Goal: Task Accomplishment & Management: Manage account settings

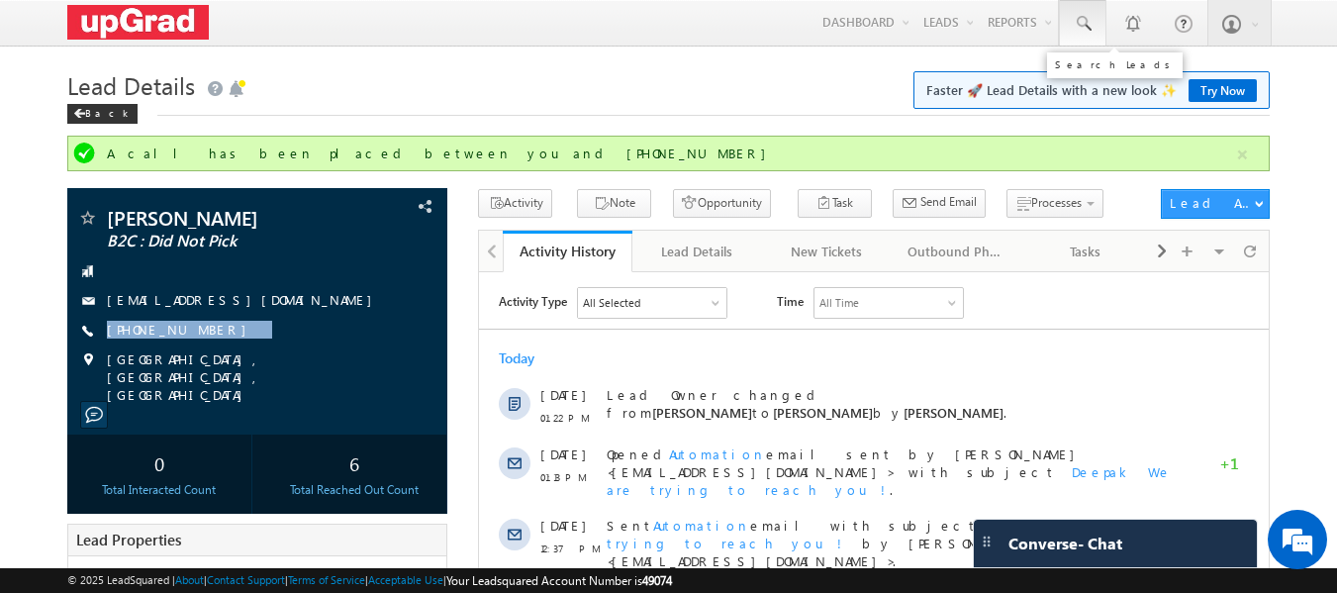
click at [1064, 14] on link at bounding box center [1082, 23] width 47 height 46
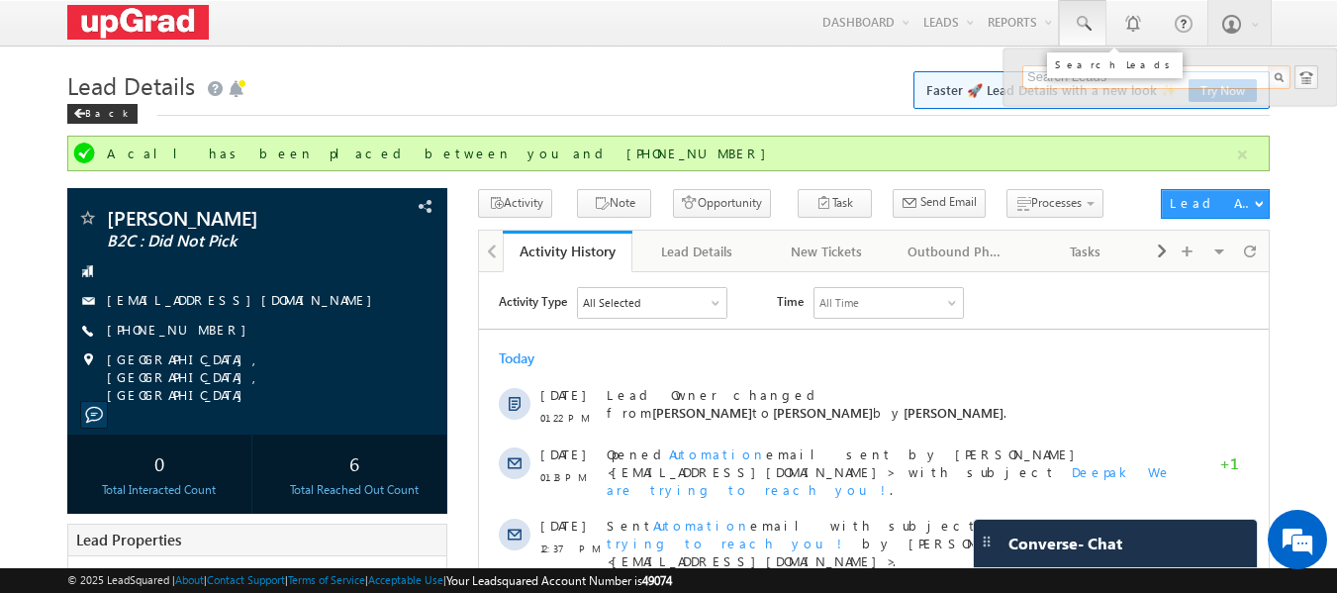
paste input "99161 62845"
type input "99161 62845 99161 62845"
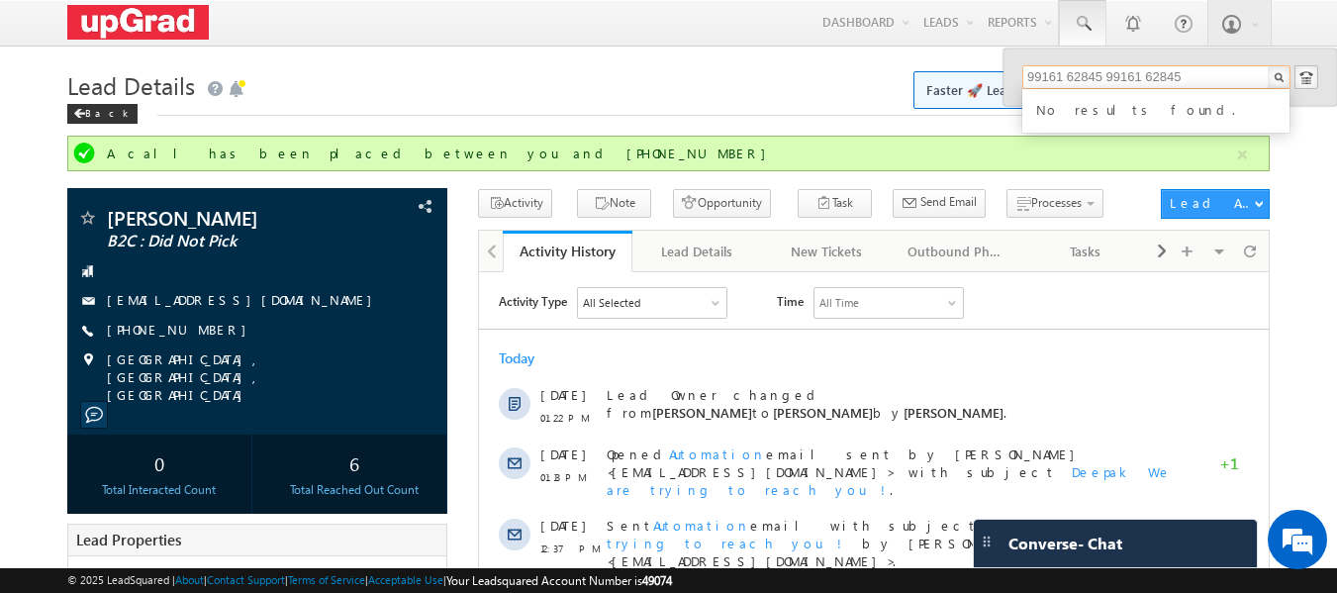
drag, startPoint x: 1209, startPoint y: 70, endPoint x: 983, endPoint y: 95, distance: 227.9
click at [983, 95] on body "Menu Ritu Raj ritu. raj@u pgrad .com" at bounding box center [668, 561] width 1337 height 1122
paste input "99161 62845"
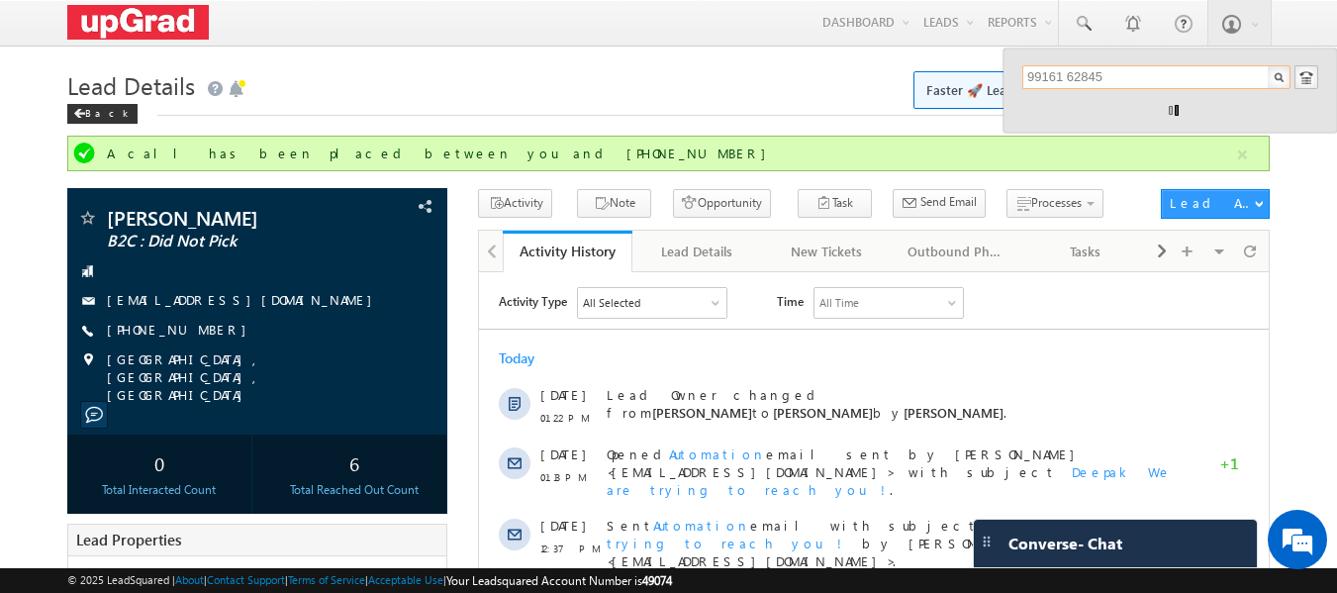
click at [1071, 74] on input "99161 62845" at bounding box center [1156, 77] width 268 height 24
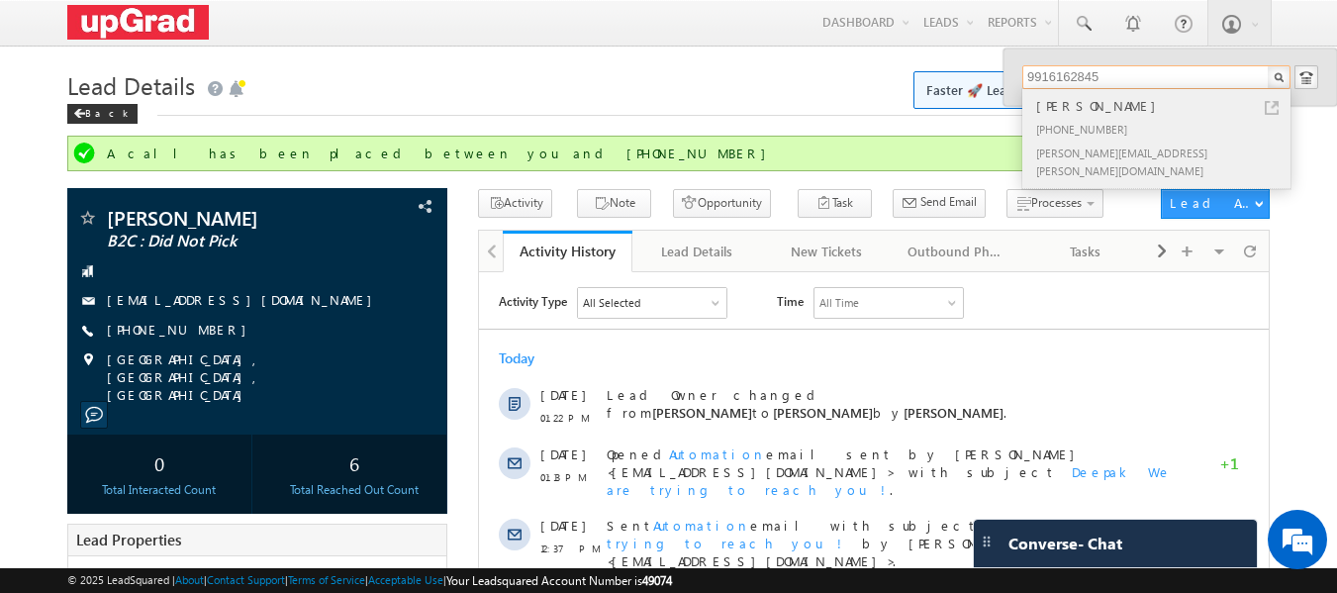
type input "9916162845"
click at [1094, 126] on div "+91-9916162845" at bounding box center [1164, 129] width 265 height 24
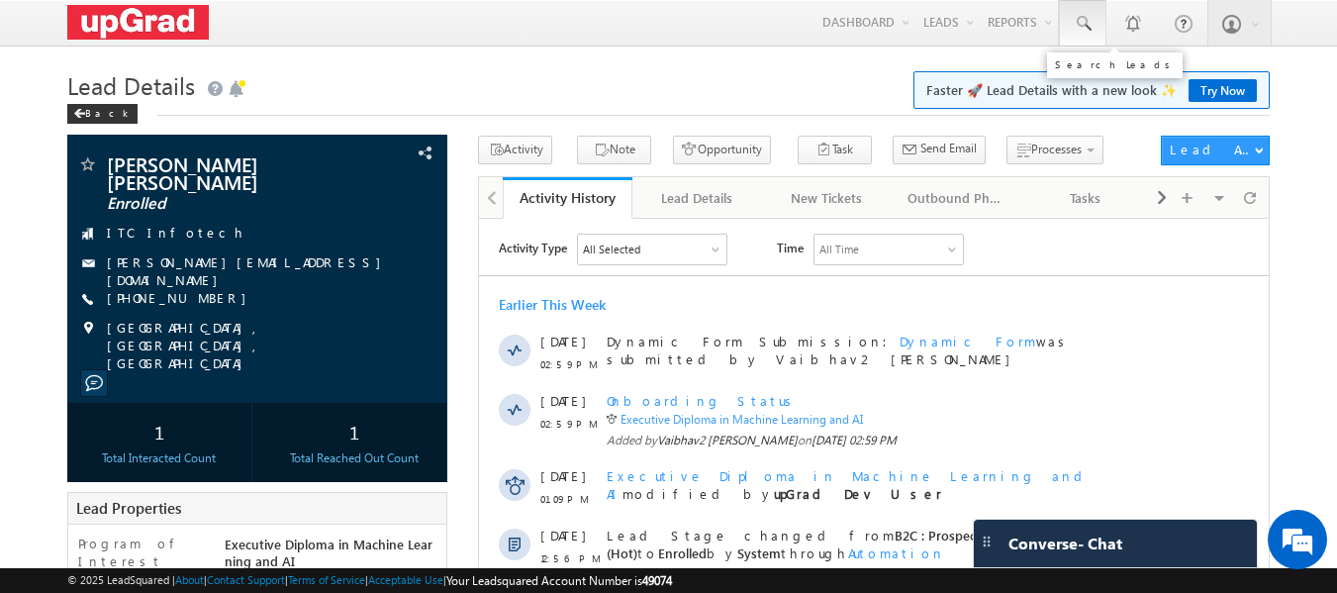
click at [1084, 22] on span at bounding box center [1083, 24] width 20 height 20
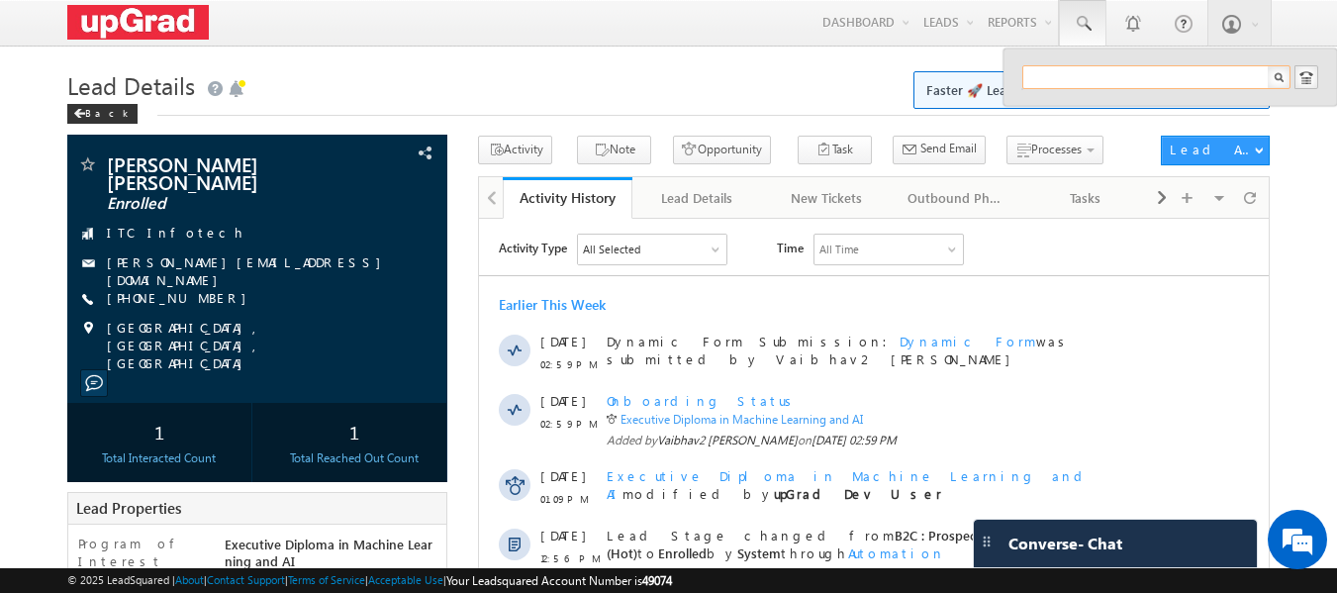
paste input "99161 62845"
click at [1063, 70] on input "99161 62845" at bounding box center [1156, 77] width 268 height 24
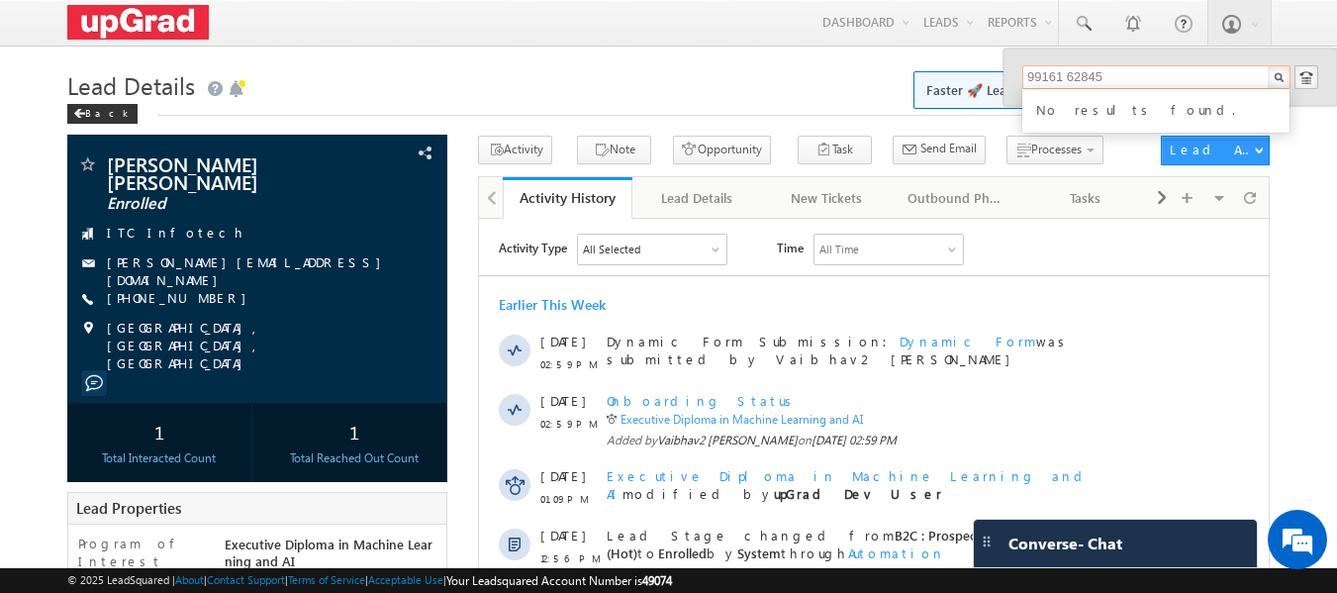
click at [1071, 75] on input "99161 62845" at bounding box center [1156, 77] width 268 height 24
click at [1067, 70] on input "99161 62845" at bounding box center [1156, 77] width 268 height 24
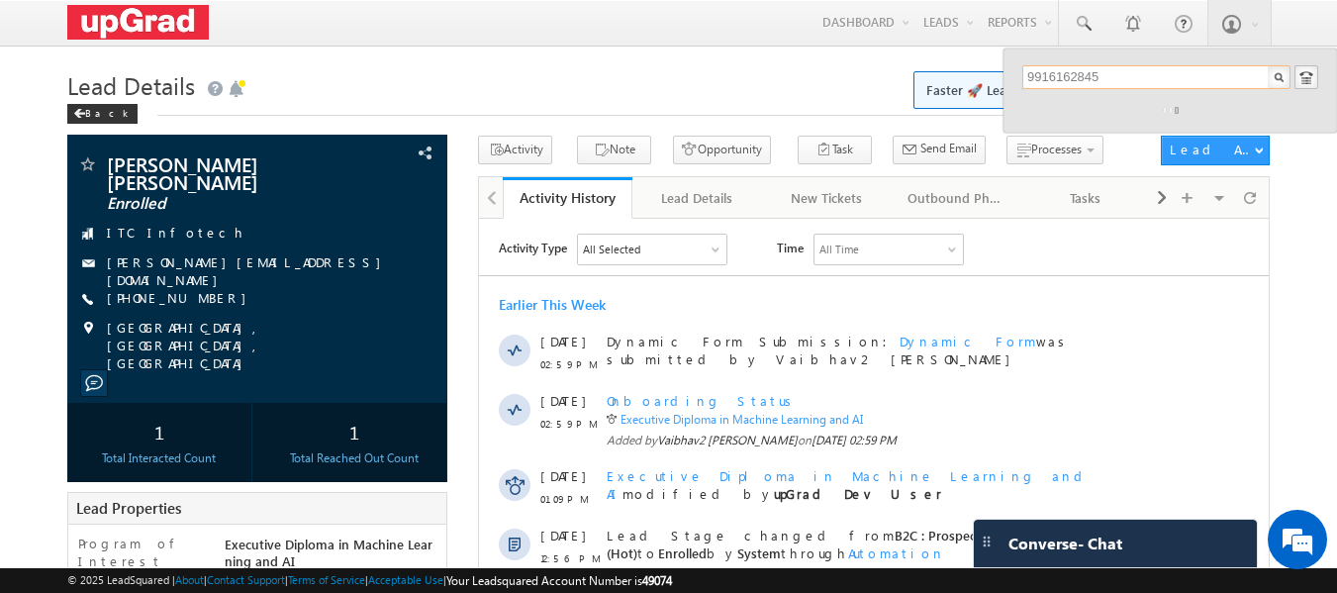
type input "9916162845"
click at [1086, 109] on div "9916162845" at bounding box center [1170, 90] width 296 height 50
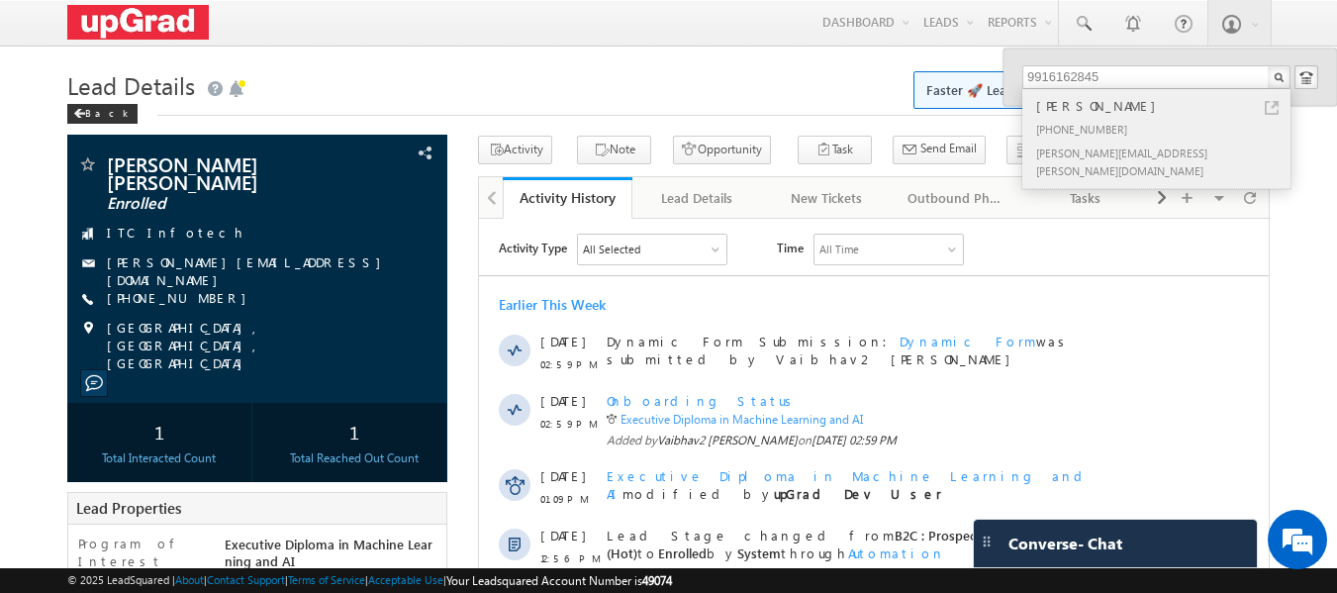
click at [1097, 114] on div "Dushyant Chillale" at bounding box center [1164, 106] width 265 height 22
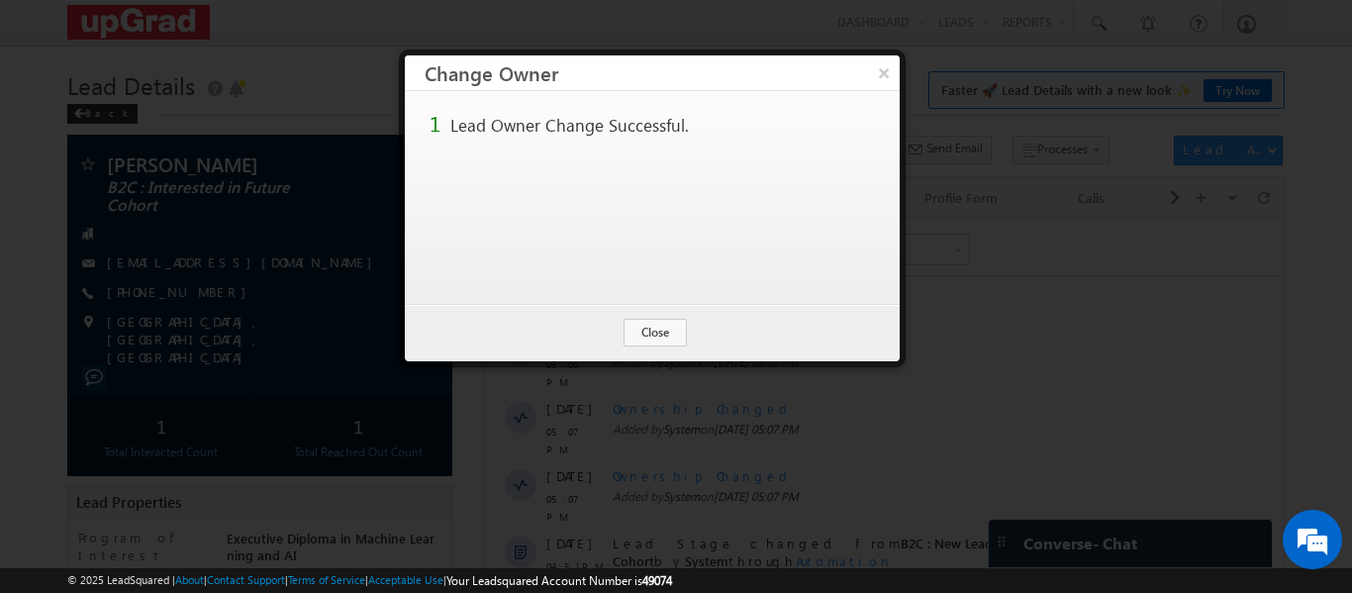
click at [879, 69] on button "×" at bounding box center [884, 72] width 32 height 35
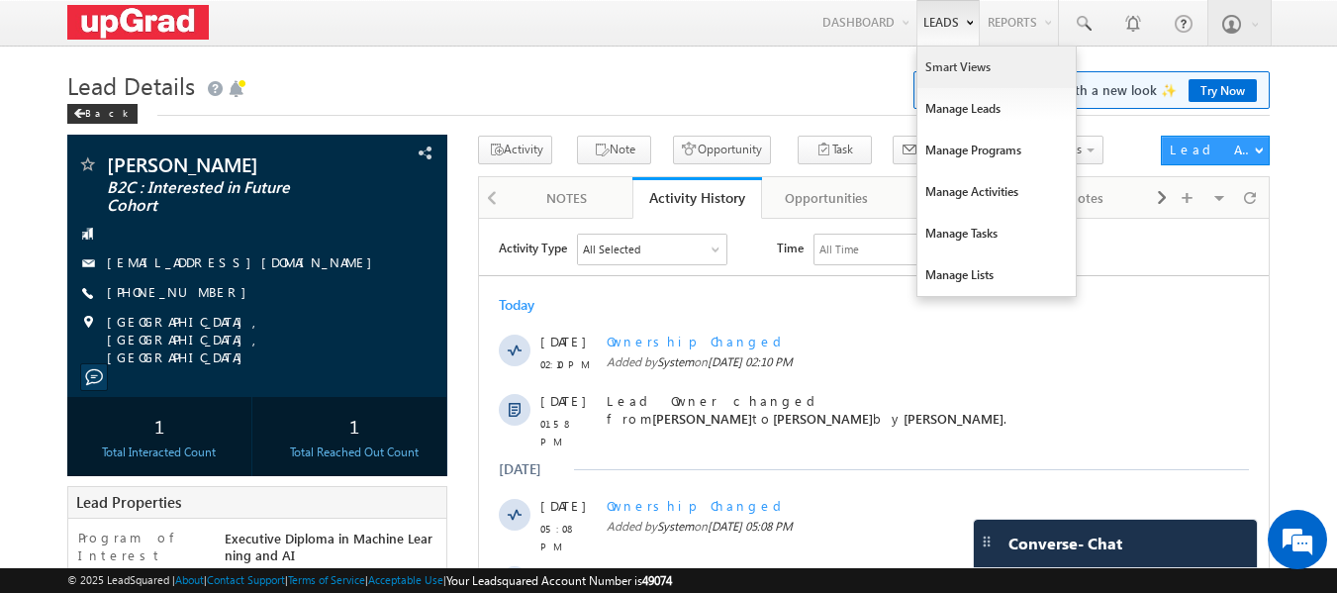
click at [967, 61] on link "Smart Views" at bounding box center [996, 68] width 158 height 42
click at [964, 73] on link "Smart Views" at bounding box center [996, 68] width 158 height 42
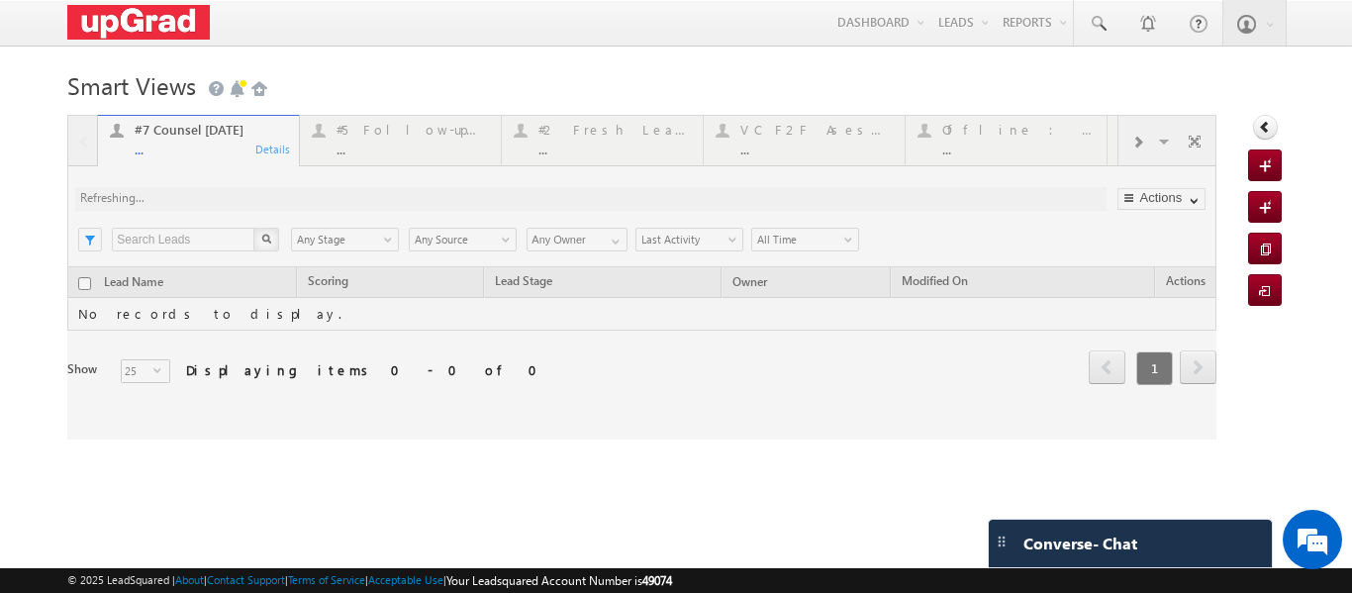
click at [368, 147] on div at bounding box center [641, 277] width 1149 height 325
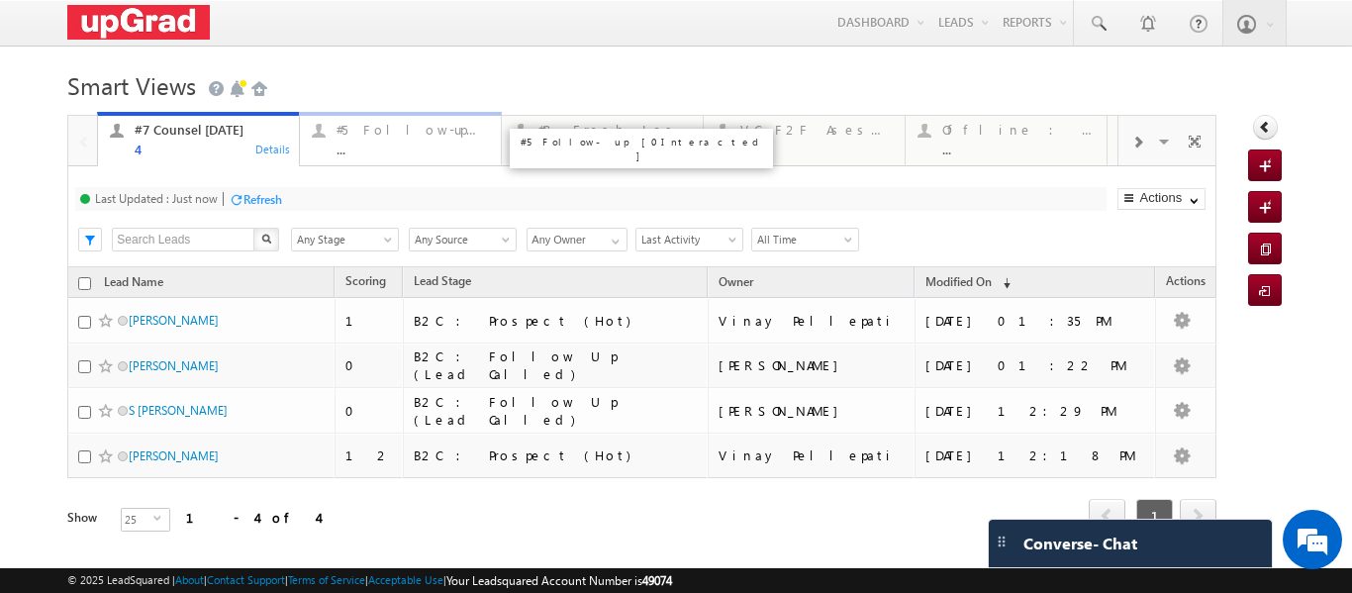
click at [373, 148] on div "..." at bounding box center [412, 148] width 152 height 15
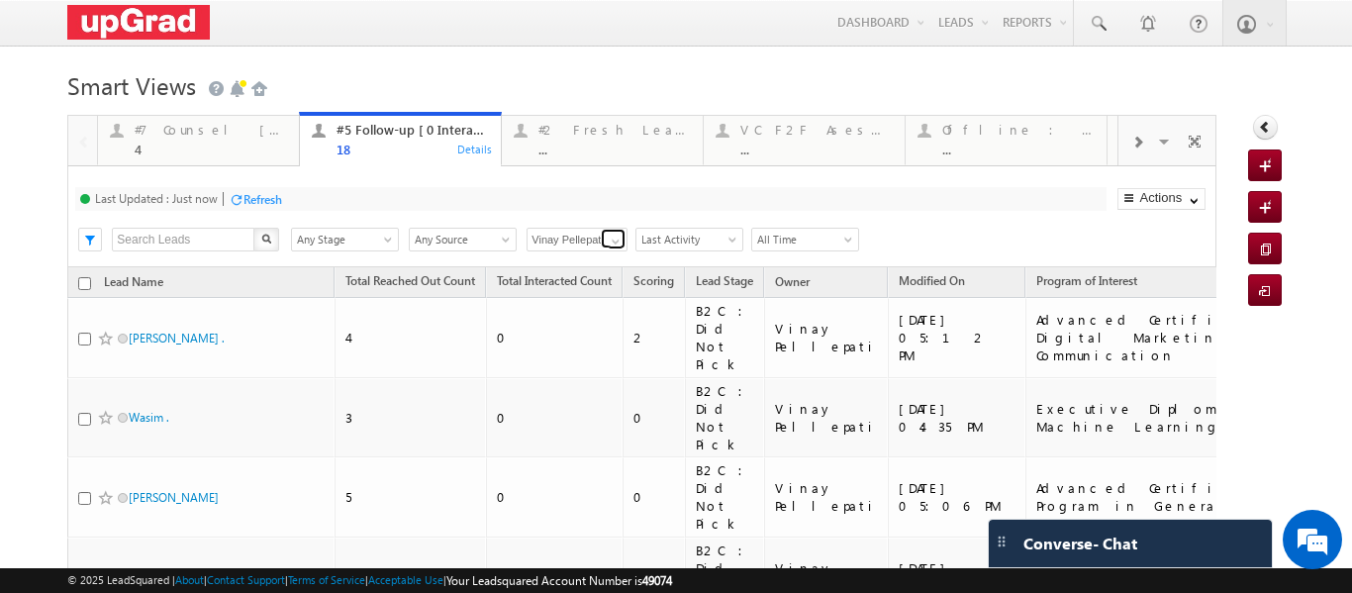
click at [609, 241] on span at bounding box center [616, 242] width 16 height 16
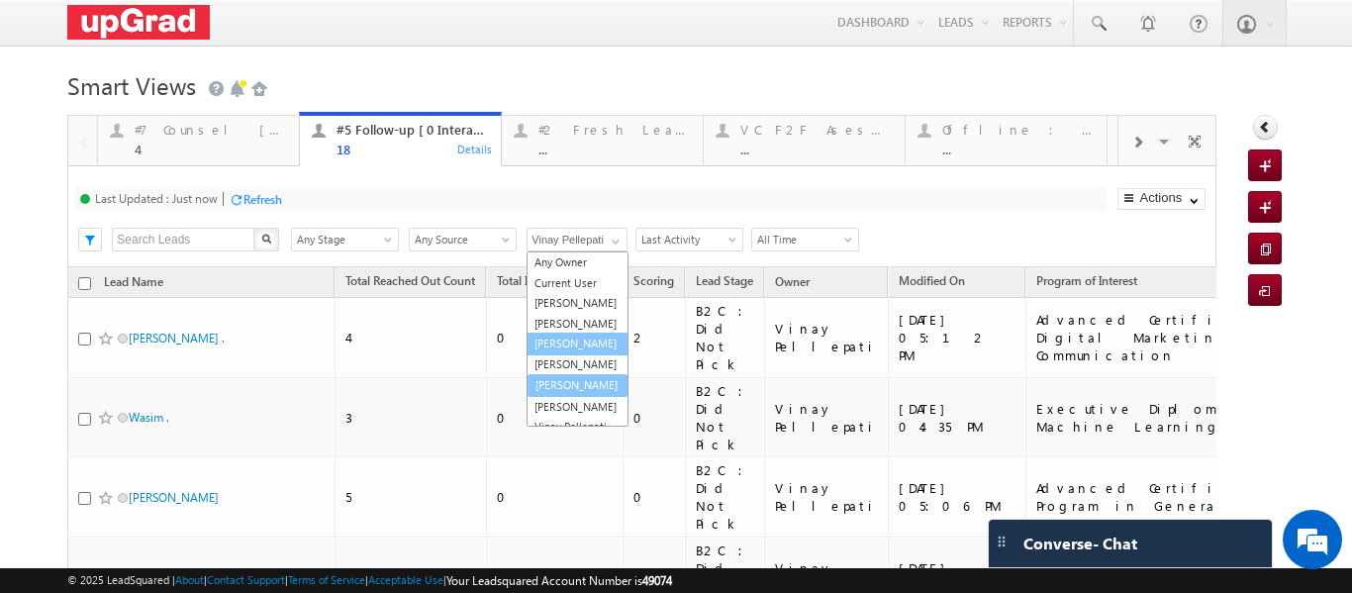
scroll to position [4, 0]
click at [588, 392] on link "Smrita Panday" at bounding box center [577, 380] width 102 height 23
type input "Smrita Panday"
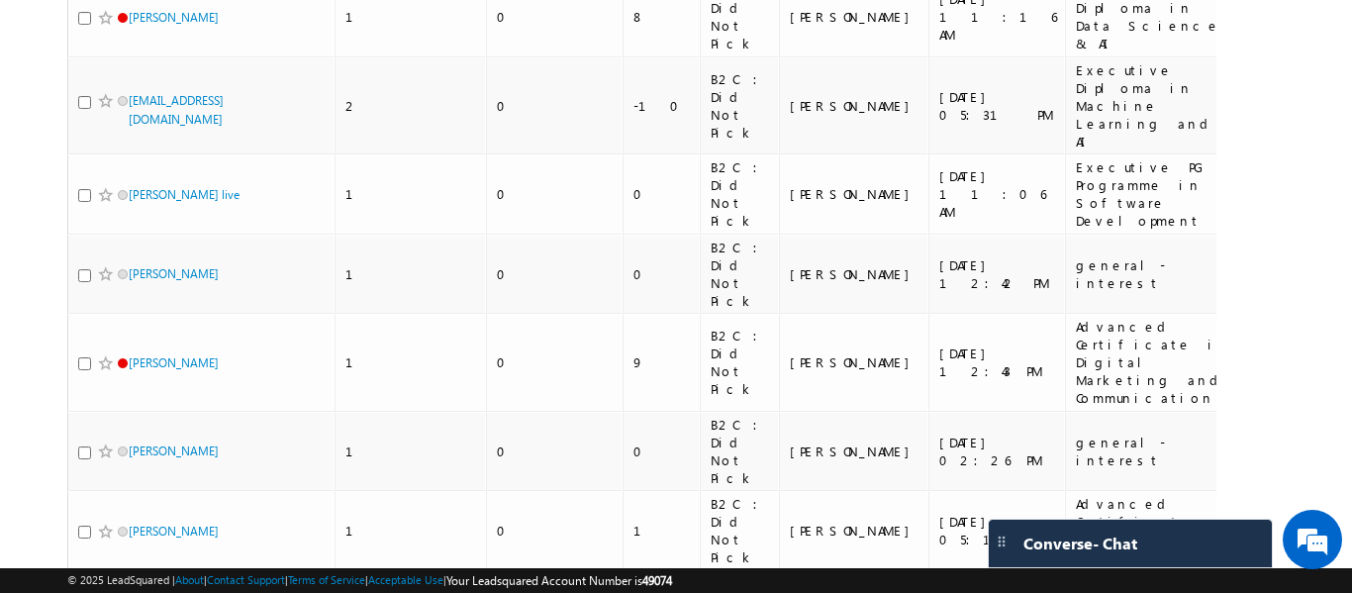
scroll to position [935, 0]
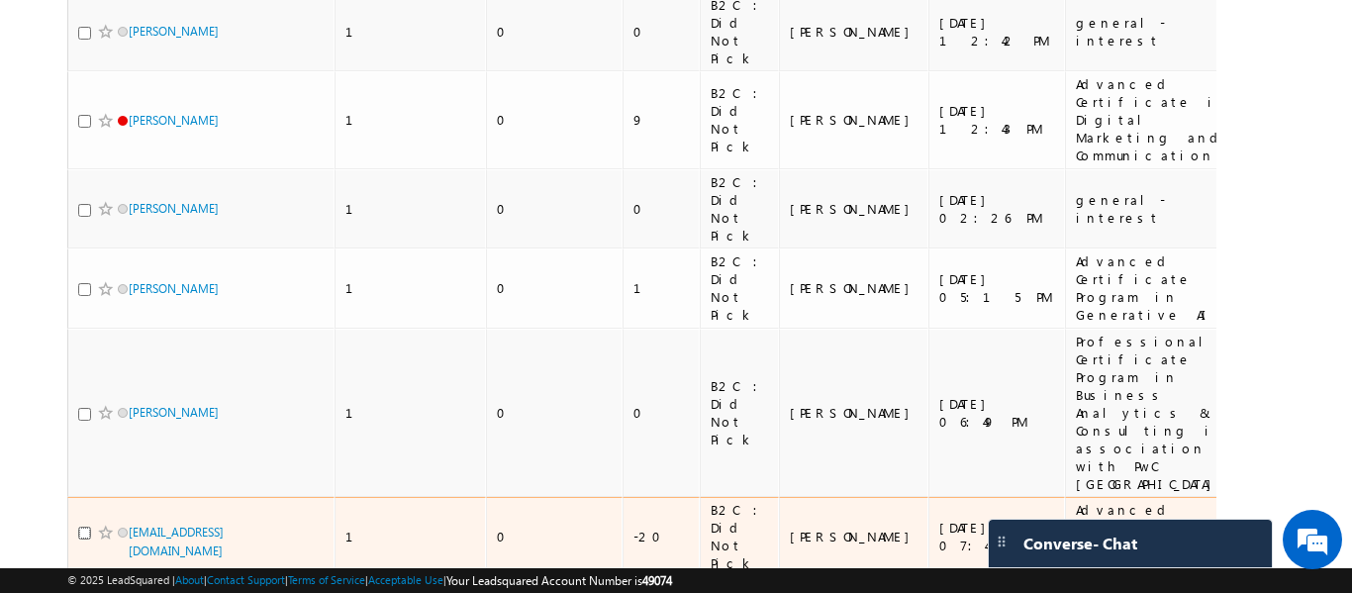
click at [79, 526] on input "checkbox" at bounding box center [84, 532] width 13 height 13
checkbox input "true"
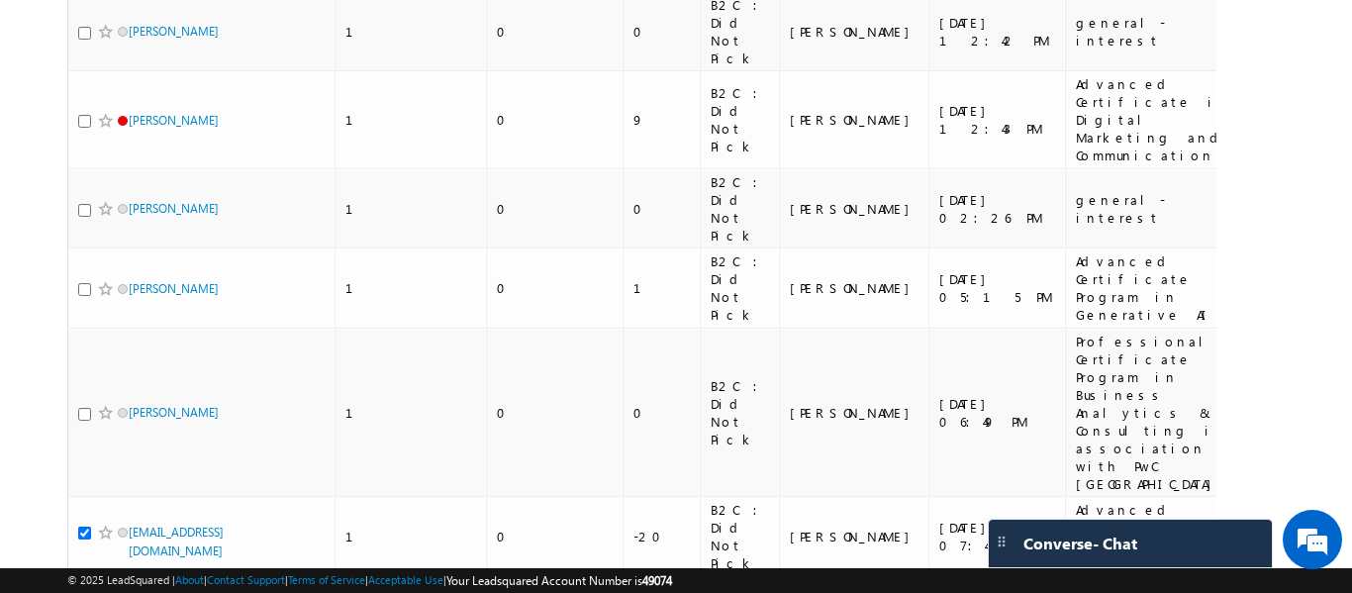
checkbox input "true"
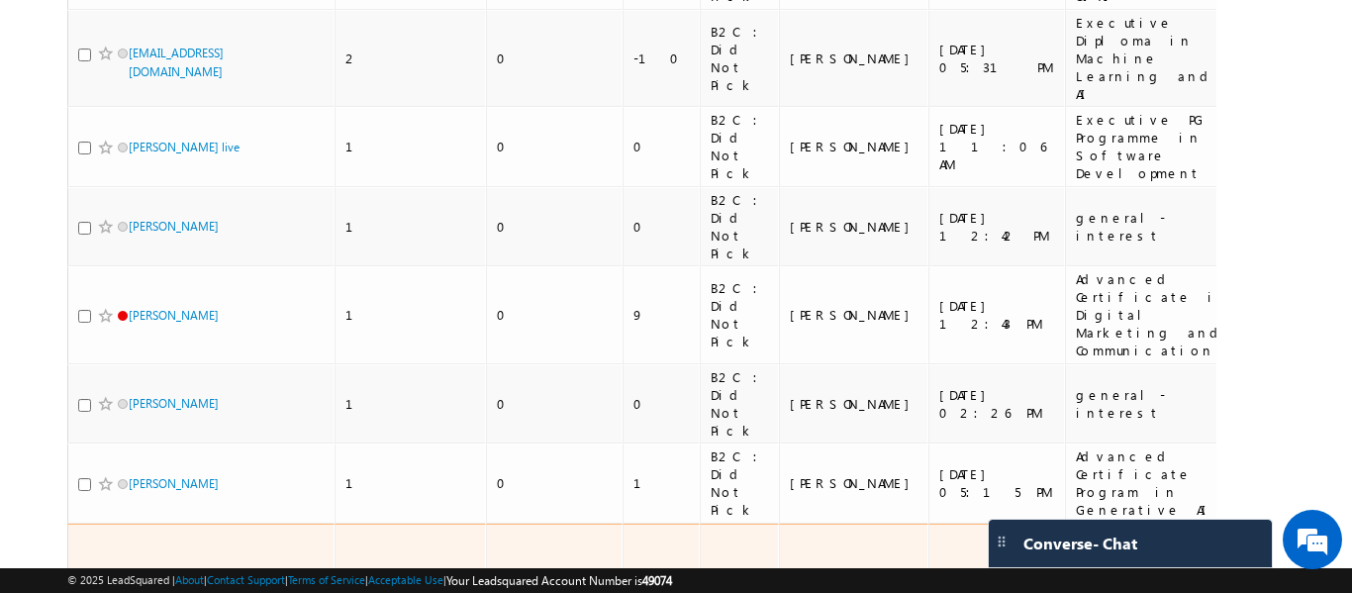
scroll to position [737, 0]
checkbox input "true"
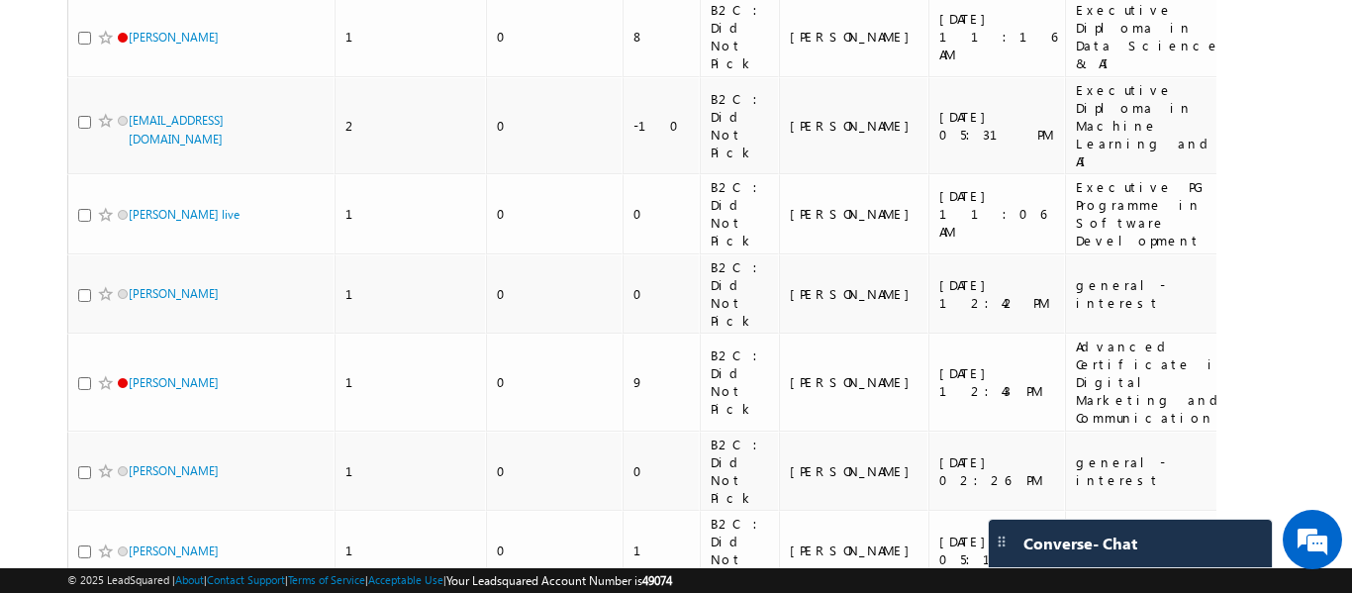
scroll to position [638, 0]
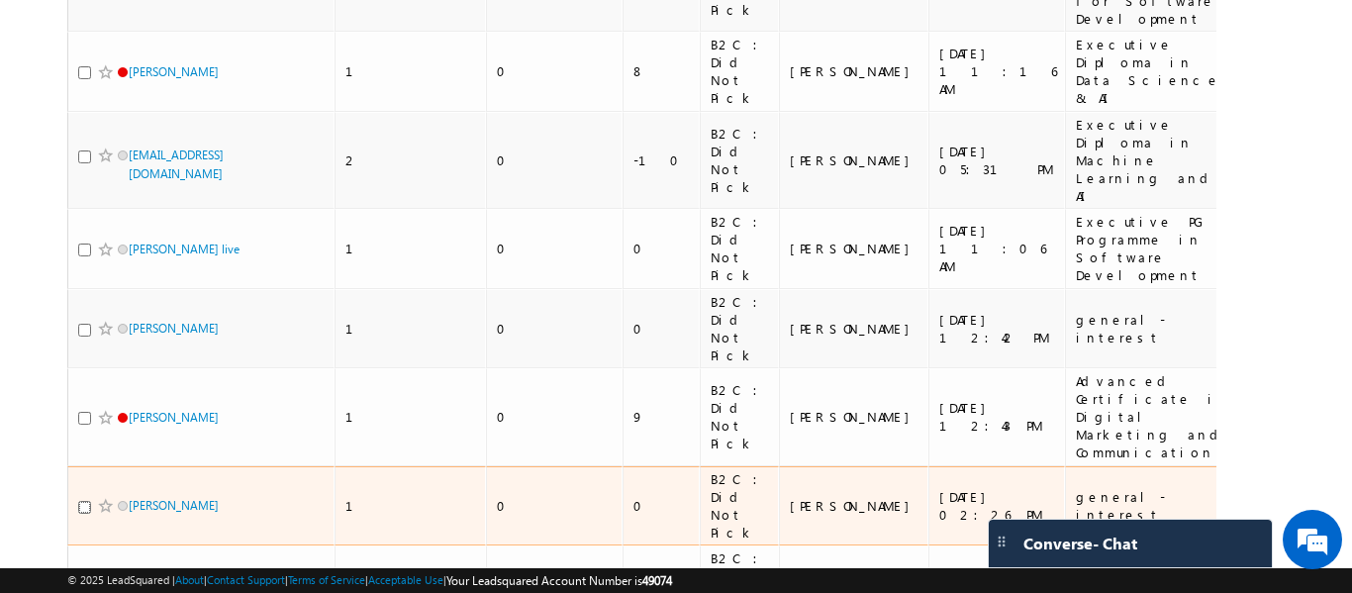
click at [87, 501] on input "checkbox" at bounding box center [84, 507] width 13 height 13
checkbox input "true"
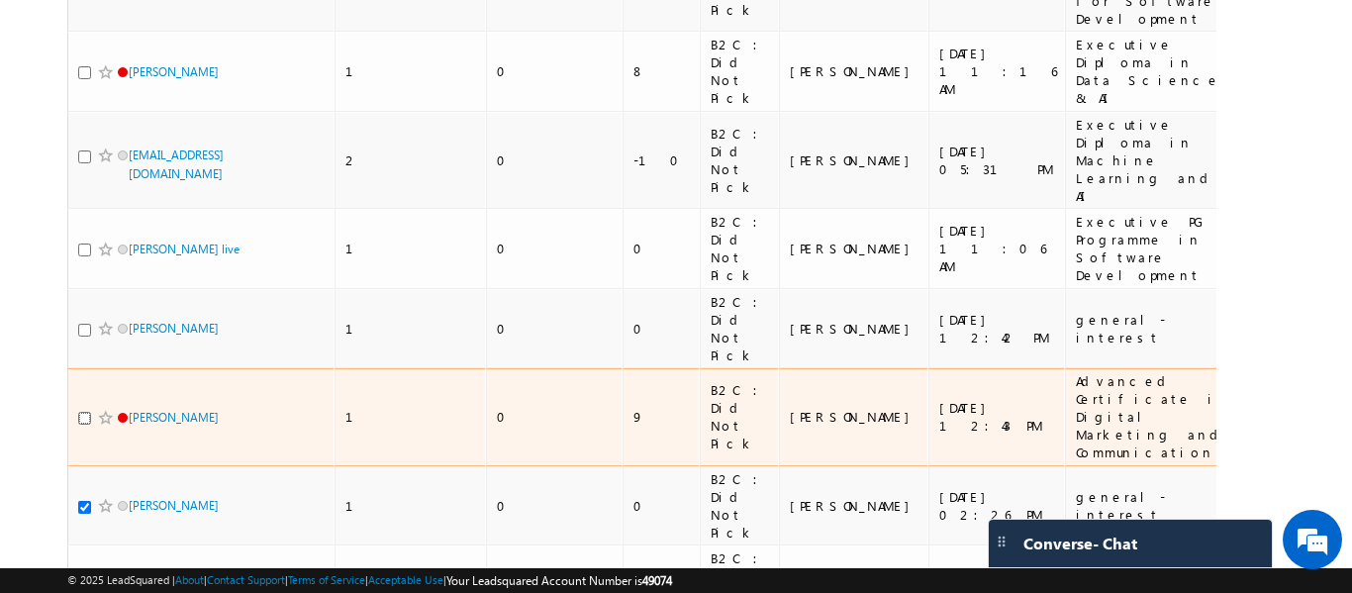
click at [81, 412] on input "checkbox" at bounding box center [84, 418] width 13 height 13
checkbox input "true"
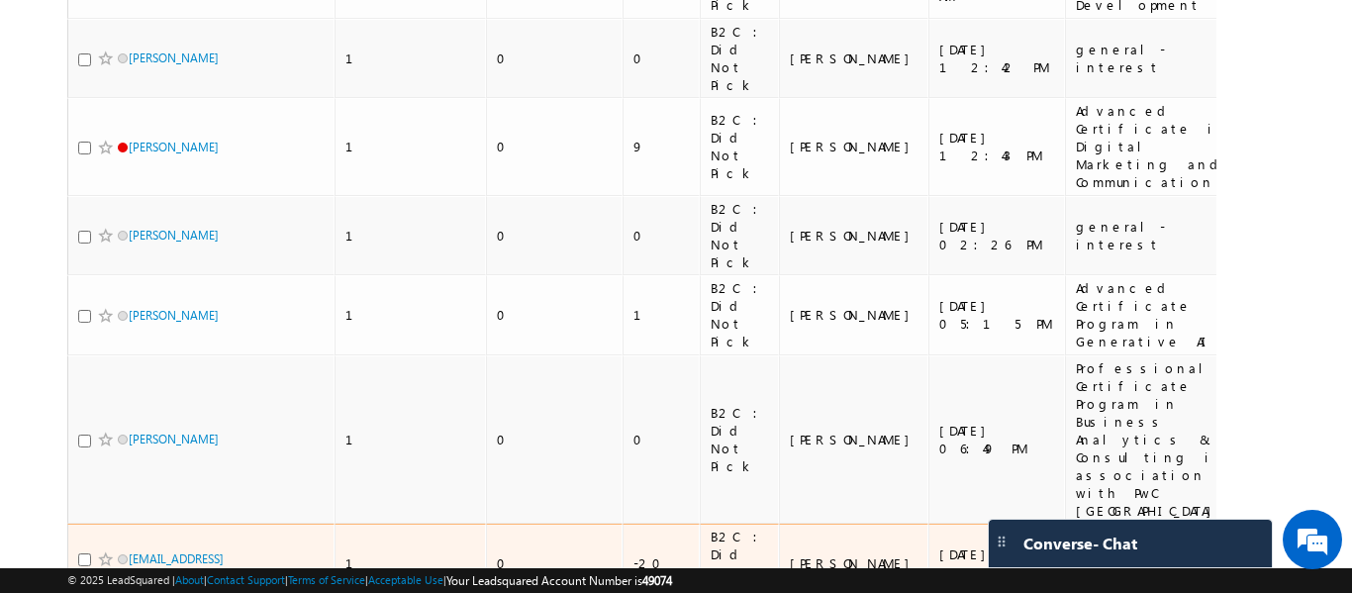
scroll to position [935, 0]
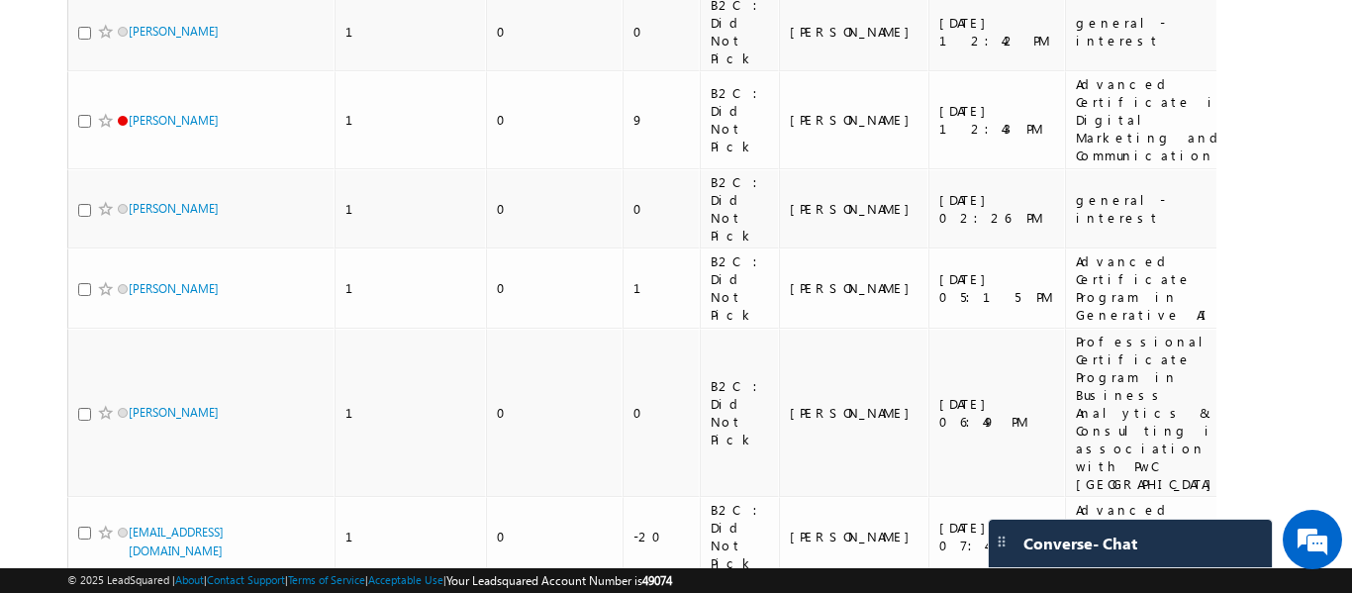
drag, startPoint x: 86, startPoint y: 344, endPoint x: 86, endPoint y: 316, distance: 28.7
checkbox input "true"
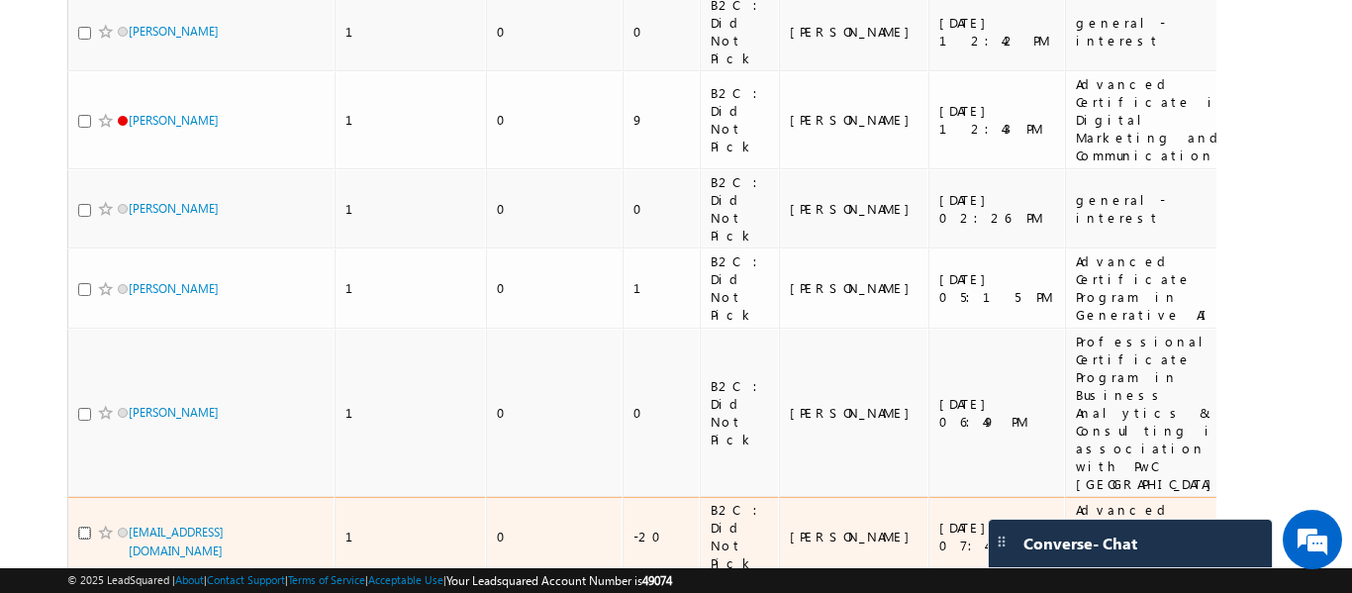
click at [82, 526] on input "checkbox" at bounding box center [84, 532] width 13 height 13
checkbox input "true"
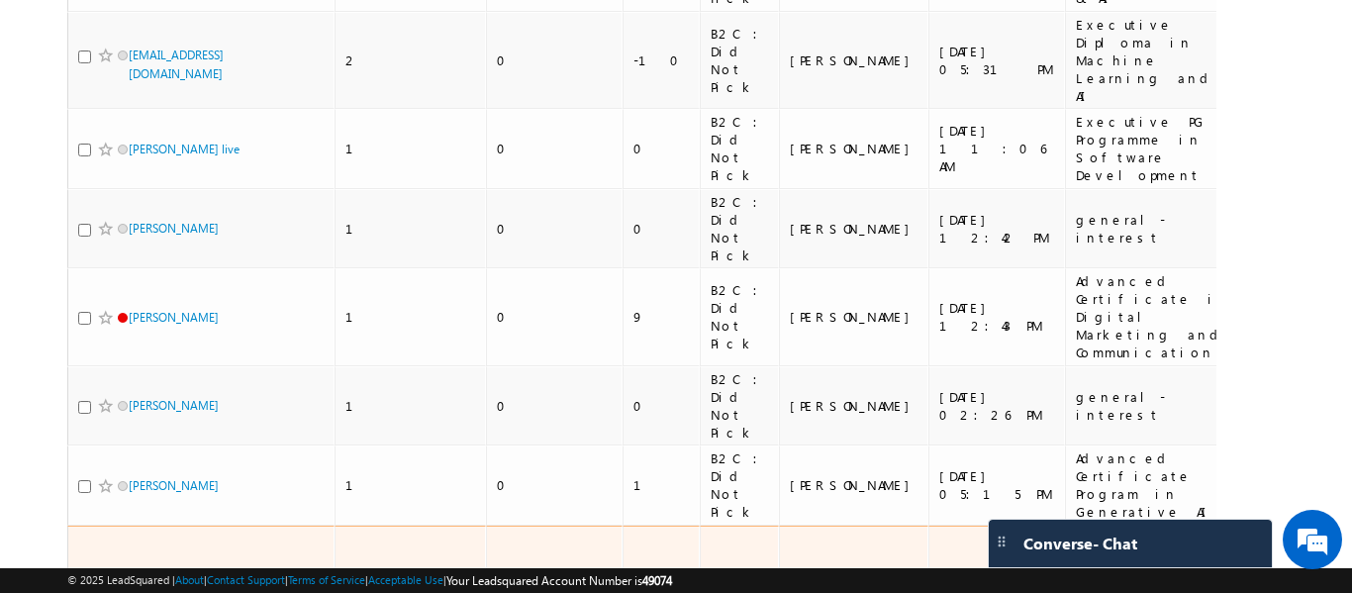
scroll to position [737, 0]
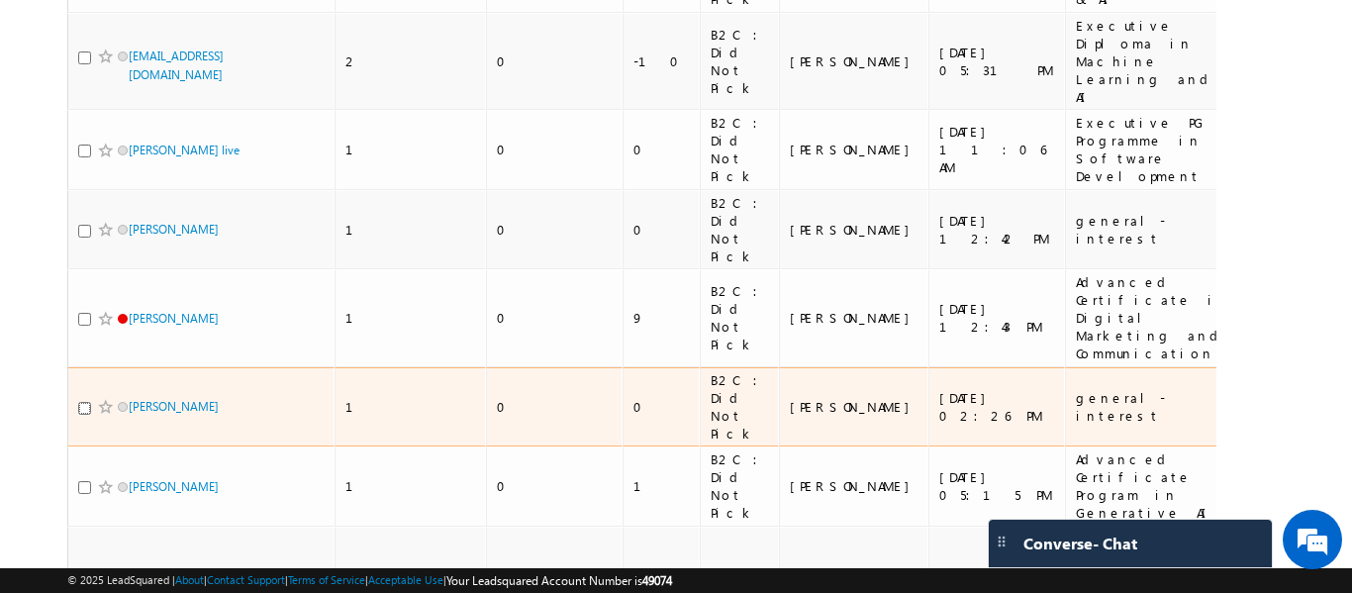
click at [80, 402] on input "checkbox" at bounding box center [84, 408] width 13 height 13
checkbox input "true"
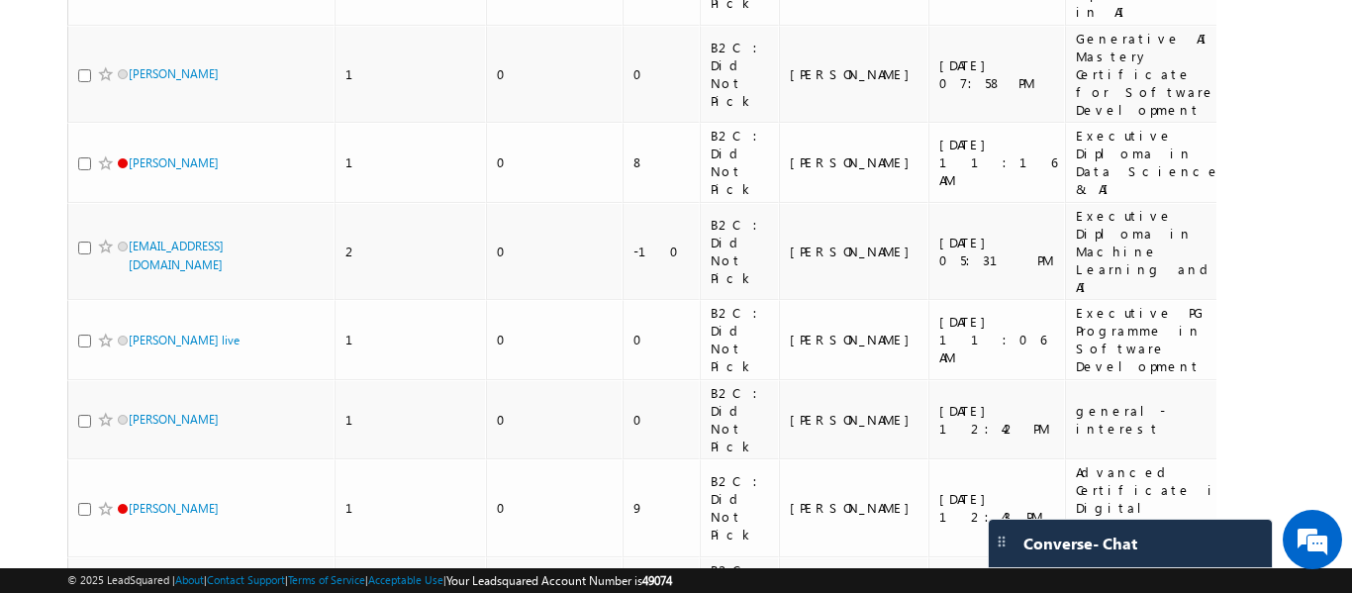
scroll to position [539, 0]
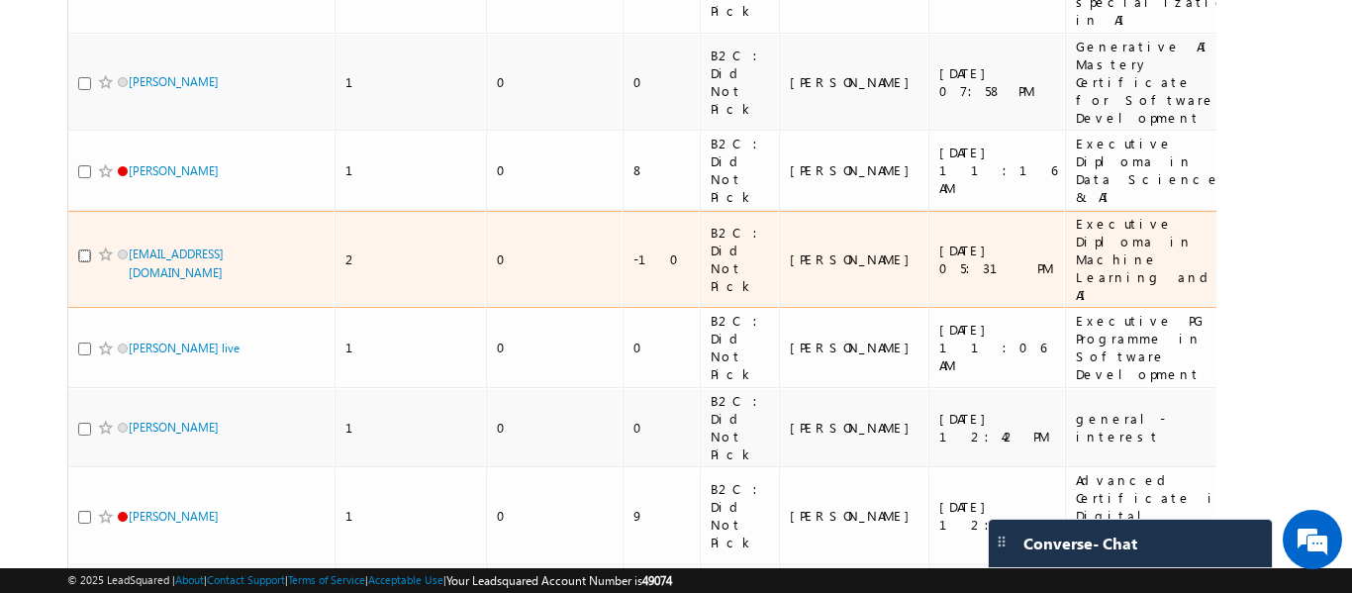
click at [80, 249] on input "checkbox" at bounding box center [84, 255] width 13 height 13
checkbox input "true"
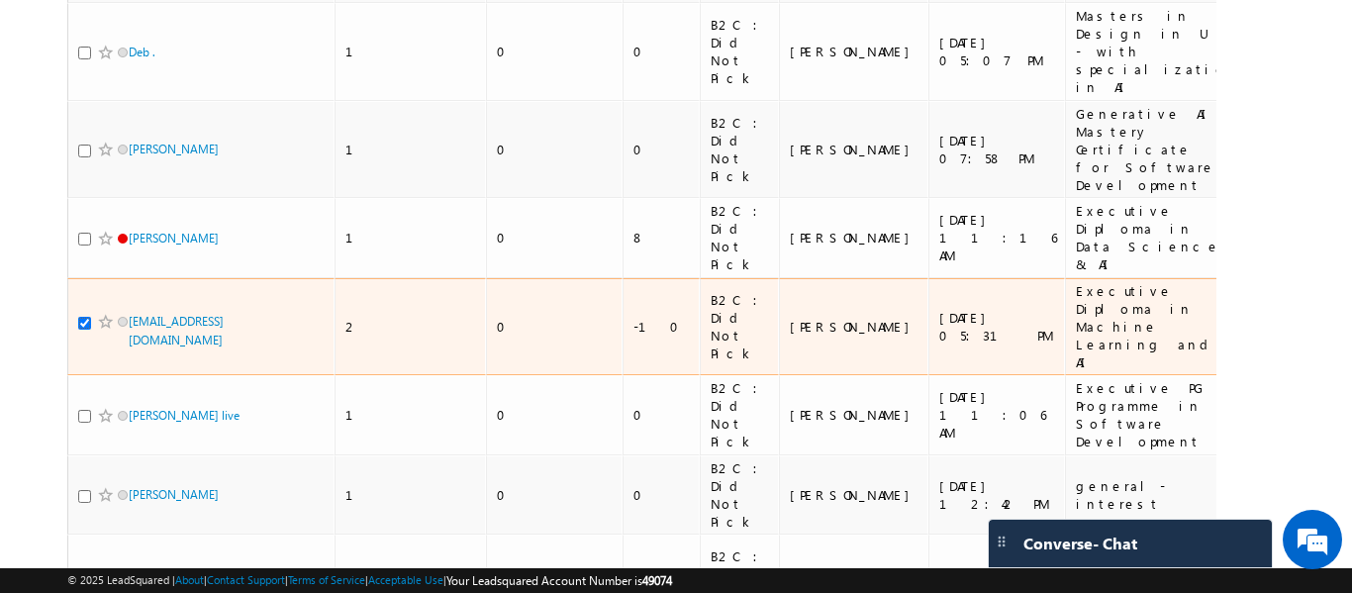
scroll to position [440, 0]
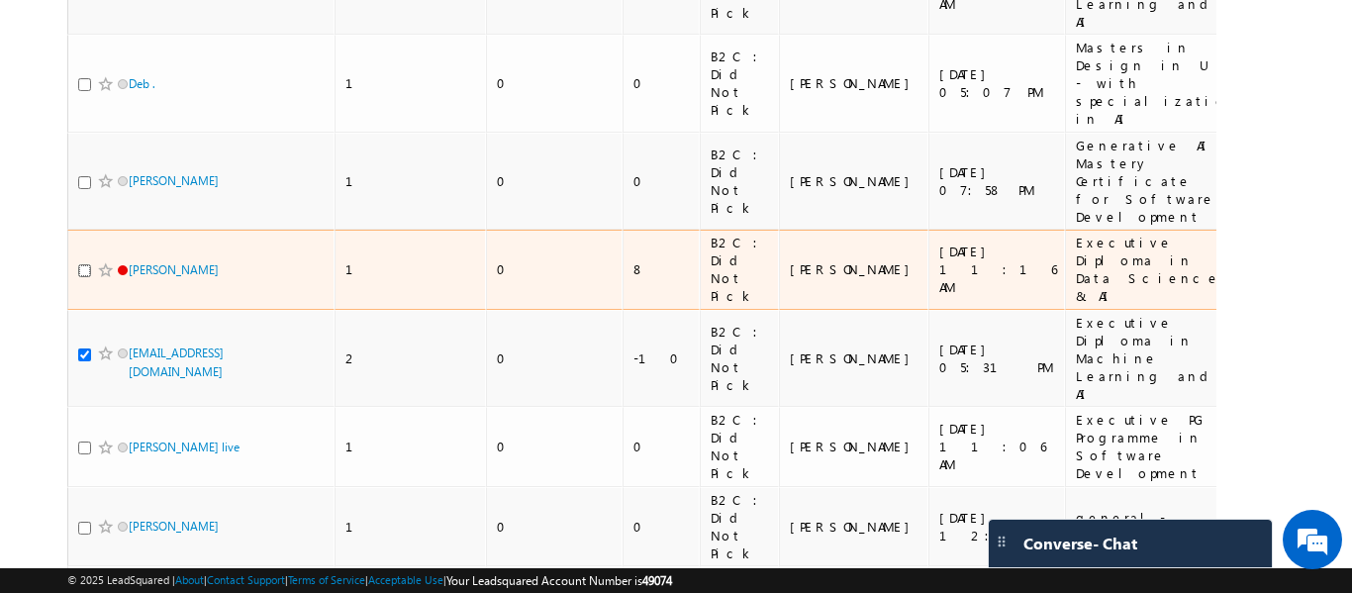
click at [82, 264] on input "checkbox" at bounding box center [84, 270] width 13 height 13
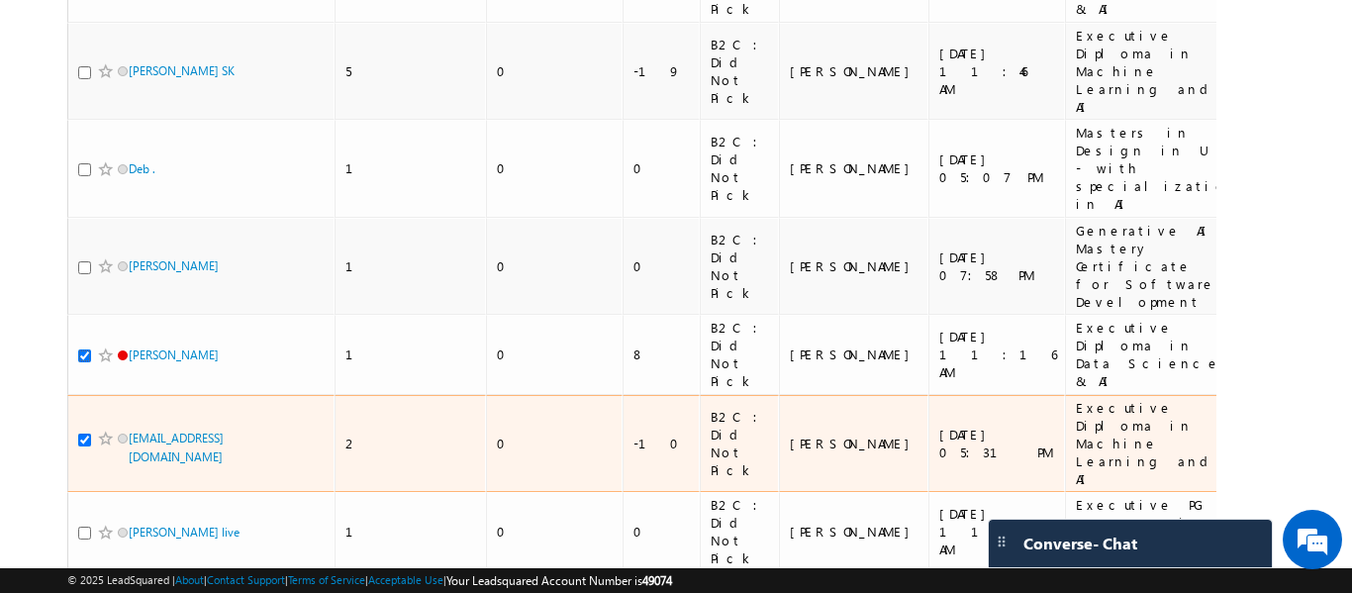
scroll to position [242, 0]
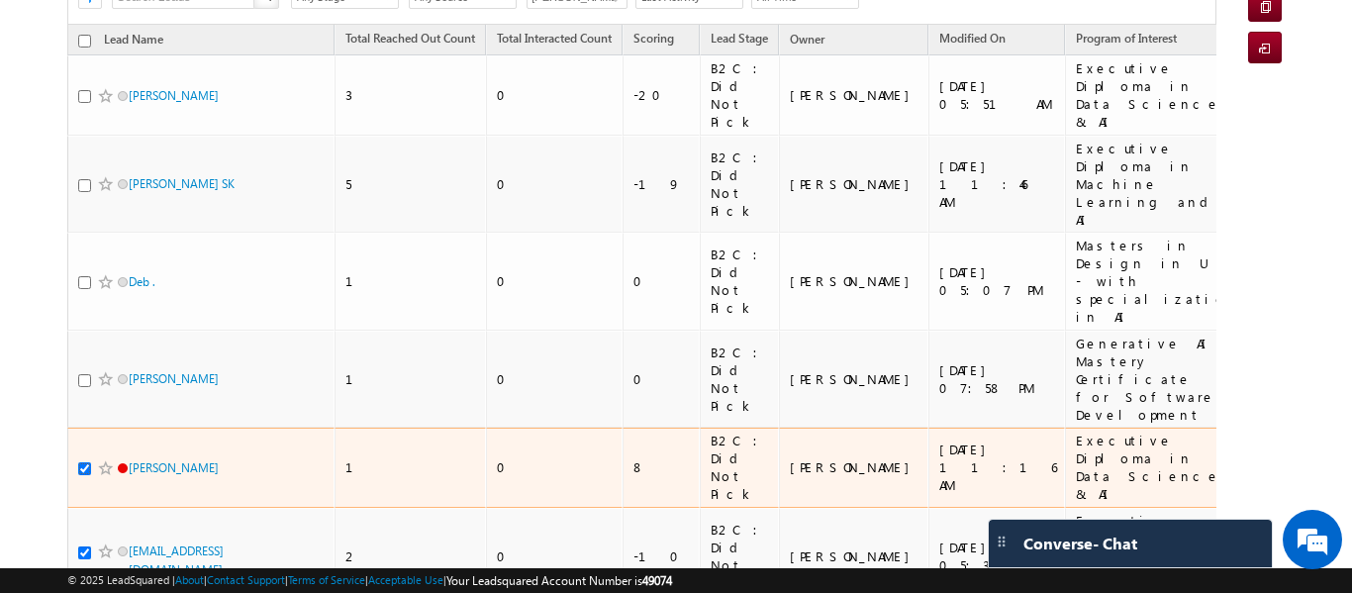
click at [85, 462] on input "checkbox" at bounding box center [84, 468] width 13 height 13
checkbox input "false"
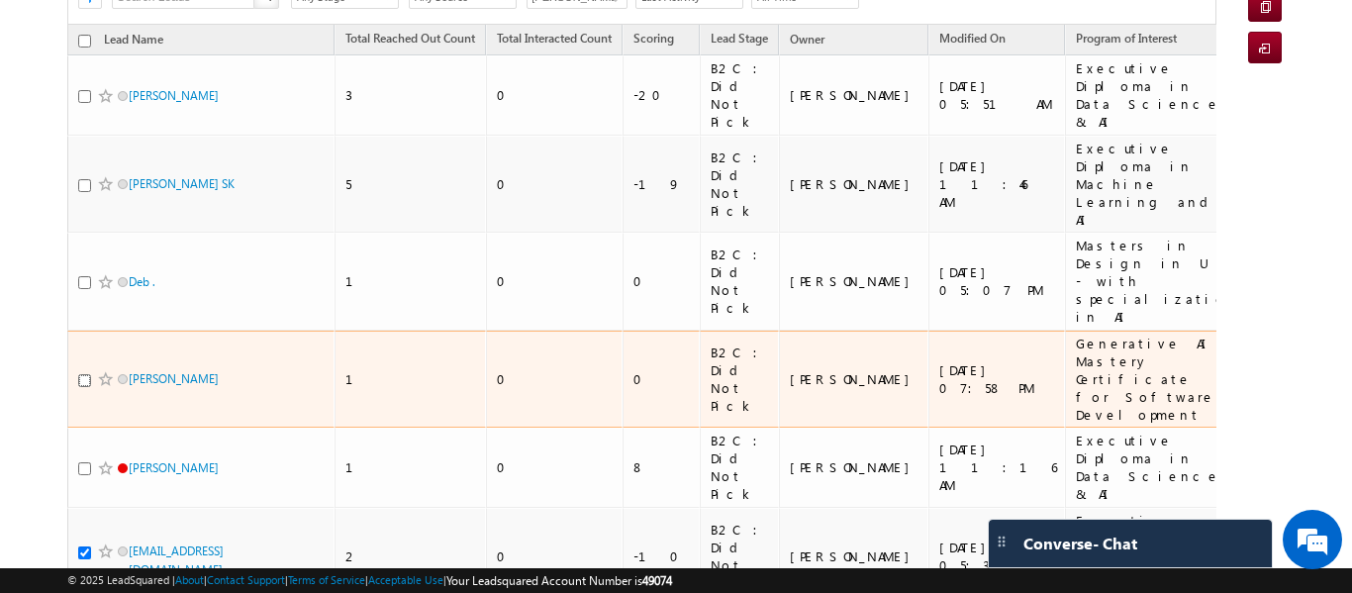
click at [80, 374] on input "checkbox" at bounding box center [84, 380] width 13 height 13
checkbox input "true"
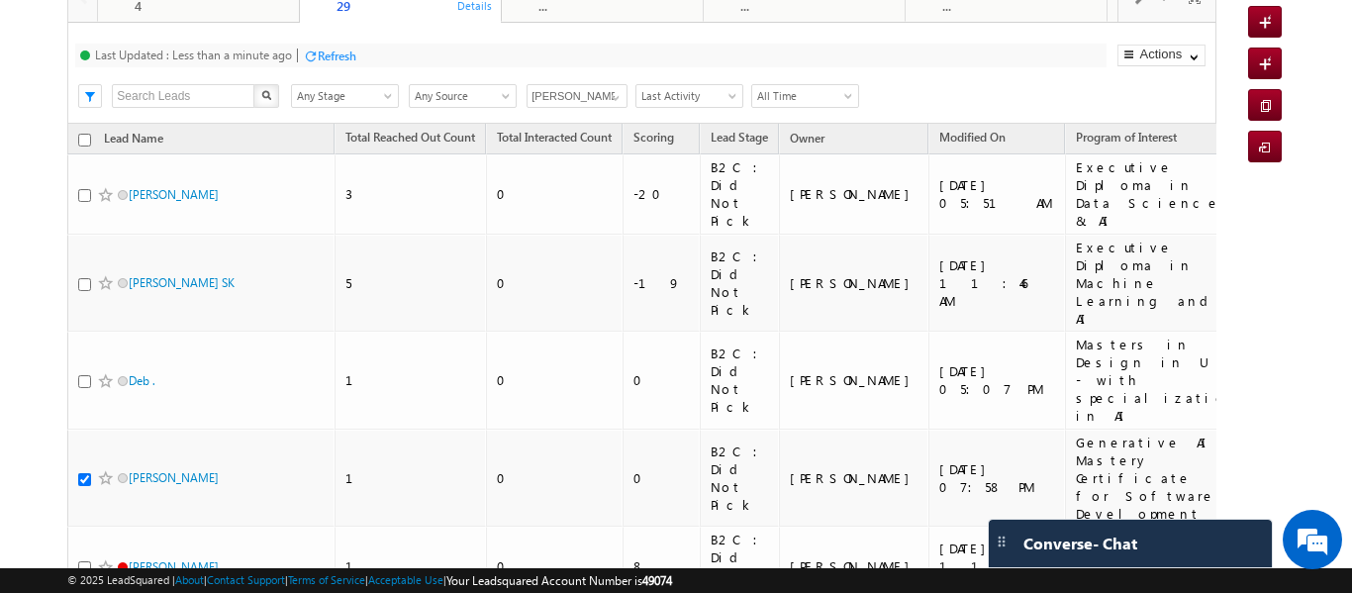
click at [1008, 89] on div "Search X Lead Stage Any Stage Any Stage Lead Source Any Source Any Source Owner…" at bounding box center [658, 94] width 1112 height 30
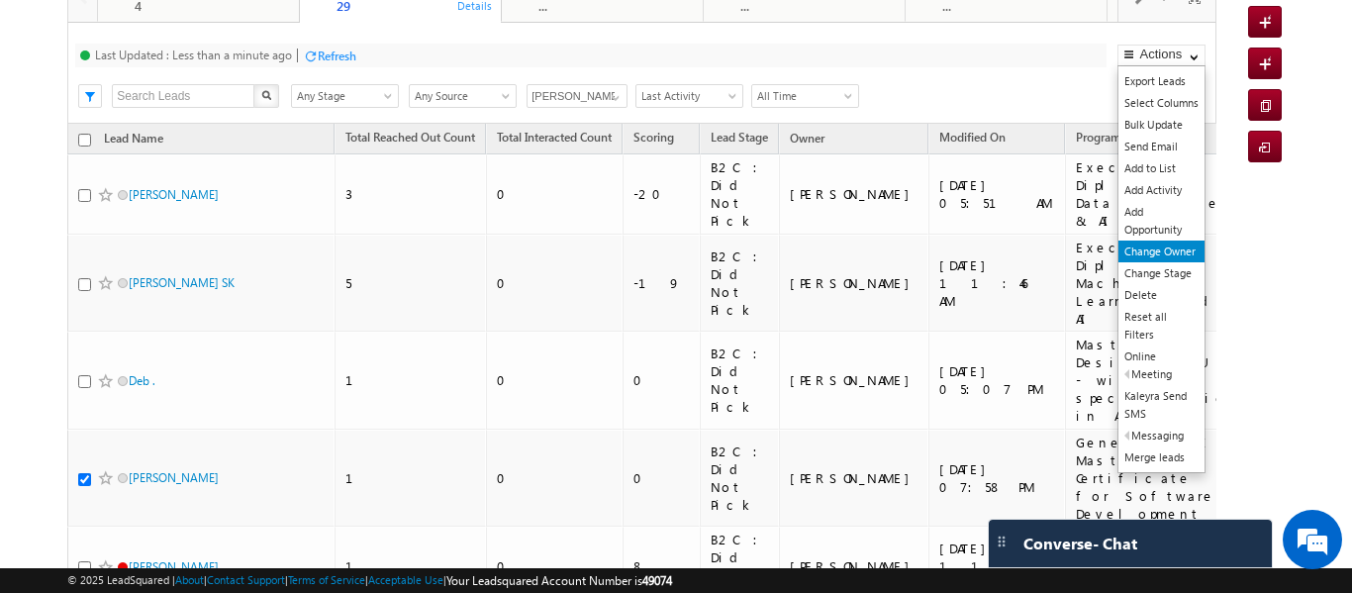
click at [1167, 255] on link "Change Owner" at bounding box center [1161, 251] width 86 height 22
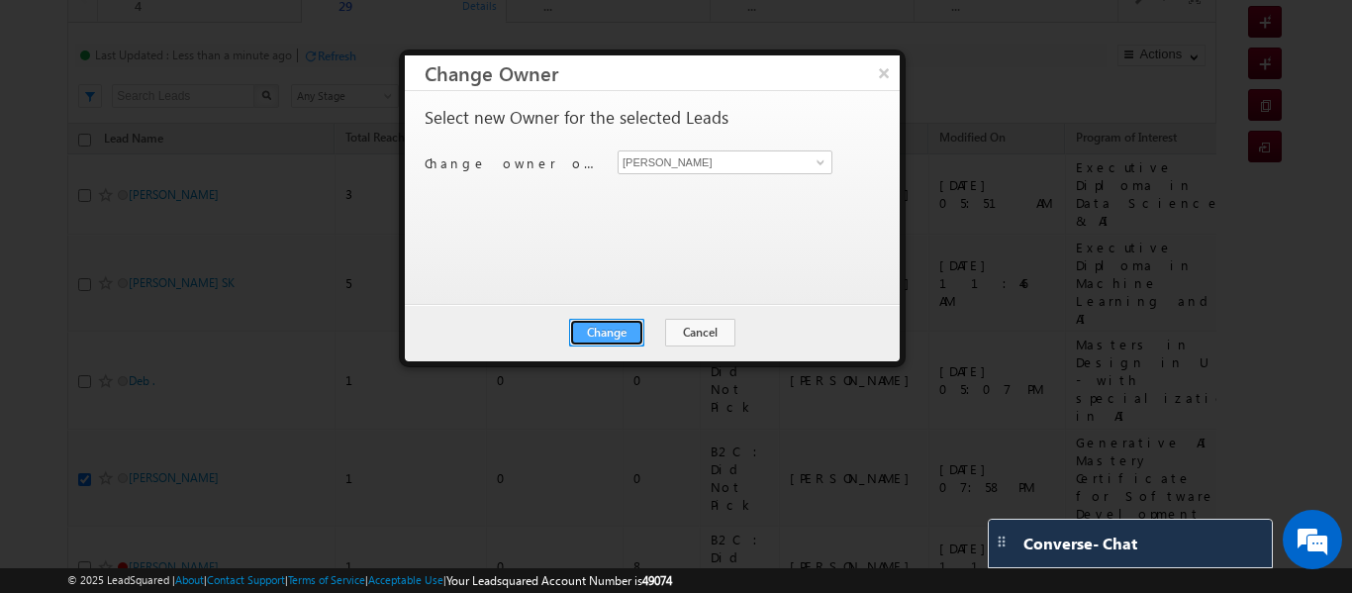
click at [611, 339] on button "Change" at bounding box center [606, 333] width 75 height 28
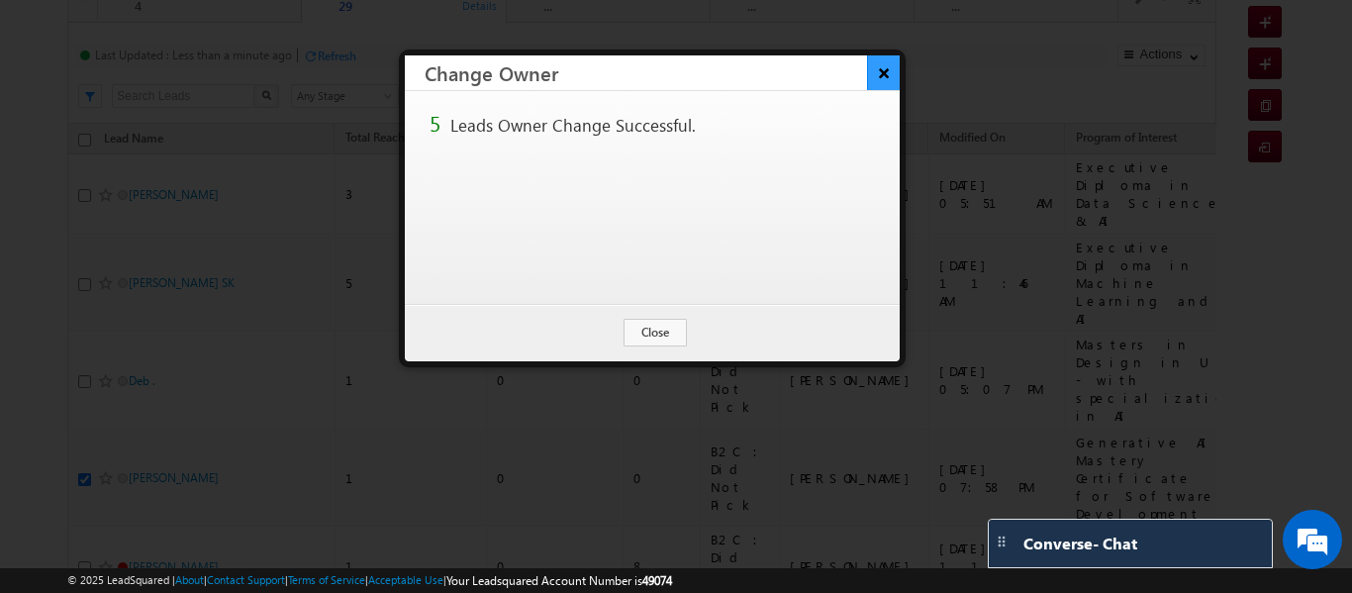
click at [875, 76] on button "×" at bounding box center [883, 72] width 33 height 35
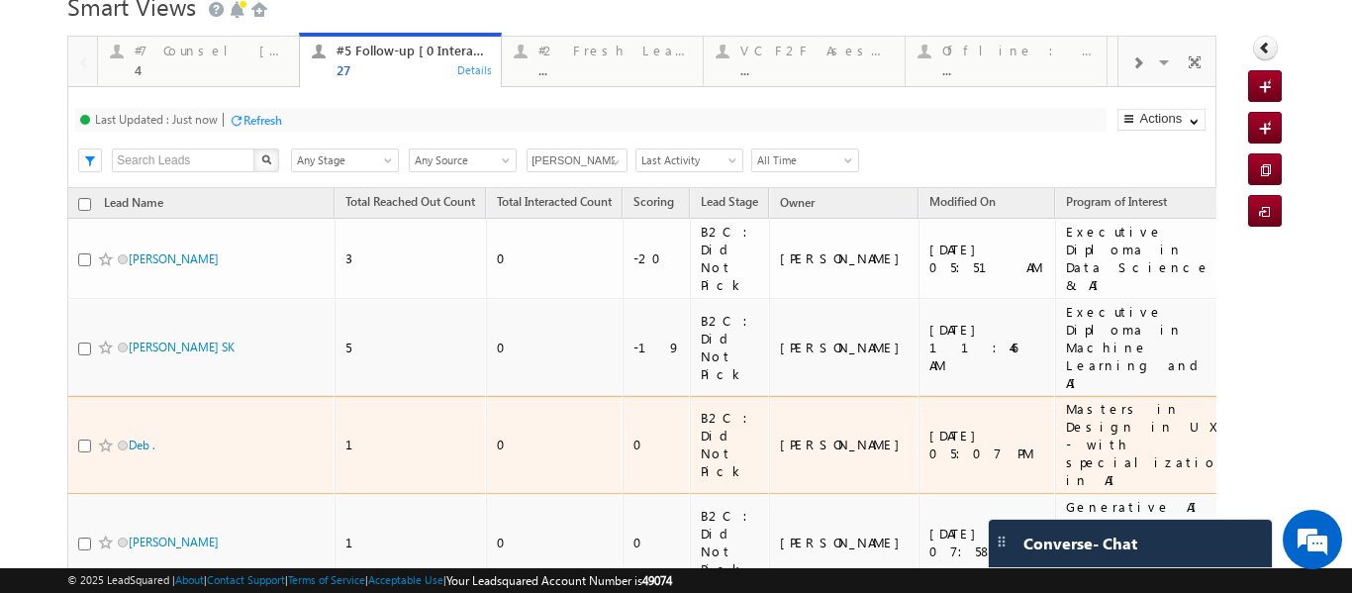
scroll to position [198, 0]
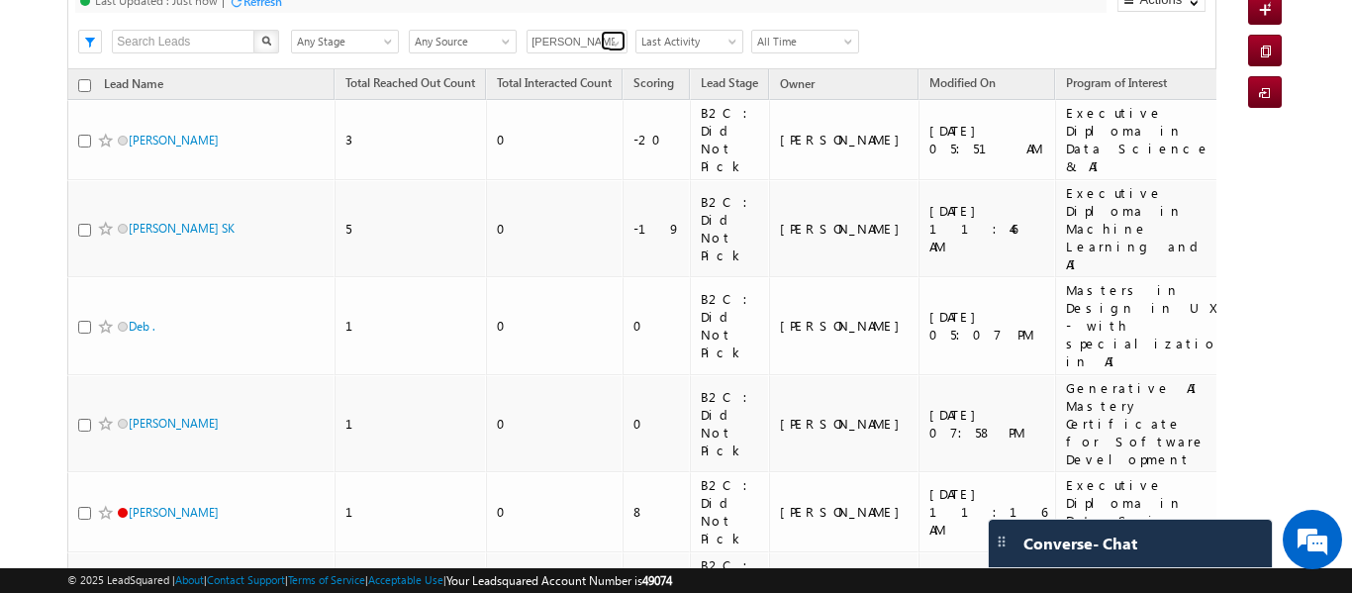
click at [612, 50] on span at bounding box center [616, 44] width 16 height 16
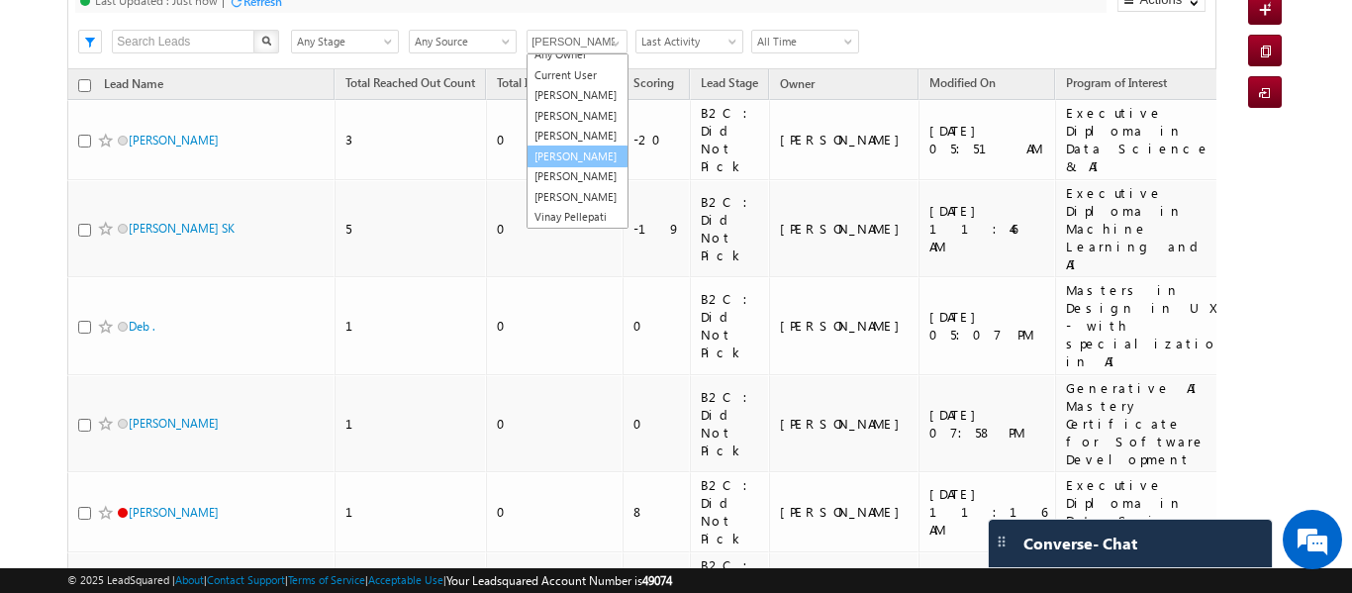
scroll to position [0, 0]
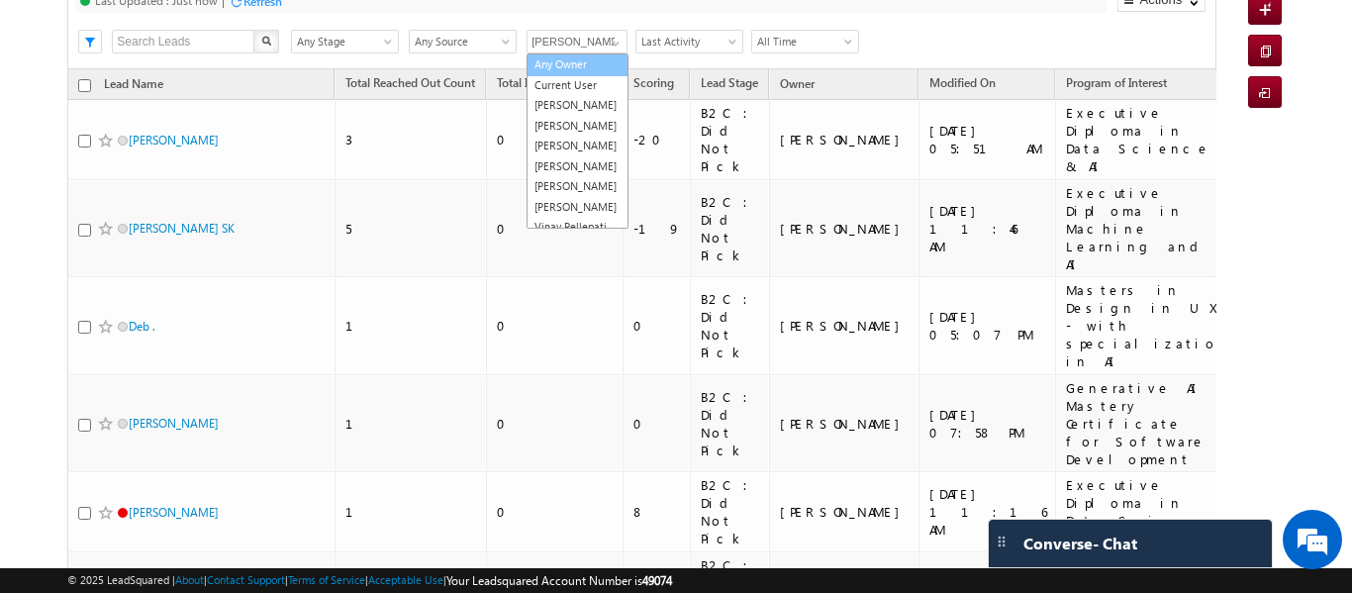
click at [565, 59] on link "Any Owner" at bounding box center [577, 64] width 102 height 23
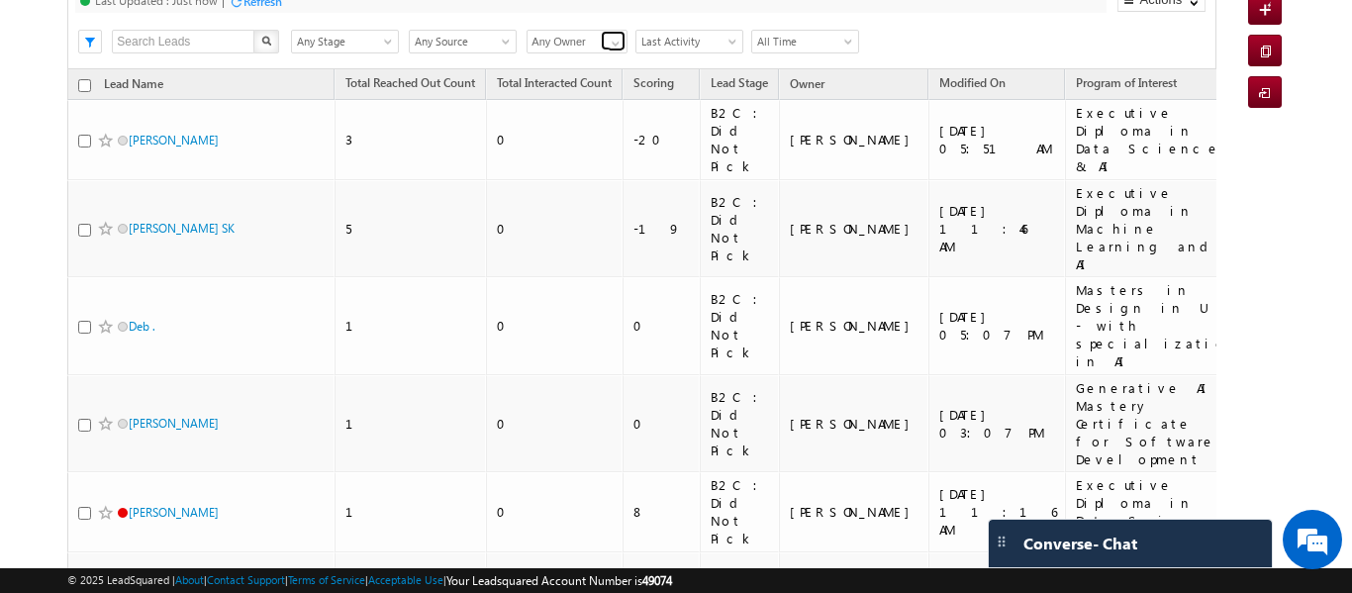
click at [612, 41] on span at bounding box center [616, 44] width 16 height 16
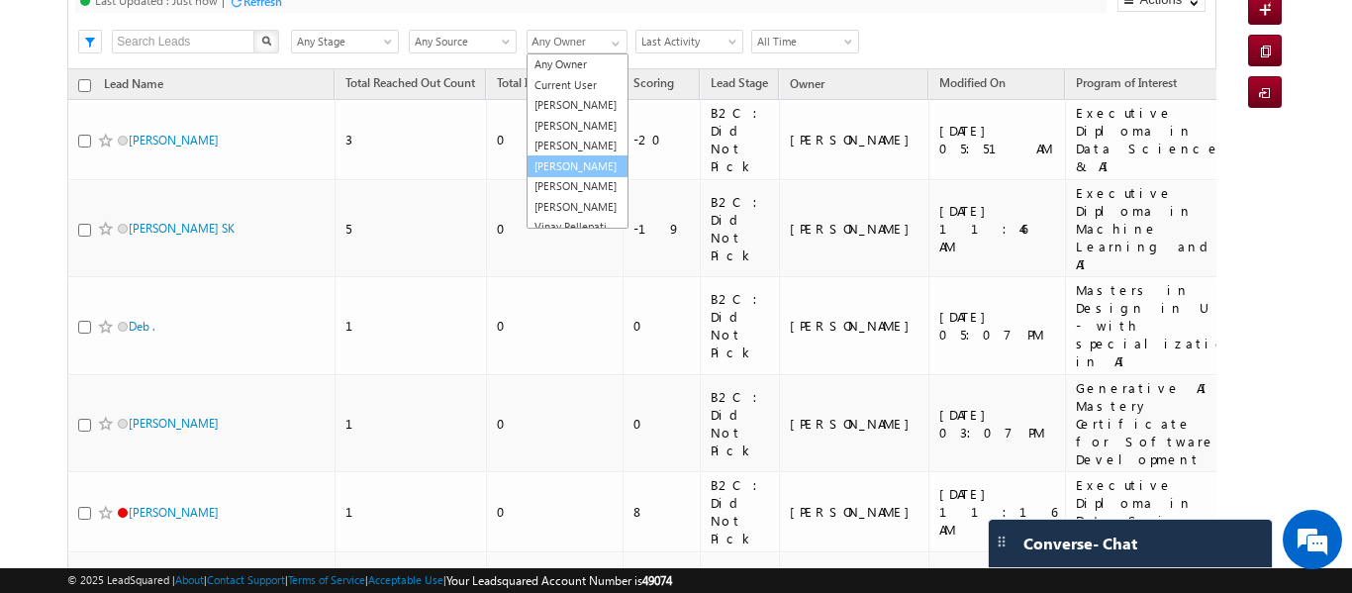
click at [567, 178] on link "[PERSON_NAME]" at bounding box center [577, 166] width 102 height 23
type input "[PERSON_NAME]"
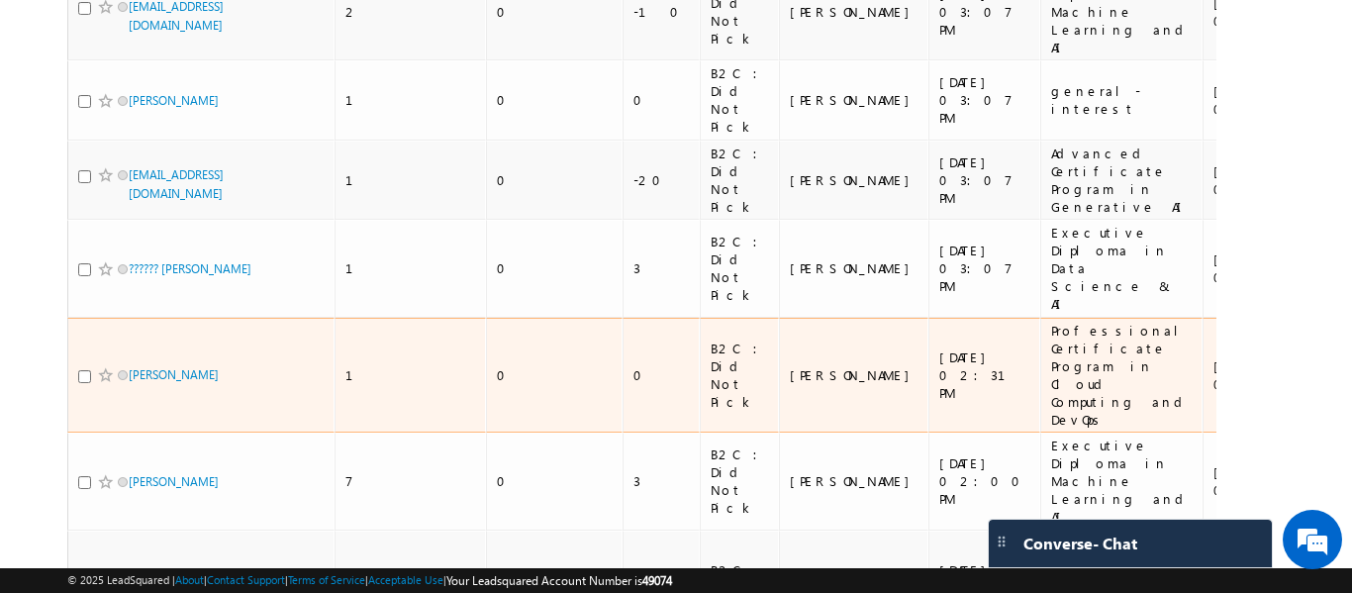
scroll to position [465, 0]
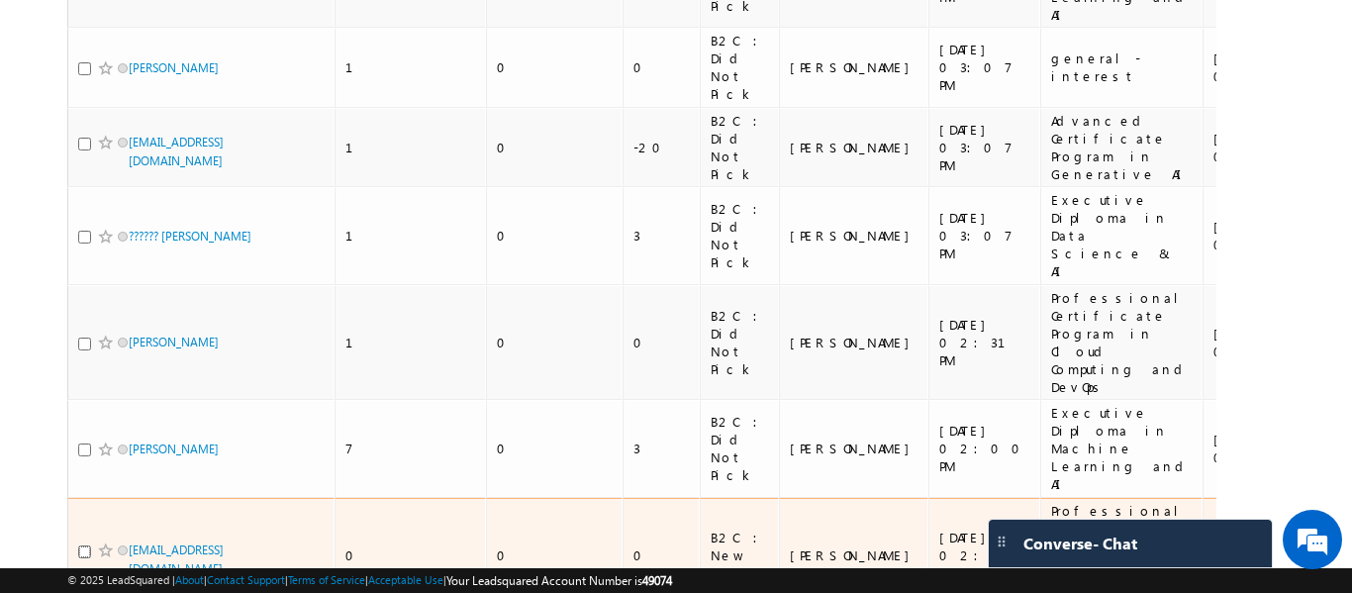
click at [81, 545] on input "checkbox" at bounding box center [84, 551] width 13 height 13
checkbox input "true"
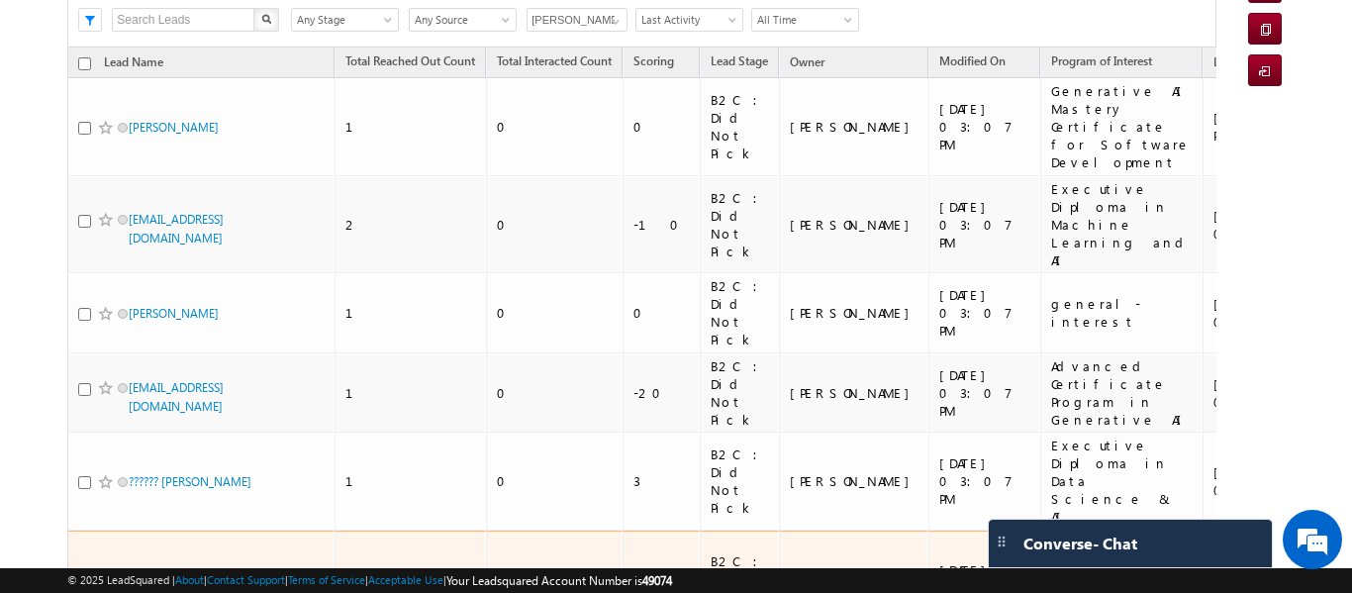
scroll to position [168, 0]
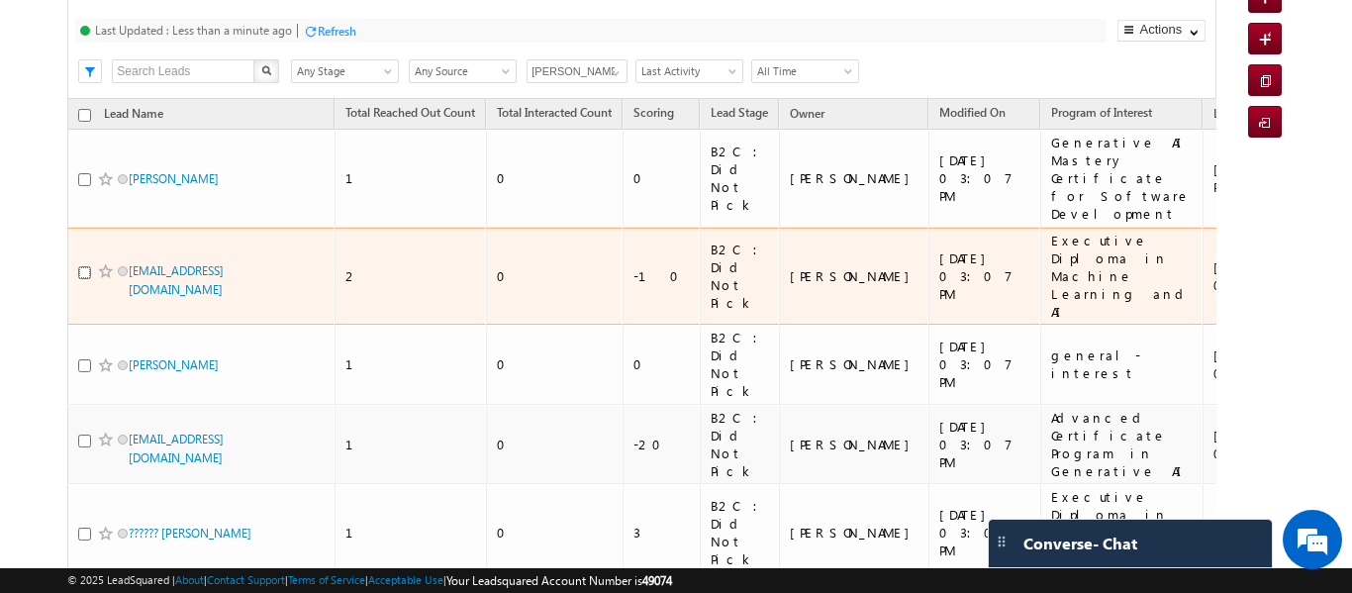
click at [84, 266] on input "checkbox" at bounding box center [84, 272] width 13 height 13
checkbox input "true"
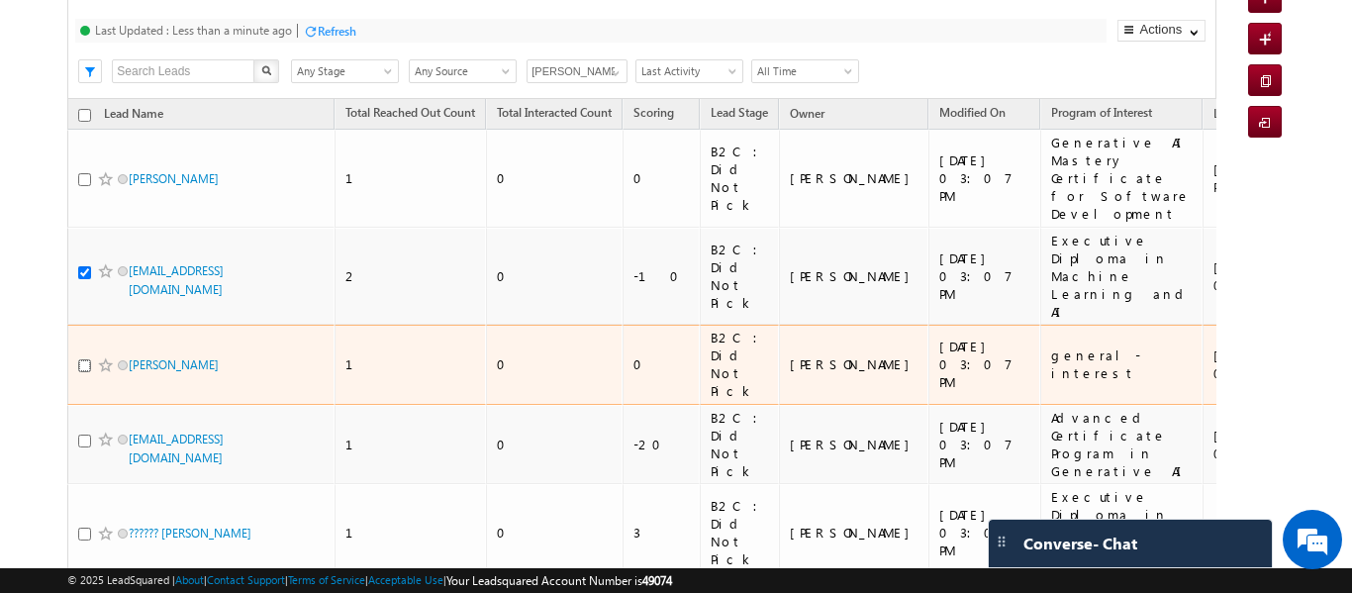
click at [81, 359] on input "checkbox" at bounding box center [84, 365] width 13 height 13
checkbox input "true"
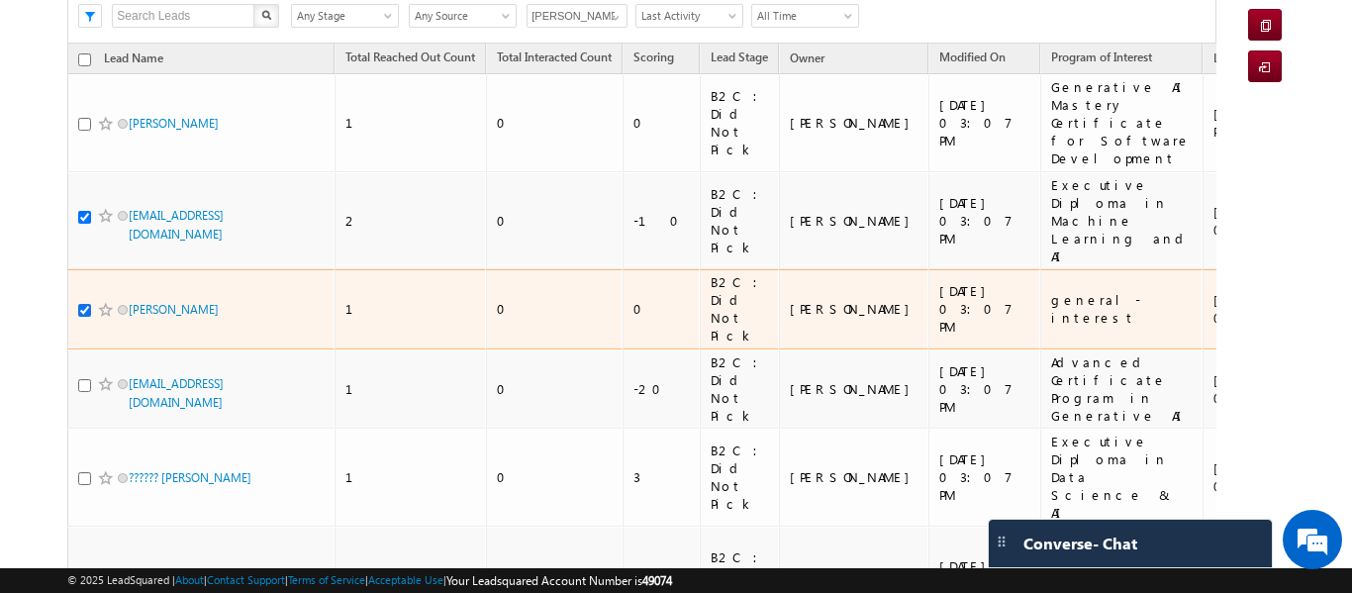
scroll to position [366, 0]
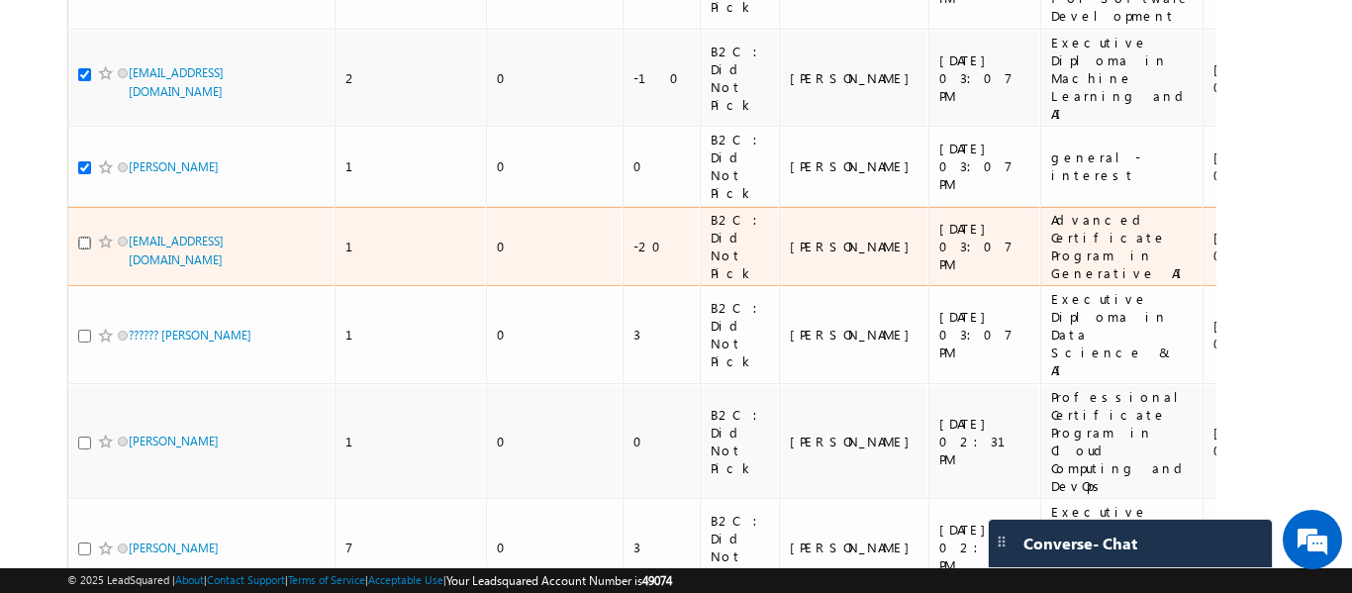
click at [81, 236] on input "checkbox" at bounding box center [84, 242] width 13 height 13
checkbox input "true"
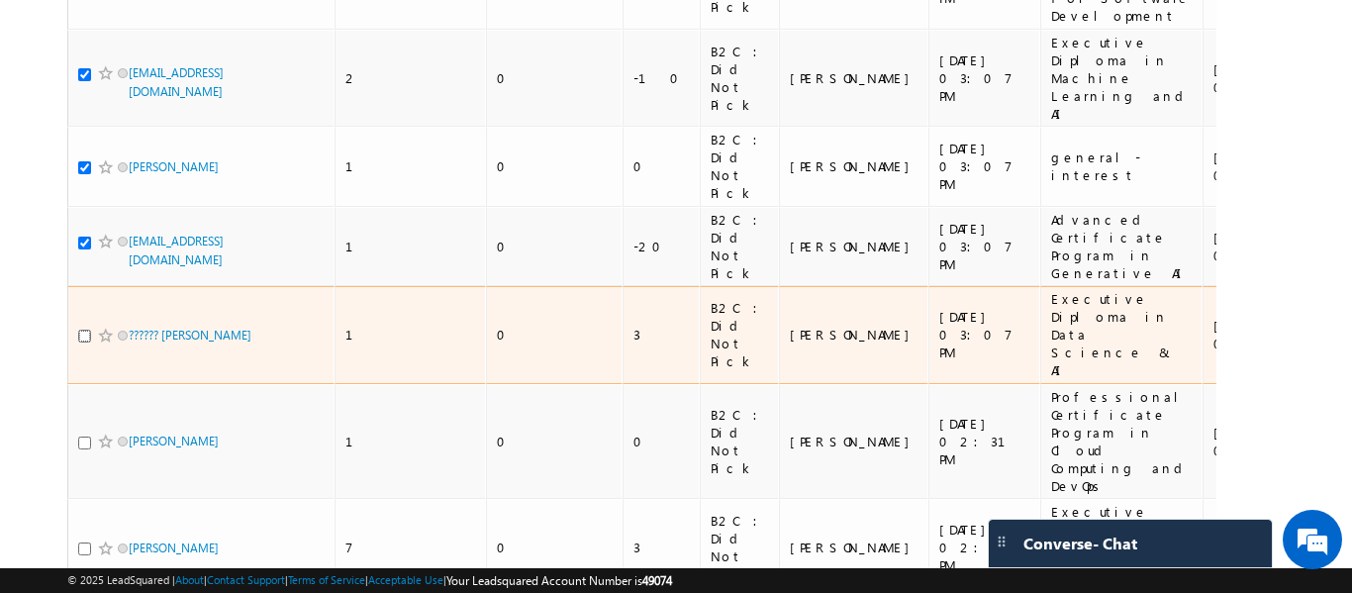
click at [85, 330] on input "checkbox" at bounding box center [84, 336] width 13 height 13
checkbox input "true"
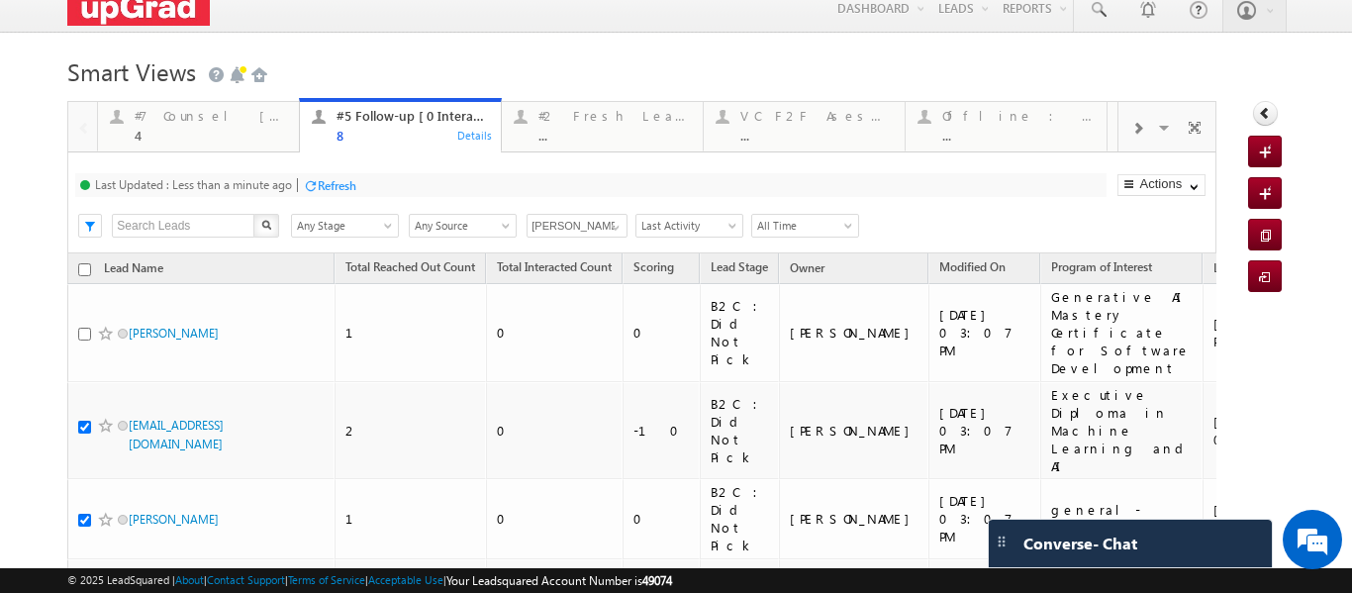
scroll to position [0, 0]
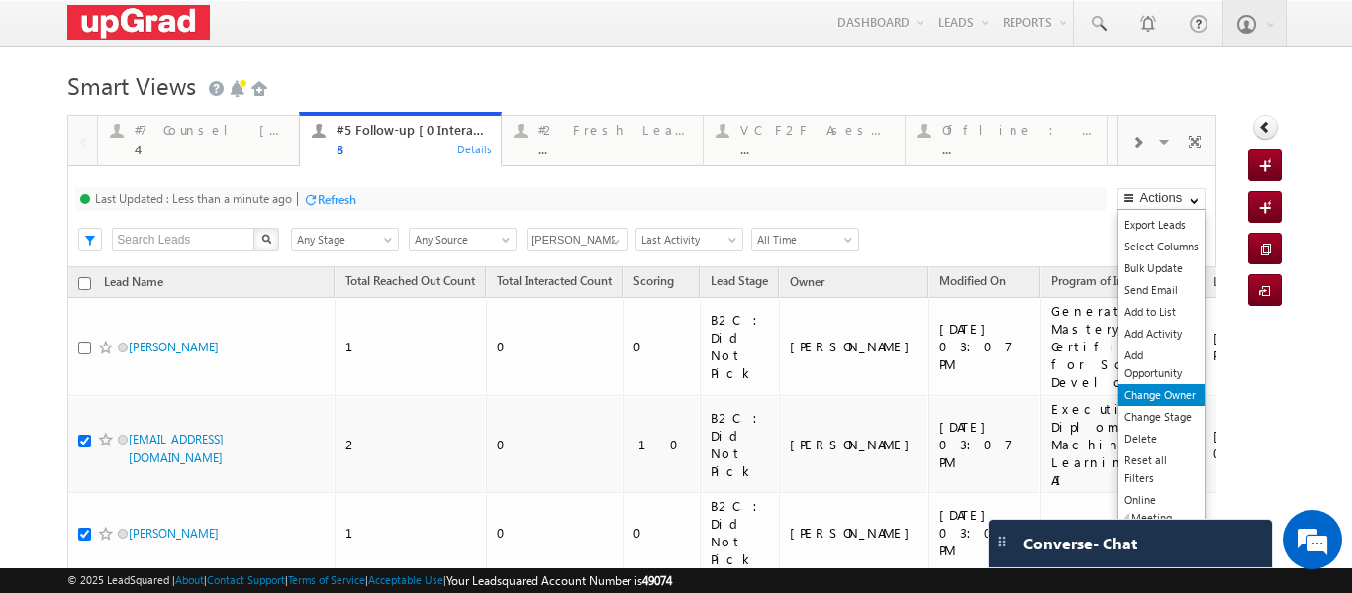
click at [1149, 400] on link "Change Owner" at bounding box center [1161, 395] width 86 height 22
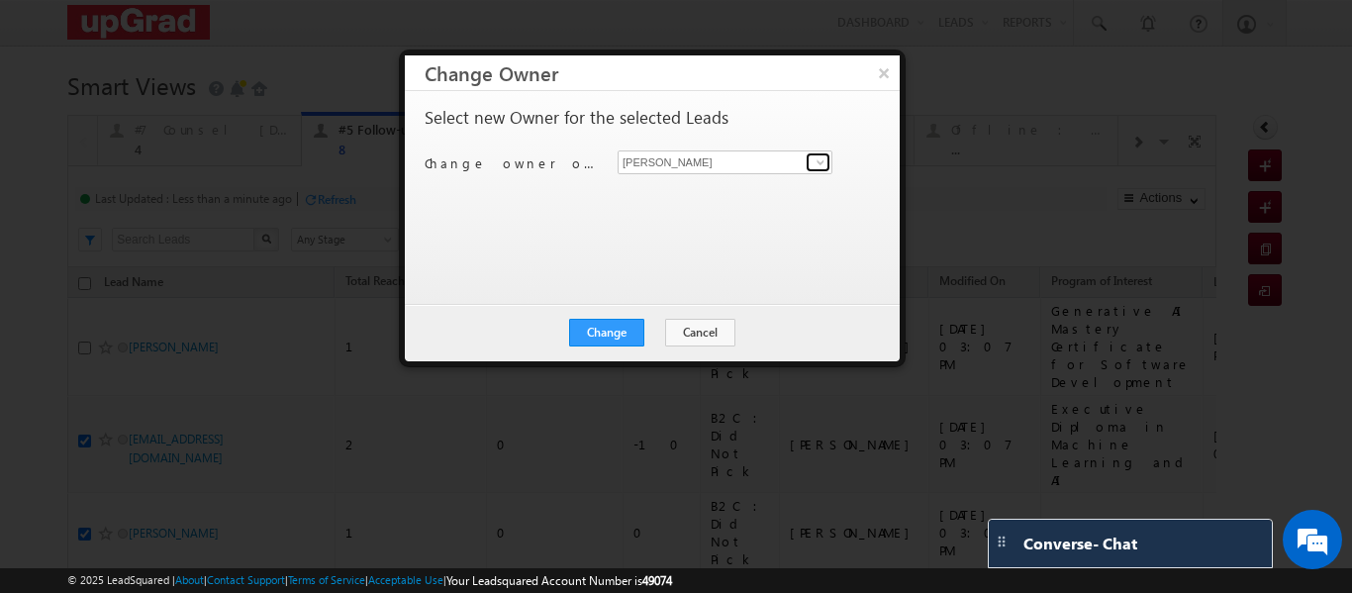
click at [816, 159] on span at bounding box center [820, 162] width 16 height 16
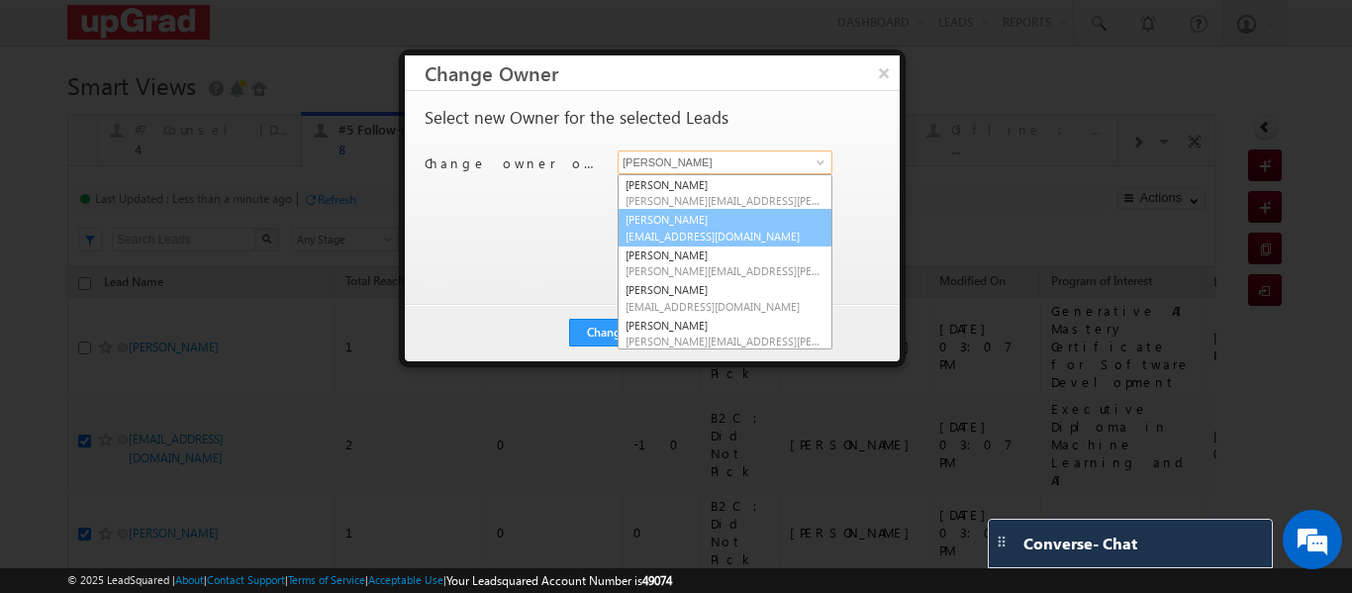
click at [688, 221] on link "Kannan Nair kannan.nair@upgrad.com" at bounding box center [724, 228] width 215 height 38
type input "Kannan Nair"
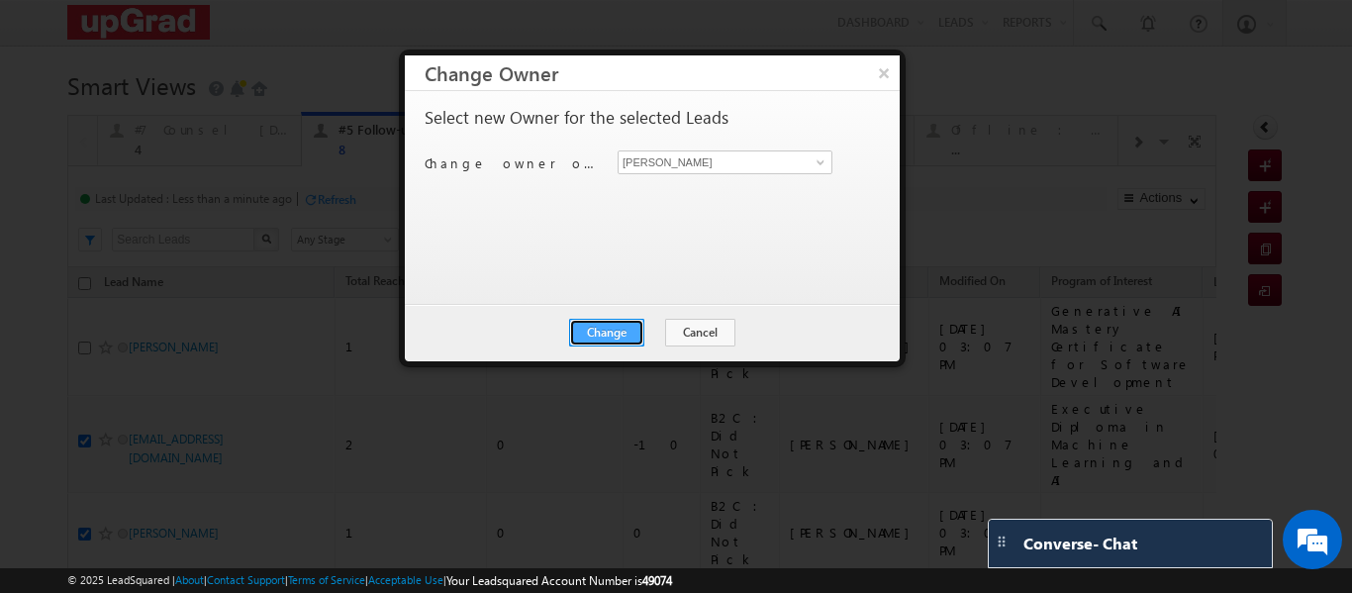
click at [624, 331] on button "Change" at bounding box center [606, 333] width 75 height 28
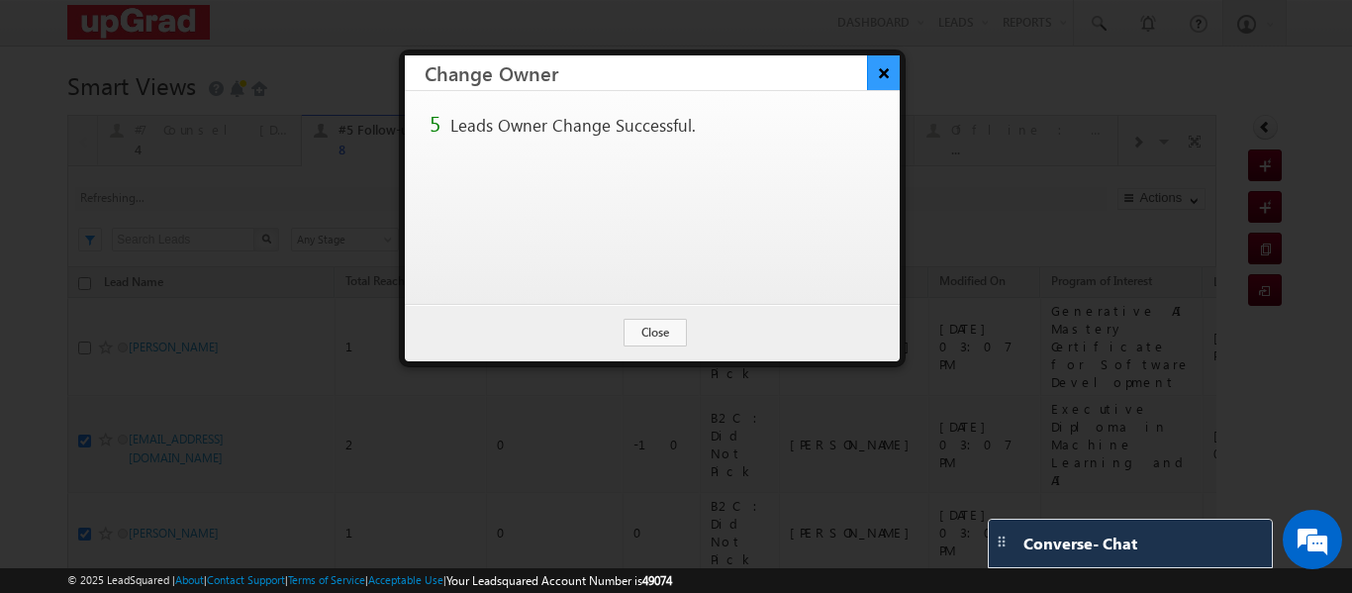
click at [880, 72] on button "×" at bounding box center [883, 72] width 33 height 35
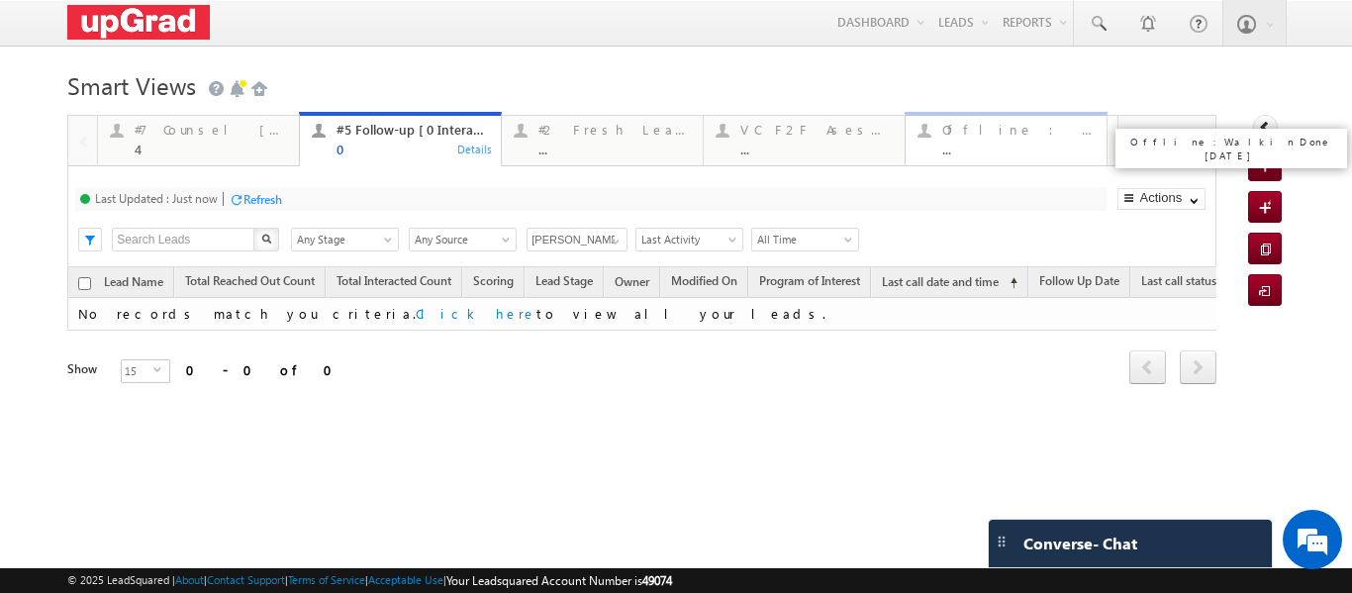
click at [1003, 131] on div "Offline : Walkin Done Today" at bounding box center [1018, 130] width 152 height 16
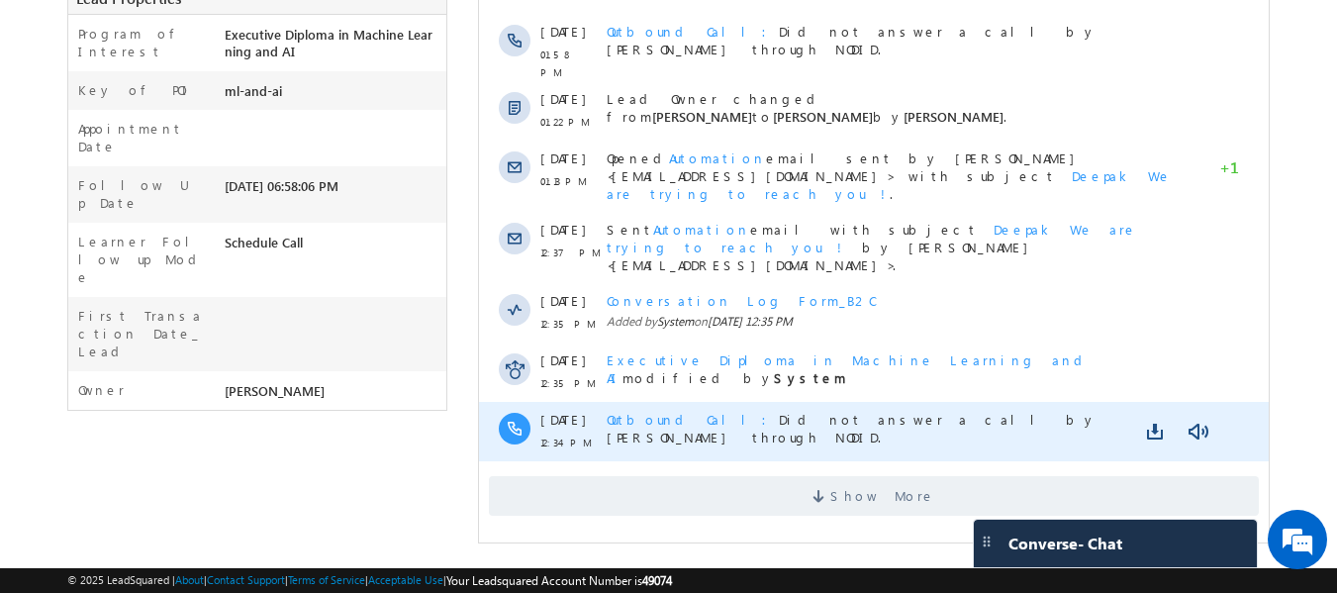
drag, startPoint x: 913, startPoint y: 464, endPoint x: 854, endPoint y: 411, distance: 79.9
click at [911, 476] on span "Show More" at bounding box center [882, 496] width 105 height 40
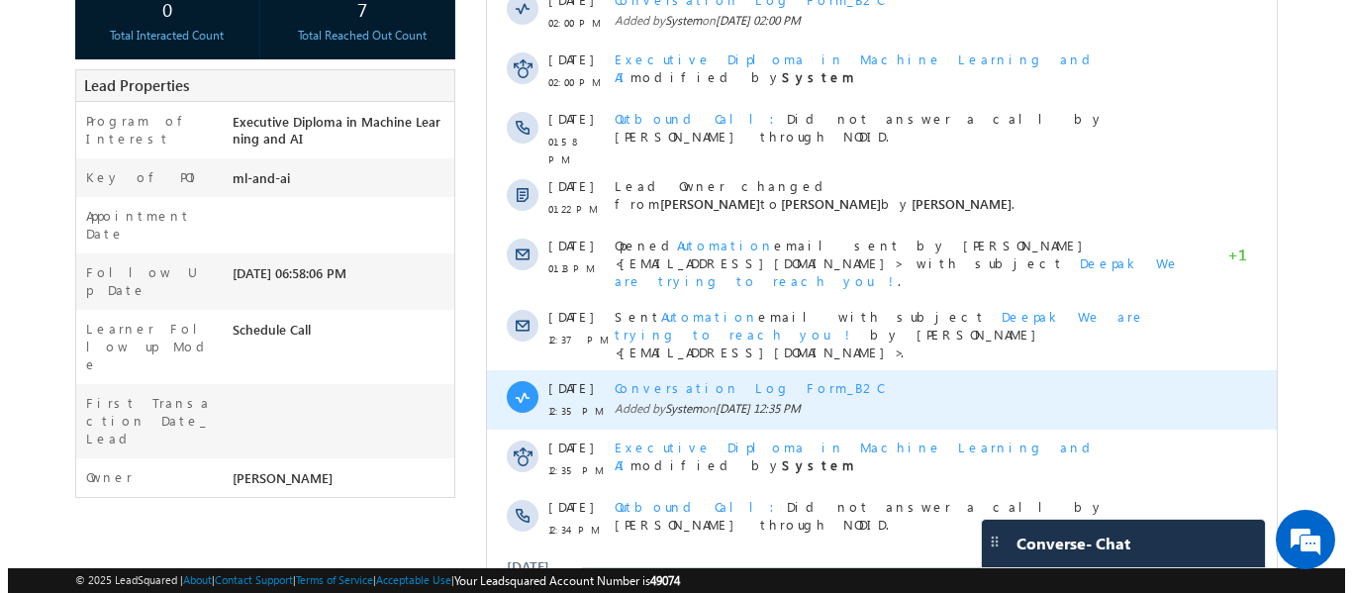
scroll to position [5, 0]
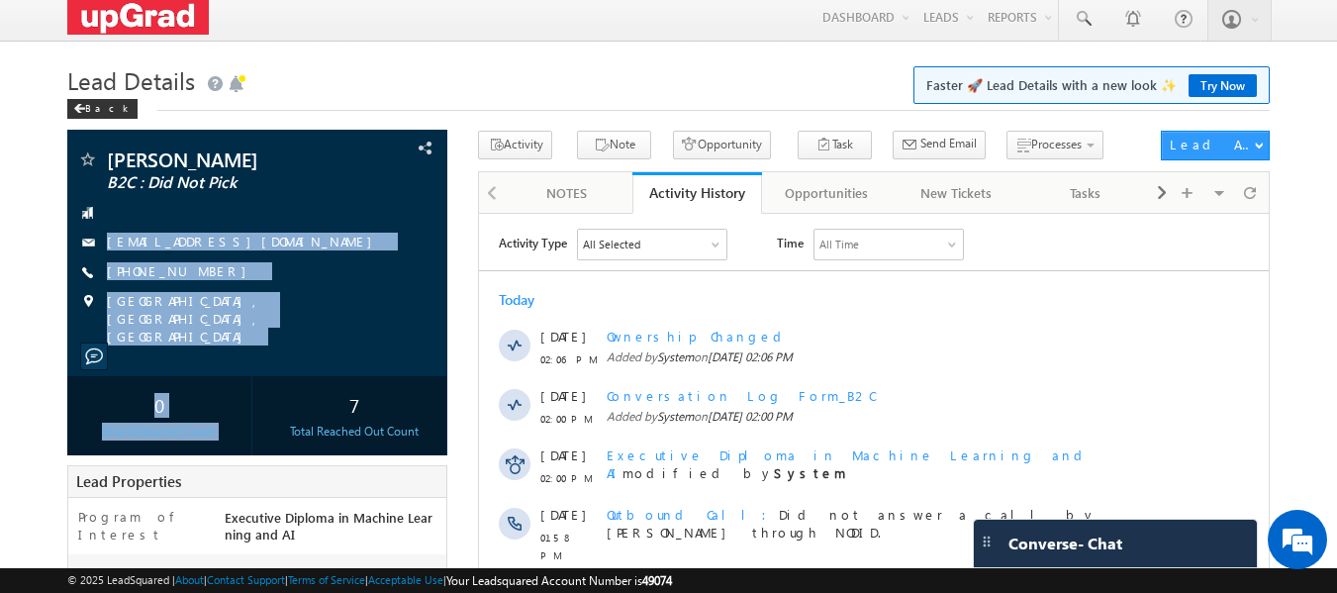
drag, startPoint x: 103, startPoint y: 212, endPoint x: 319, endPoint y: 356, distance: 259.6
click at [323, 359] on div "Deepak Singh B2C : Did Not Pick tdeepak2406@gmail.com" at bounding box center [257, 293] width 381 height 326
copy div "tdeepak2406@gmail.com +91-9294845246 Pune, Maharashtra, India 0 Total Interacte…"
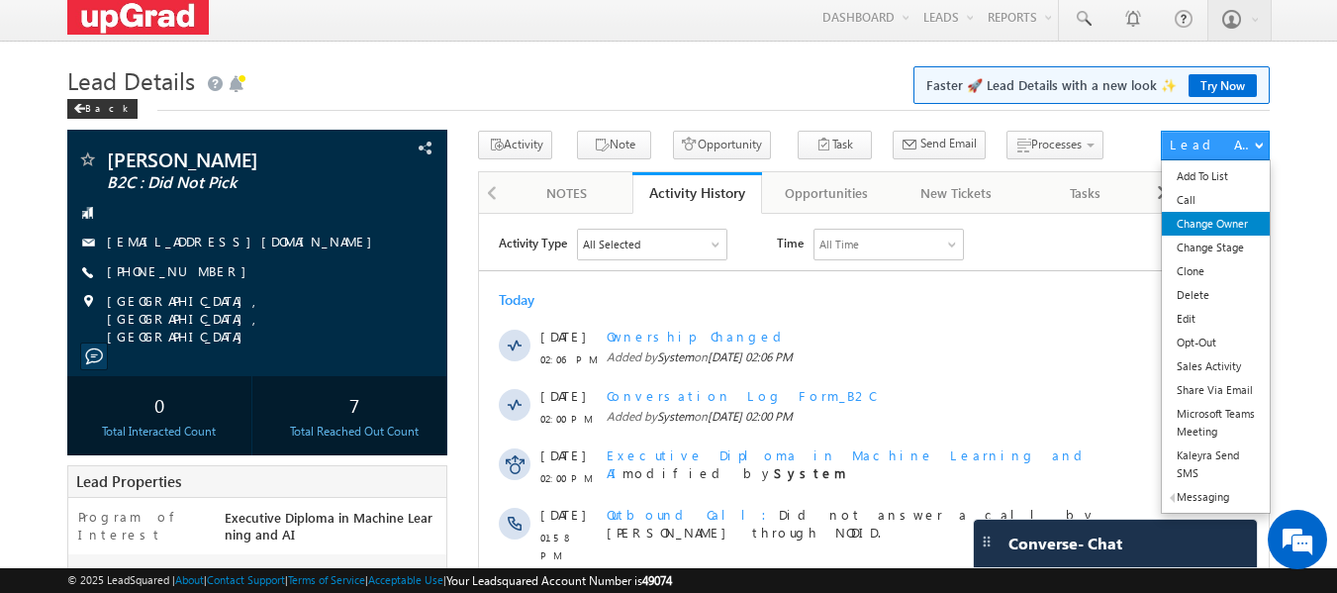
click at [1200, 221] on link "Change Owner" at bounding box center [1216, 224] width 108 height 24
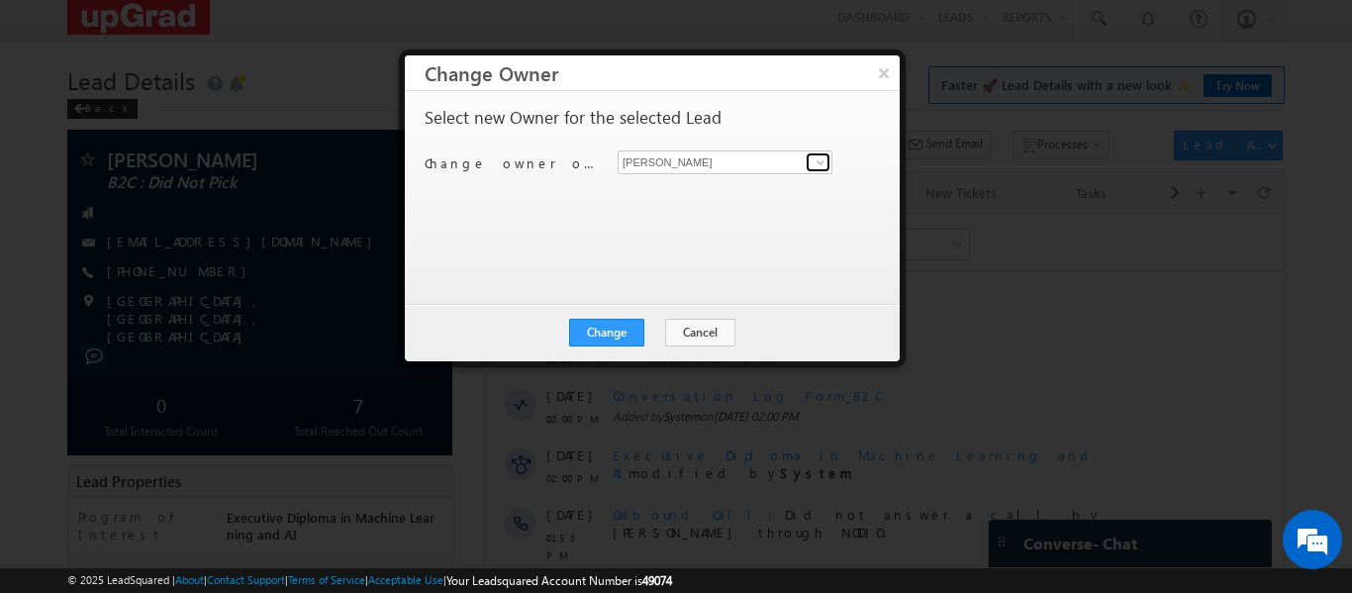
click at [819, 165] on span at bounding box center [820, 162] width 16 height 16
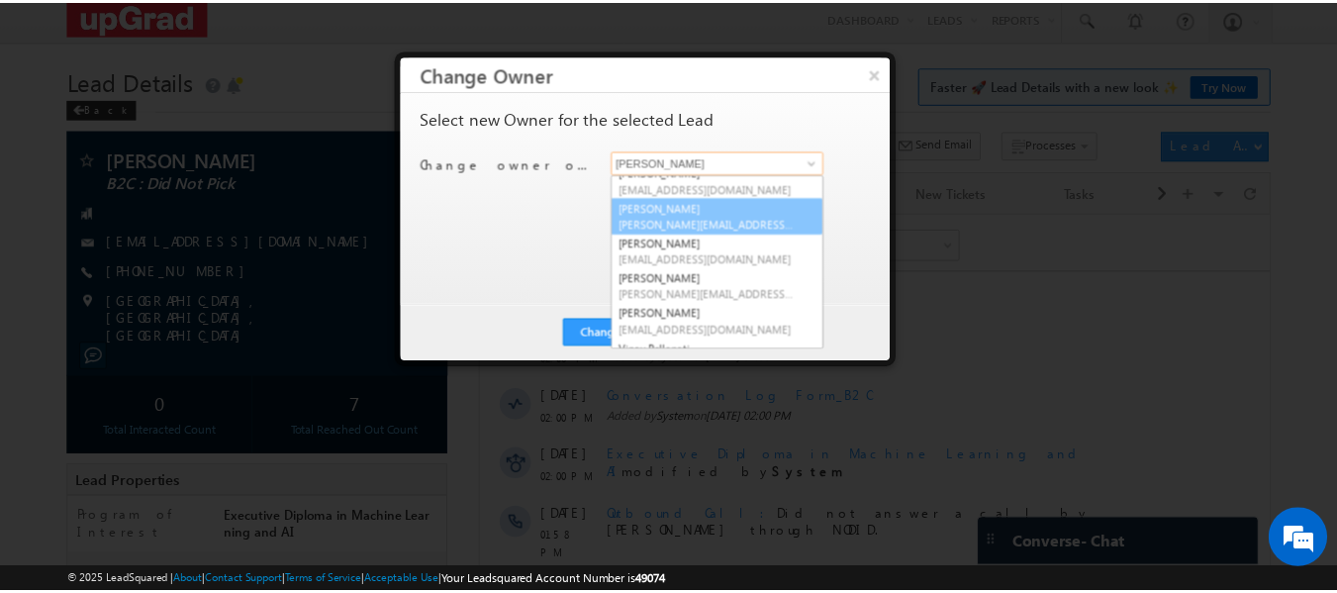
scroll to position [72, 0]
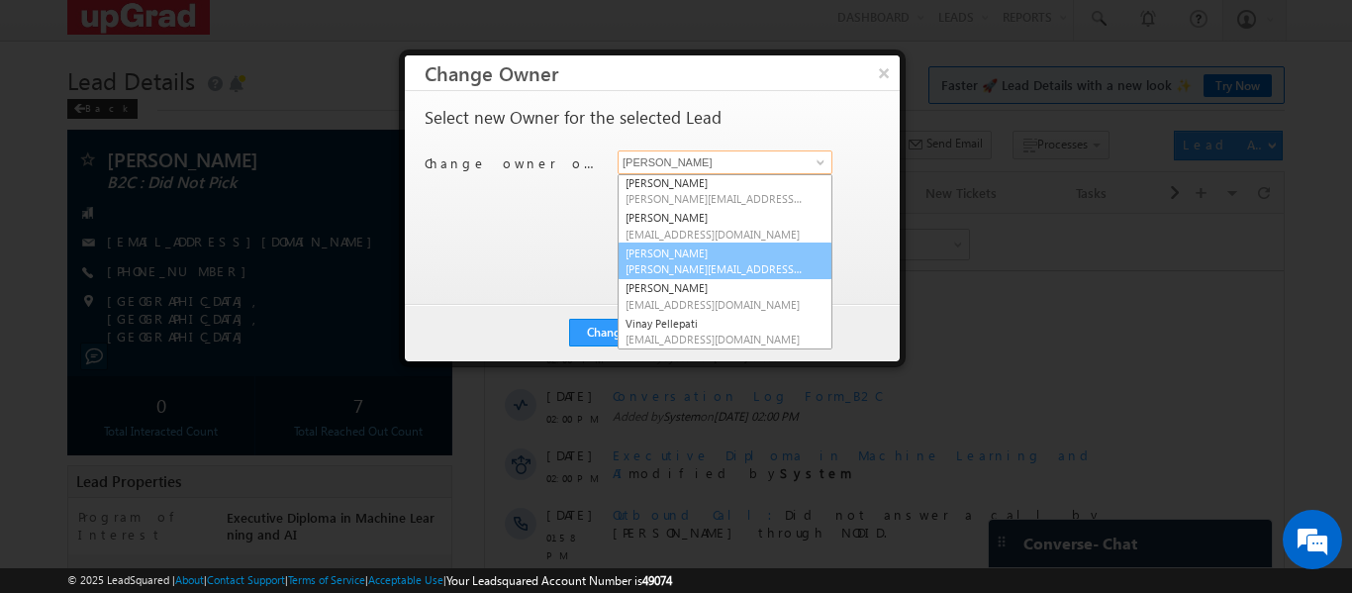
click at [691, 267] on span "smrita.panday@upgrad.com" at bounding box center [714, 268] width 178 height 15
type input "Smrita Panday"
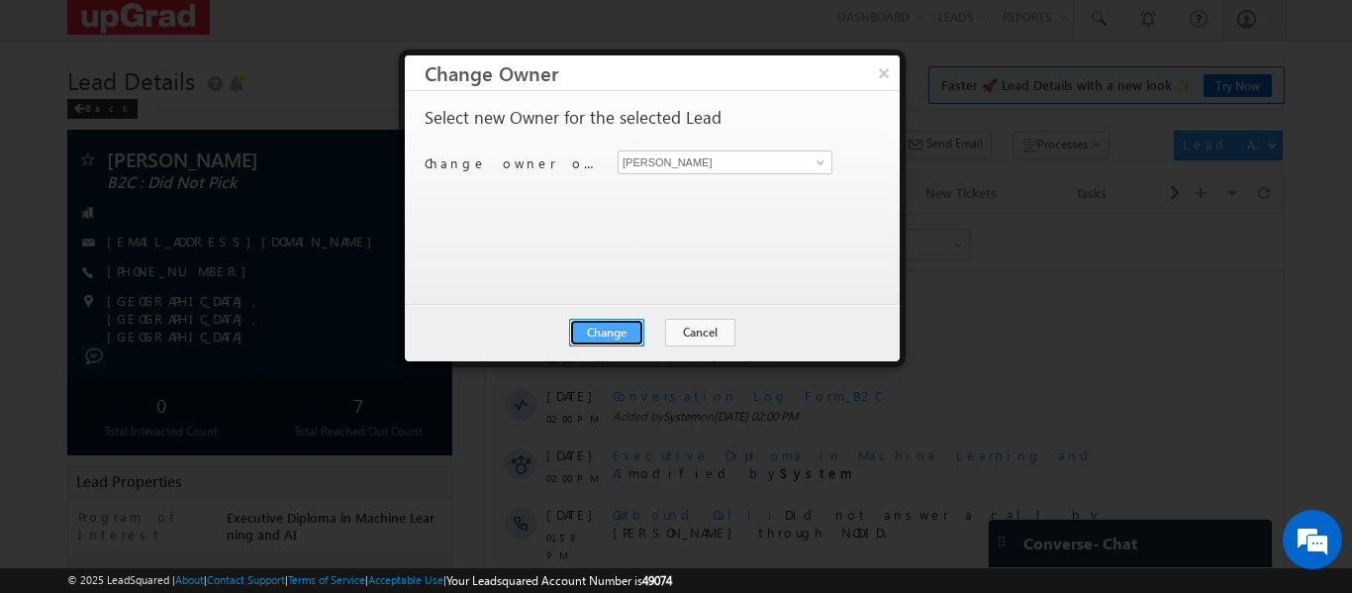
click at [610, 325] on button "Change" at bounding box center [606, 333] width 75 height 28
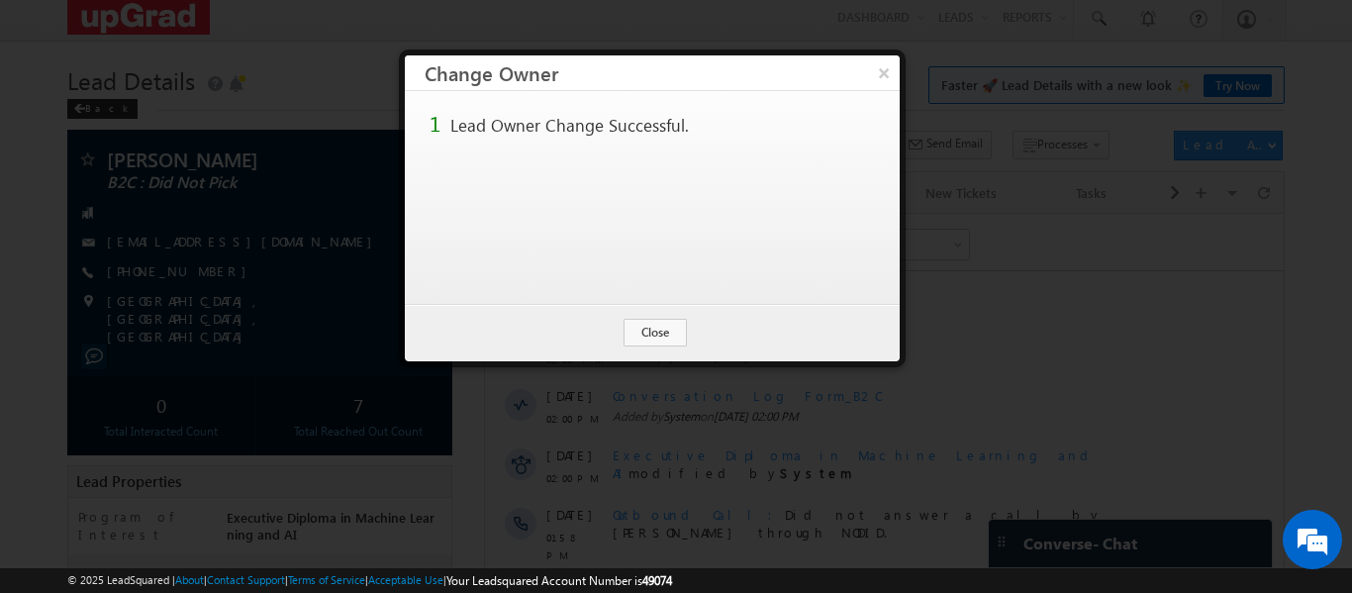
click at [879, 74] on button "×" at bounding box center [884, 72] width 32 height 35
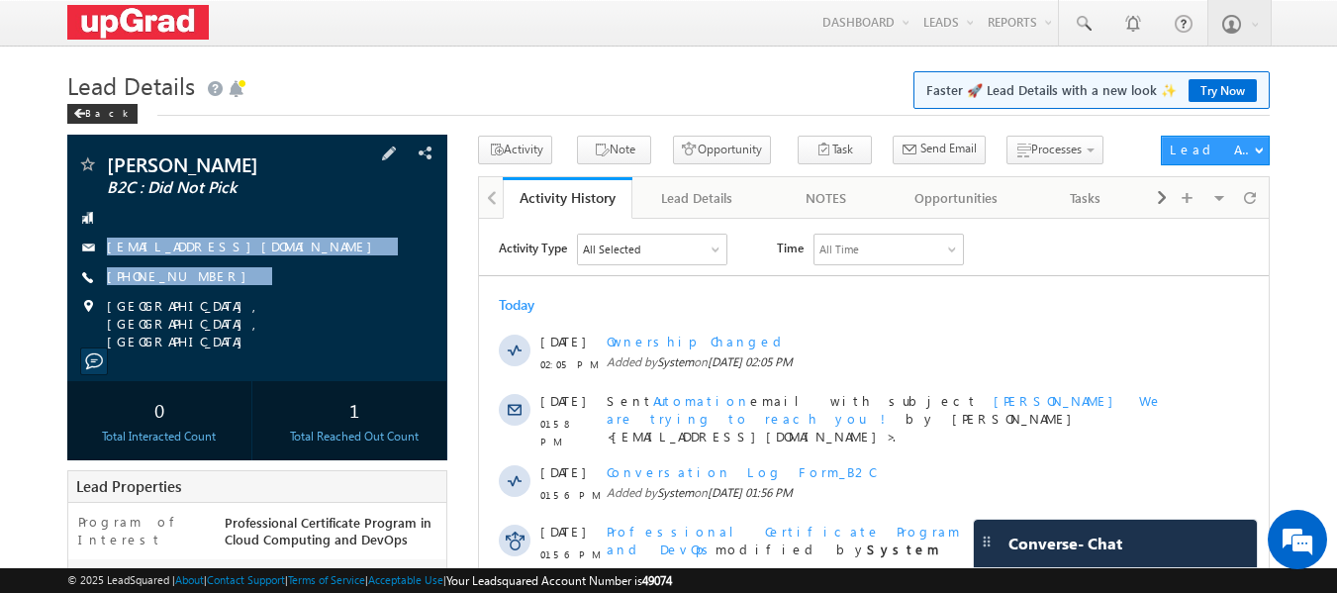
copy div "shruti2000srivastava@gmail.com +91-7303864176"
drag, startPoint x: 104, startPoint y: 227, endPoint x: 326, endPoint y: 324, distance: 241.9
click at [326, 324] on div "Shruti Srivastava B2C : Did Not Pick shruti2000srivastava@gmail.com +91-7303864…" at bounding box center [257, 252] width 361 height 196
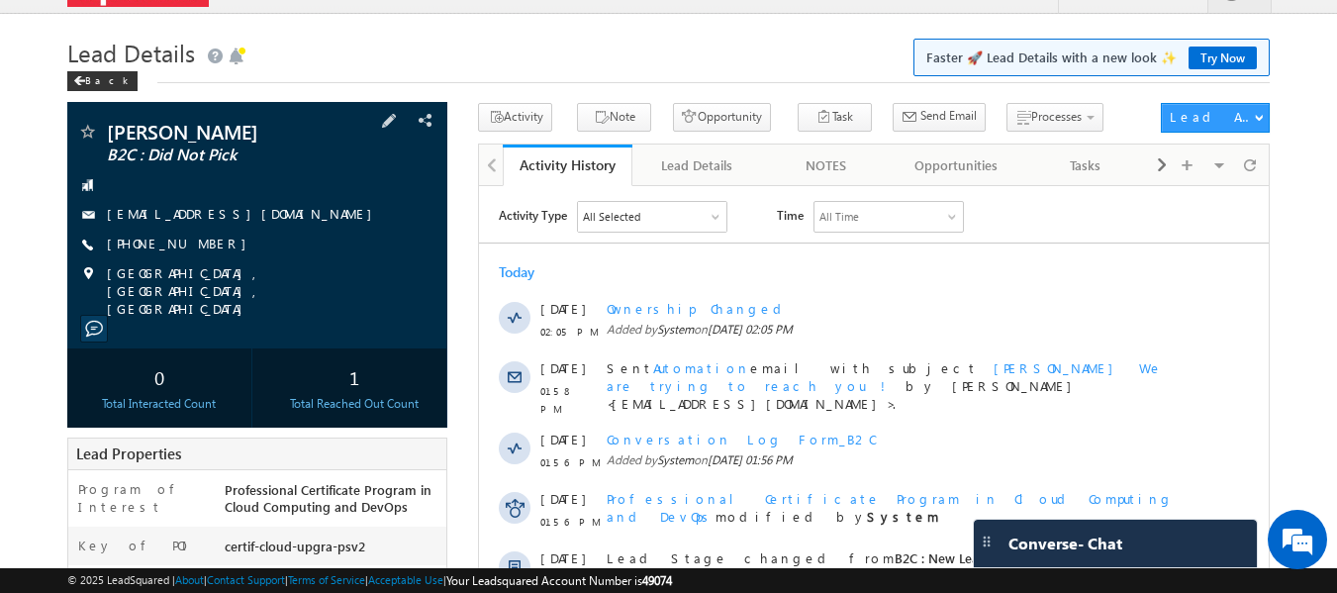
click at [106, 118] on div "Shruti Srivastava B2C : Did Not Pick shruti2000srivastava@gmail.com" at bounding box center [257, 225] width 381 height 246
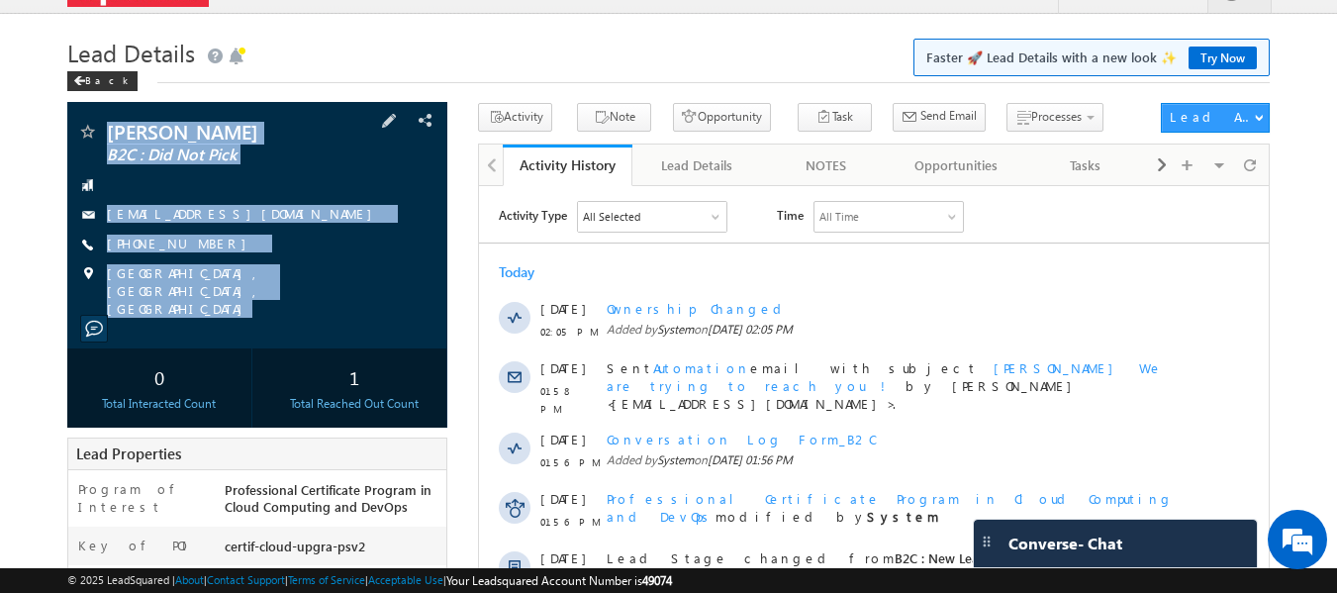
copy div "Shruti Srivastava B2C : Did Not Pick shruti2000srivastava@gmail.com +91-7303864…"
drag, startPoint x: 106, startPoint y: 115, endPoint x: 307, endPoint y: 287, distance: 264.6
click at [330, 306] on div "Shruti Srivastava B2C : Did Not Pick shruti2000srivastava@gmail.com" at bounding box center [257, 225] width 381 height 246
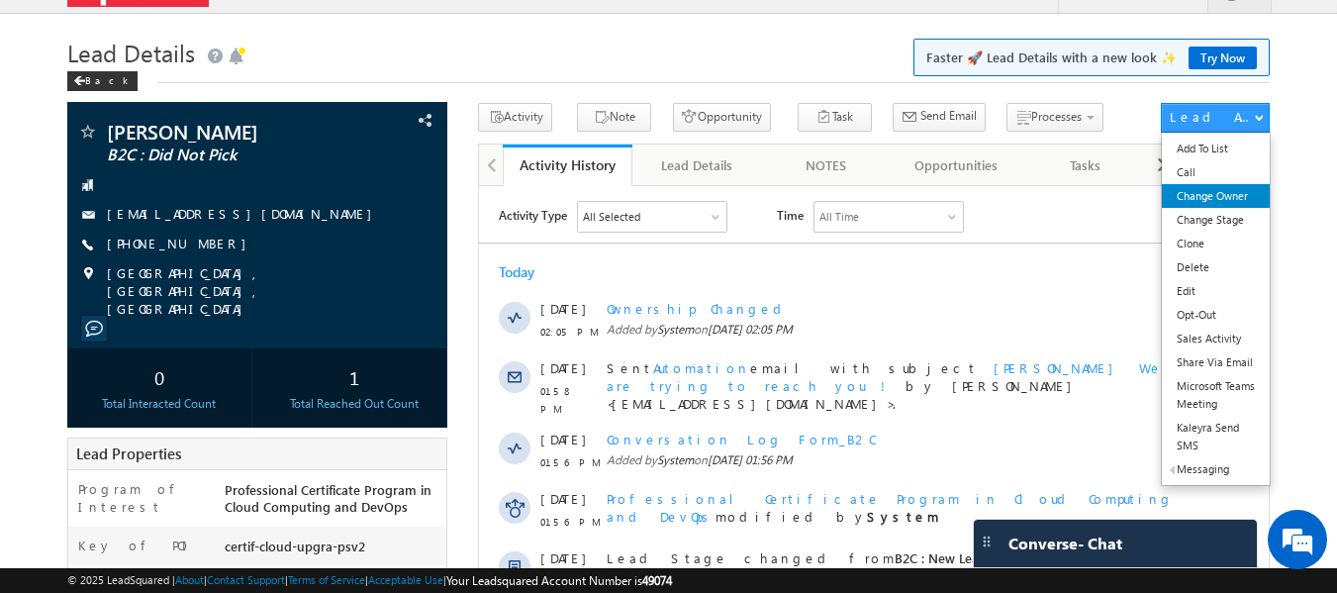
click at [1209, 194] on link "Change Owner" at bounding box center [1216, 196] width 108 height 24
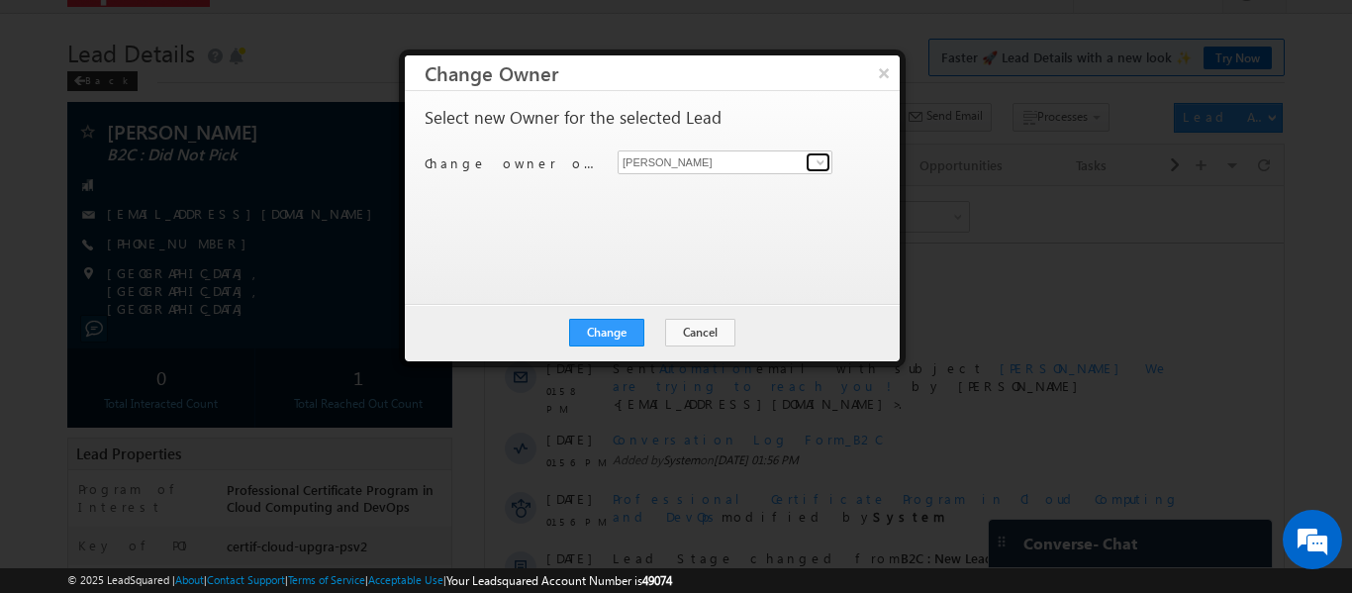
click at [819, 158] on span at bounding box center [820, 162] width 16 height 16
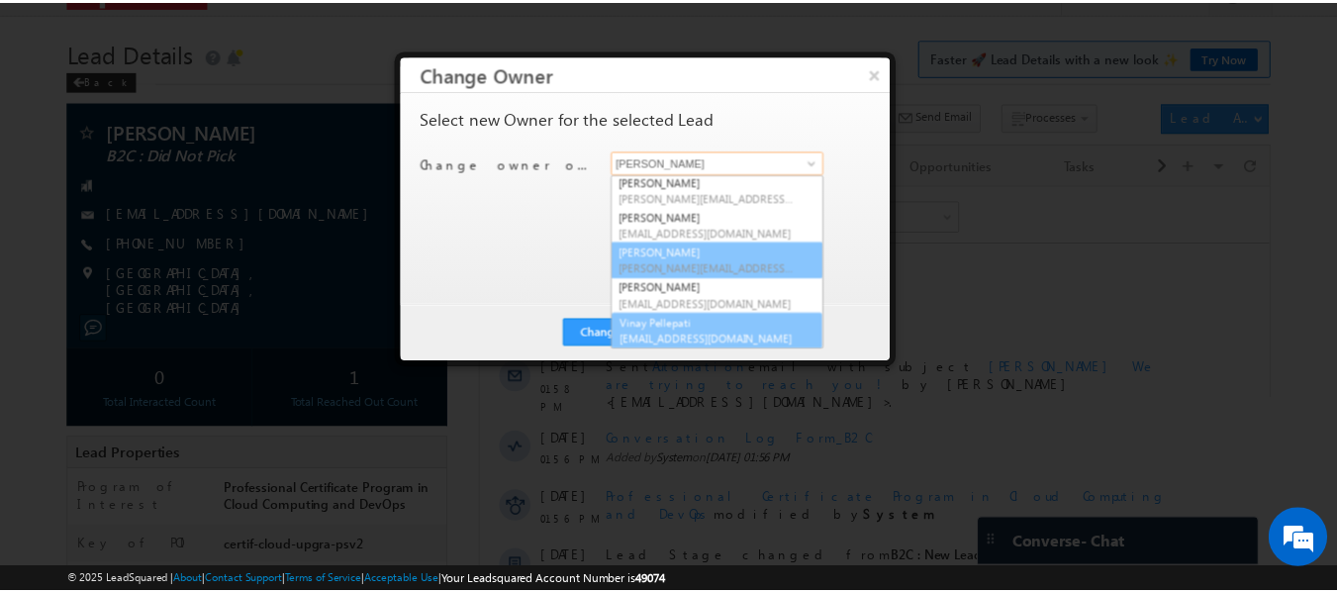
scroll to position [74, 0]
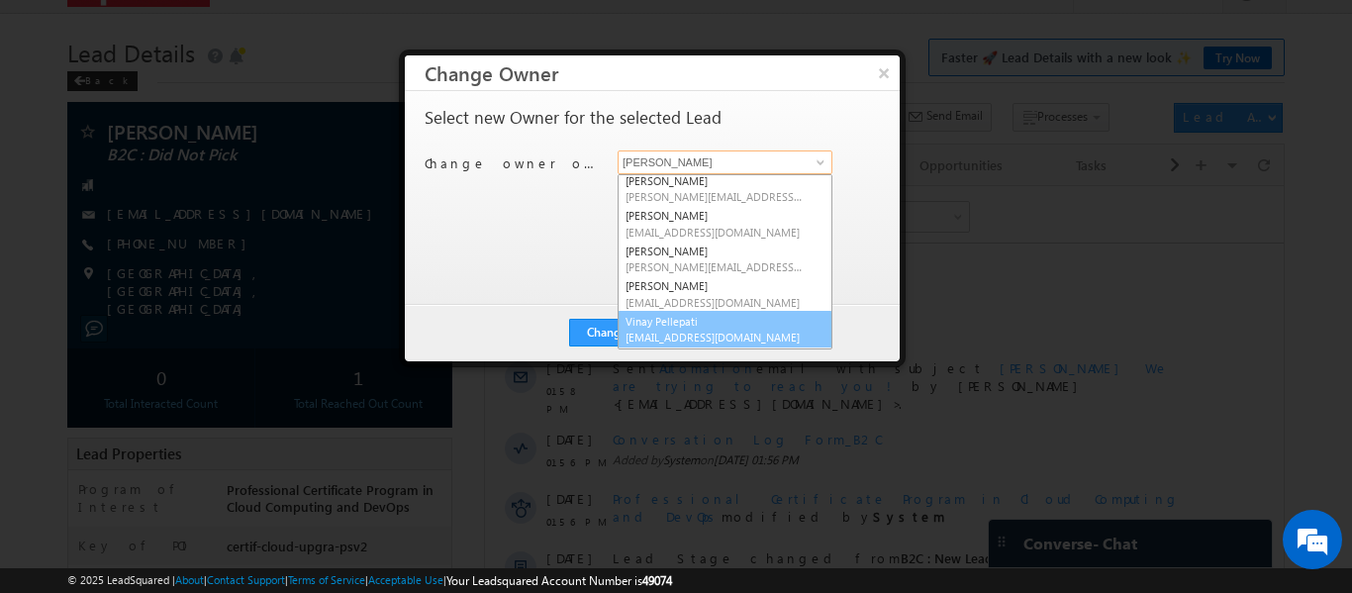
click at [698, 327] on link "Vinay Pellepati vinay.pellepati@upgrad.com" at bounding box center [724, 330] width 215 height 38
type input "Vinay Pellepati"
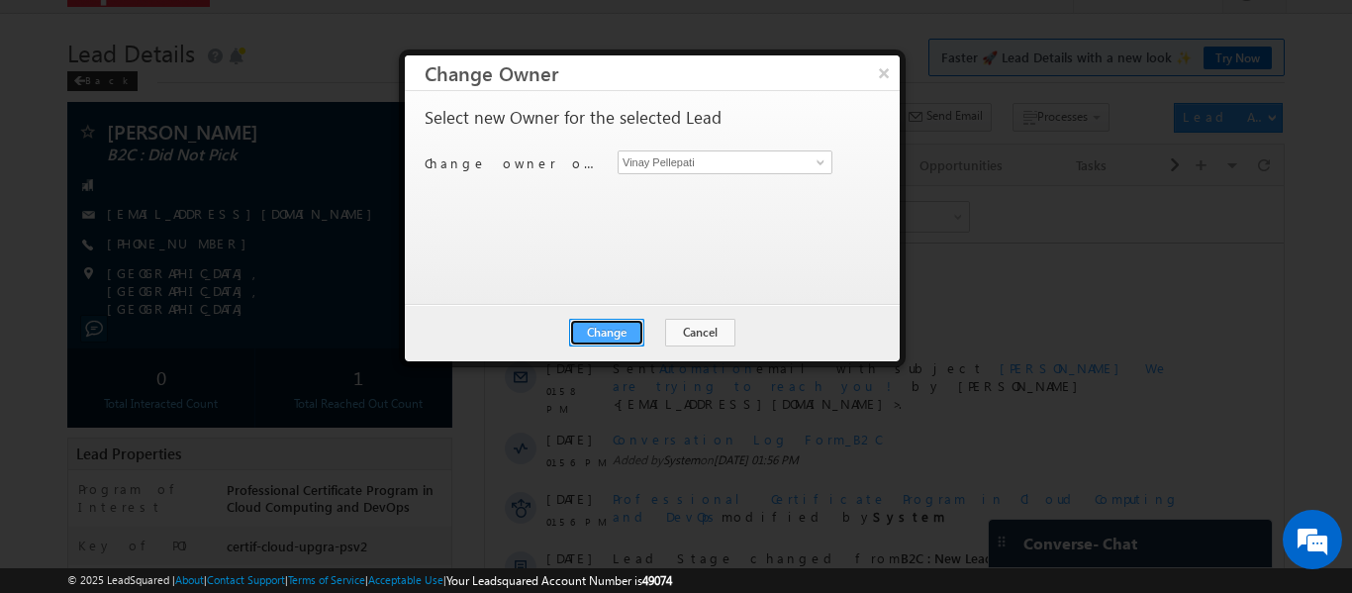
click at [626, 333] on button "Change" at bounding box center [606, 333] width 75 height 28
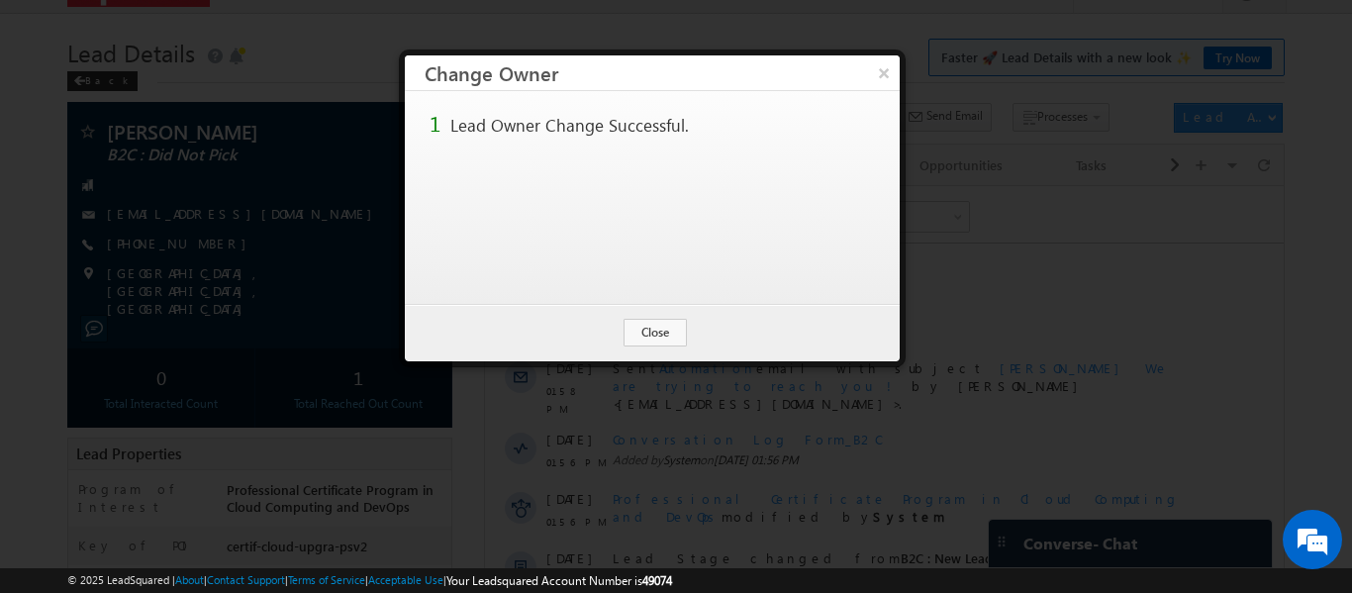
drag, startPoint x: 877, startPoint y: 76, endPoint x: 857, endPoint y: 79, distance: 20.0
click at [874, 75] on button "×" at bounding box center [884, 72] width 32 height 35
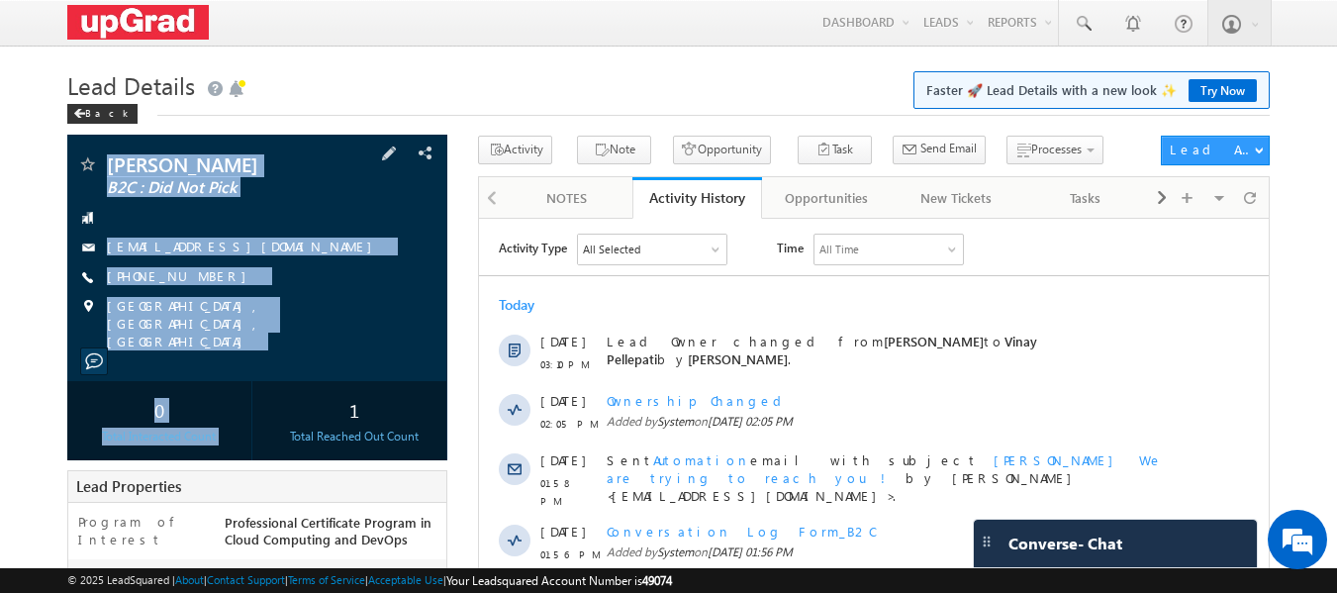
copy div "[PERSON_NAME] B2C : Did Not Pick [EMAIL_ADDRESS][DOMAIN_NAME] [PHONE_NUMBER] [G…"
drag, startPoint x: 107, startPoint y: 147, endPoint x: 279, endPoint y: 339, distance: 257.9
click at [282, 351] on div "Shruti Srivastava B2C : Did Not Pick shruti2000srivastava@gmail.com" at bounding box center [257, 258] width 381 height 246
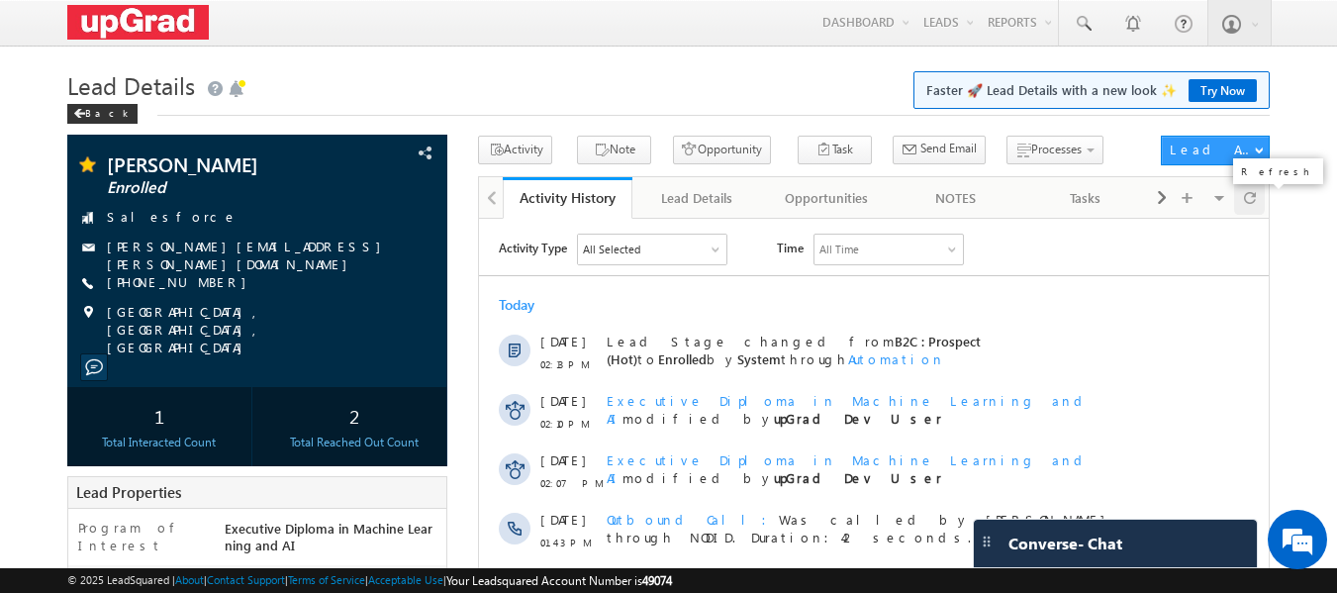
click at [1253, 206] on span at bounding box center [1250, 197] width 12 height 35
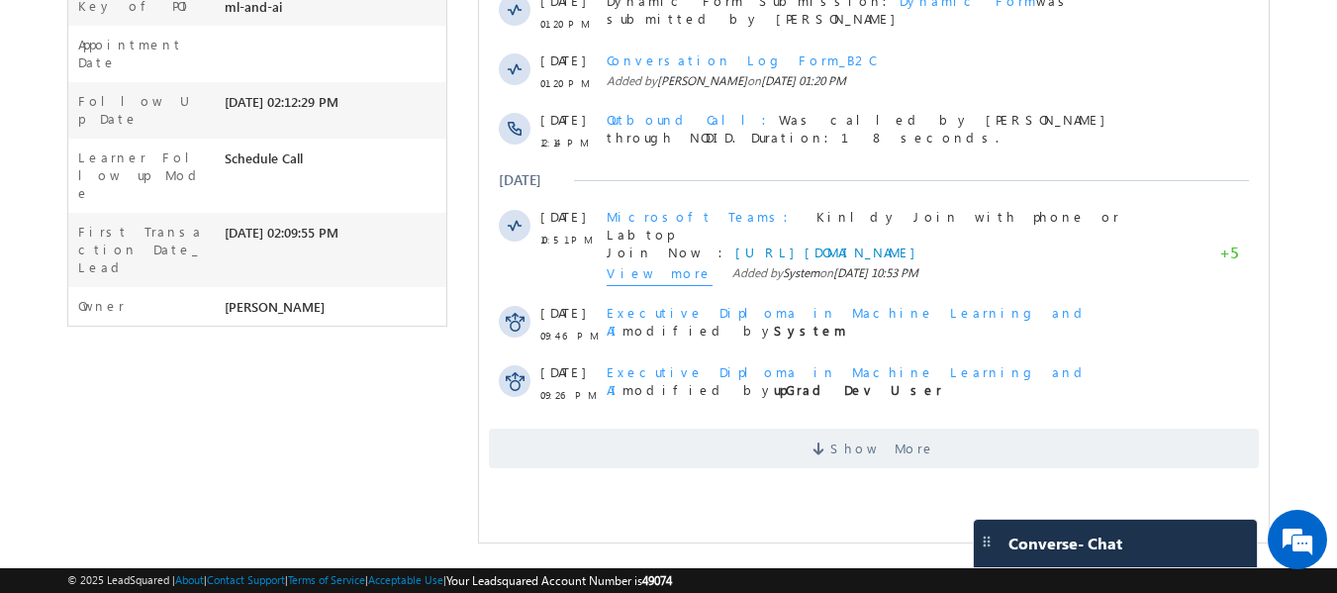
scroll to position [580, 0]
drag, startPoint x: 840, startPoint y: 476, endPoint x: 829, endPoint y: 467, distance: 14.1
click at [836, 468] on span "Show More" at bounding box center [874, 448] width 770 height 40
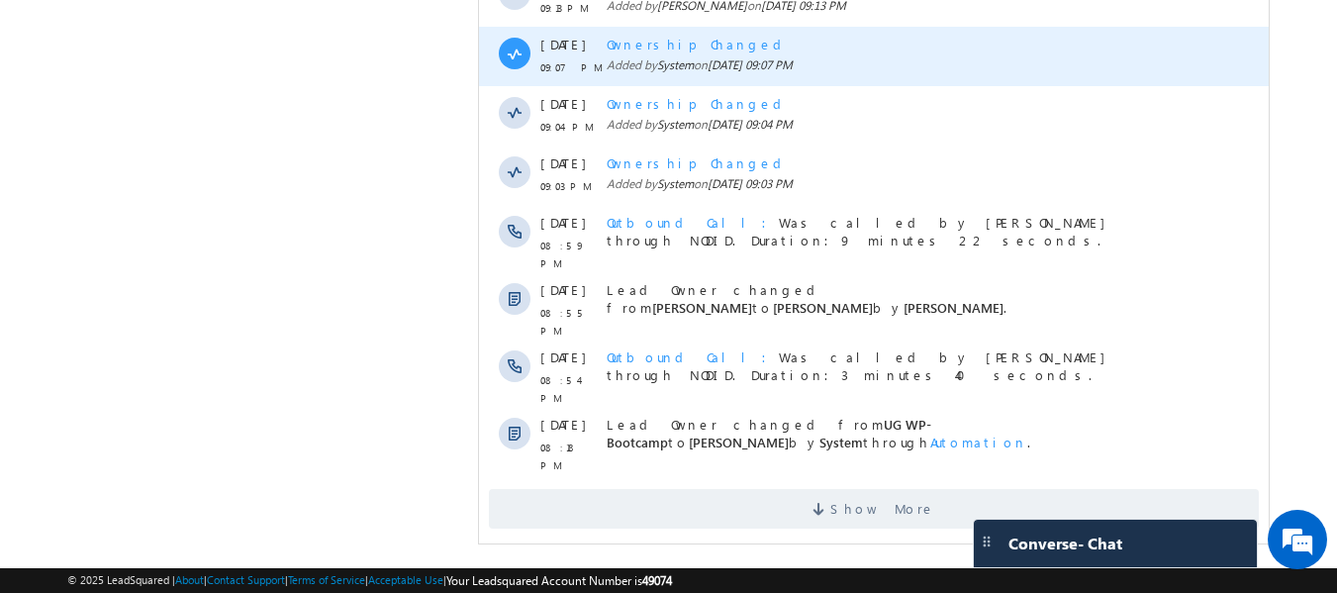
scroll to position [1146, 0]
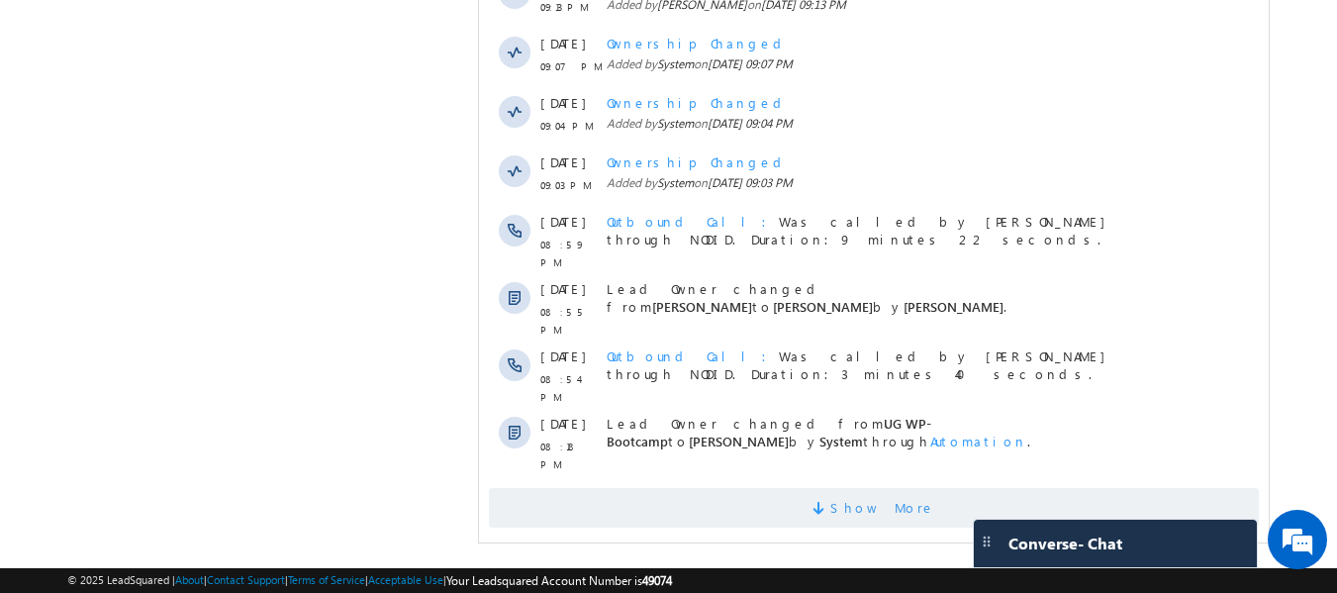
click at [816, 488] on span "Show More" at bounding box center [874, 508] width 770 height 40
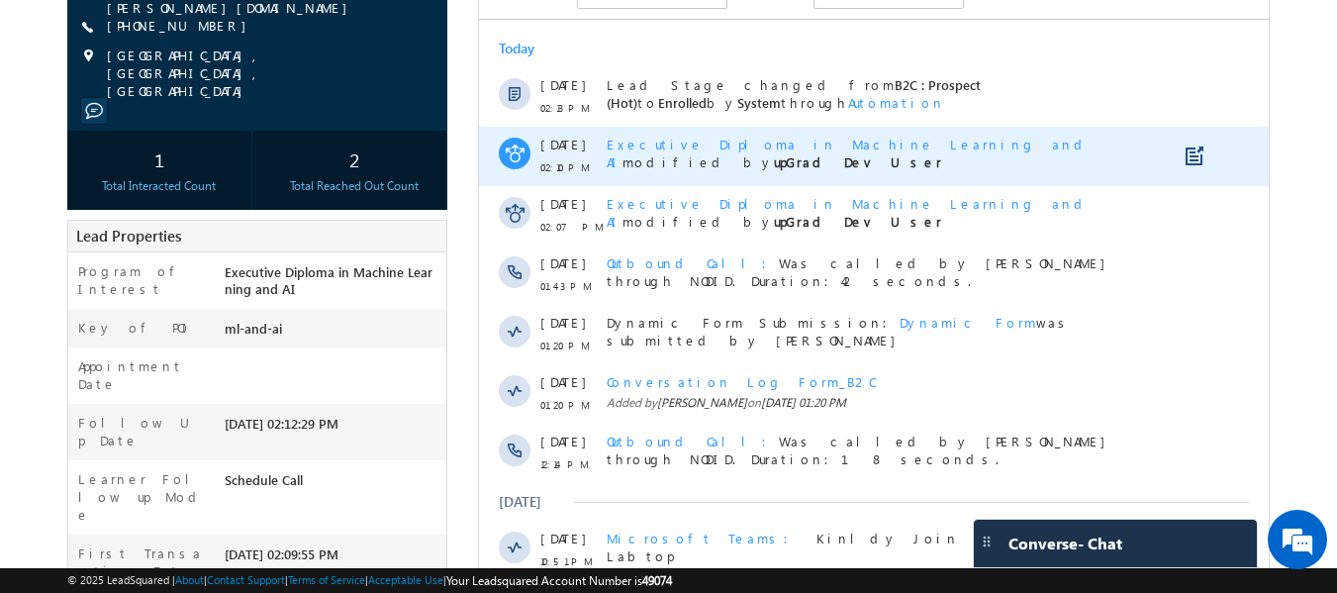
scroll to position [0, 0]
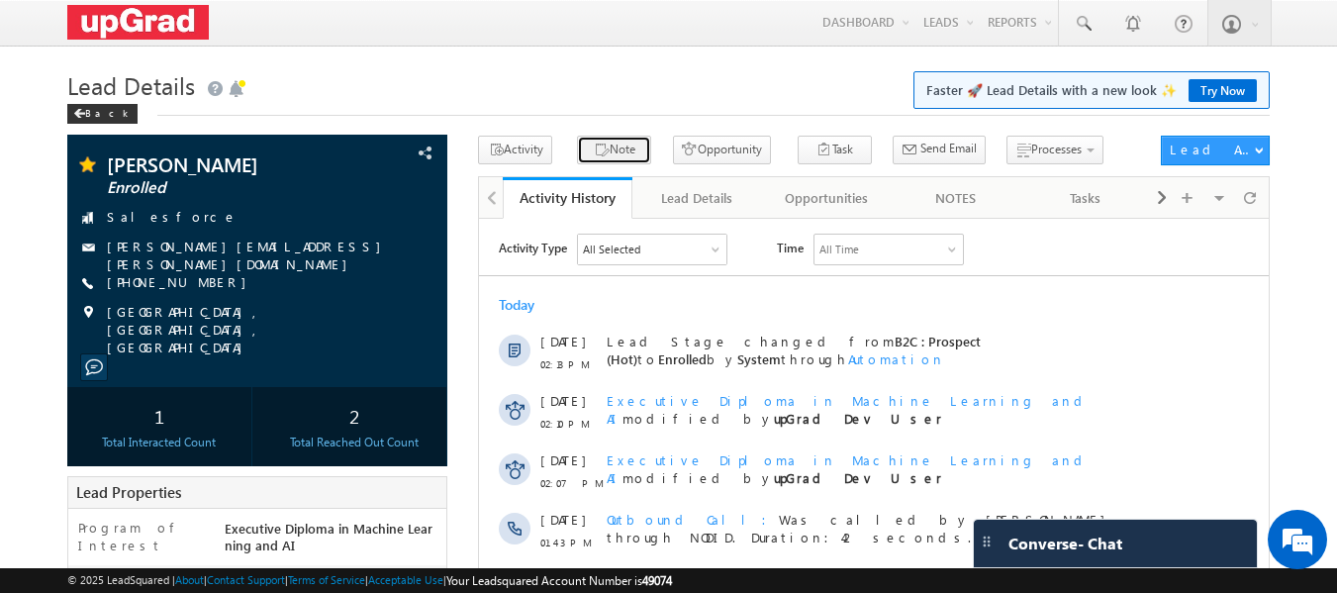
click at [602, 149] on button "Note" at bounding box center [614, 150] width 74 height 29
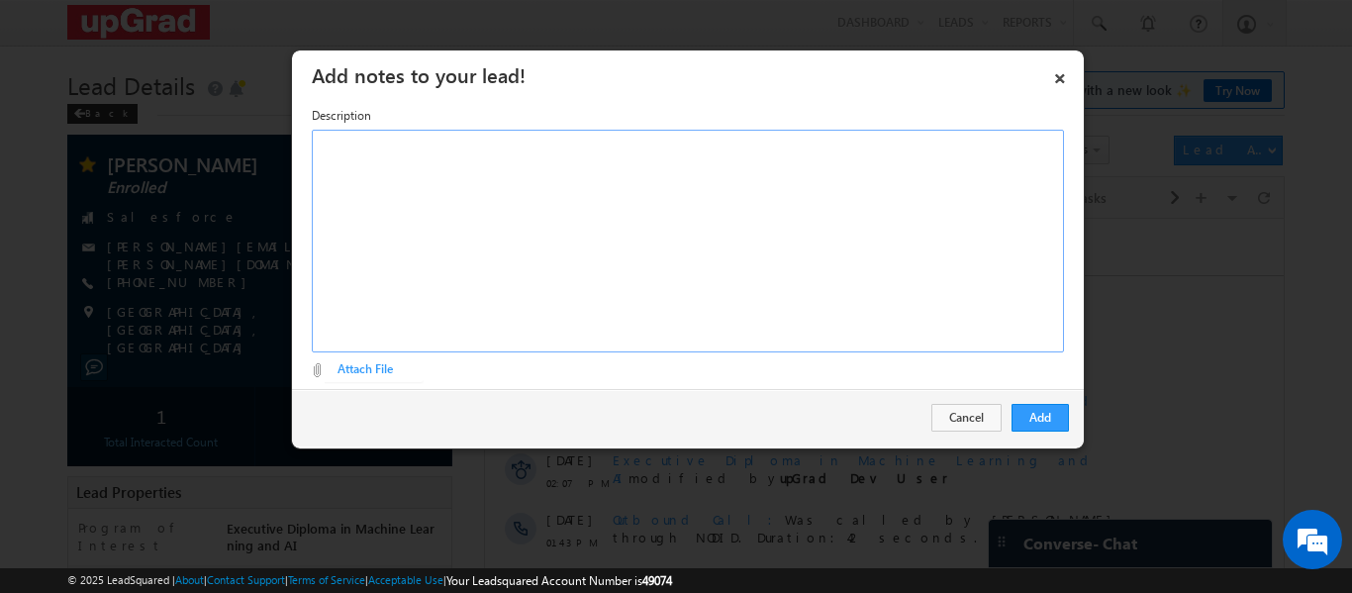
click at [510, 214] on div "Rich Text Editor, Description-inline-editor-div" at bounding box center [688, 241] width 752 height 223
click at [447, 200] on div "​" at bounding box center [688, 241] width 752 height 223
click at [1035, 397] on div "Add Cancel" at bounding box center [688, 417] width 792 height 57
click at [1042, 403] on div "Add Cancel" at bounding box center [688, 417] width 792 height 57
click at [1043, 408] on button "Add" at bounding box center [1039, 418] width 57 height 28
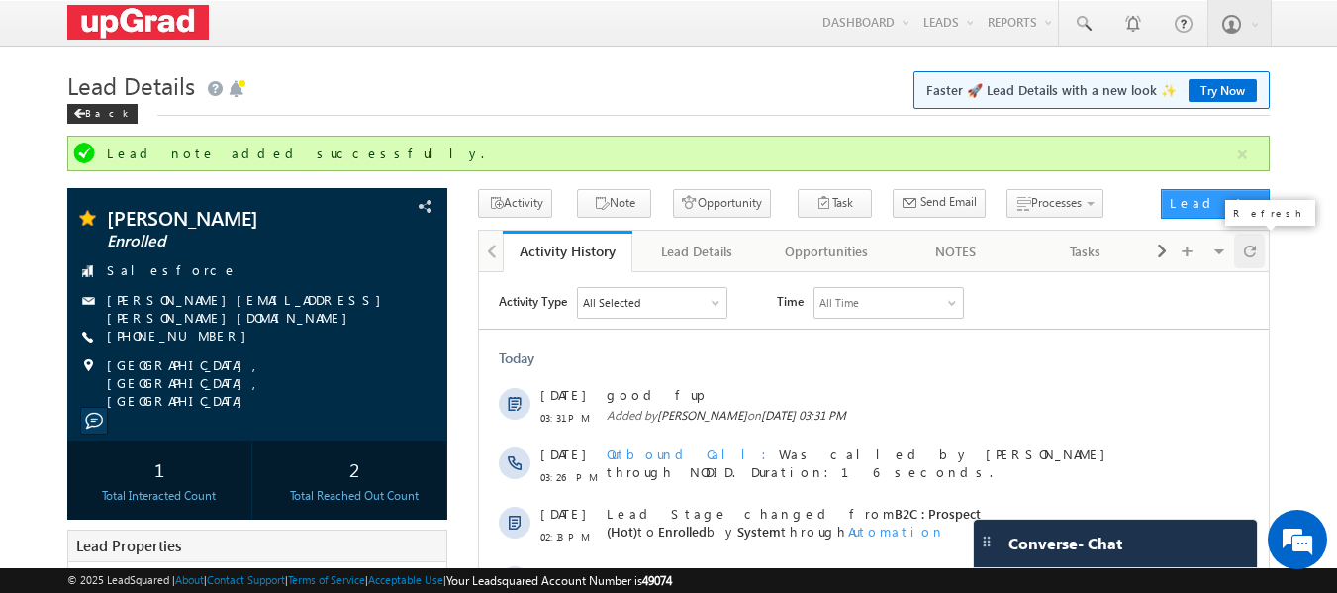
click at [1251, 246] on span at bounding box center [1250, 251] width 12 height 35
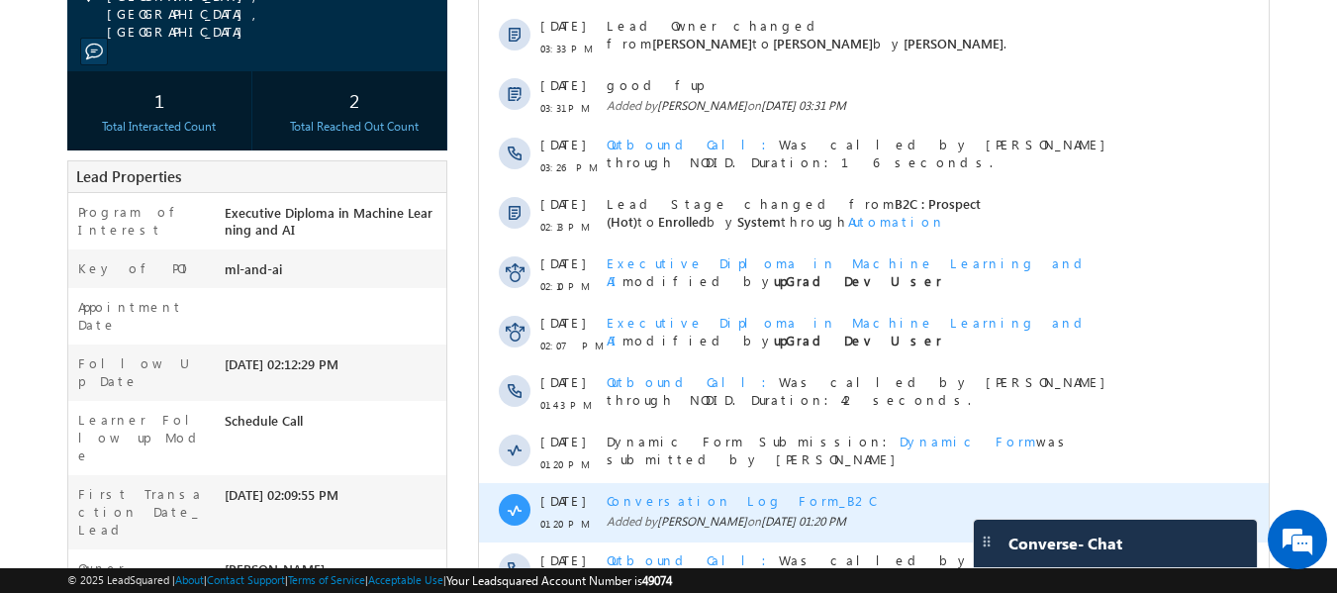
scroll to position [543, 0]
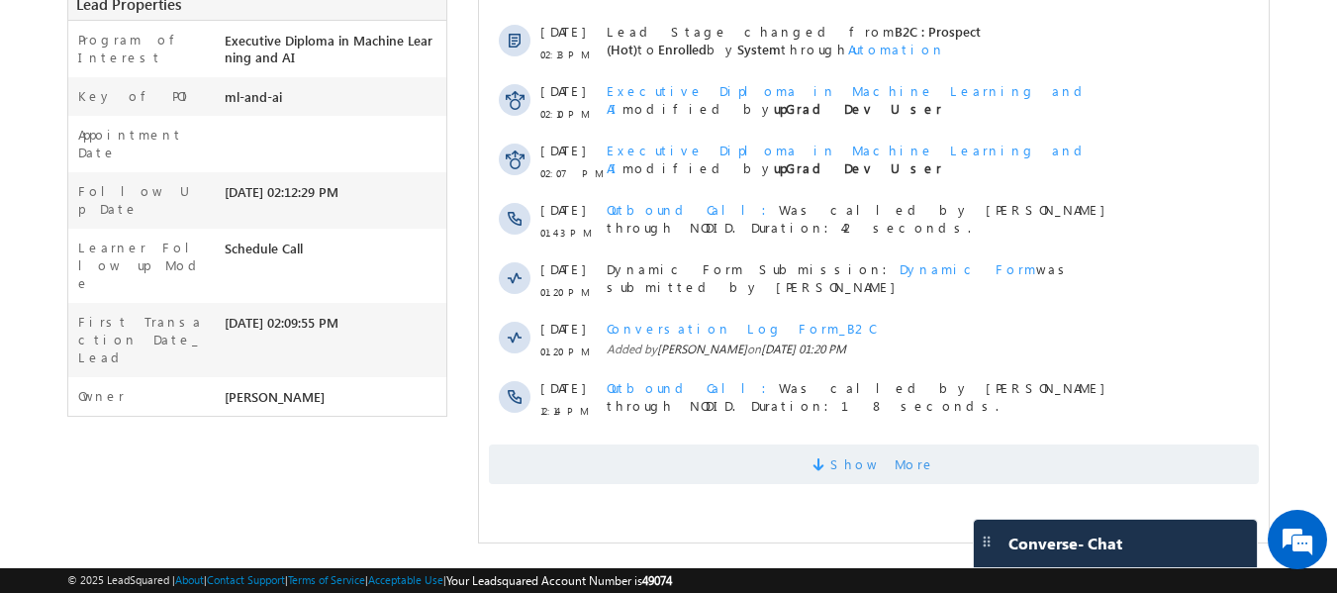
click at [859, 450] on span "Show More" at bounding box center [882, 464] width 105 height 40
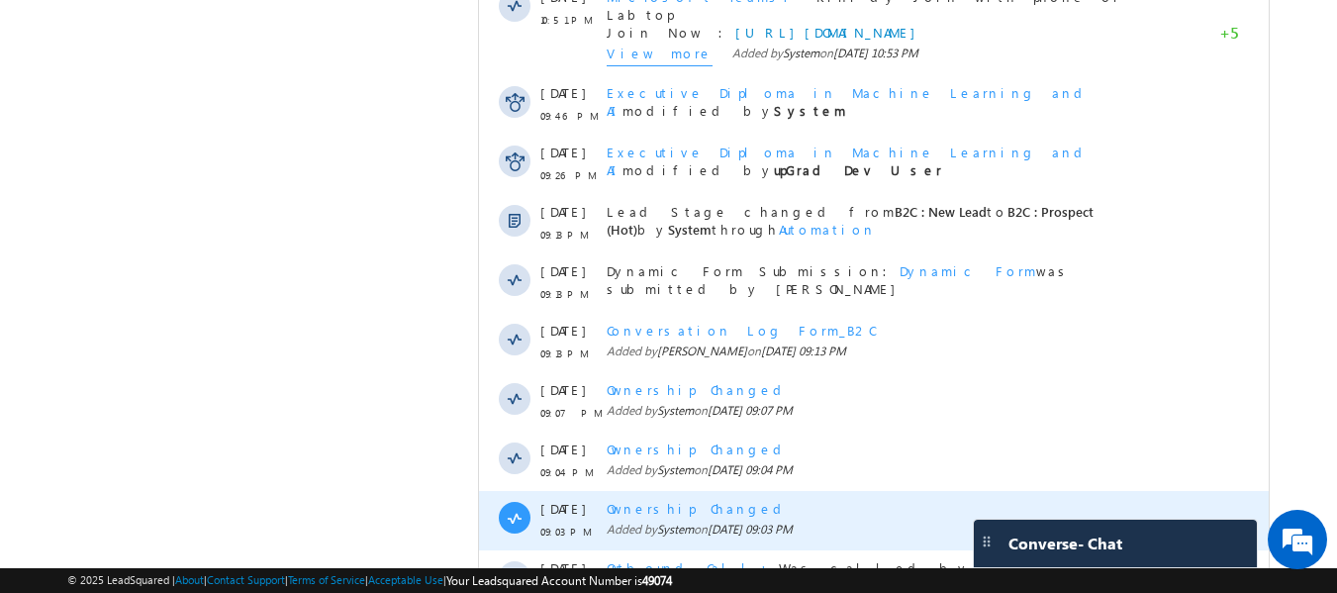
scroll to position [1199, 0]
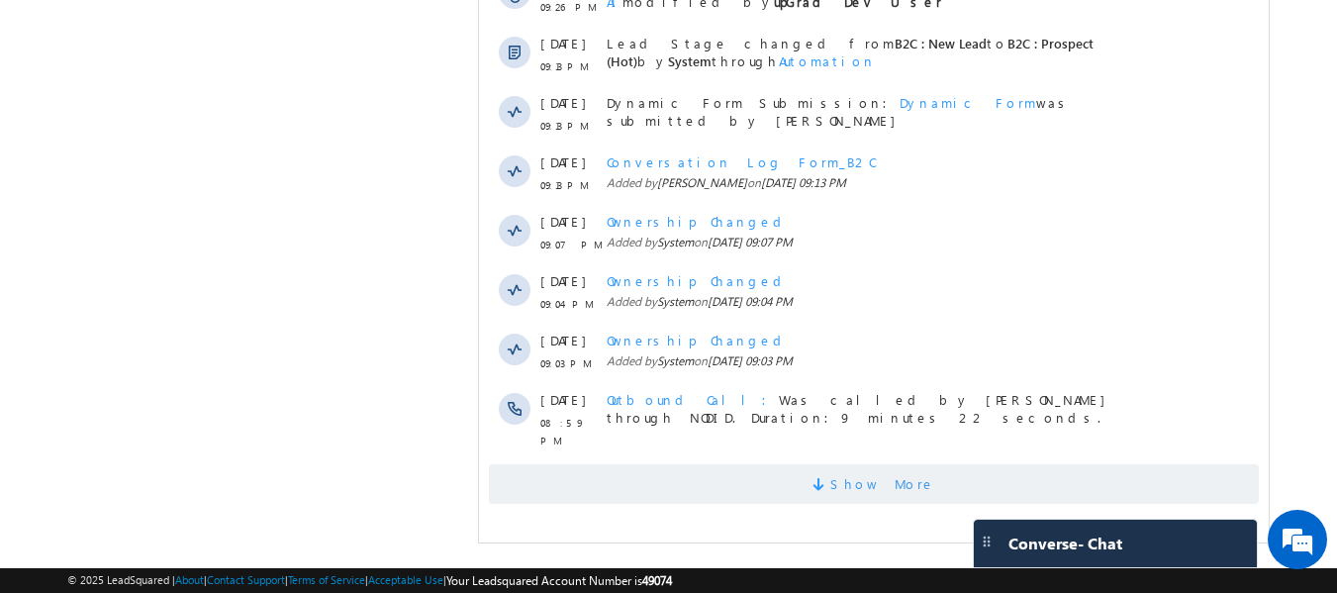
click at [866, 486] on span "Show More" at bounding box center [882, 484] width 105 height 40
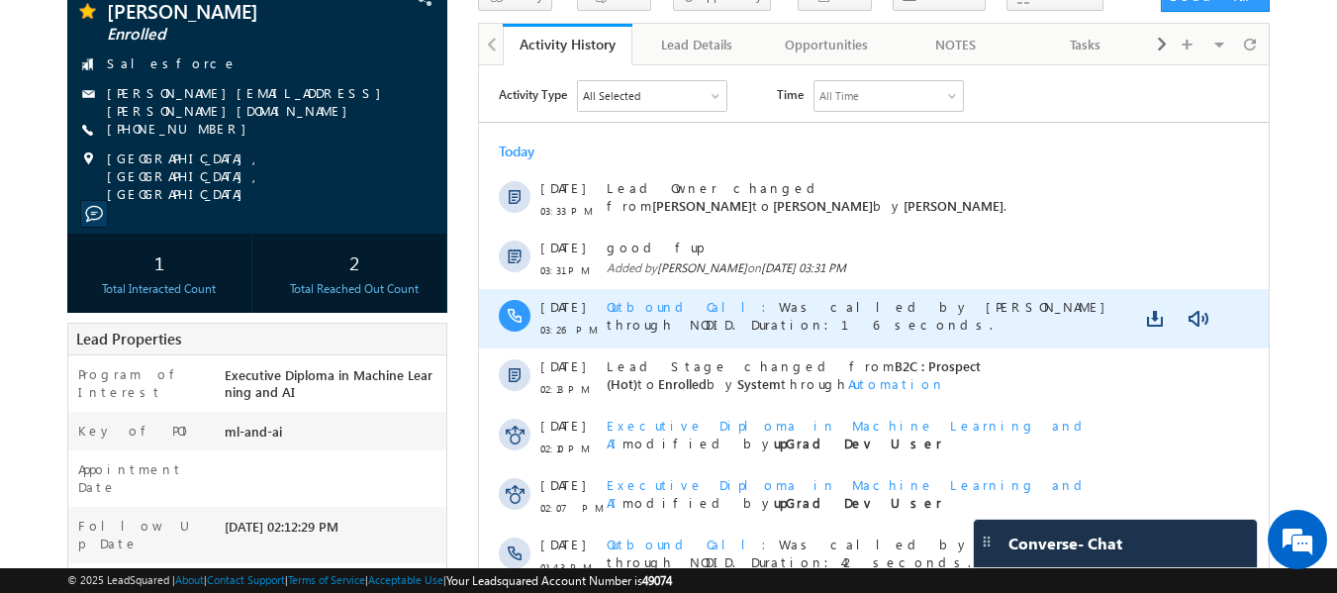
scroll to position [0, 0]
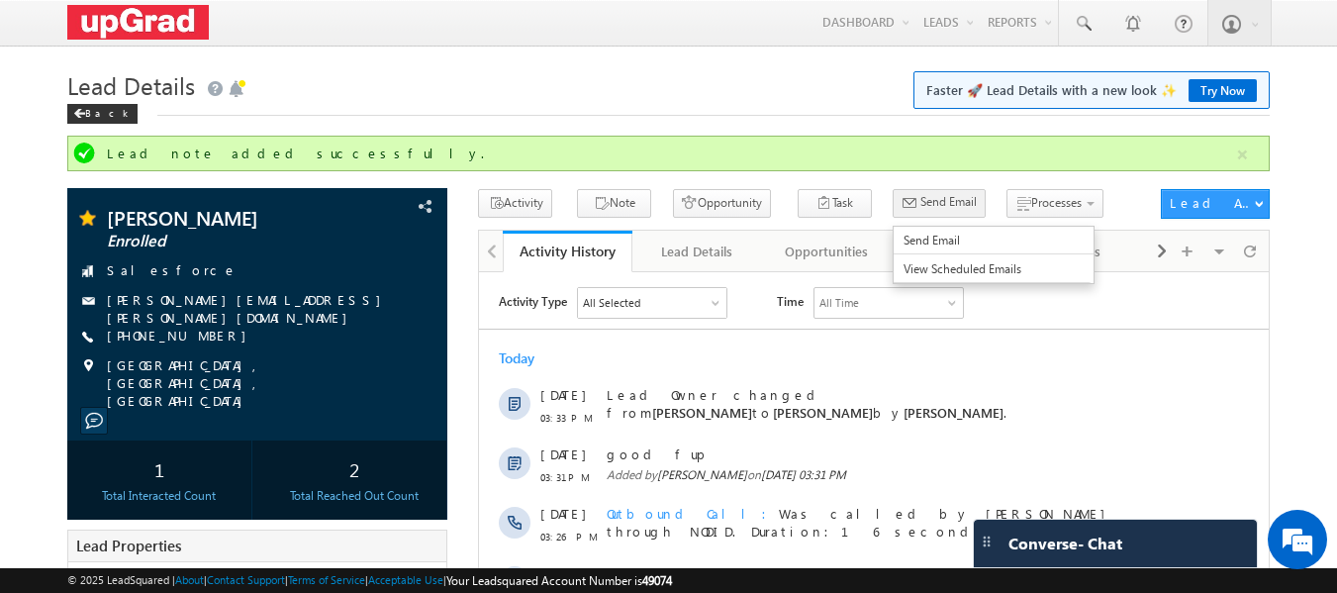
click at [920, 199] on span "Send Email" at bounding box center [948, 202] width 56 height 18
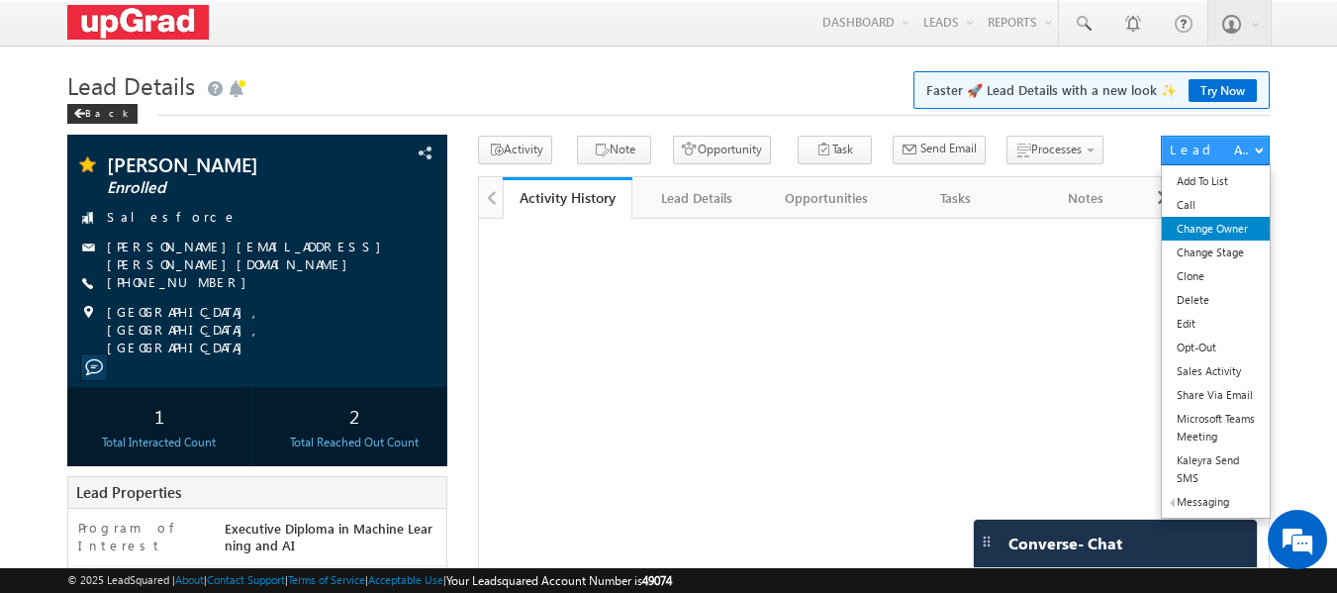
click at [1224, 235] on link "Change Owner" at bounding box center [1216, 229] width 108 height 24
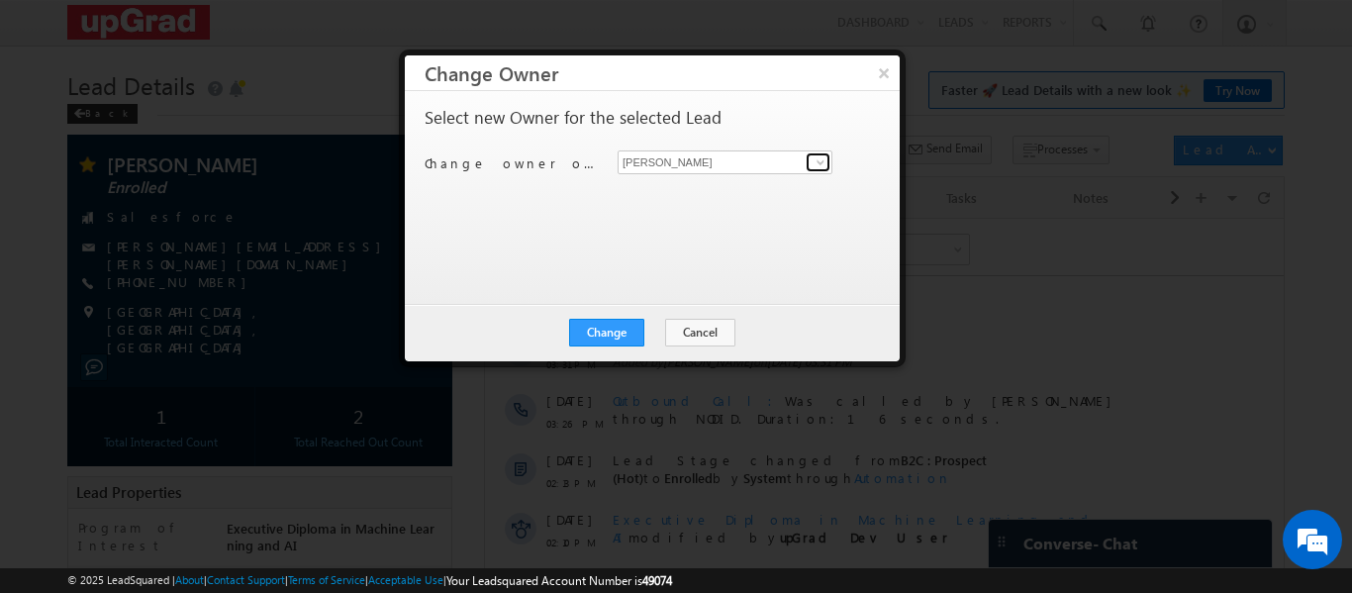
click at [822, 166] on span at bounding box center [820, 162] width 16 height 16
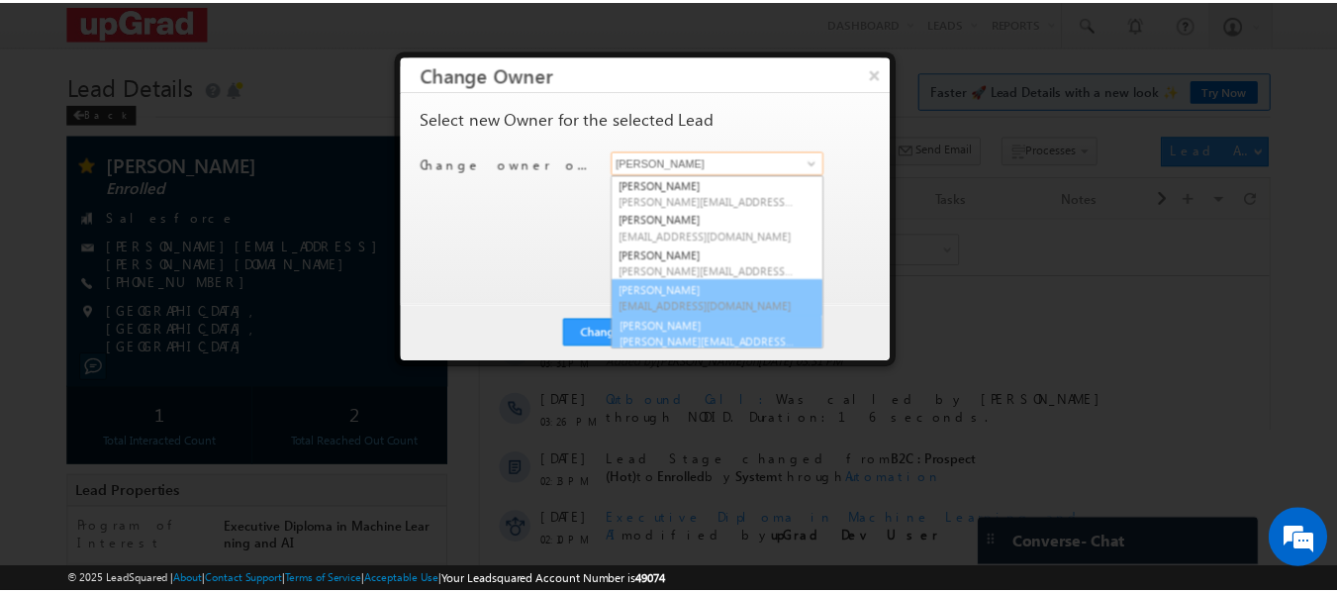
scroll to position [5, 0]
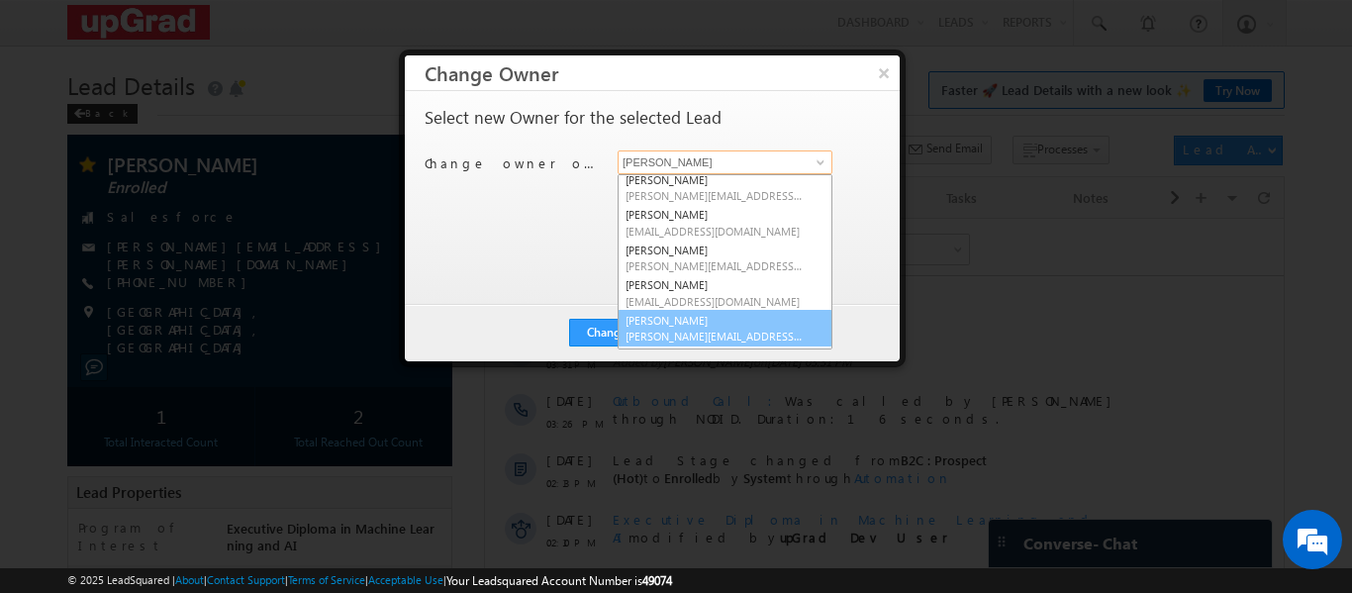
click at [686, 324] on link "Smrita Panday smrita.panday@upgrad.com" at bounding box center [724, 329] width 215 height 38
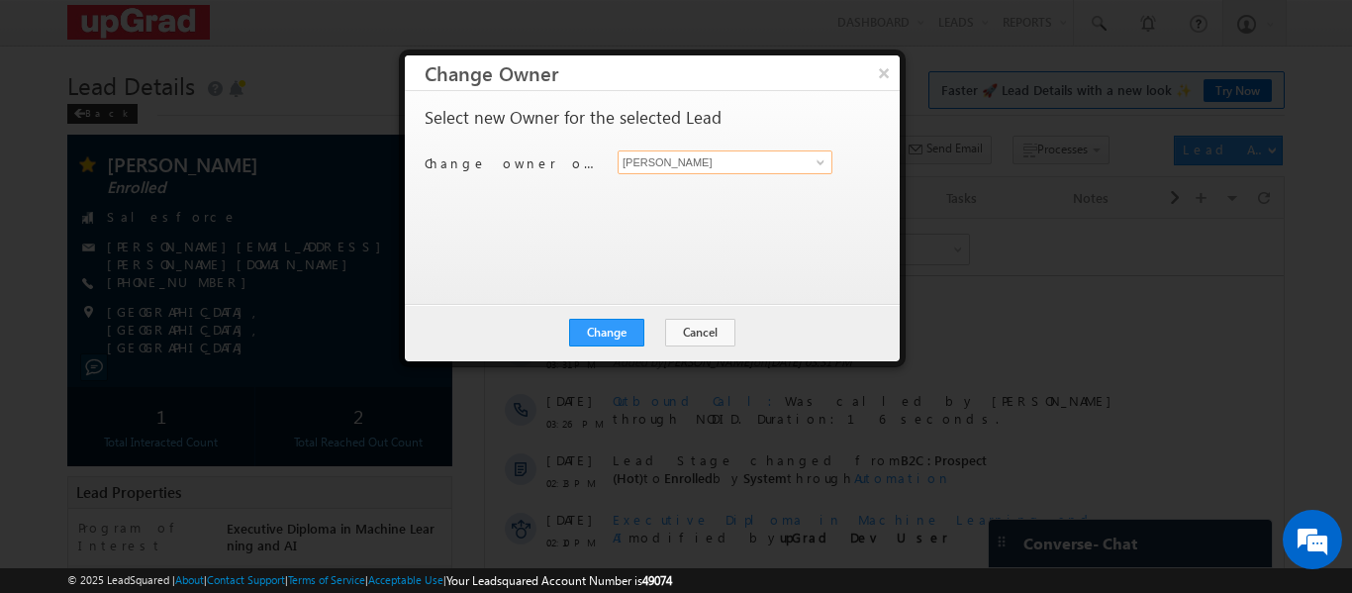
type input "[PERSON_NAME]"
click at [623, 325] on button "Change" at bounding box center [606, 333] width 75 height 28
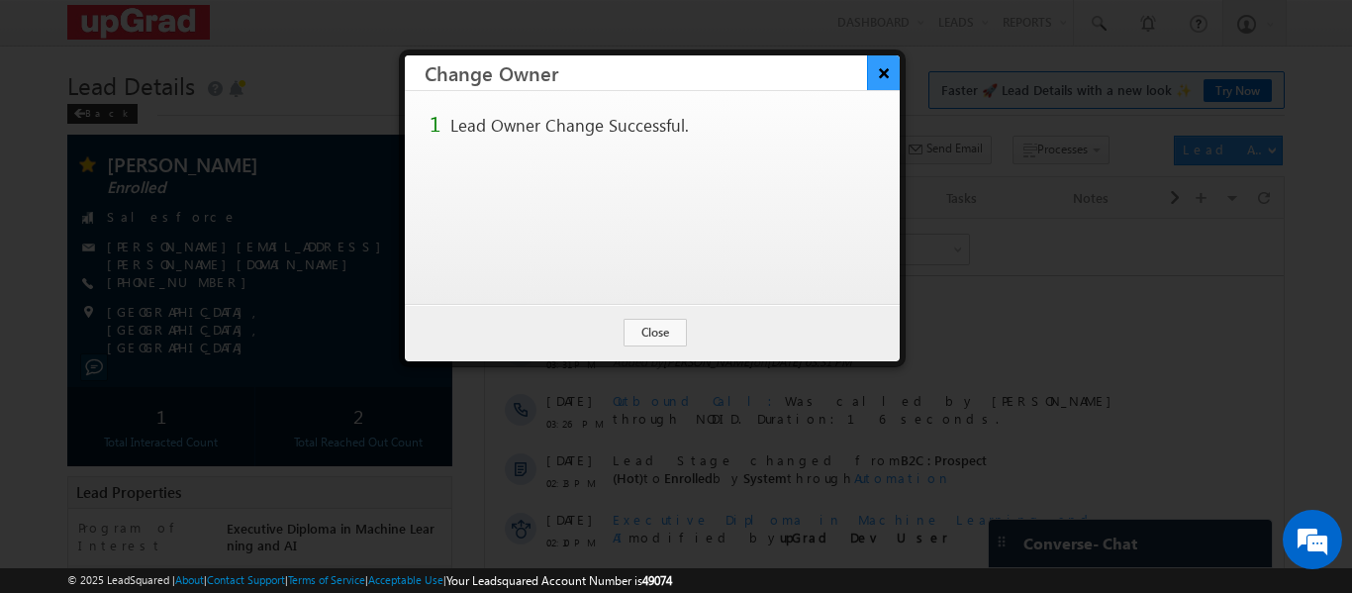
click at [881, 73] on button "×" at bounding box center [883, 72] width 33 height 35
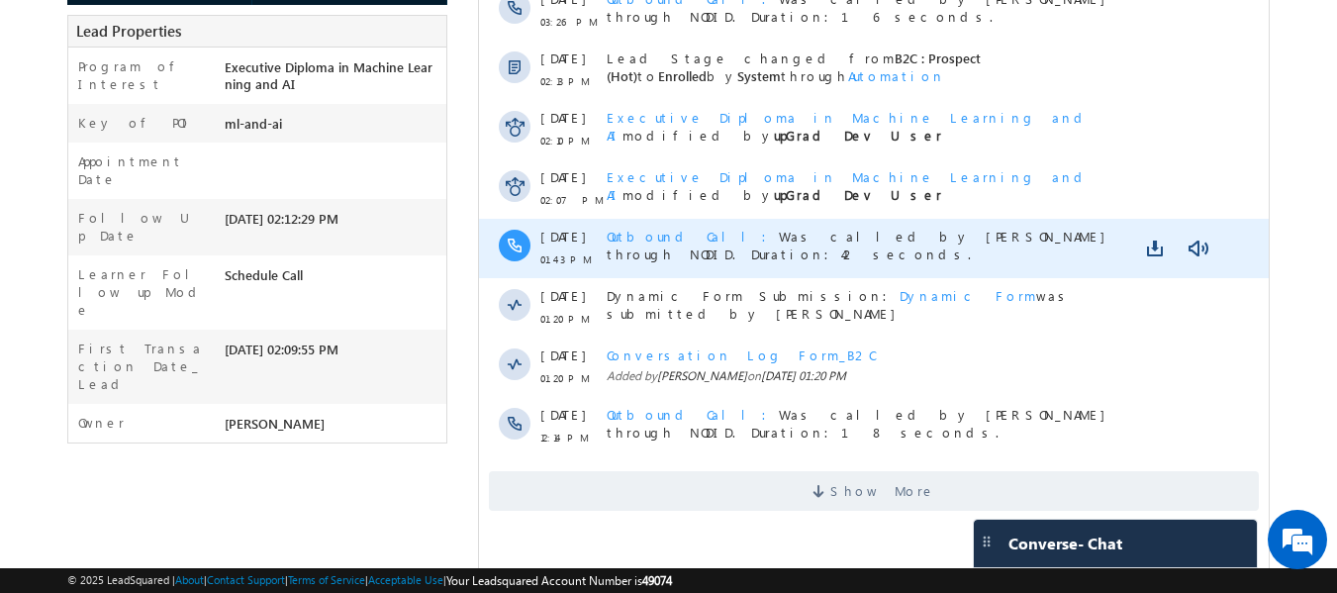
scroll to position [490, 0]
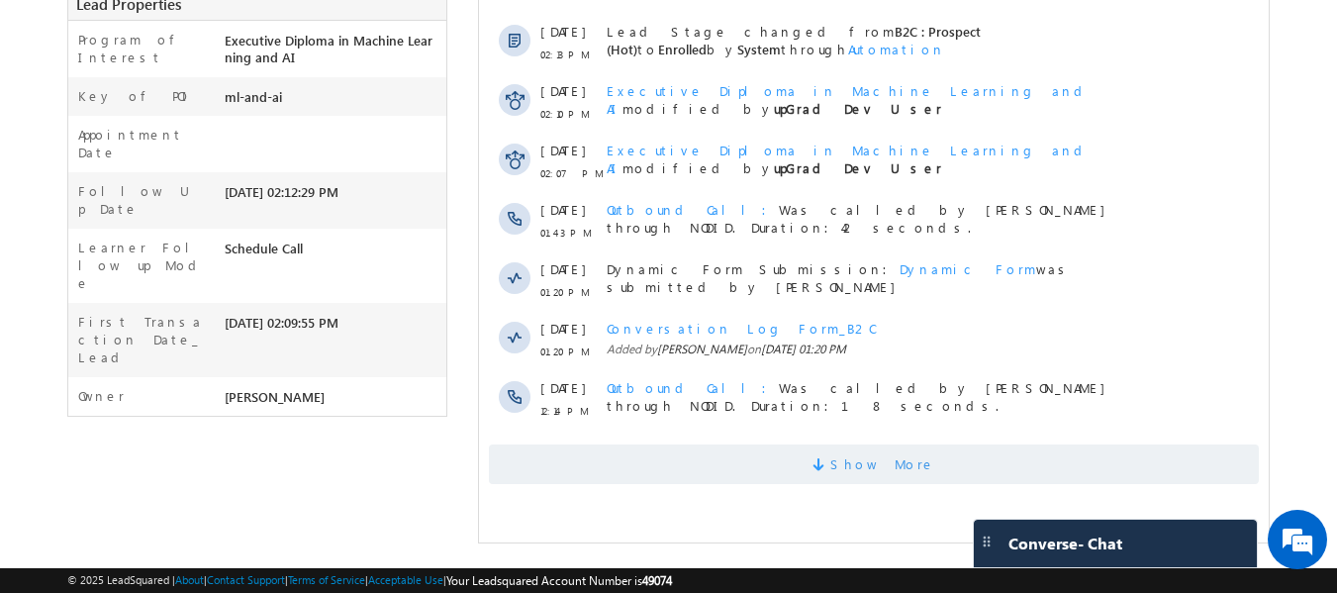
click at [889, 460] on span "Show More" at bounding box center [882, 464] width 105 height 40
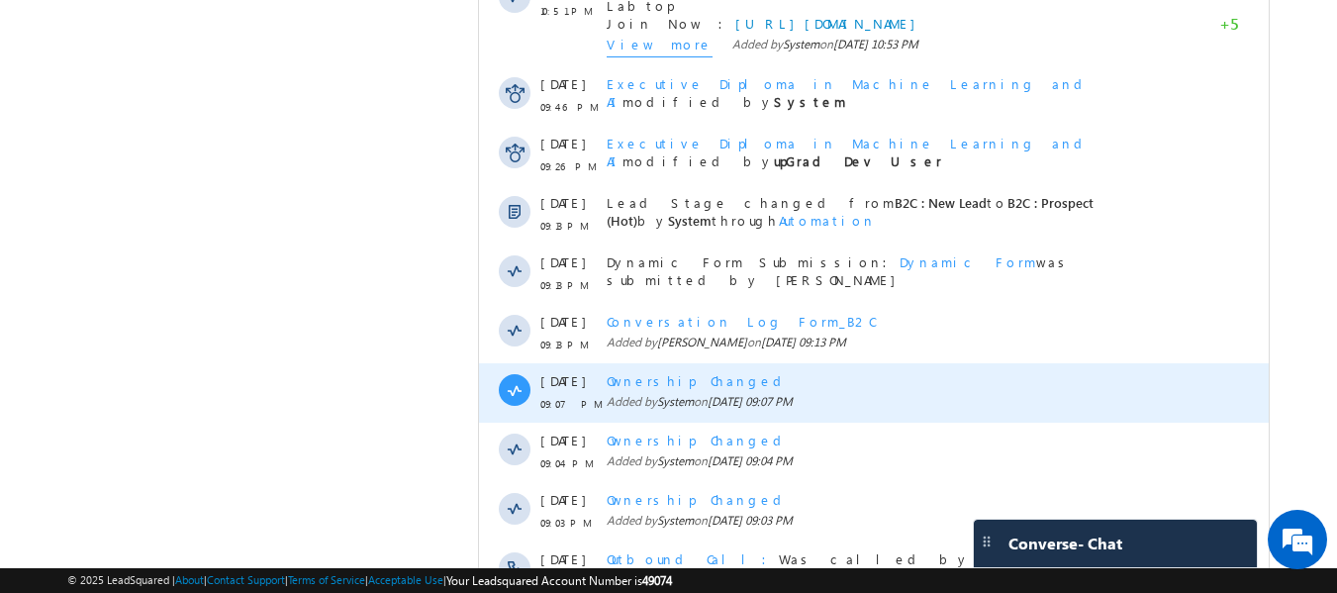
scroll to position [1146, 0]
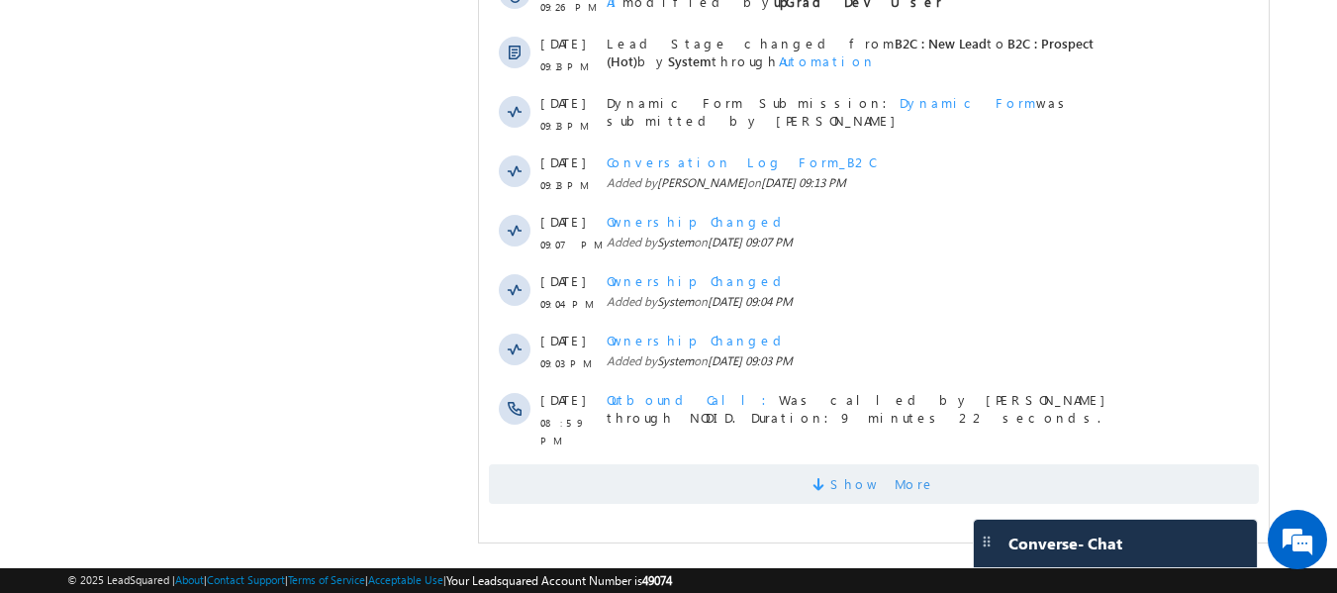
click at [861, 504] on span "Show More" at bounding box center [882, 484] width 105 height 40
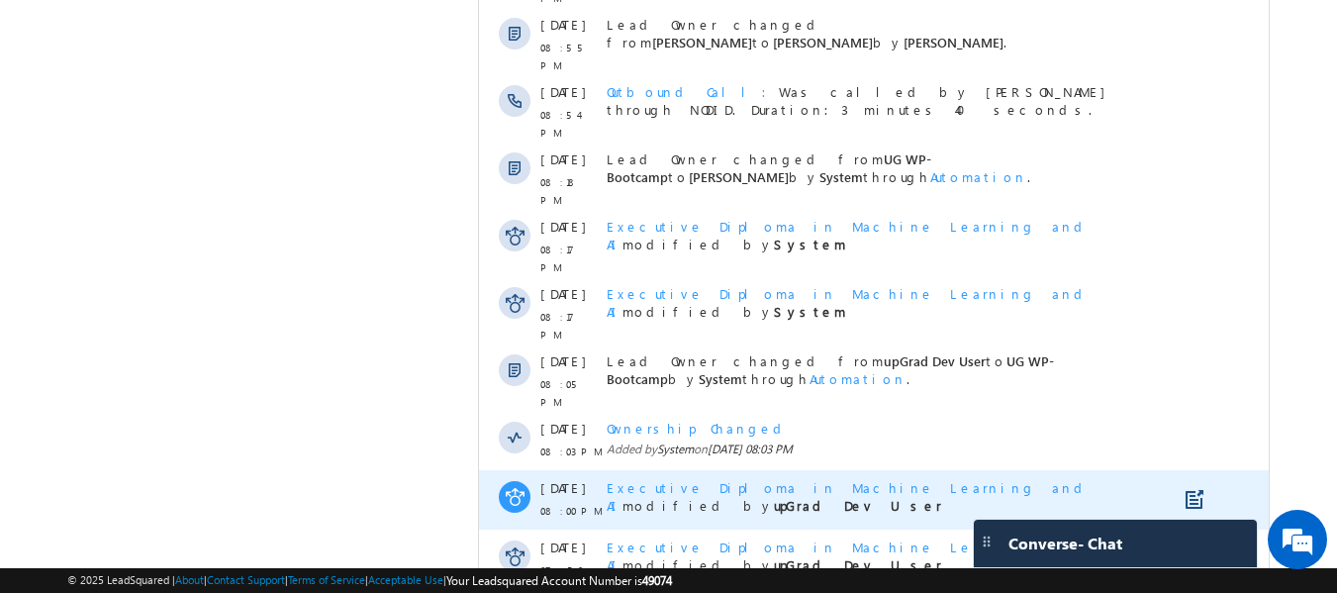
scroll to position [1740, 0]
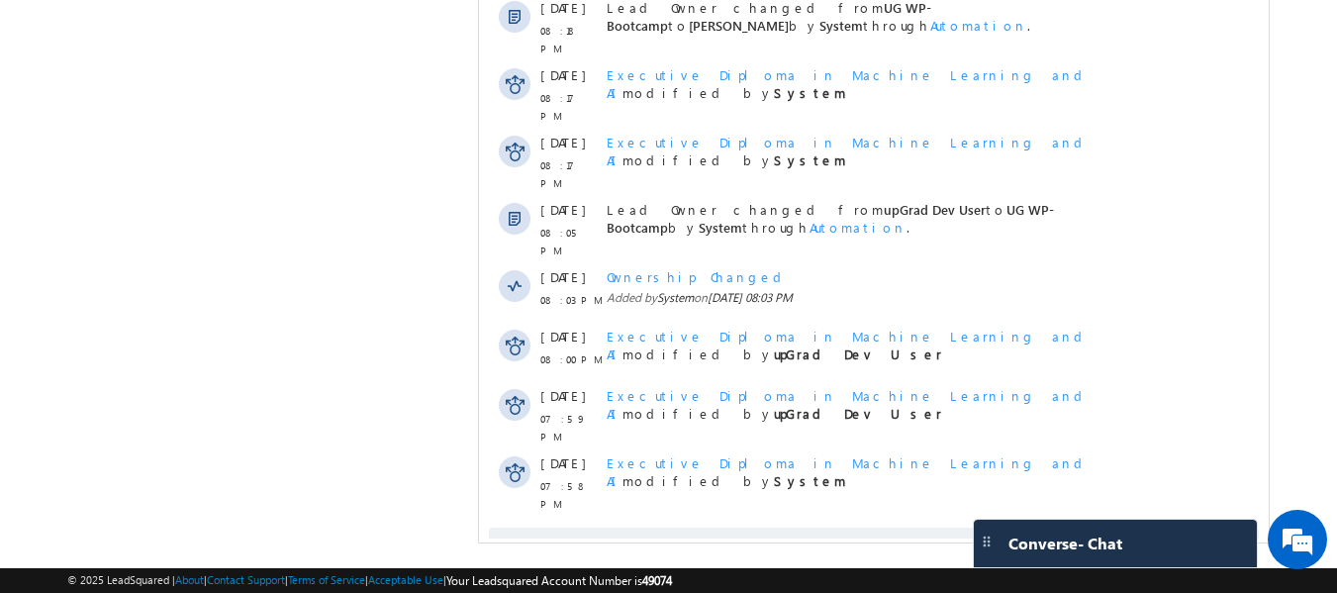
click at [865, 527] on span "Show More" at bounding box center [882, 547] width 105 height 40
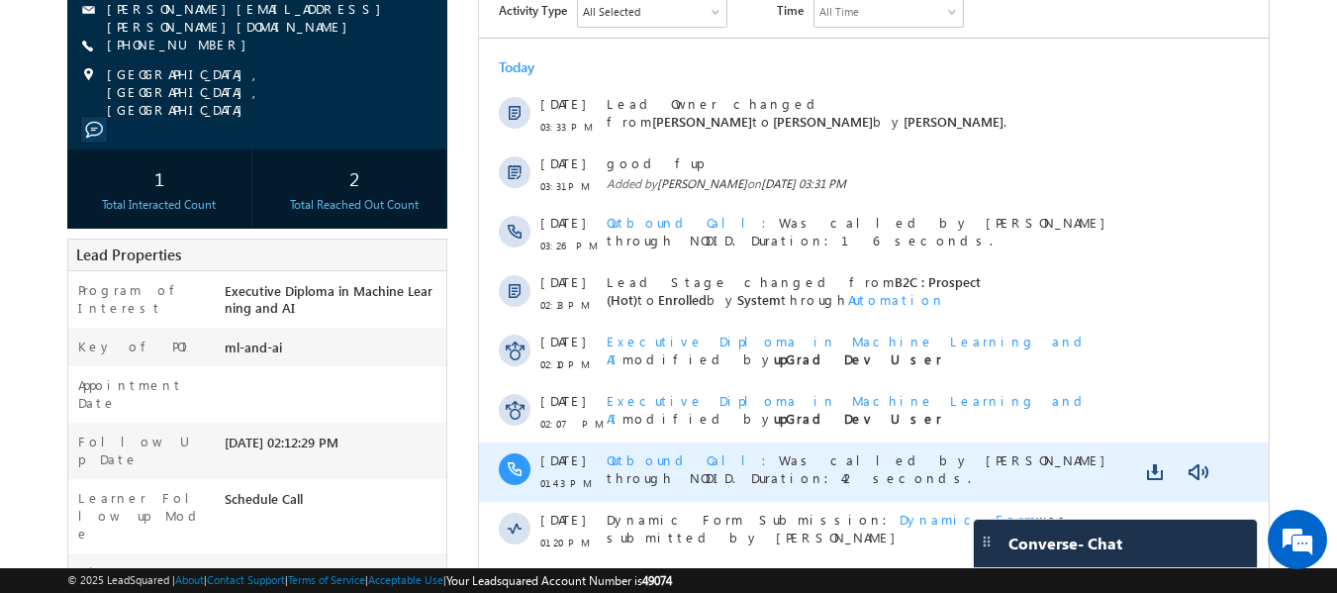
scroll to position [0, 0]
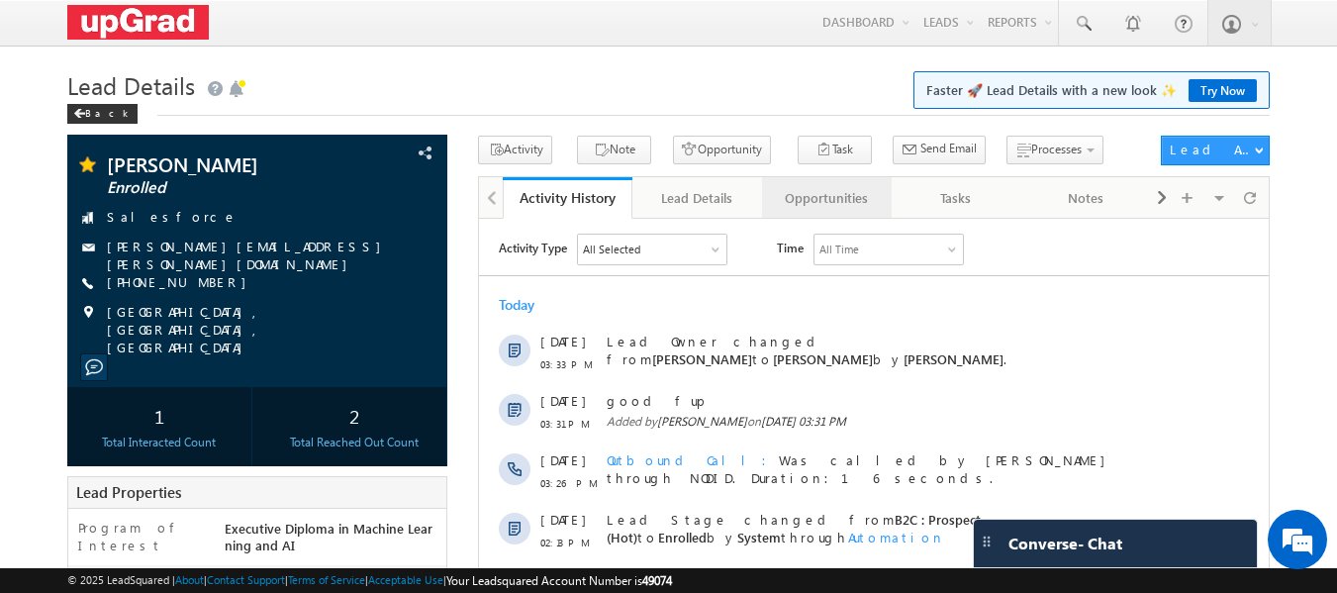
click at [856, 197] on div "Opportunities" at bounding box center [826, 198] width 96 height 24
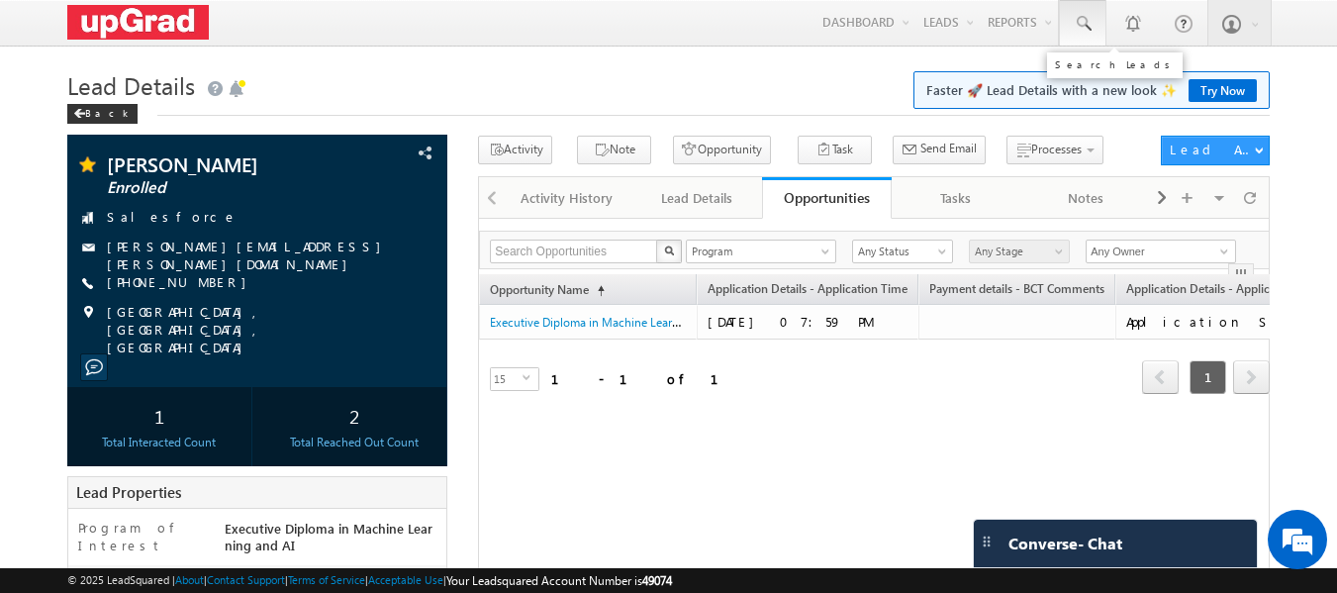
click at [1074, 22] on span at bounding box center [1083, 24] width 20 height 20
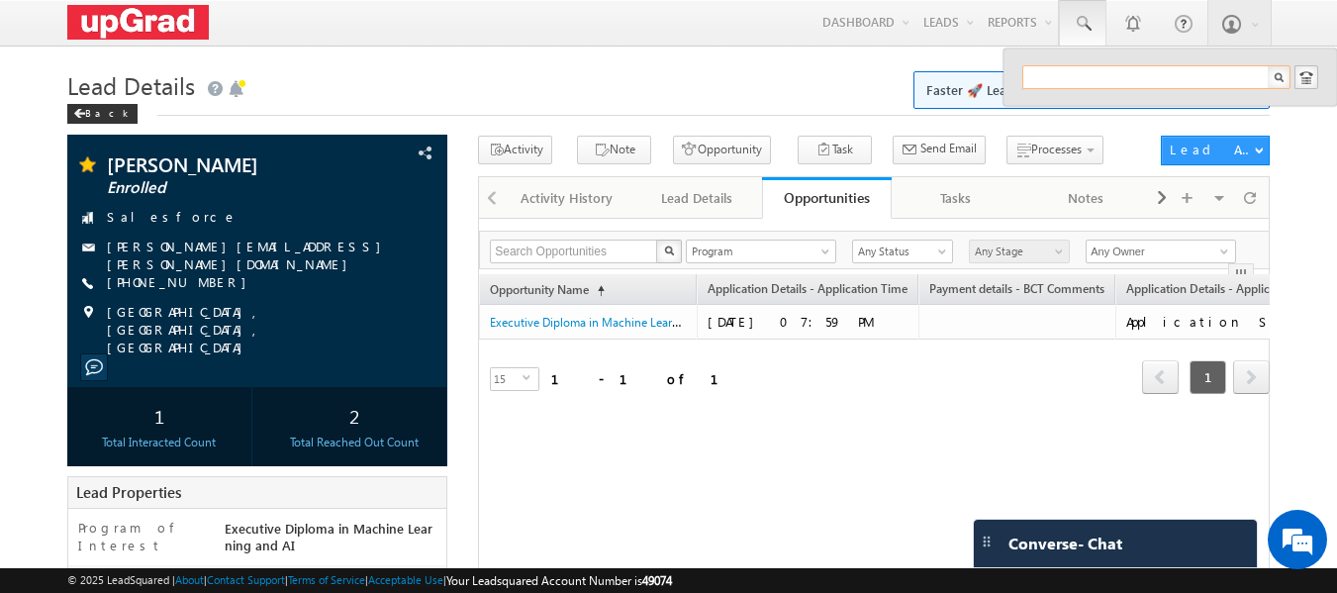
paste input "99911 10684"
click at [1072, 73] on input "99911 10684" at bounding box center [1156, 77] width 268 height 24
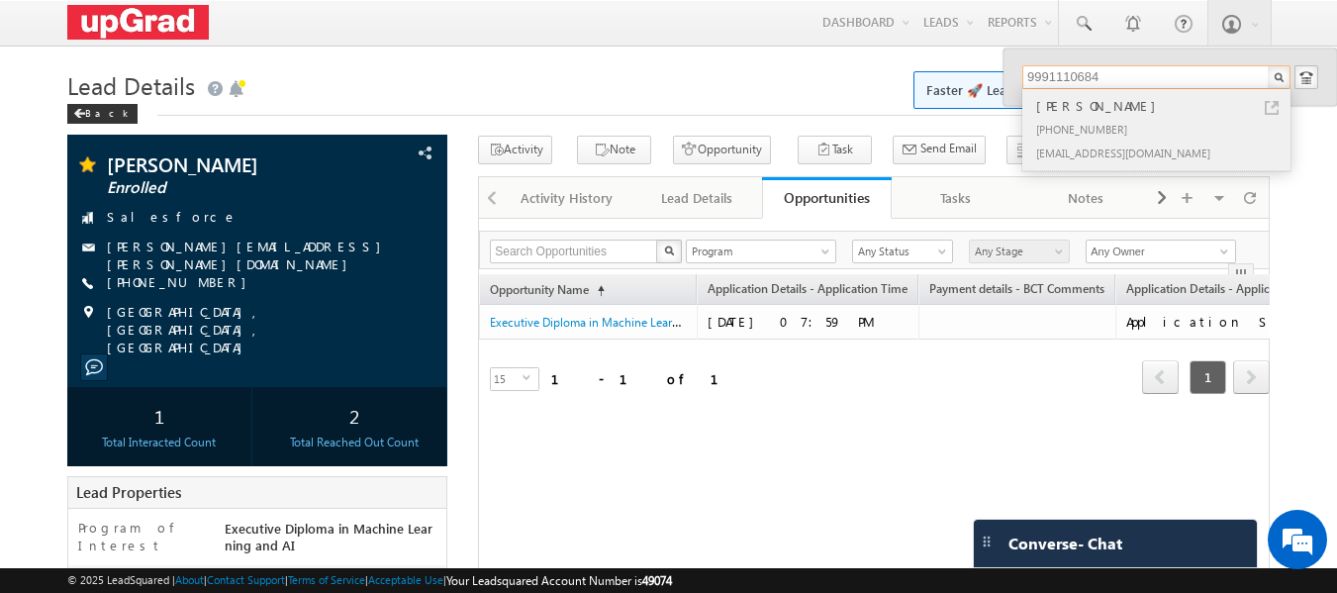
type input "9991110684"
click at [1086, 116] on div "Piyush Kumar" at bounding box center [1164, 106] width 265 height 22
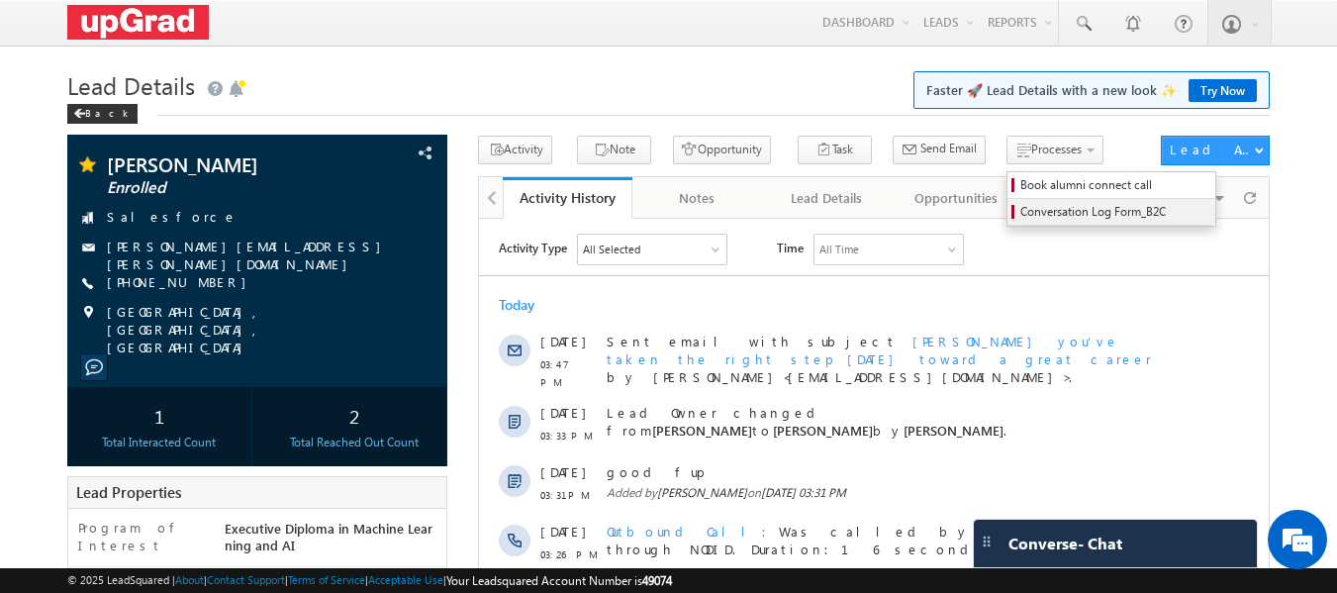
click at [1046, 216] on span "Conversation Log Form_B2C" at bounding box center [1114, 212] width 188 height 18
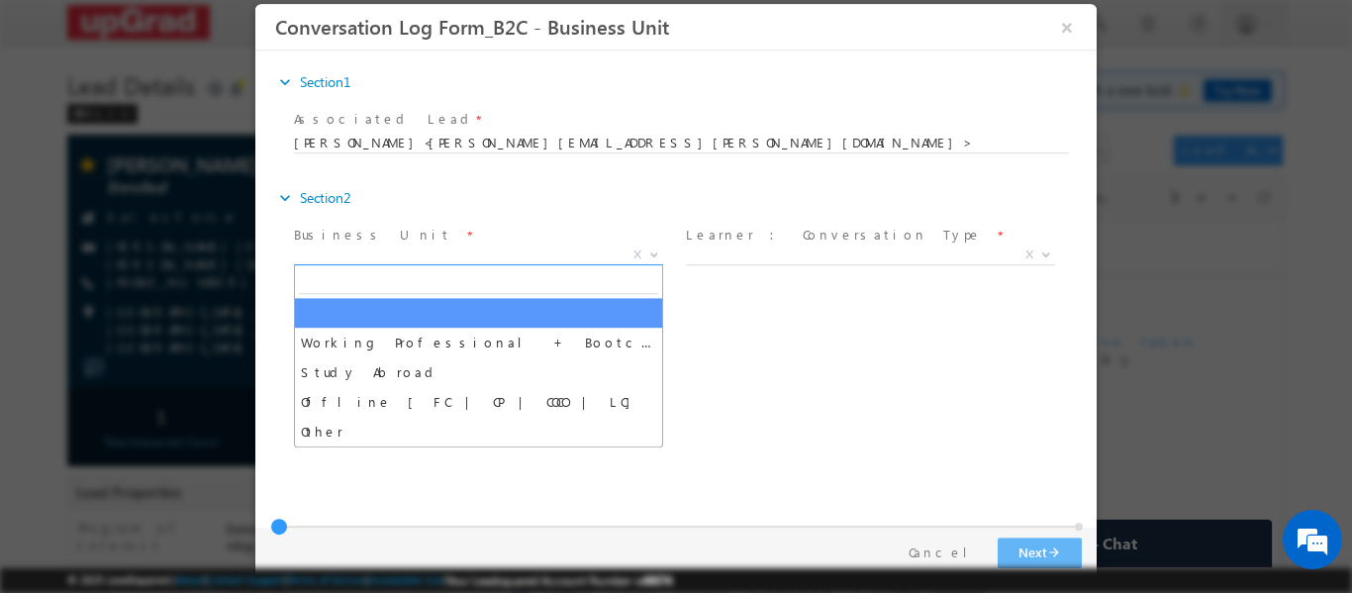
click at [617, 254] on span "X" at bounding box center [478, 254] width 369 height 20
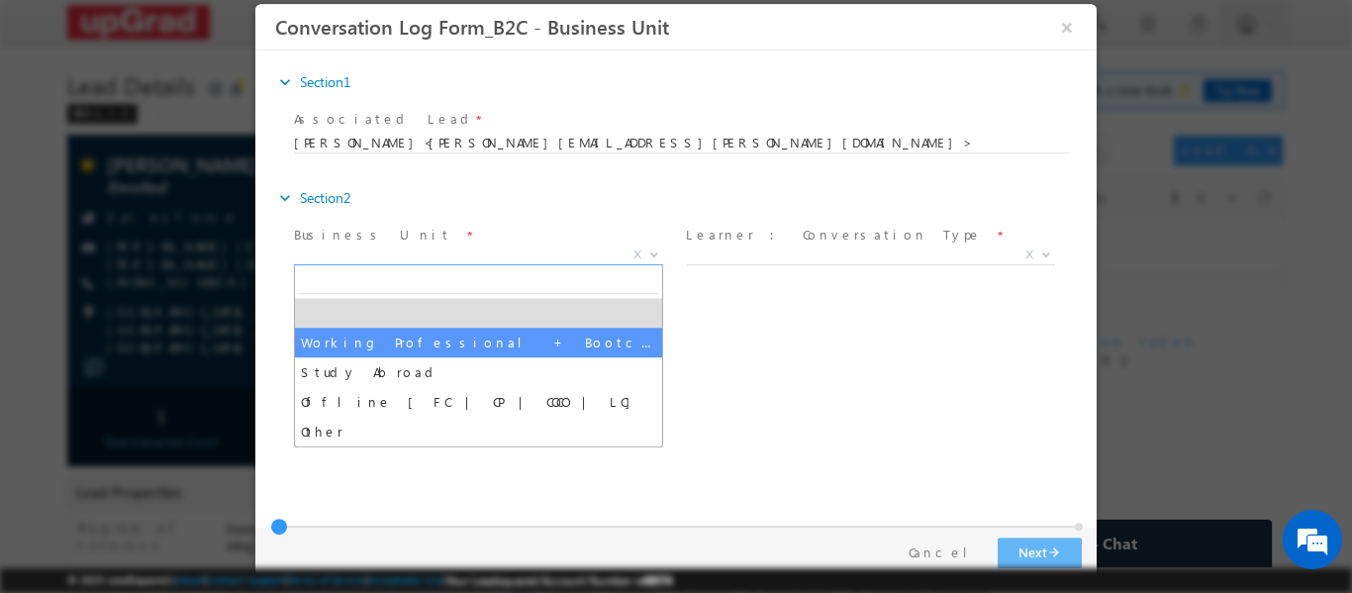
select select "Working Professional + Bootcamp"
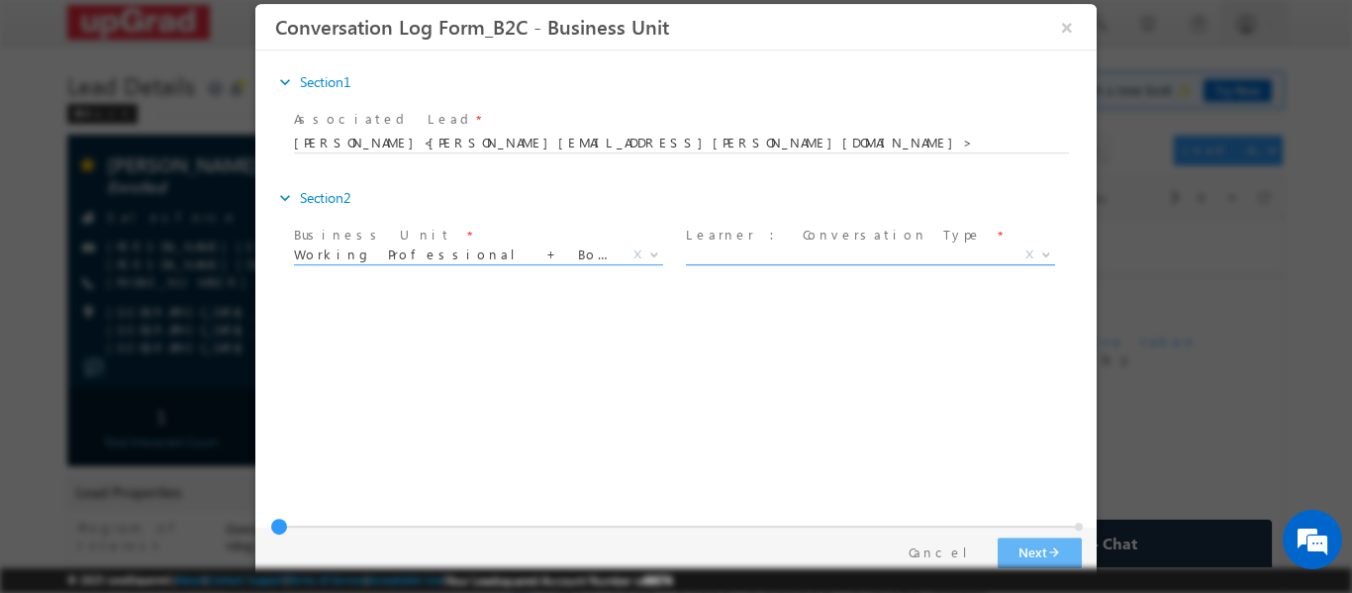
click at [830, 252] on span "X" at bounding box center [870, 254] width 369 height 20
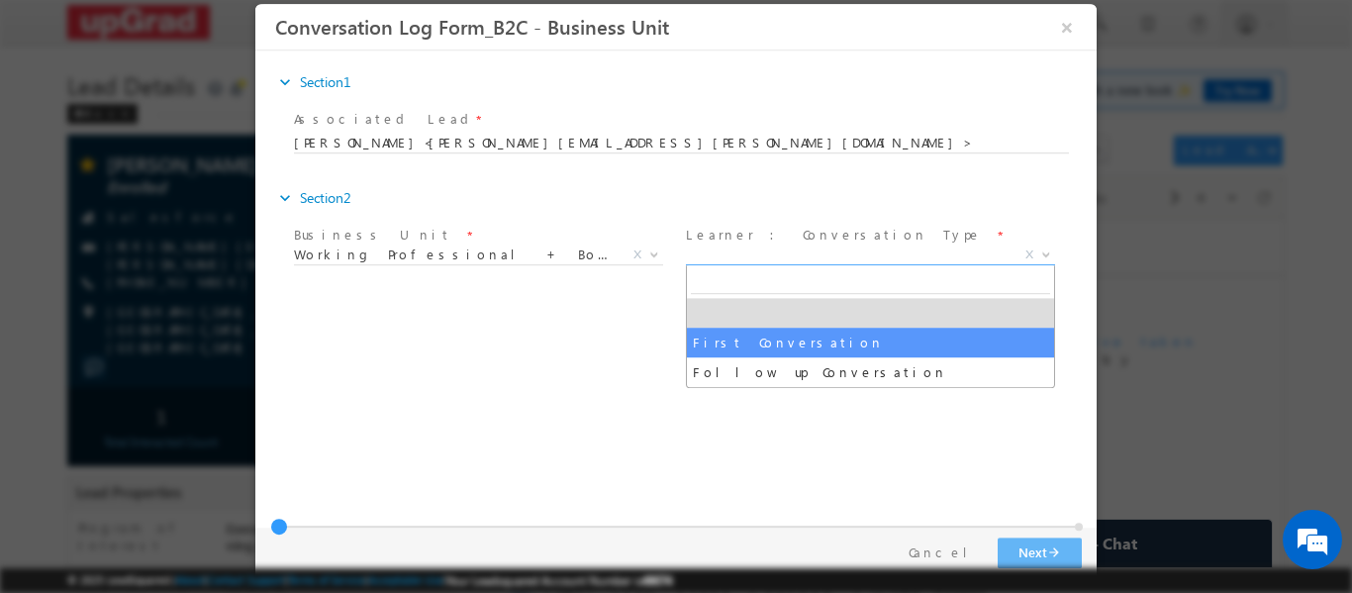
select select "First Conversation"
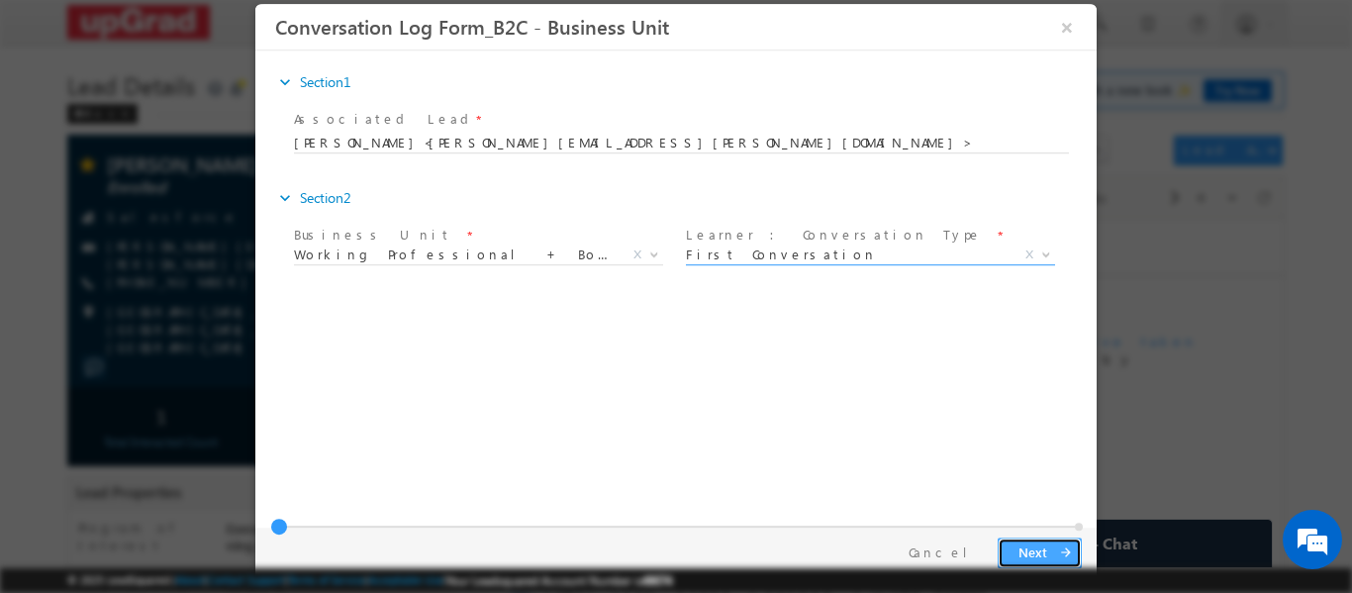
click at [1037, 542] on button "Next arrow_forward" at bounding box center [1039, 551] width 84 height 31
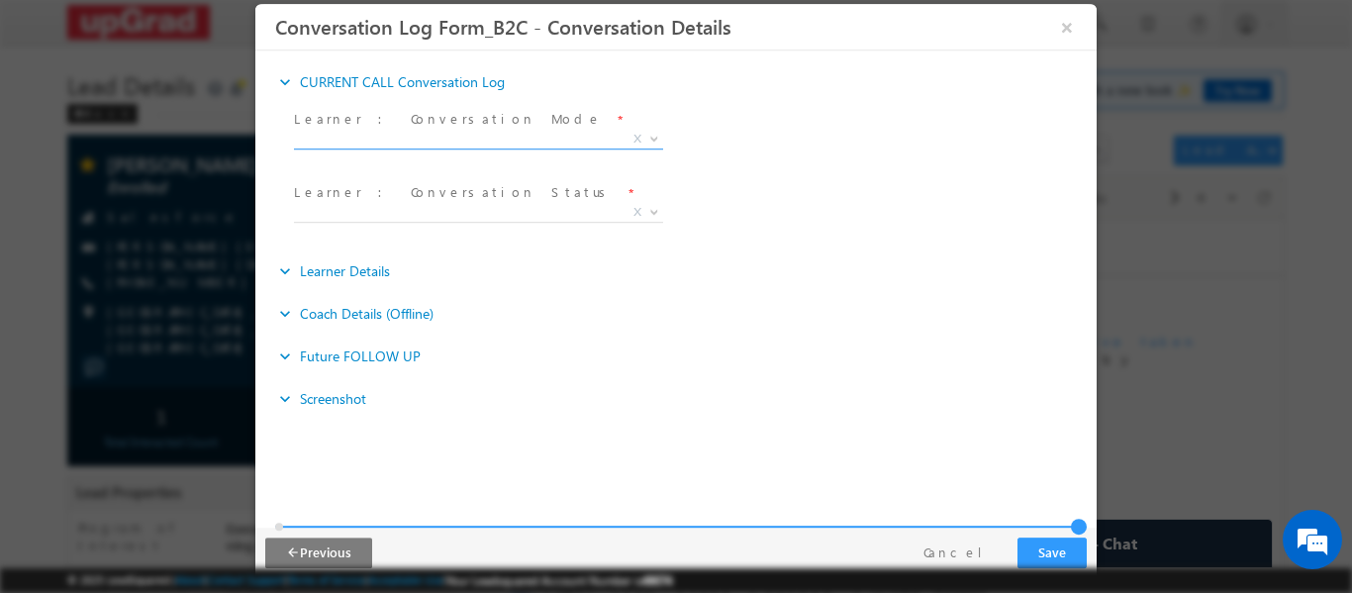
click at [588, 143] on span "X" at bounding box center [478, 139] width 369 height 20
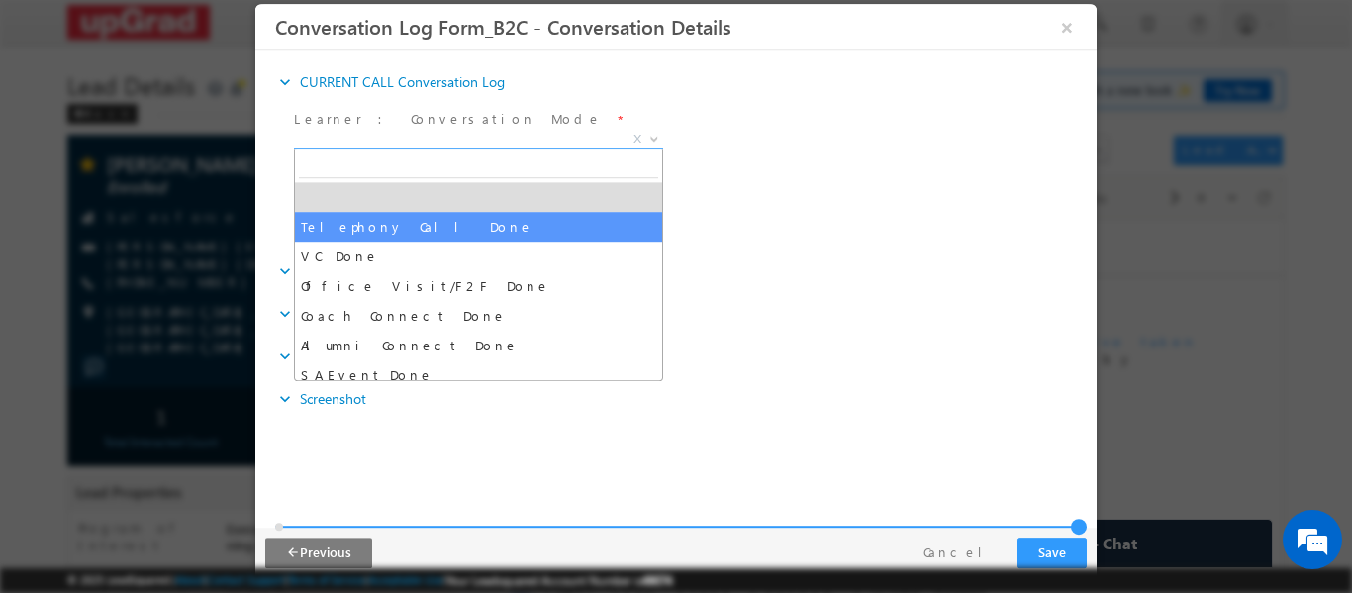
select select "Telephony Call Done"
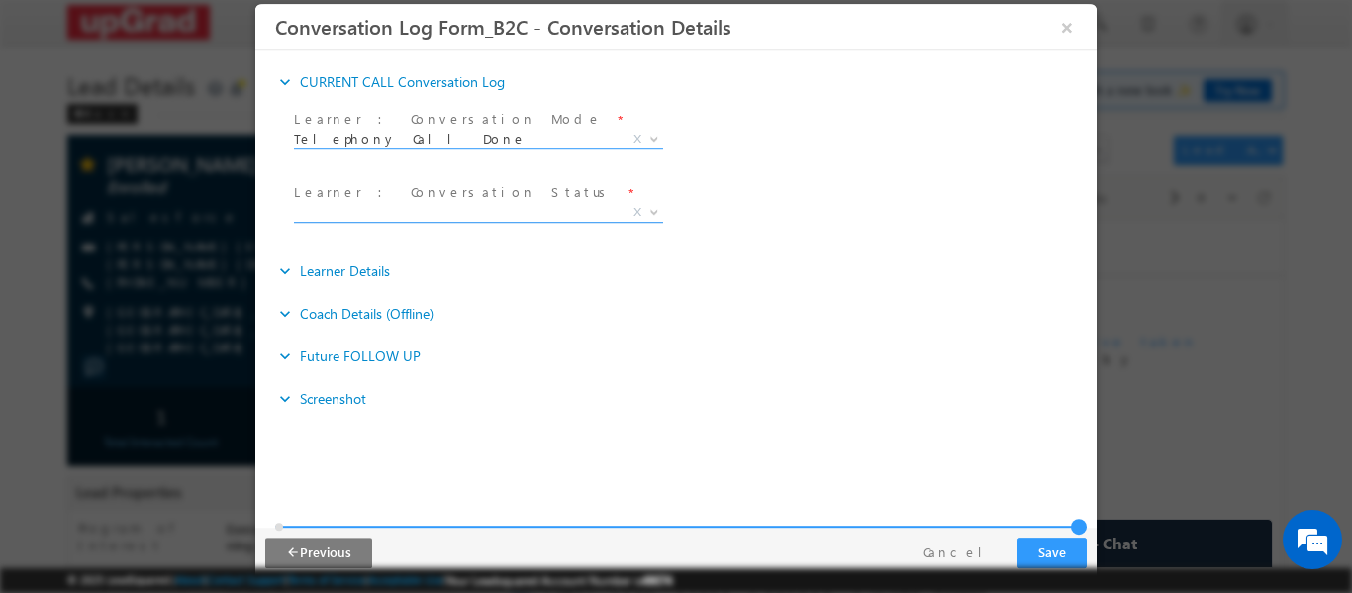
click at [450, 211] on span "X" at bounding box center [478, 212] width 369 height 20
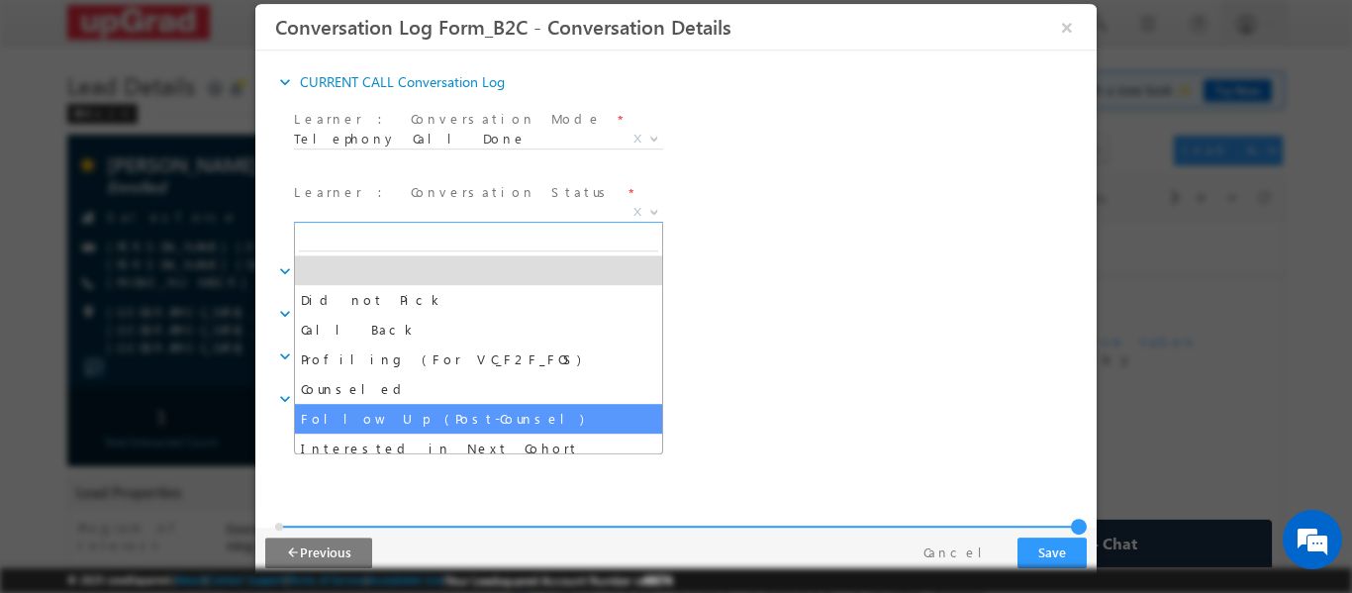
select select "Follow Up (Post-Counsel)"
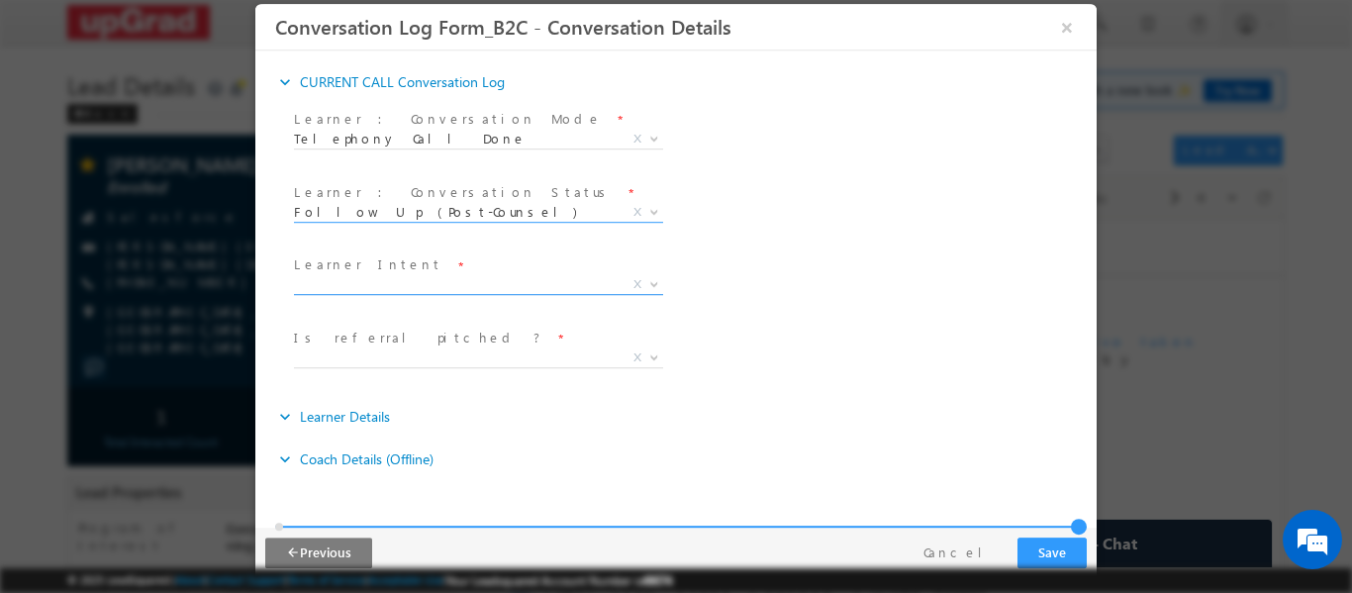
click at [461, 272] on span "Learner Intent *" at bounding box center [476, 265] width 365 height 22
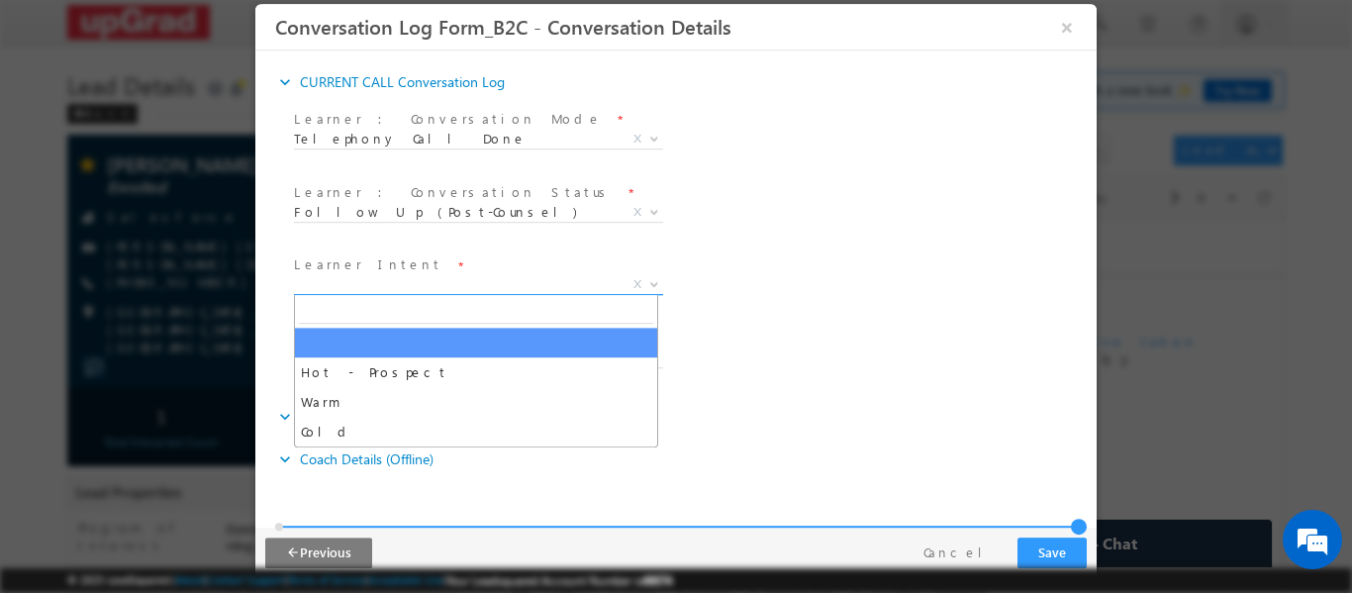
click at [466, 287] on span "X" at bounding box center [478, 284] width 369 height 20
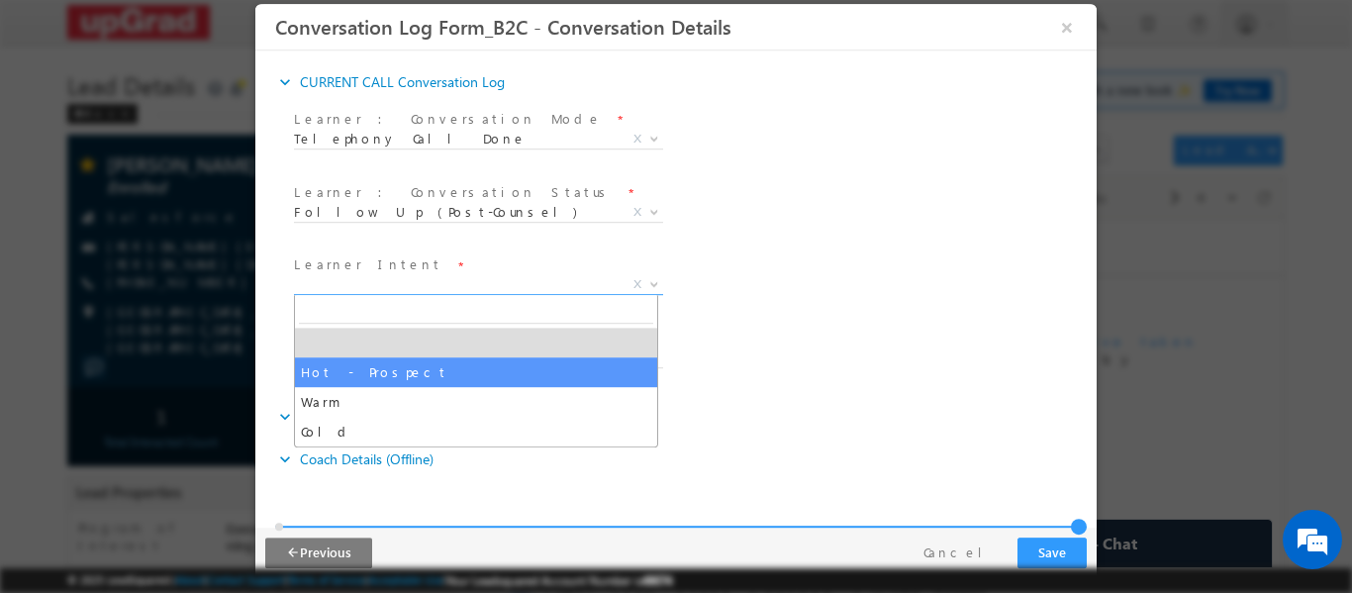
select select "Hot - Prospect"
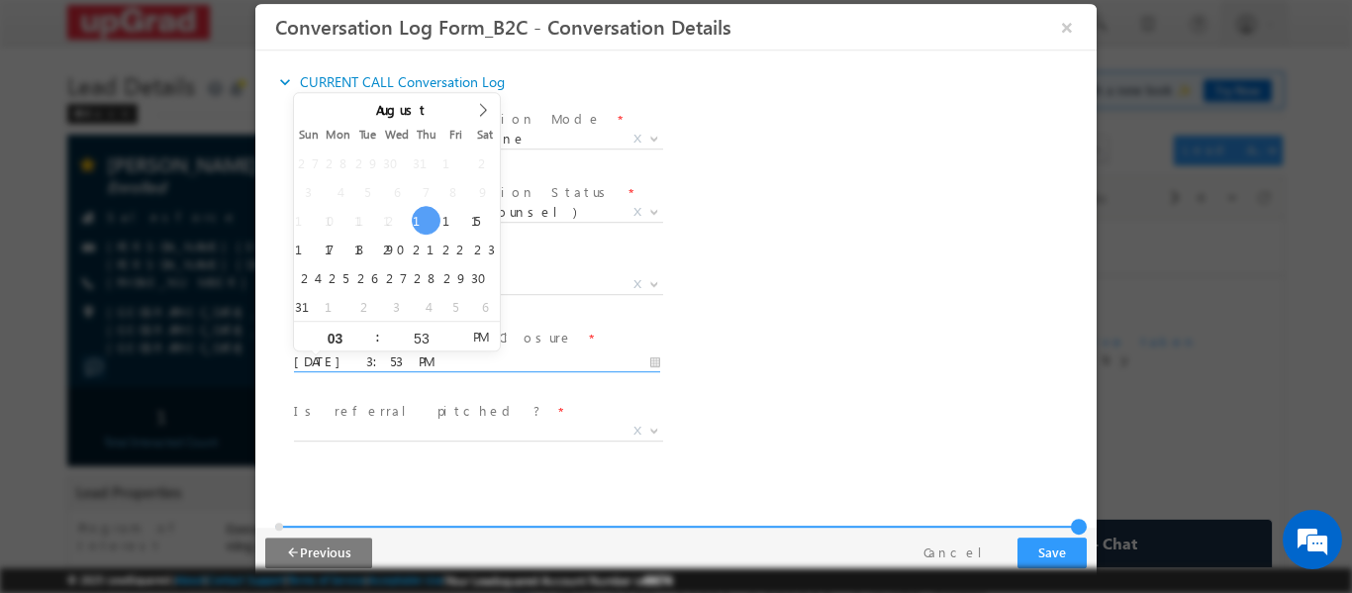
click at [482, 364] on input "08/14/2025 3:53 PM" at bounding box center [477, 361] width 366 height 20
type input "08/16/2025 3:53 PM"
drag, startPoint x: 800, startPoint y: 301, endPoint x: 754, endPoint y: 323, distance: 50.5
click at [799, 300] on div "Reason_Text * Learner Intent * Hot - Prospect Warm Cold Hot - Prospect X" at bounding box center [693, 286] width 806 height 73
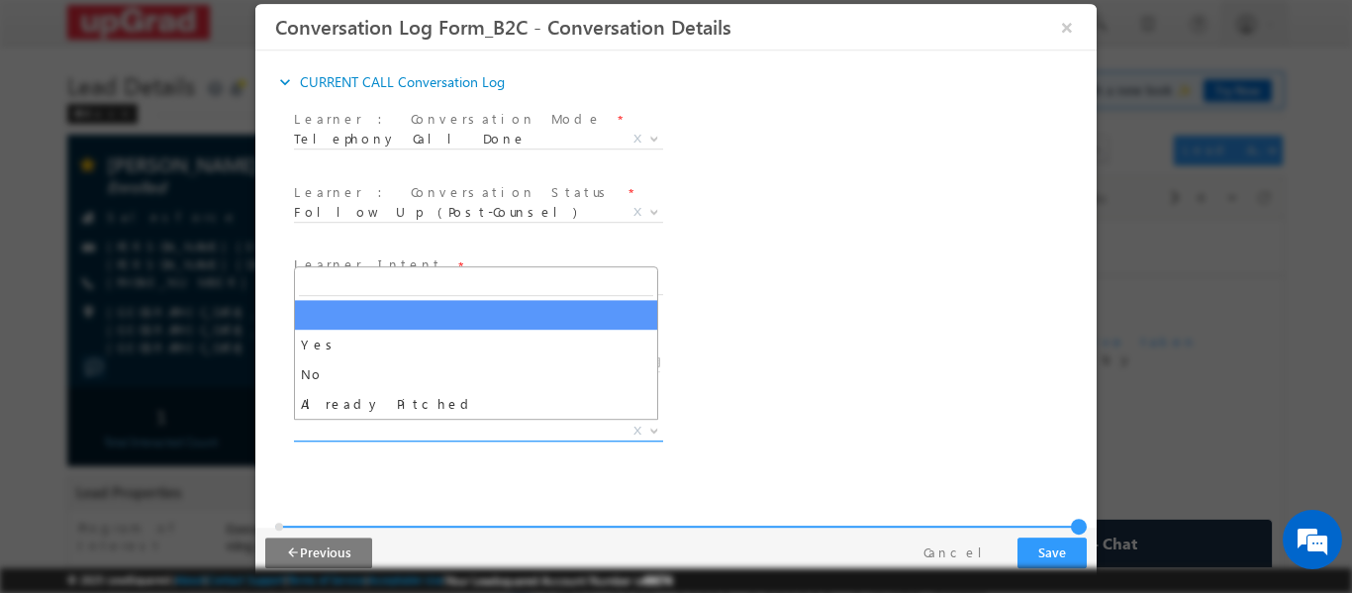
click at [400, 427] on span "X" at bounding box center [478, 431] width 369 height 20
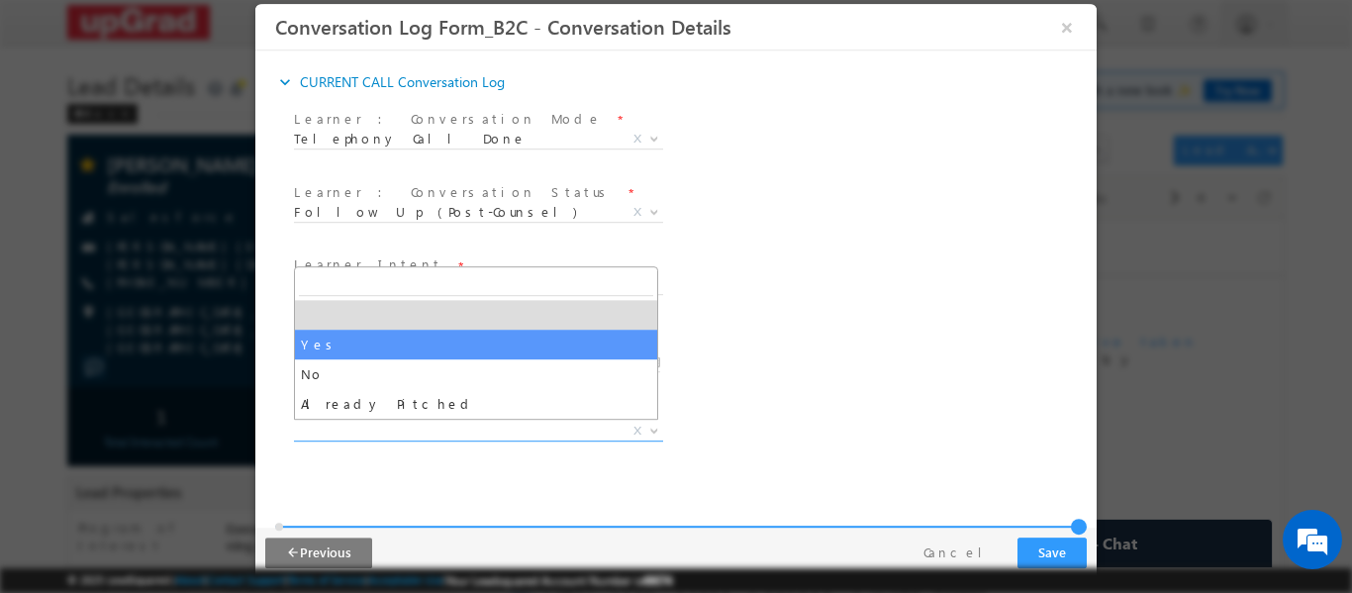
select select "Yes"
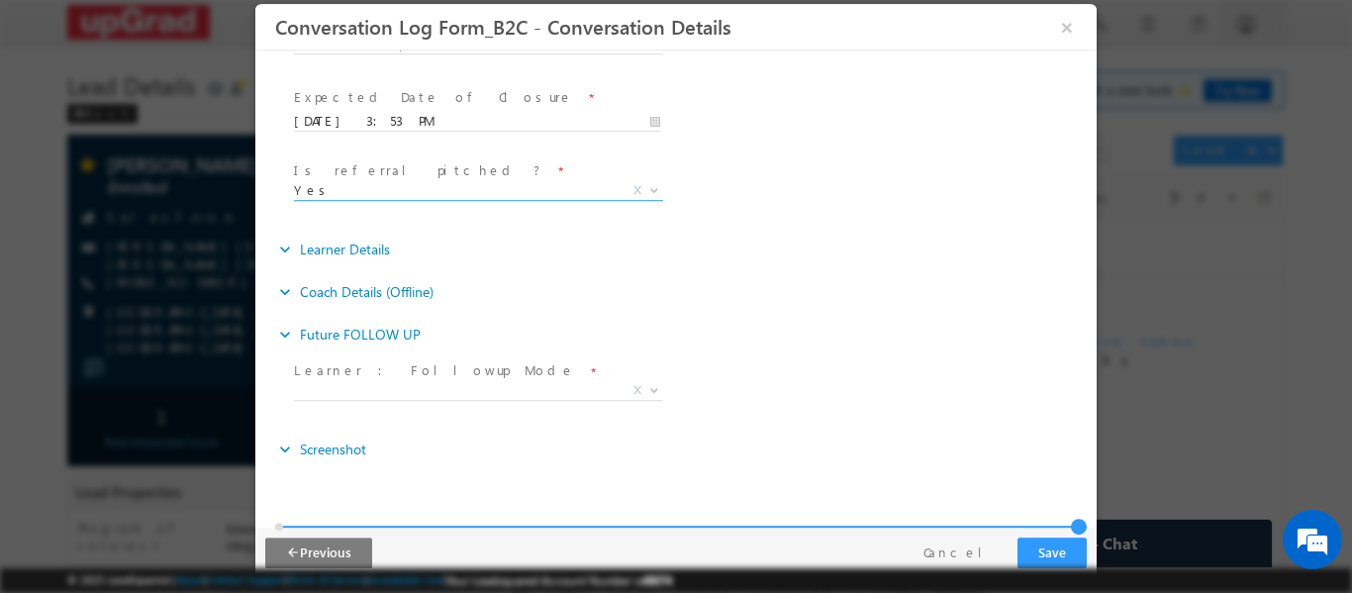
scroll to position [241, 0]
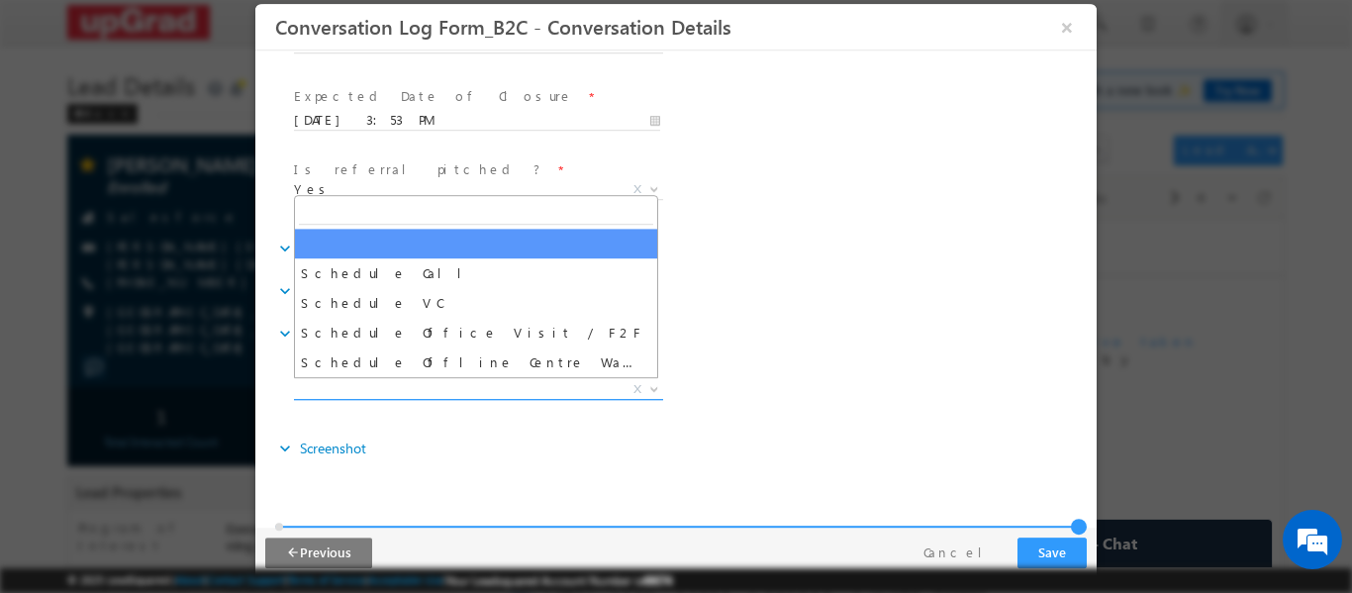
click at [369, 382] on span "X" at bounding box center [478, 389] width 369 height 20
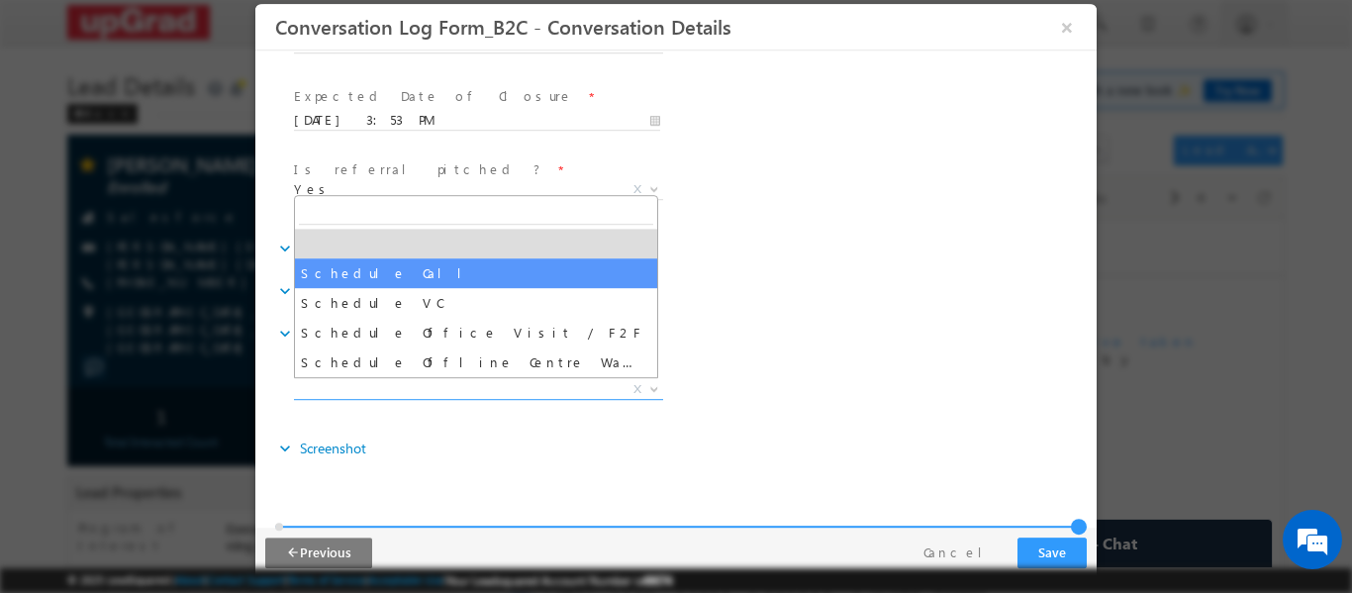
select select "Schedule Call"
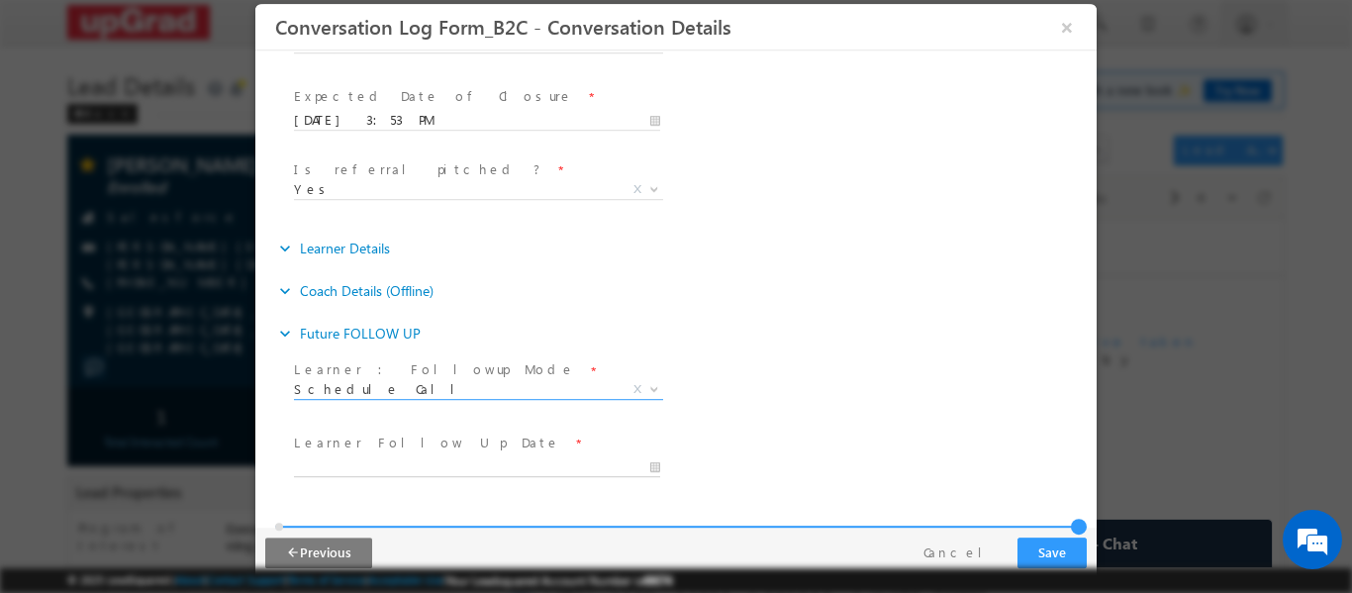
type input "08/14/2025 3:54 PM"
type input "54"
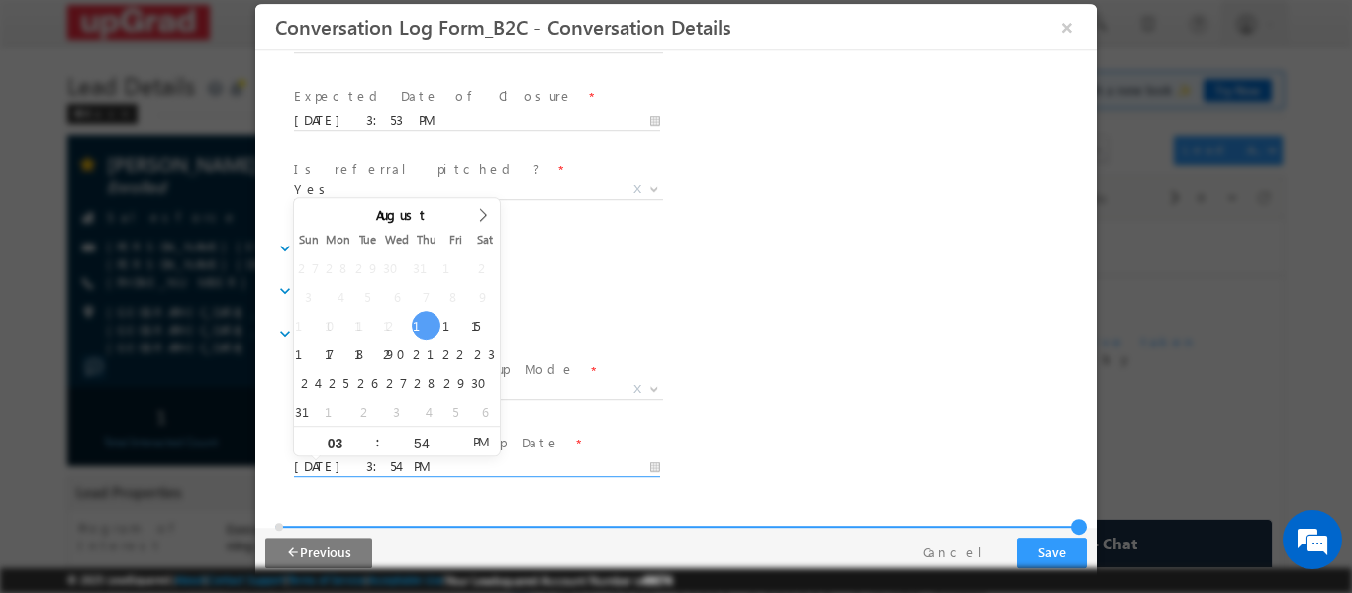
click at [385, 458] on input "08/14/2025 3:54 PM" at bounding box center [477, 466] width 366 height 20
type input "08/16/2025 3:54 PM"
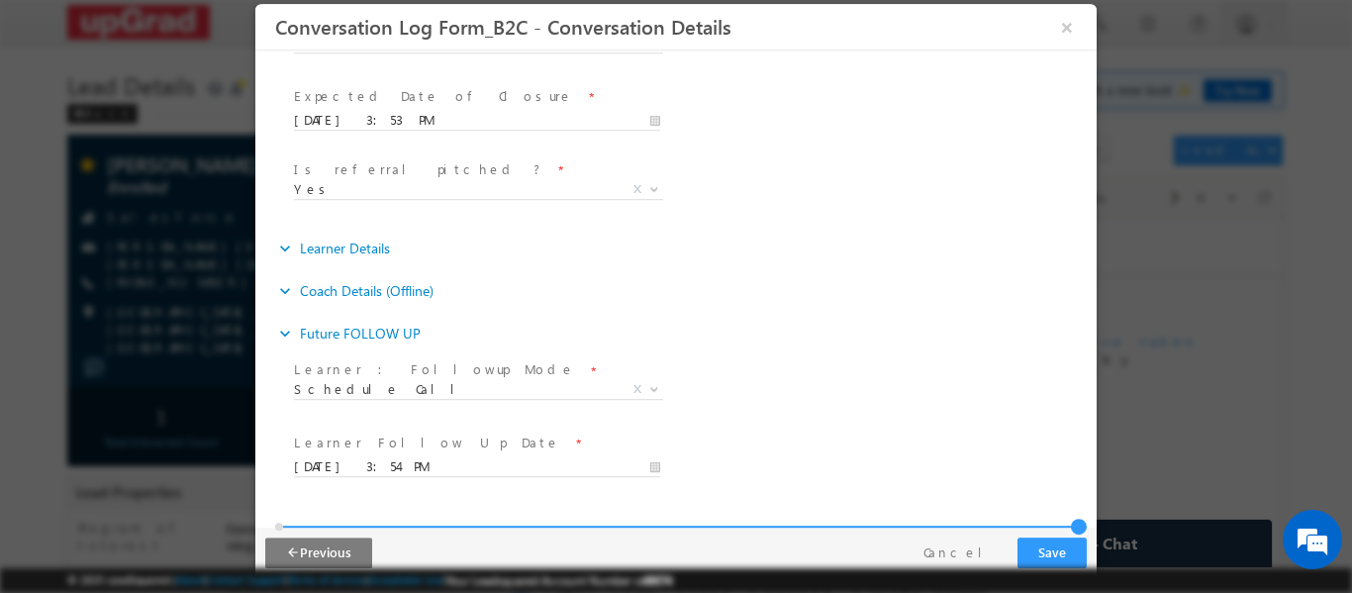
click at [716, 321] on div "expand_more Future FOLLOW UP" at bounding box center [685, 333] width 821 height 36
click at [1045, 549] on button "Save" at bounding box center [1051, 551] width 69 height 31
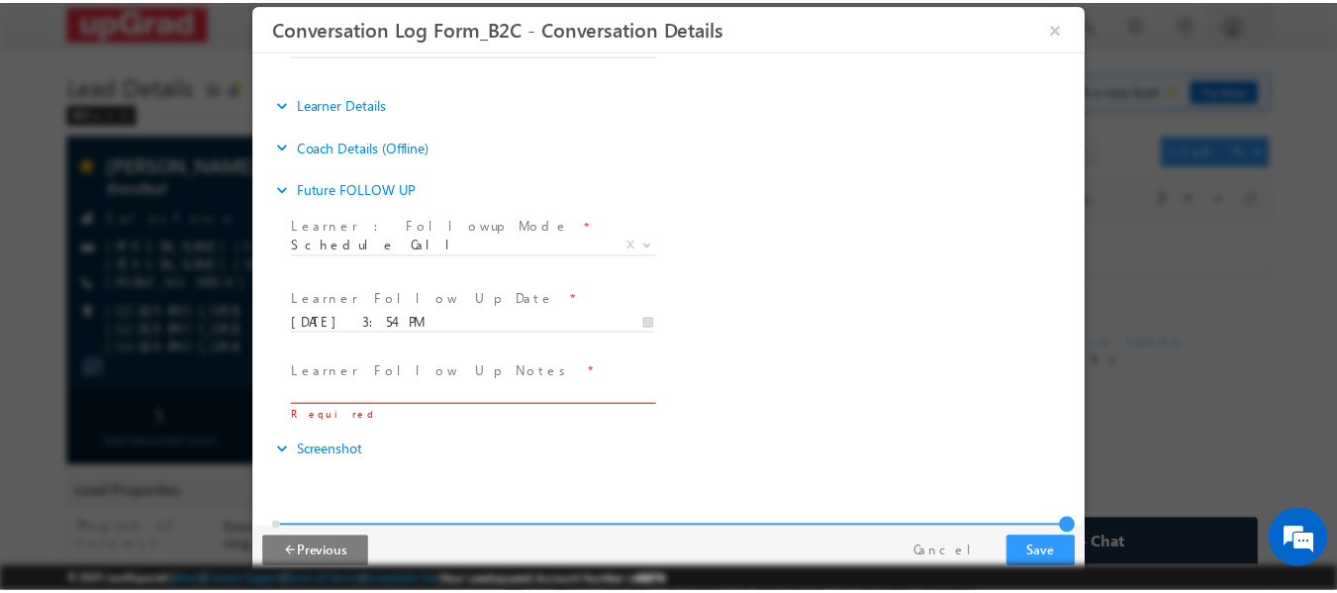
scroll to position [387, 0]
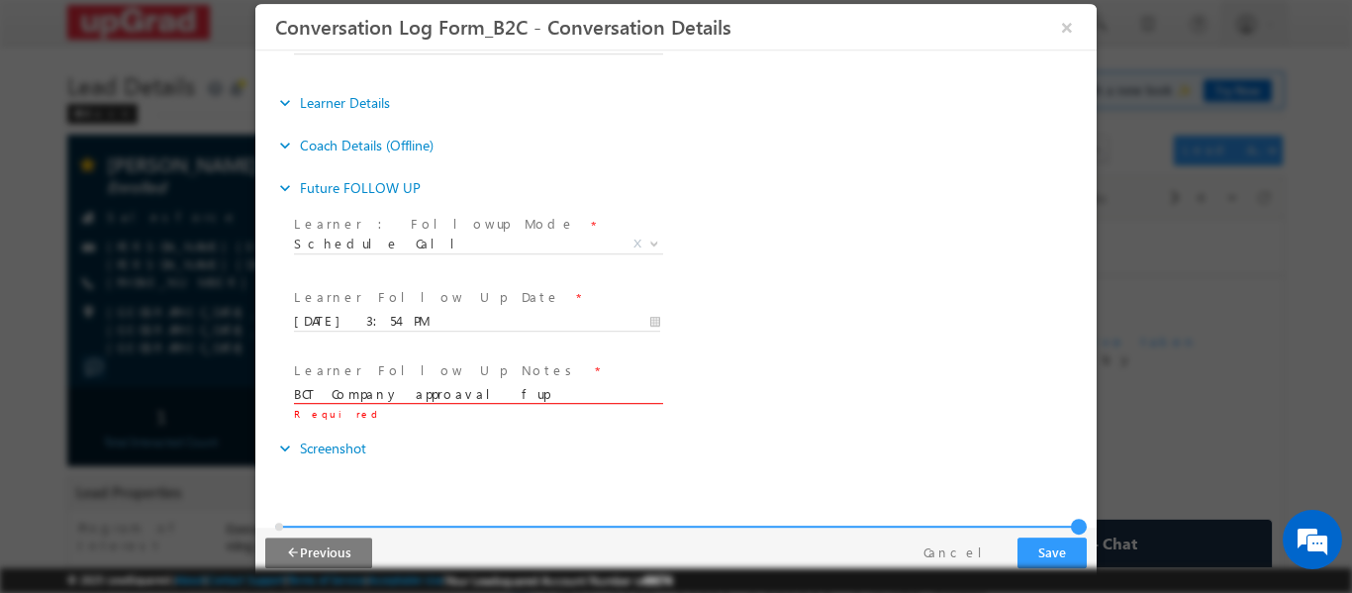
type input "BCT Company approaval fup"
click at [1049, 547] on button "Save" at bounding box center [1051, 551] width 69 height 31
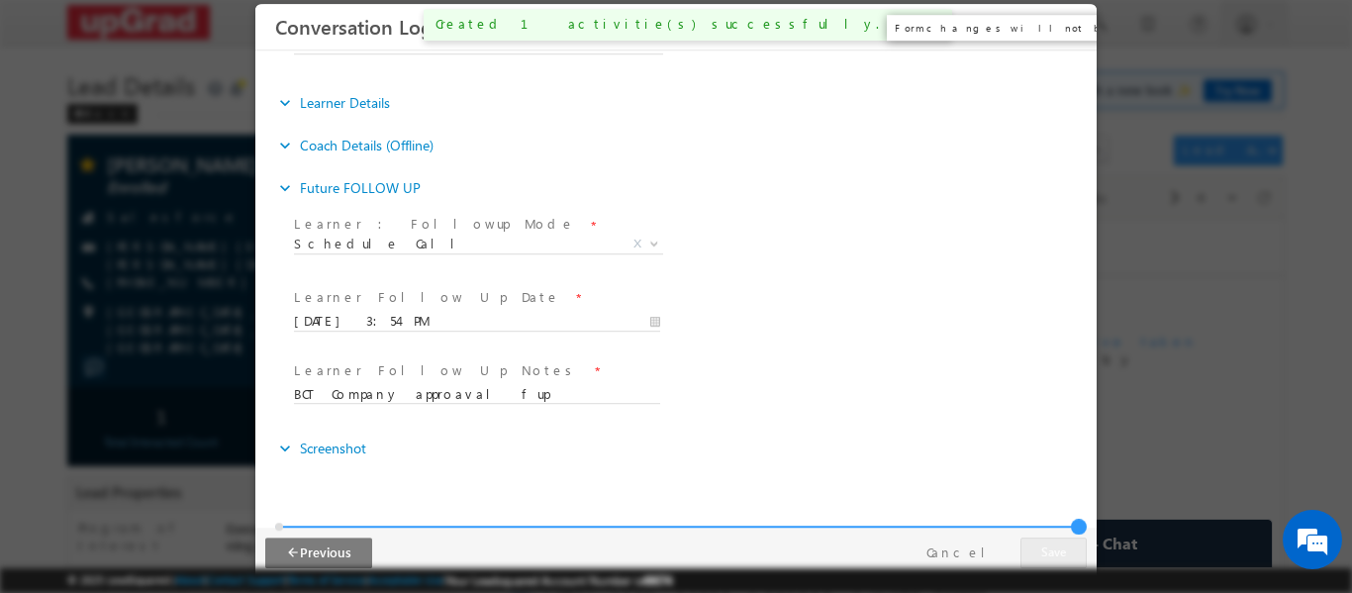
click at [1055, 25] on button "×" at bounding box center [1067, 26] width 34 height 37
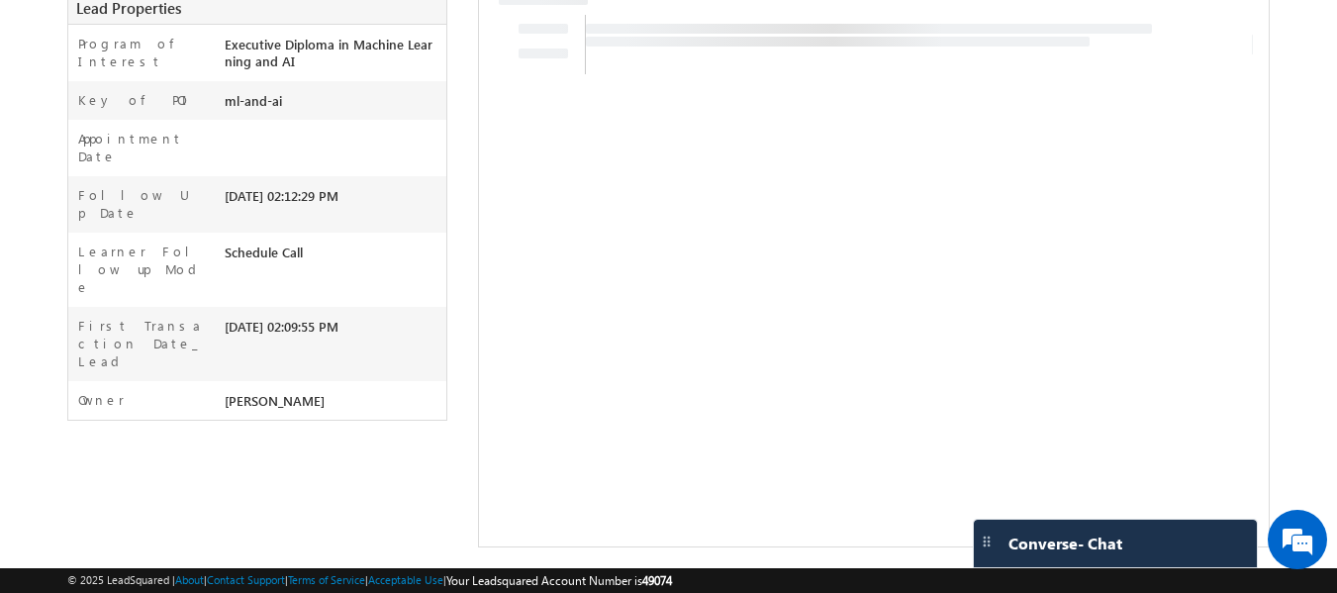
scroll to position [0, 0]
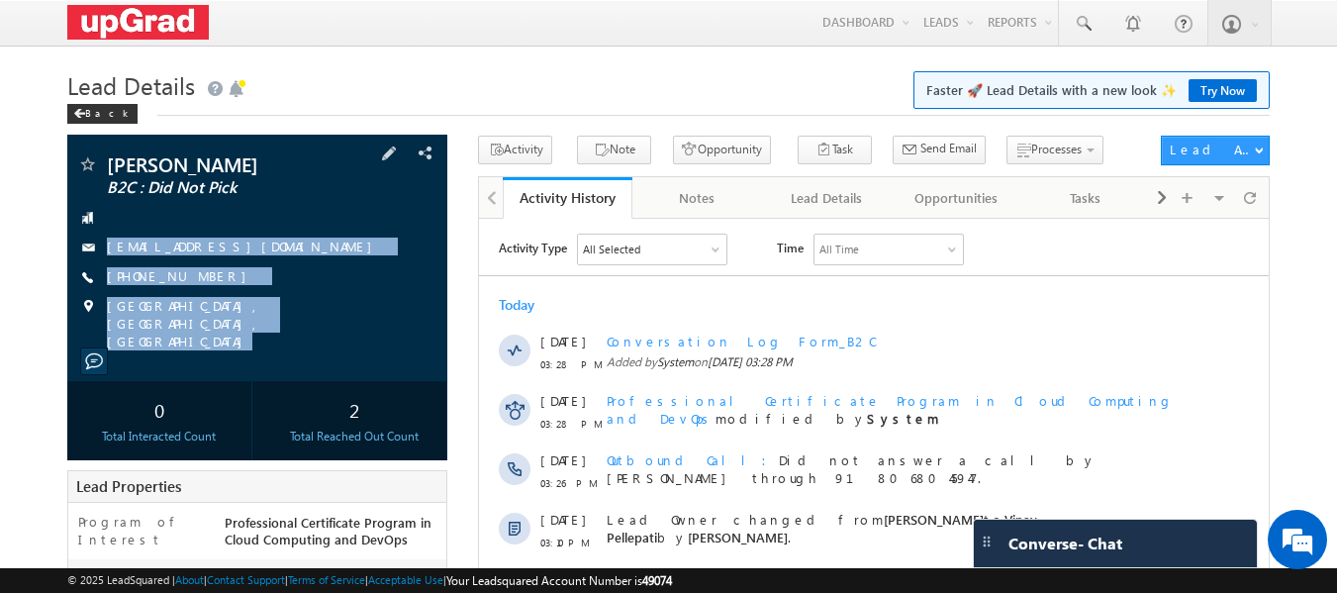
drag, startPoint x: 180, startPoint y: 284, endPoint x: 262, endPoint y: 340, distance: 99.6
click at [263, 340] on div "[PERSON_NAME] B2C : Did Not Pick [EMAIL_ADDRESS][DOMAIN_NAME]" at bounding box center [257, 258] width 381 height 246
copy div "[EMAIL_ADDRESS][DOMAIN_NAME] [PHONE_NUMBER] [GEOGRAPHIC_DATA], [GEOGRAPHIC_DATA…"
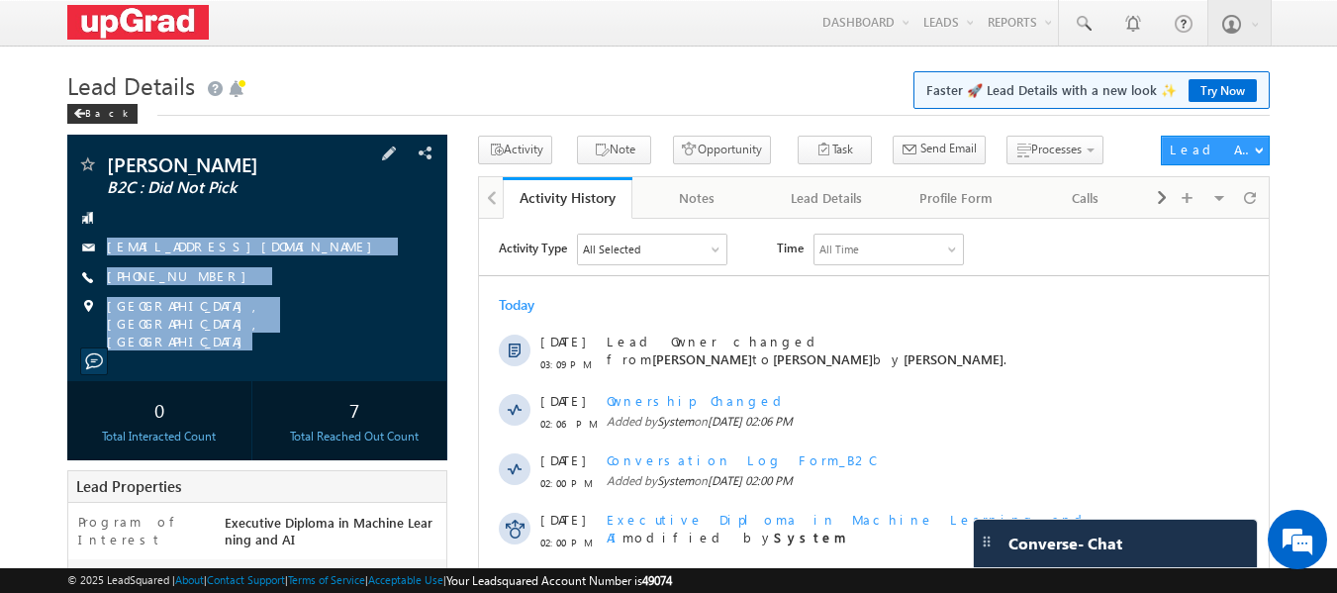
drag, startPoint x: 117, startPoint y: 218, endPoint x: 317, endPoint y: 338, distance: 233.5
click at [317, 338] on div "[PERSON_NAME] B2C : Did Not Pick [EMAIL_ADDRESS][DOMAIN_NAME]" at bounding box center [257, 258] width 381 height 246
copy div "[EMAIL_ADDRESS][DOMAIN_NAME] [PHONE_NUMBER] [GEOGRAPHIC_DATA], [GEOGRAPHIC_DATA…"
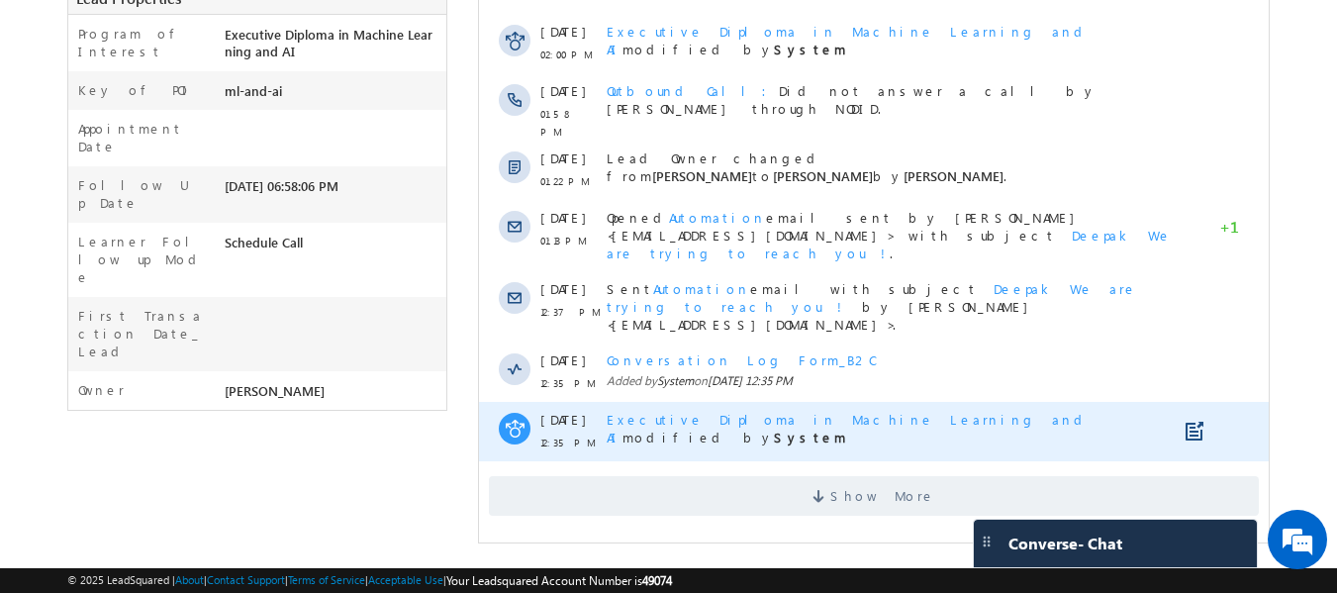
scroll to position [490, 0]
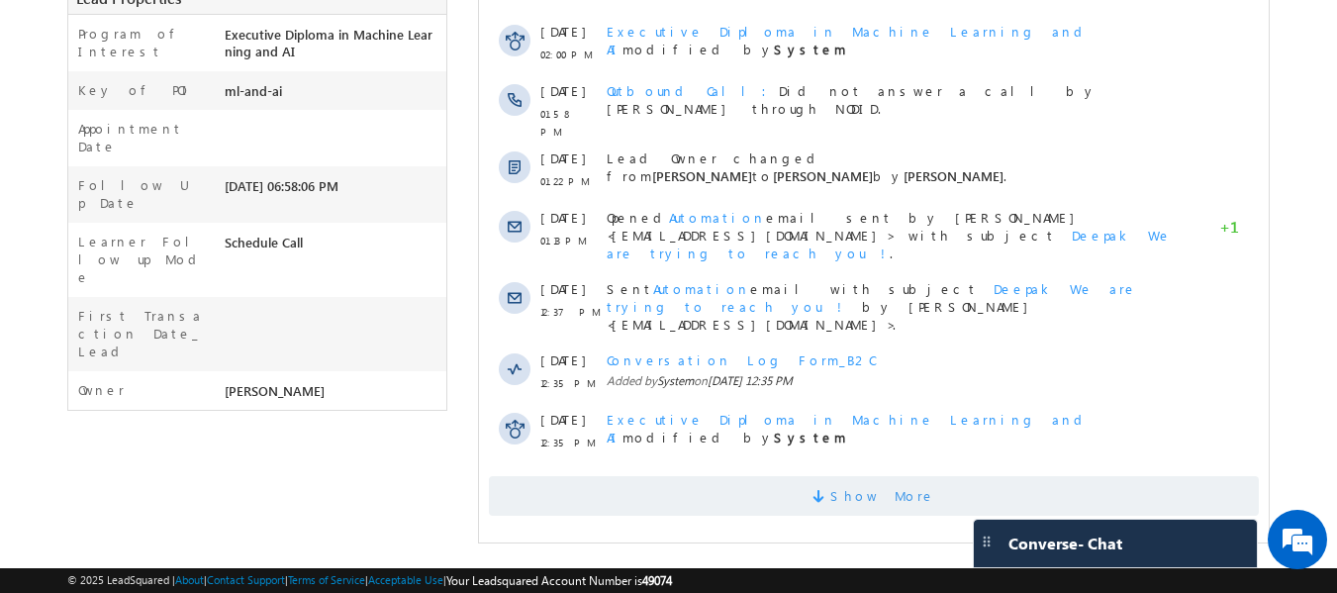
drag, startPoint x: 894, startPoint y: 480, endPoint x: 870, endPoint y: 474, distance: 24.5
click at [884, 480] on span "Show More" at bounding box center [882, 496] width 105 height 40
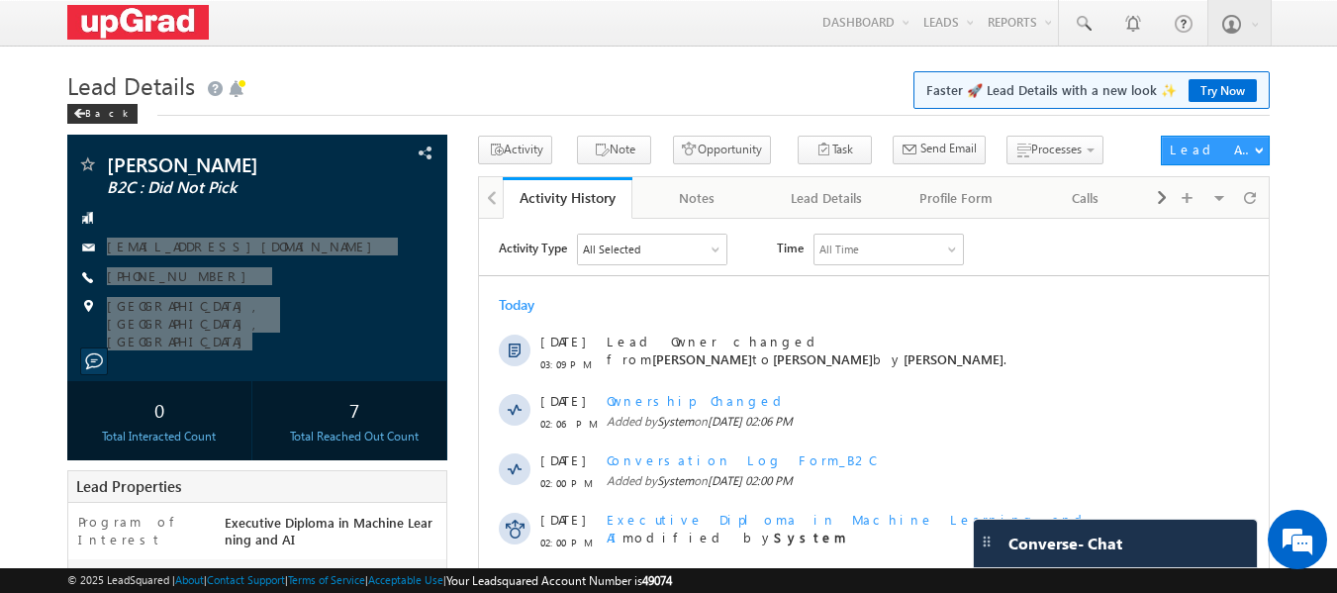
scroll to position [0, 0]
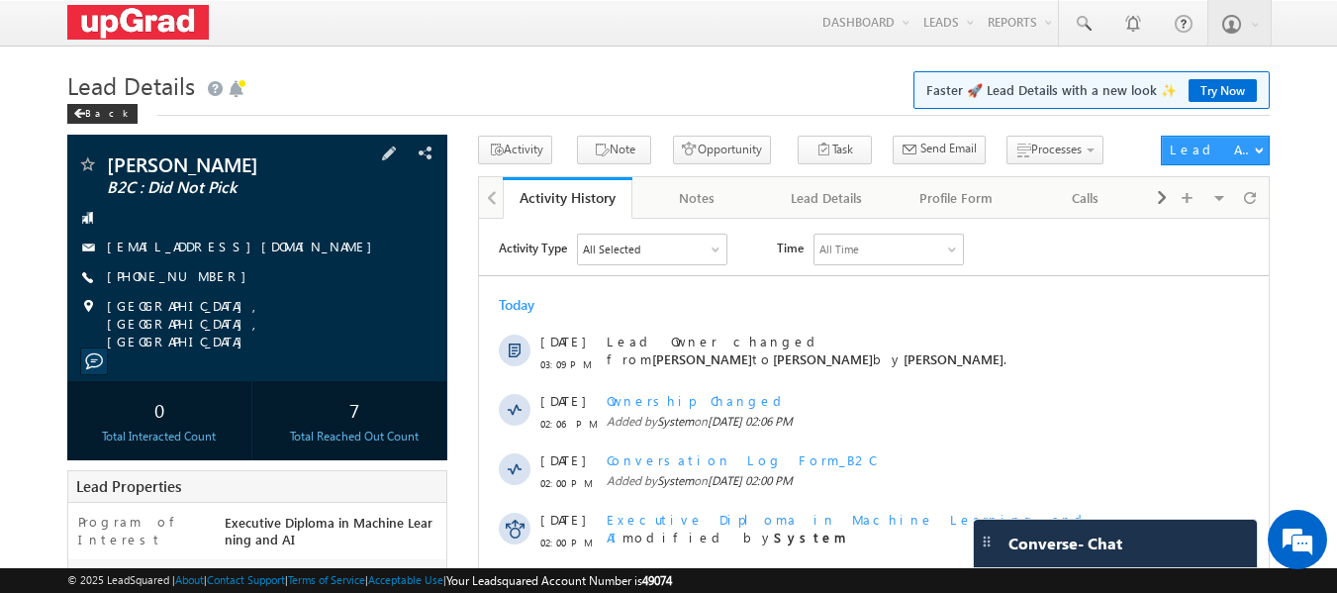
click at [142, 212] on div at bounding box center [257, 218] width 361 height 20
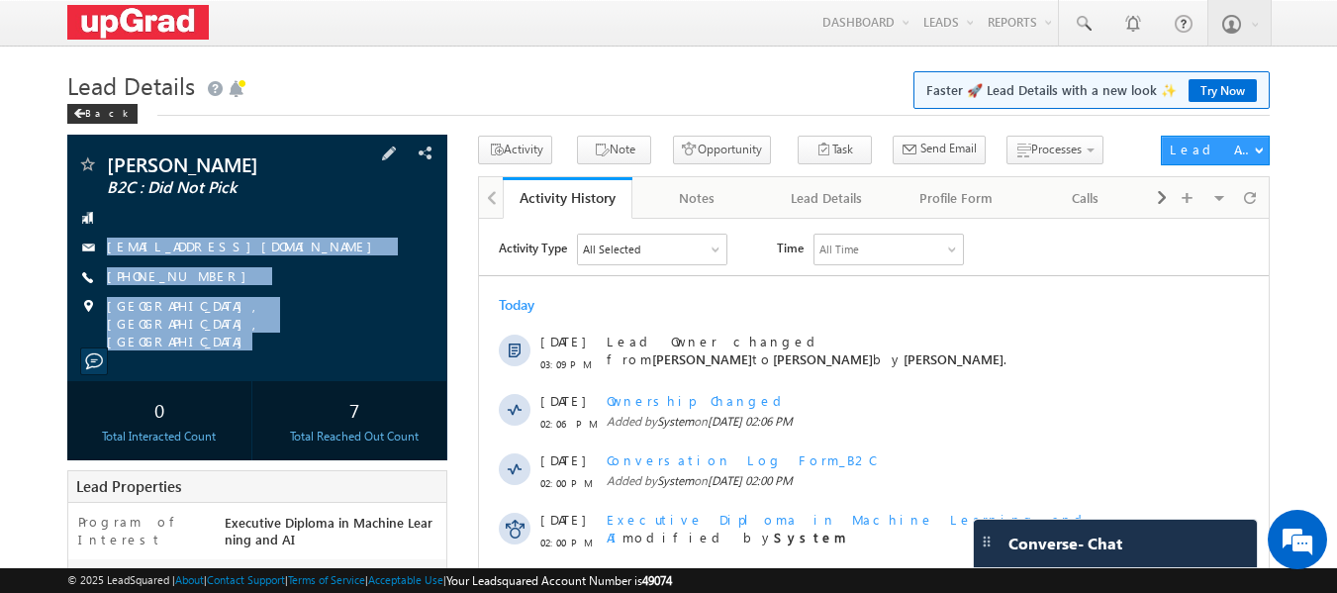
drag, startPoint x: 119, startPoint y: 221, endPoint x: 261, endPoint y: 335, distance: 183.0
click at [261, 335] on div "[PERSON_NAME] B2C : Did Not Pick [EMAIL_ADDRESS][DOMAIN_NAME]" at bounding box center [257, 258] width 381 height 246
copy div "[EMAIL_ADDRESS][DOMAIN_NAME] [PHONE_NUMBER] [GEOGRAPHIC_DATA], [GEOGRAPHIC_DATA…"
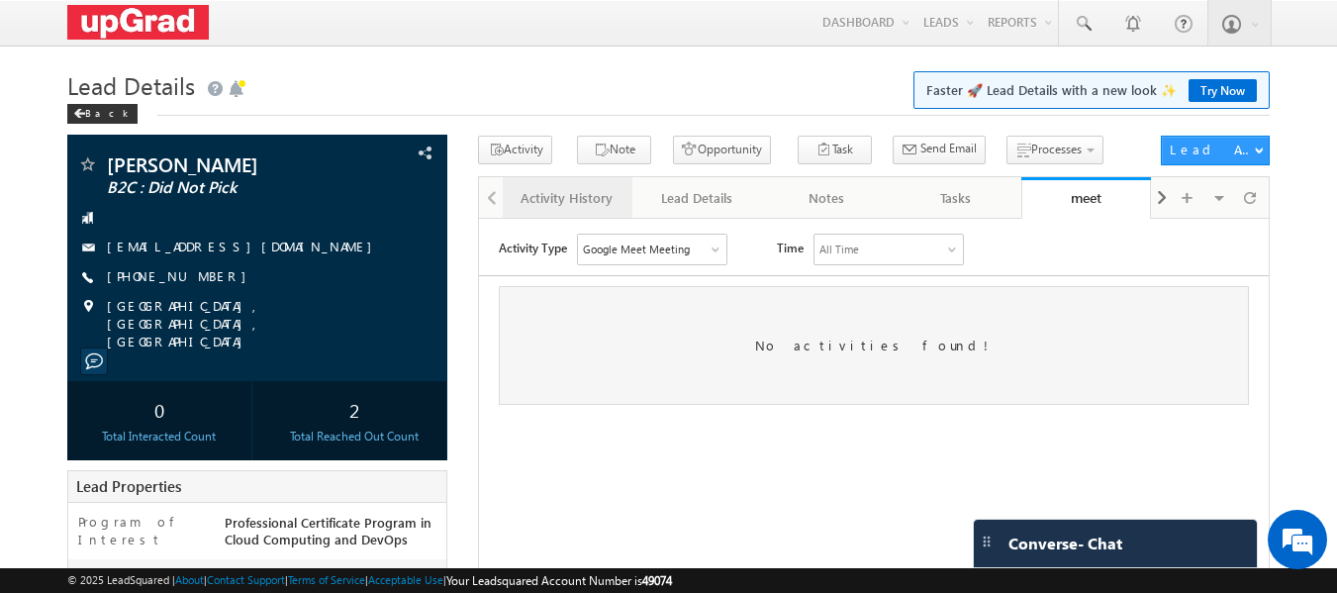
click at [560, 203] on div "Activity History" at bounding box center [566, 198] width 96 height 24
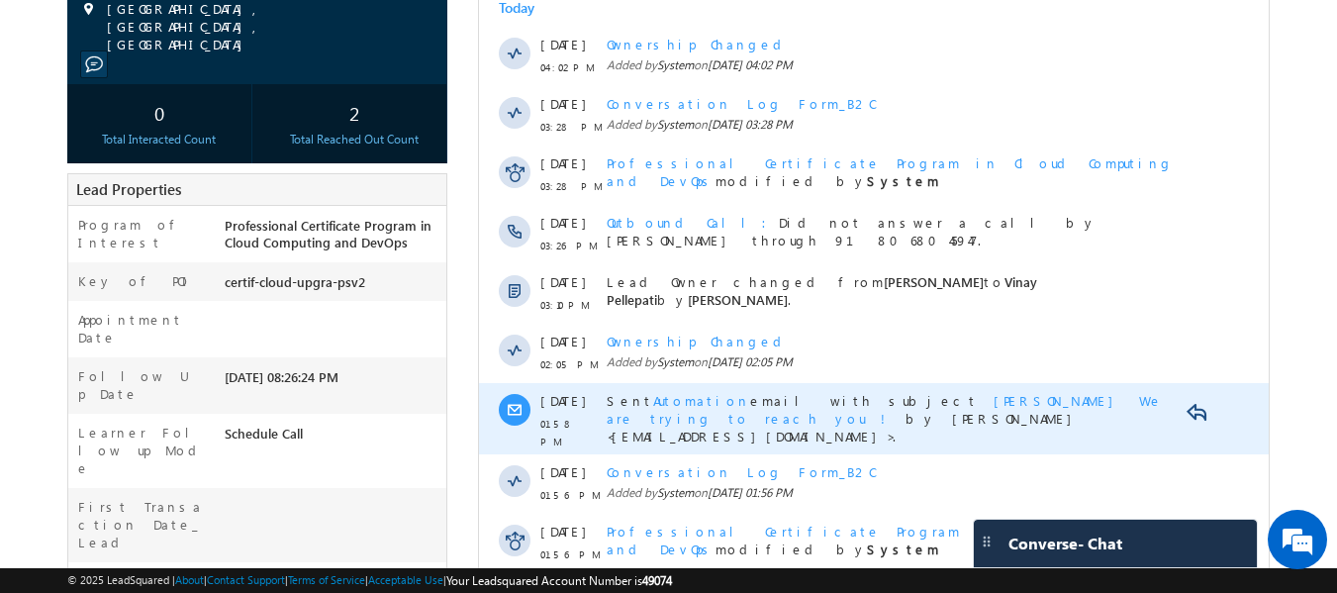
scroll to position [490, 0]
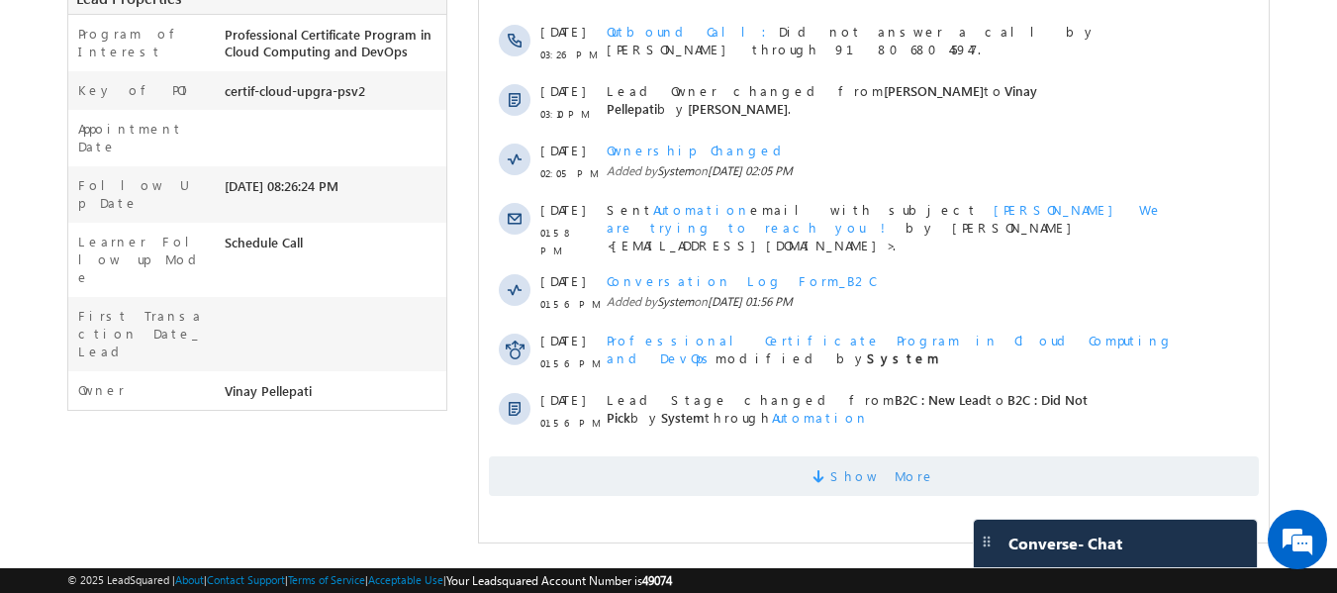
click at [804, 464] on span "Show More" at bounding box center [874, 476] width 770 height 40
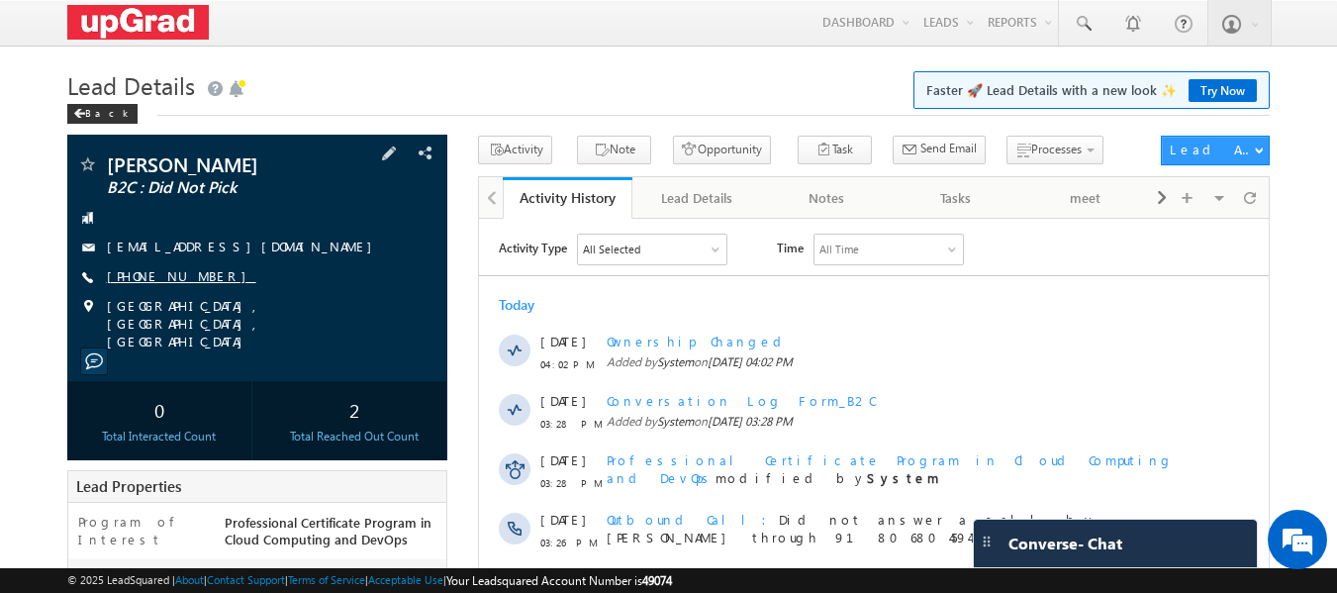
scroll to position [0, 0]
click at [154, 274] on link "[PHONE_NUMBER]" at bounding box center [181, 275] width 149 height 17
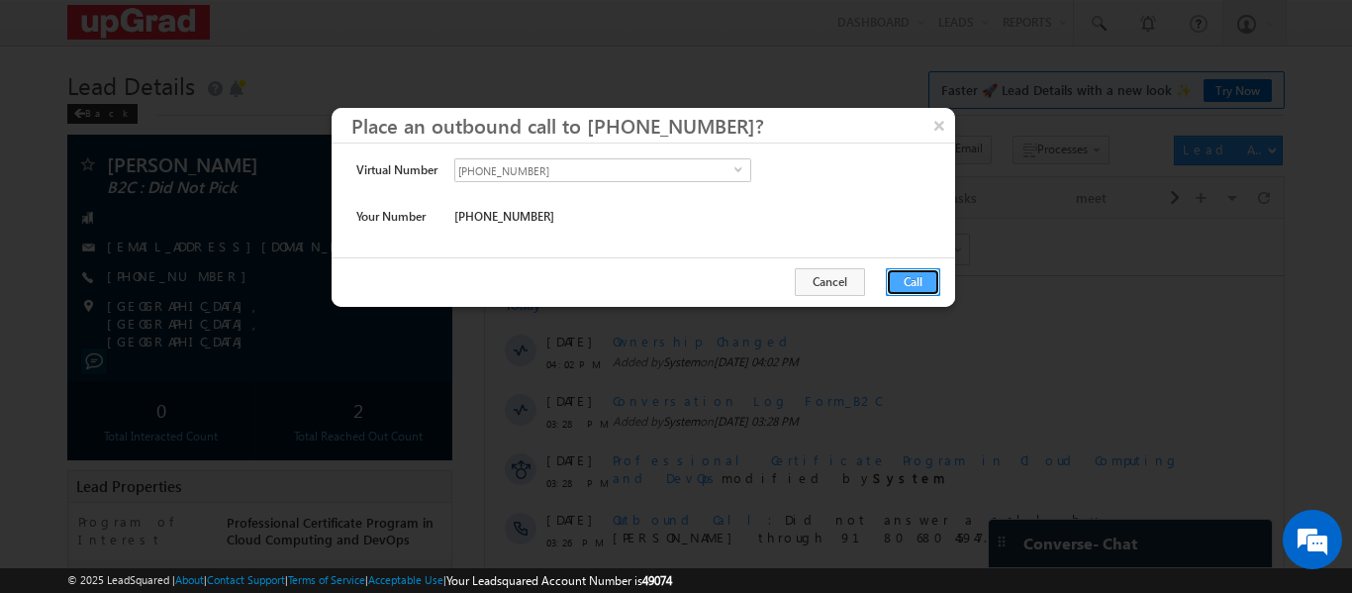
click at [891, 280] on button "Call" at bounding box center [913, 282] width 54 height 28
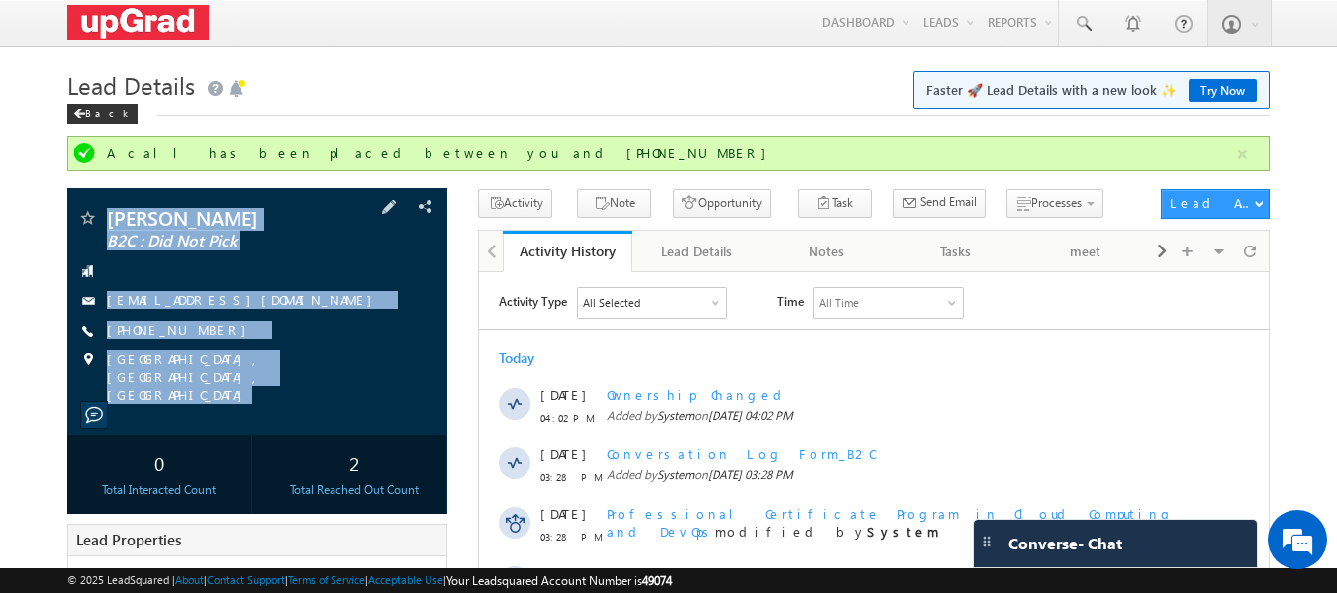
drag, startPoint x: 102, startPoint y: 200, endPoint x: 295, endPoint y: 394, distance: 273.6
click at [295, 394] on div "[PERSON_NAME] B2C : Did Not Pick [EMAIL_ADDRESS][DOMAIN_NAME]" at bounding box center [257, 311] width 381 height 246
copy div "[PERSON_NAME] B2C : Did Not Pick [EMAIL_ADDRESS][DOMAIN_NAME] [PHONE_NUMBER] [G…"
click at [1088, 21] on span at bounding box center [1083, 24] width 20 height 20
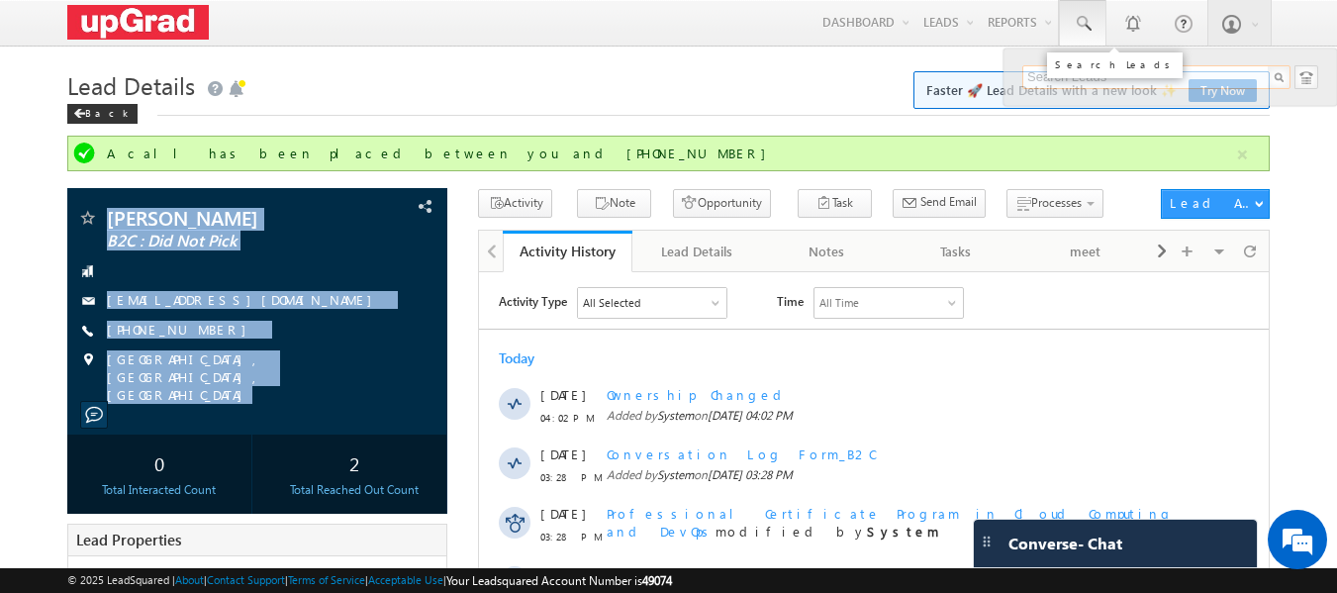
paste input "[EMAIL_ADDRESS][DOMAIN_NAME]"
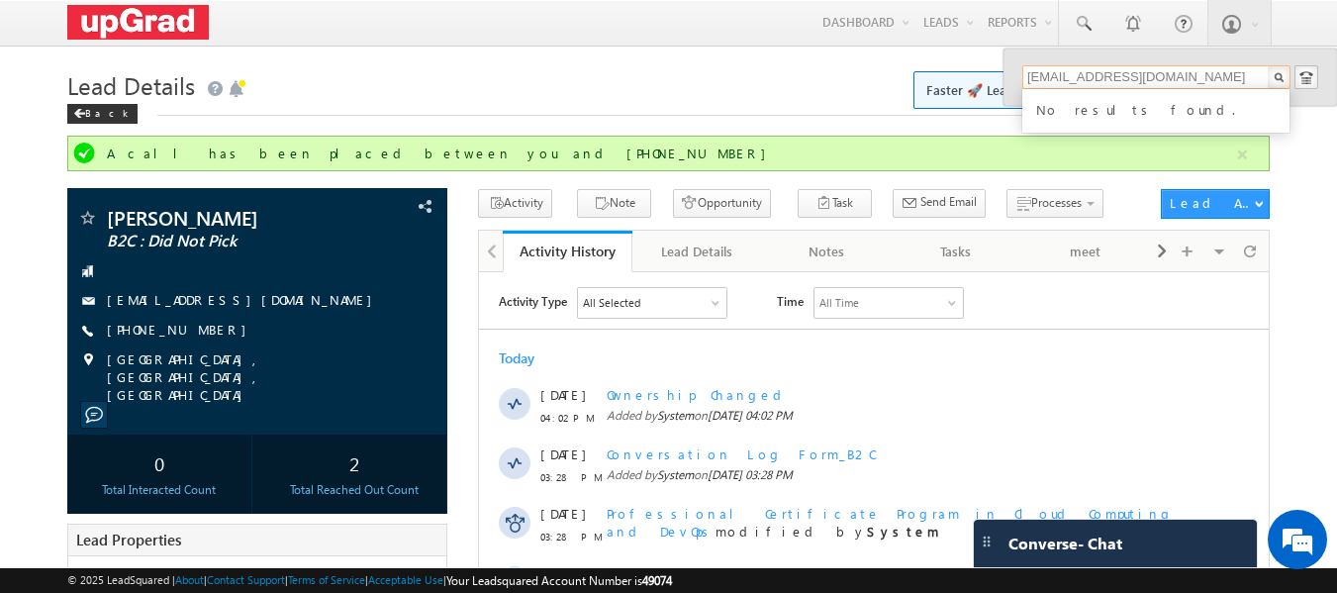
type input "[EMAIL_ADDRESS][DOMAIN_NAME]"
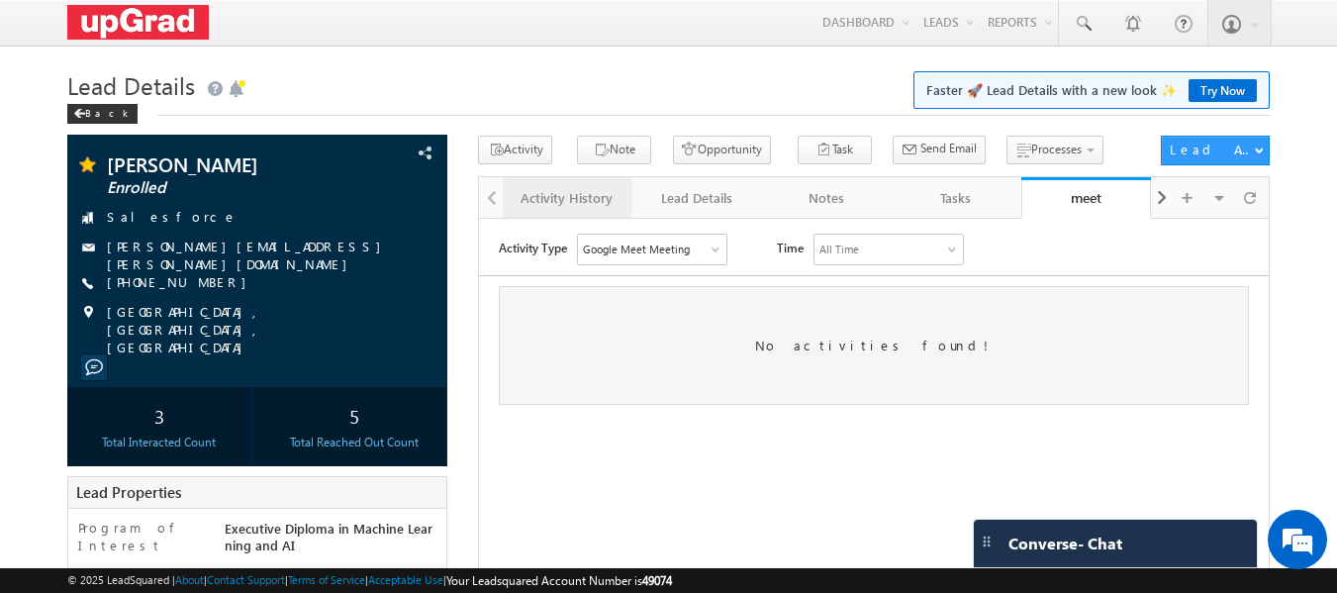
click at [540, 200] on div "Activity History" at bounding box center [566, 198] width 96 height 24
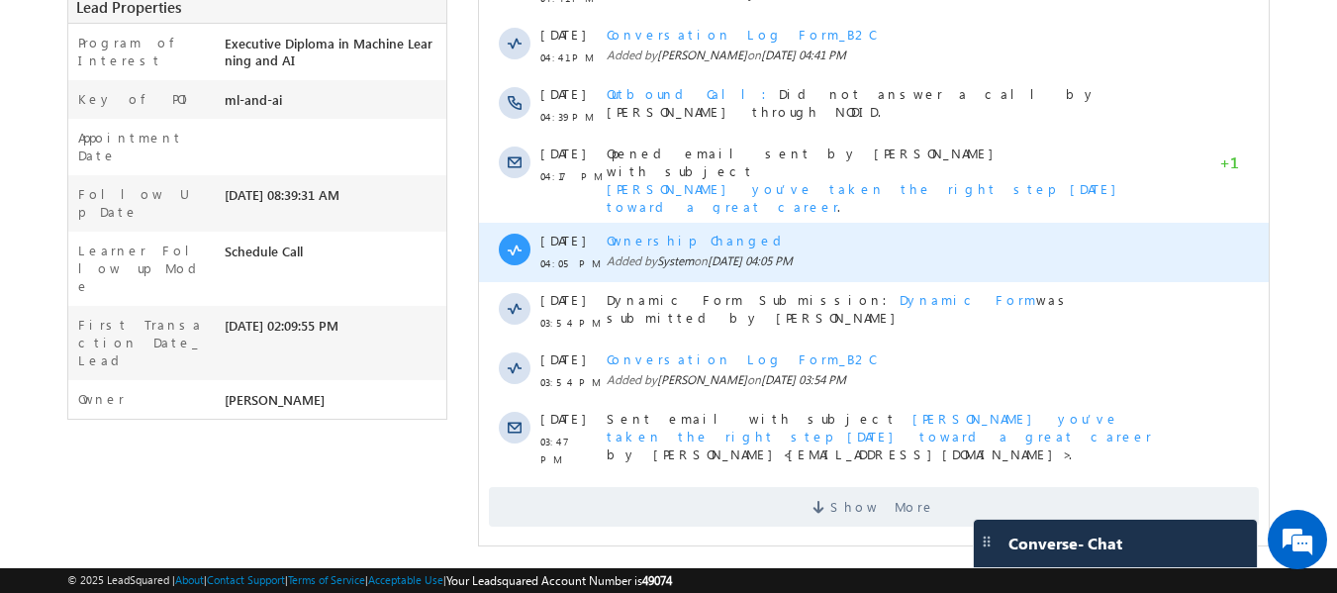
scroll to position [490, 0]
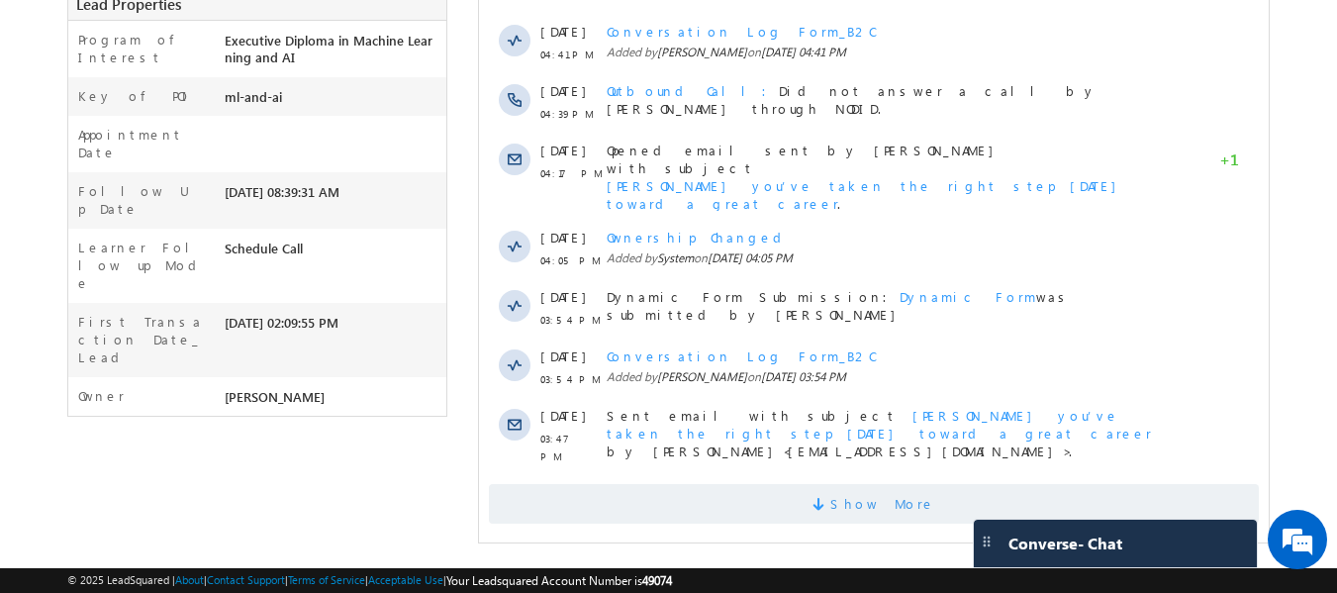
click at [870, 484] on span "Show More" at bounding box center [882, 504] width 105 height 40
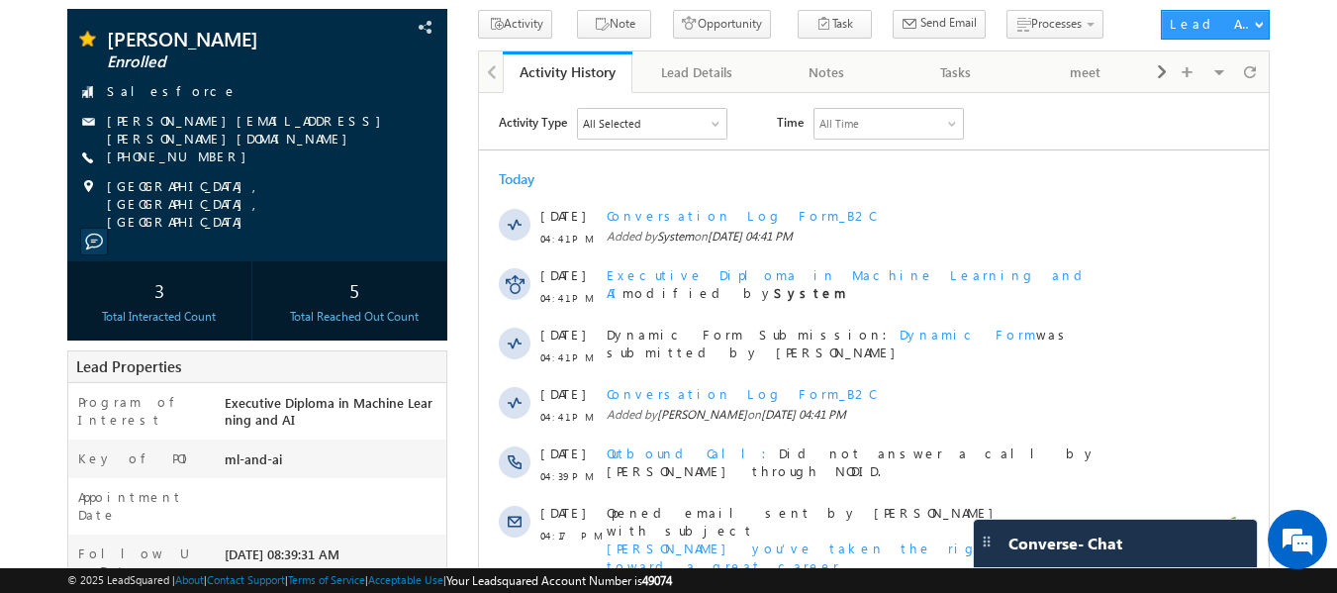
scroll to position [0, 0]
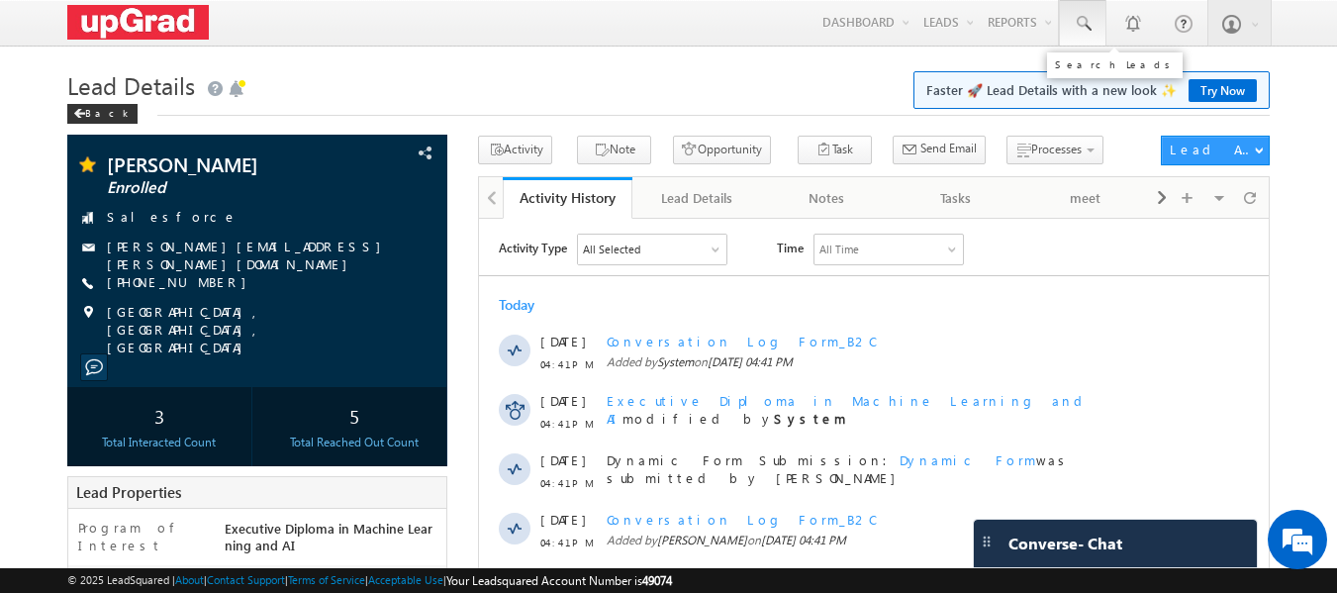
click at [1086, 23] on span at bounding box center [1083, 24] width 20 height 20
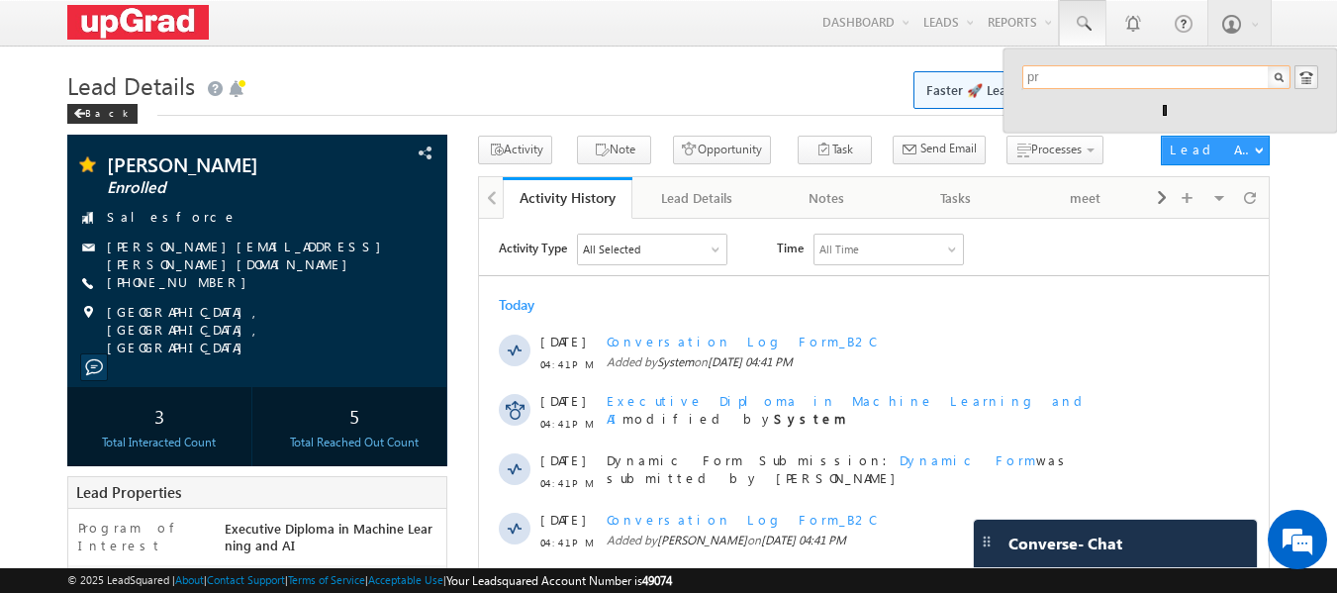
type input "p"
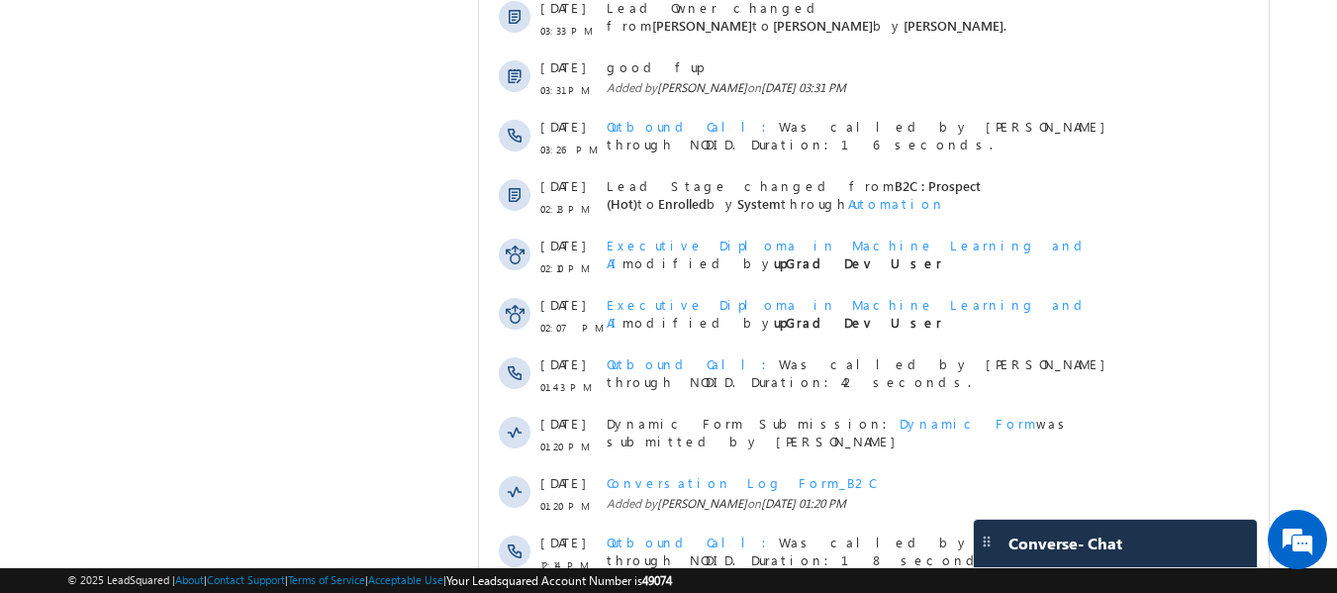
scroll to position [1056, 0]
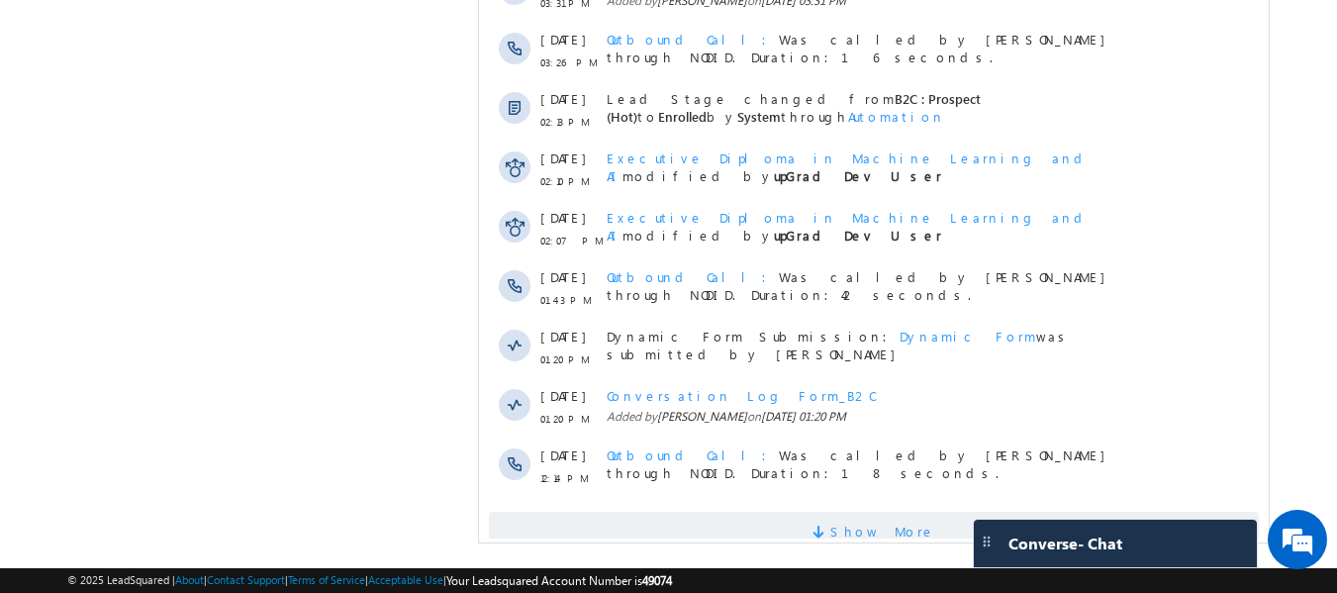
click at [830, 525] on span at bounding box center [821, 534] width 18 height 19
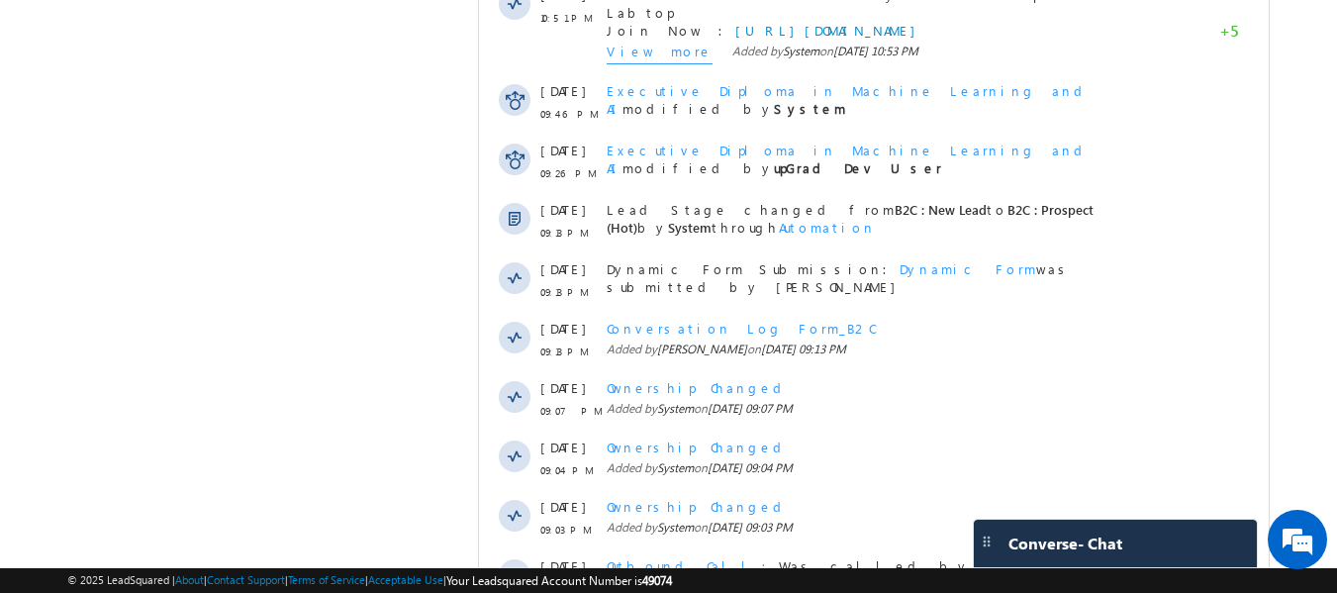
scroll to position [1740, 0]
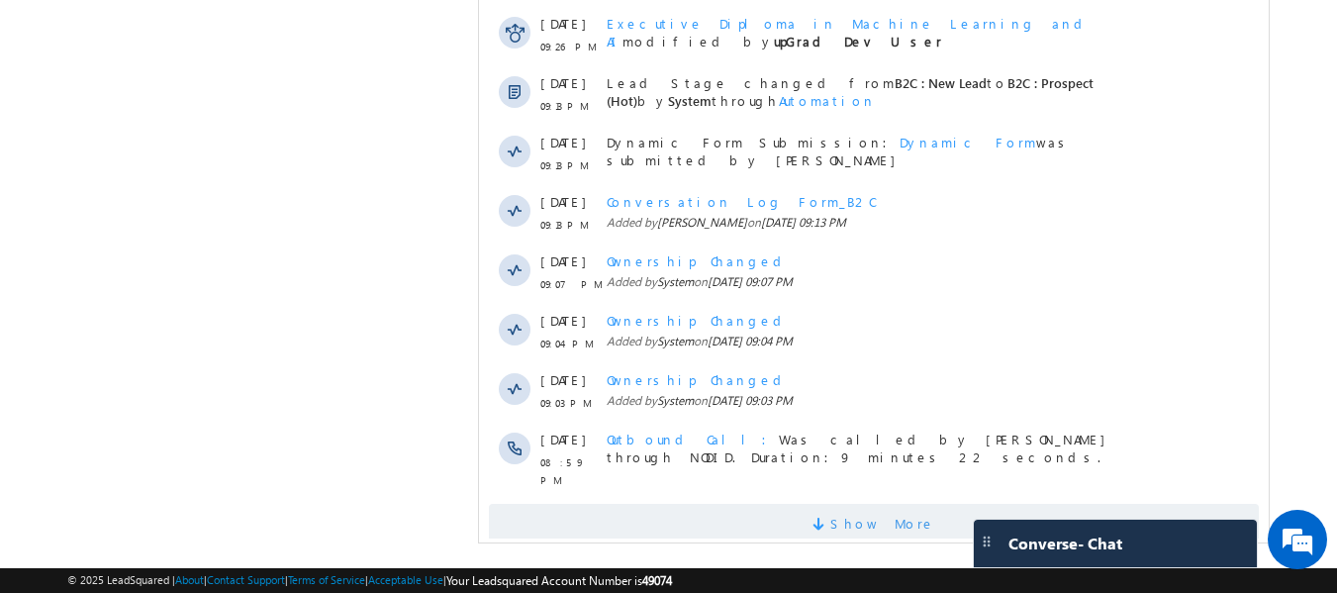
click at [847, 504] on span "Show More" at bounding box center [874, 524] width 770 height 40
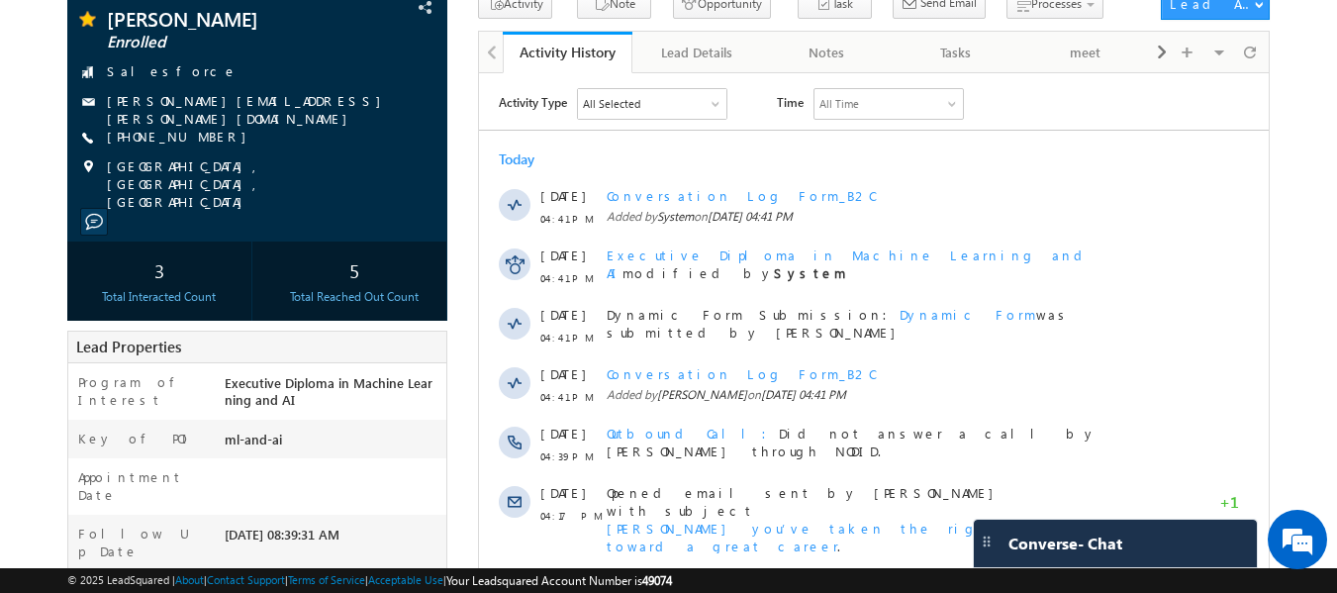
scroll to position [0, 0]
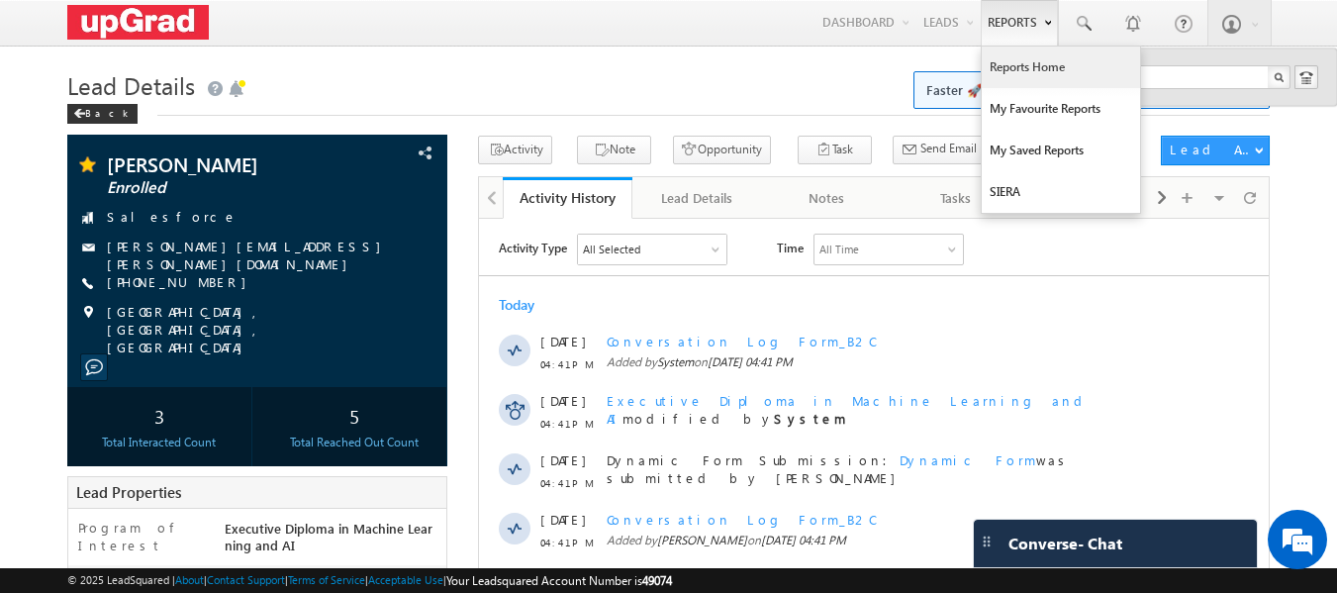
click at [1041, 74] on link "Reports Home" at bounding box center [1061, 68] width 158 height 42
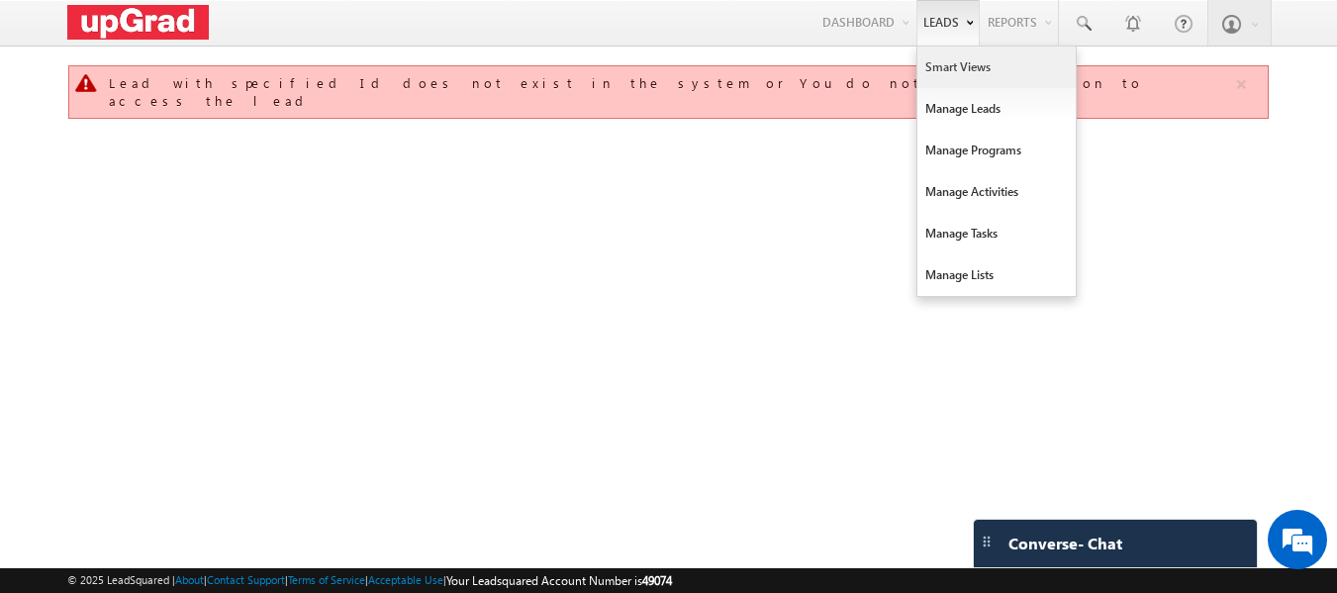
drag, startPoint x: 963, startPoint y: 67, endPoint x: 939, endPoint y: 63, distance: 24.1
click at [962, 66] on link "Smart Views" at bounding box center [996, 68] width 158 height 42
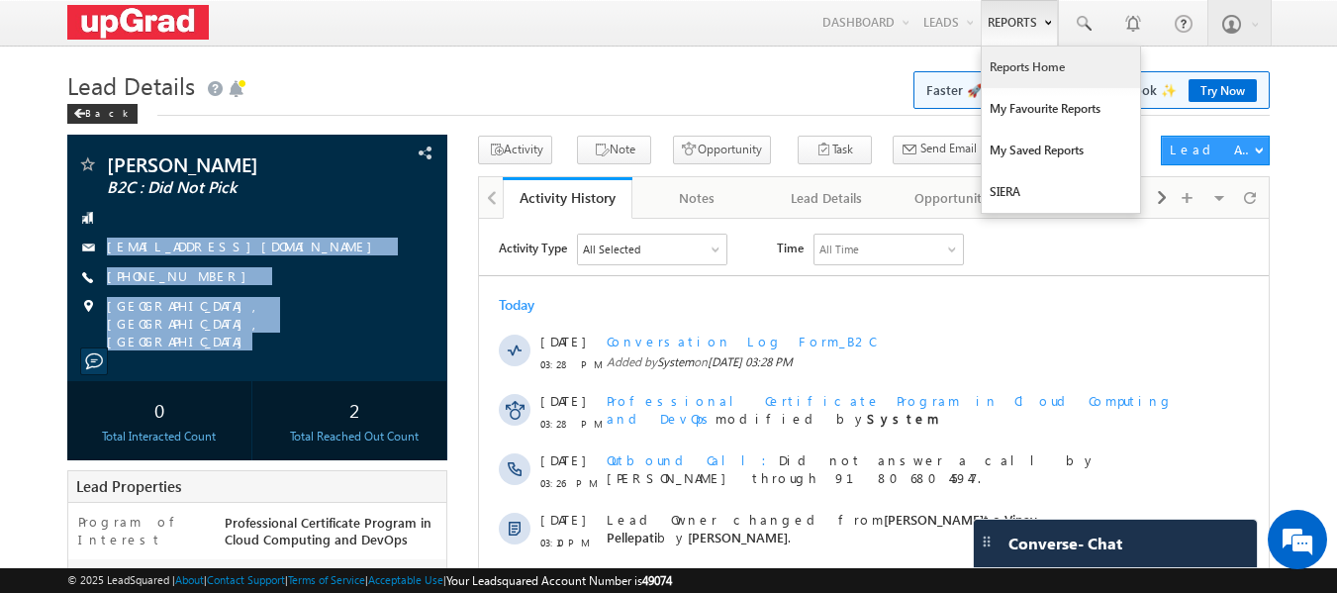
click at [1017, 64] on link "Reports Home" at bounding box center [1061, 68] width 158 height 42
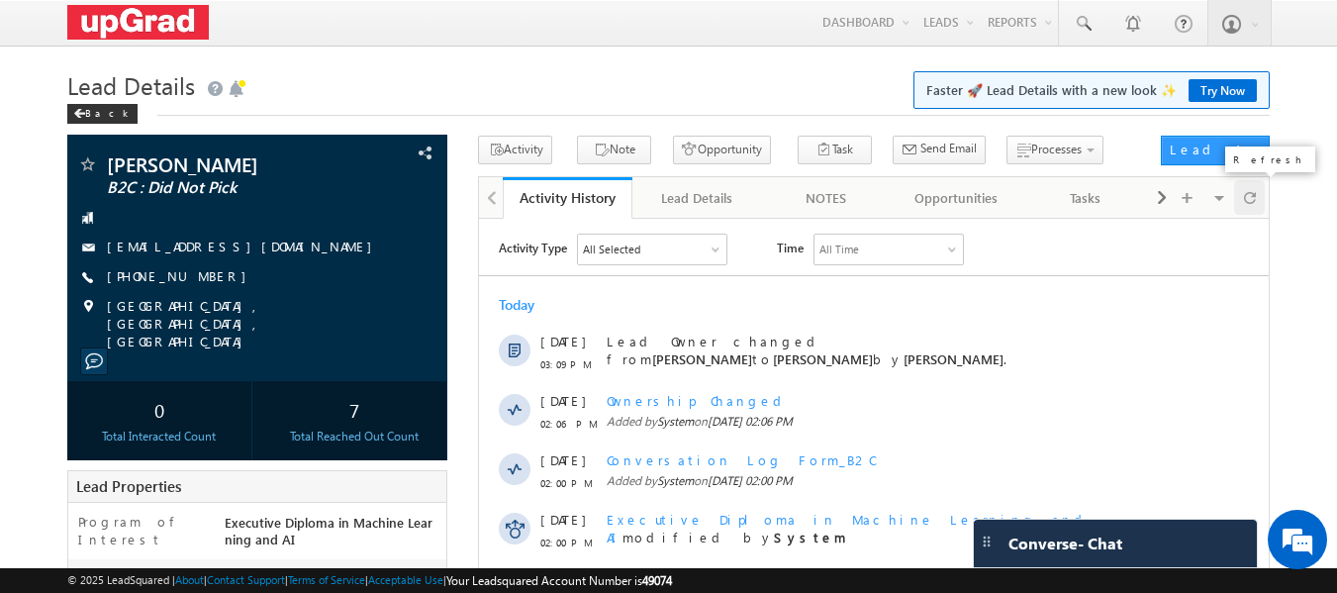
click at [1241, 200] on div at bounding box center [1249, 197] width 31 height 35
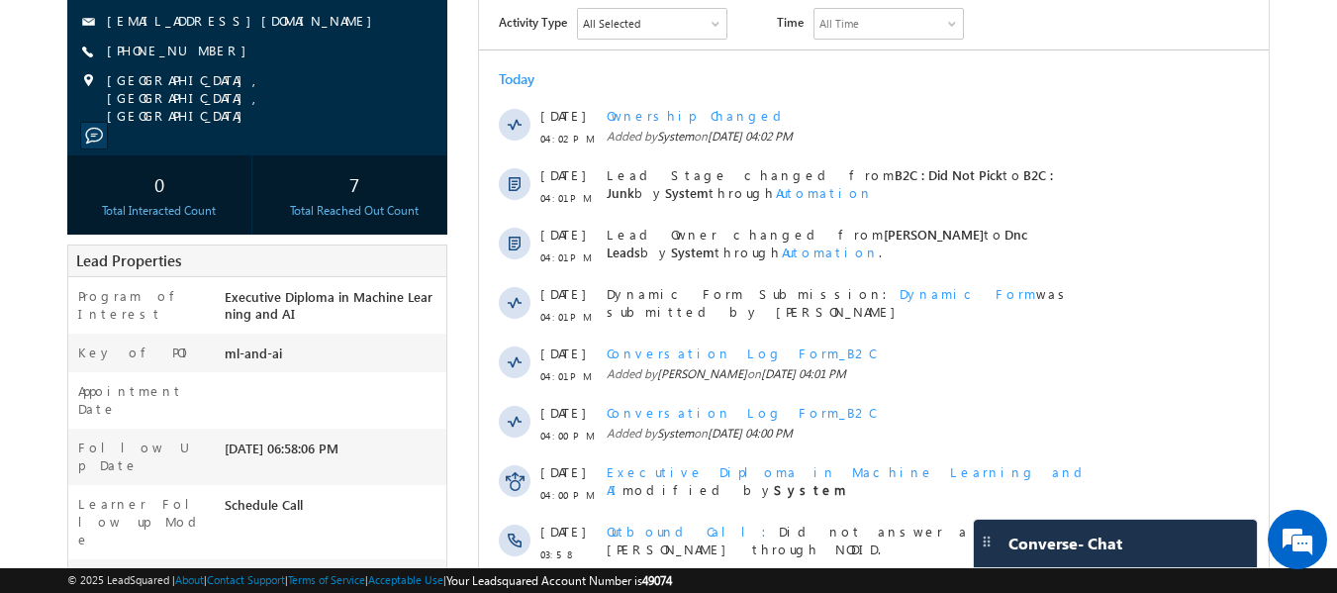
scroll to position [490, 0]
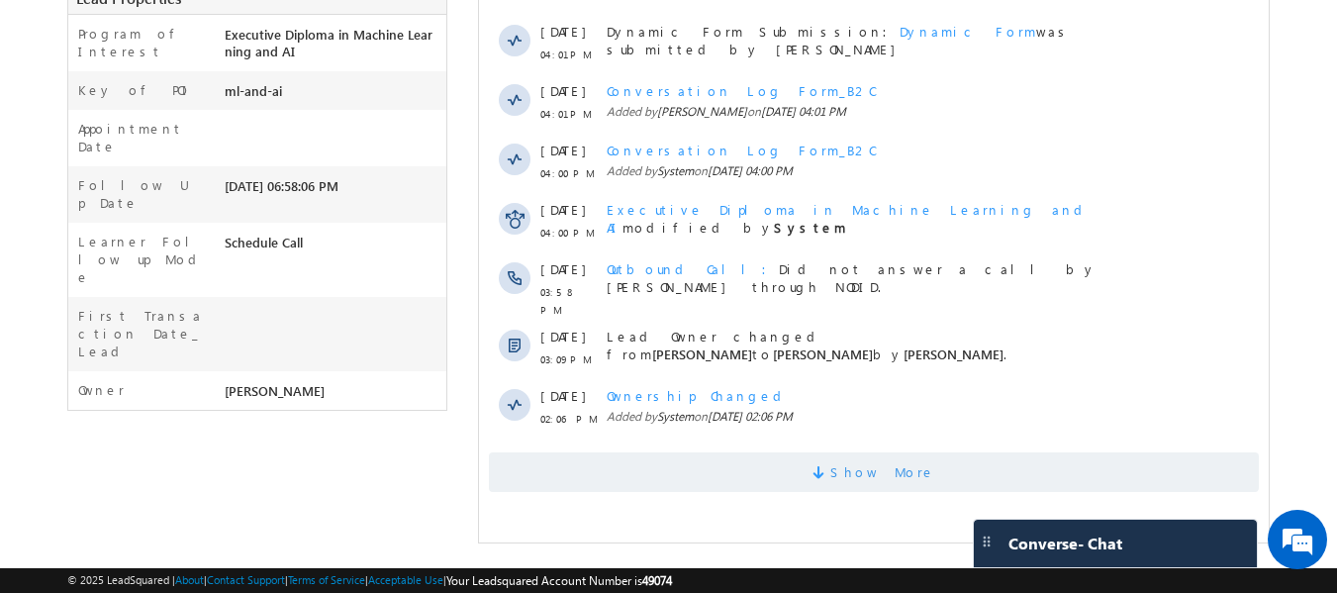
drag, startPoint x: 865, startPoint y: 472, endPoint x: 842, endPoint y: 457, distance: 27.2
click at [864, 471] on span "Show More" at bounding box center [882, 472] width 105 height 40
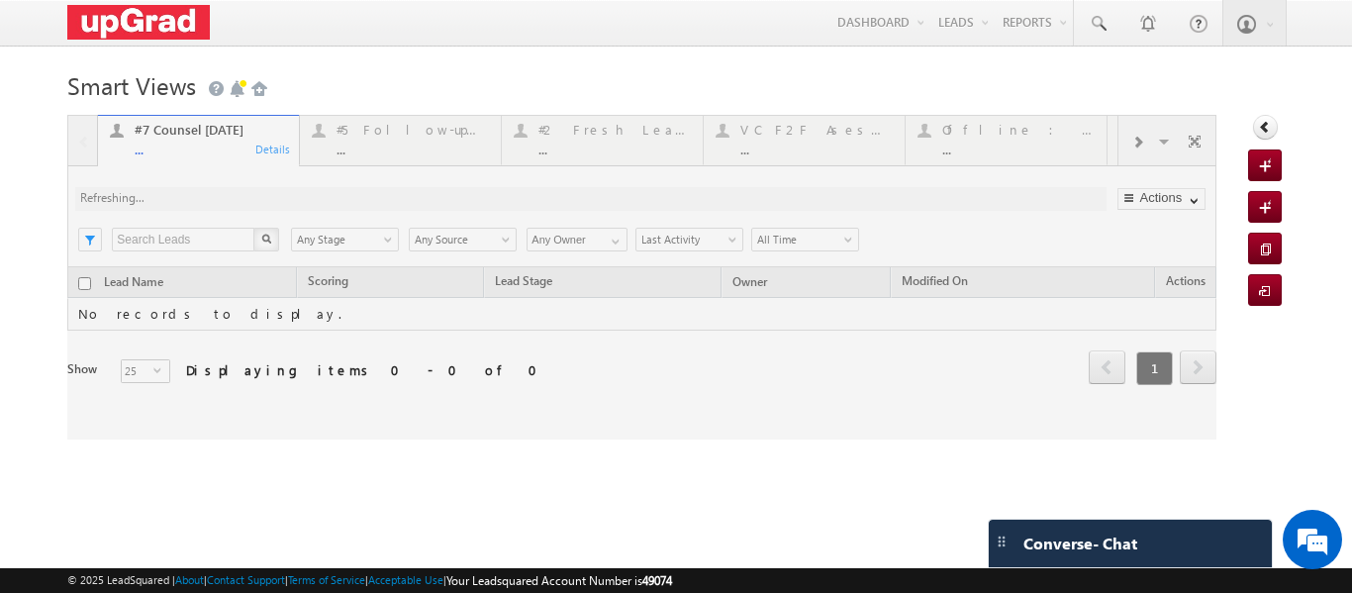
click at [595, 141] on div at bounding box center [641, 277] width 1149 height 325
click at [585, 145] on div at bounding box center [641, 277] width 1149 height 325
click at [573, 142] on div at bounding box center [641, 277] width 1149 height 325
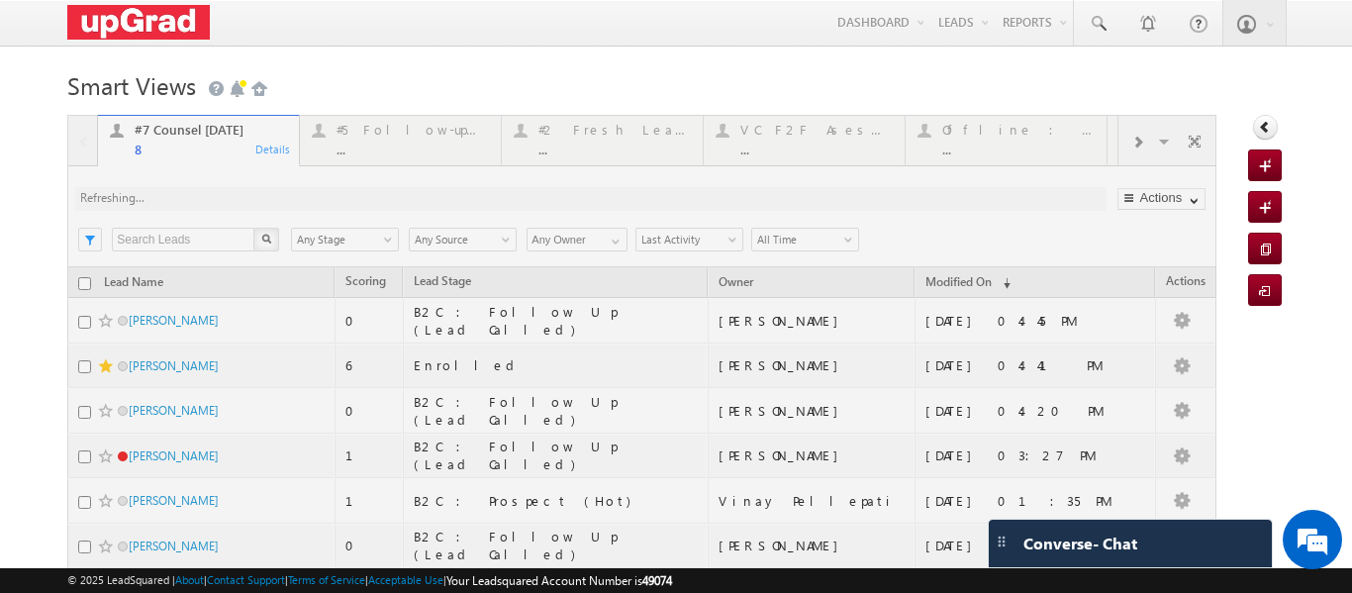
click at [583, 140] on div at bounding box center [641, 441] width 1149 height 653
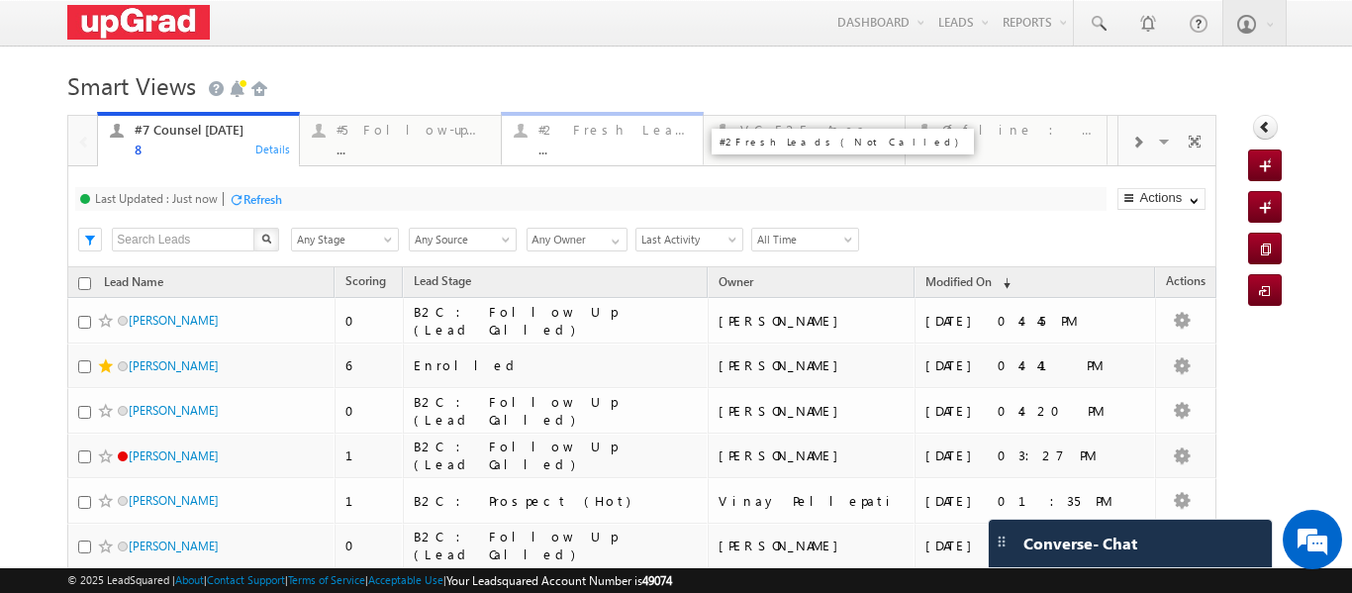
click at [578, 144] on div "..." at bounding box center [614, 148] width 152 height 15
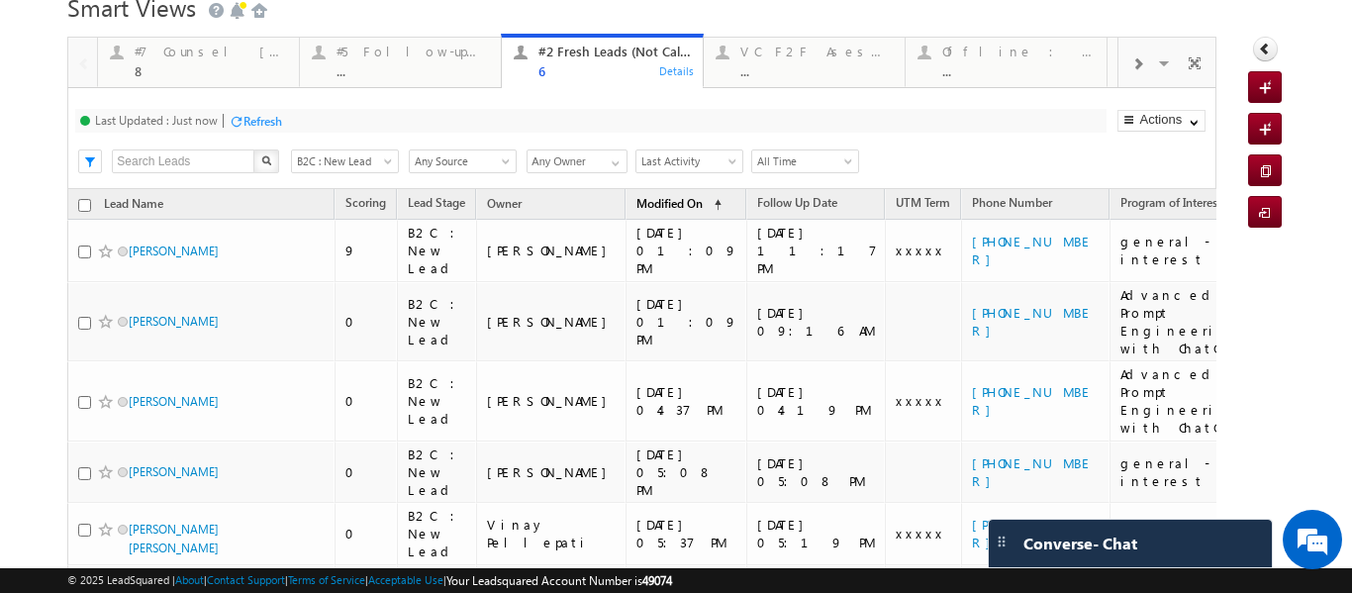
scroll to position [198, 0]
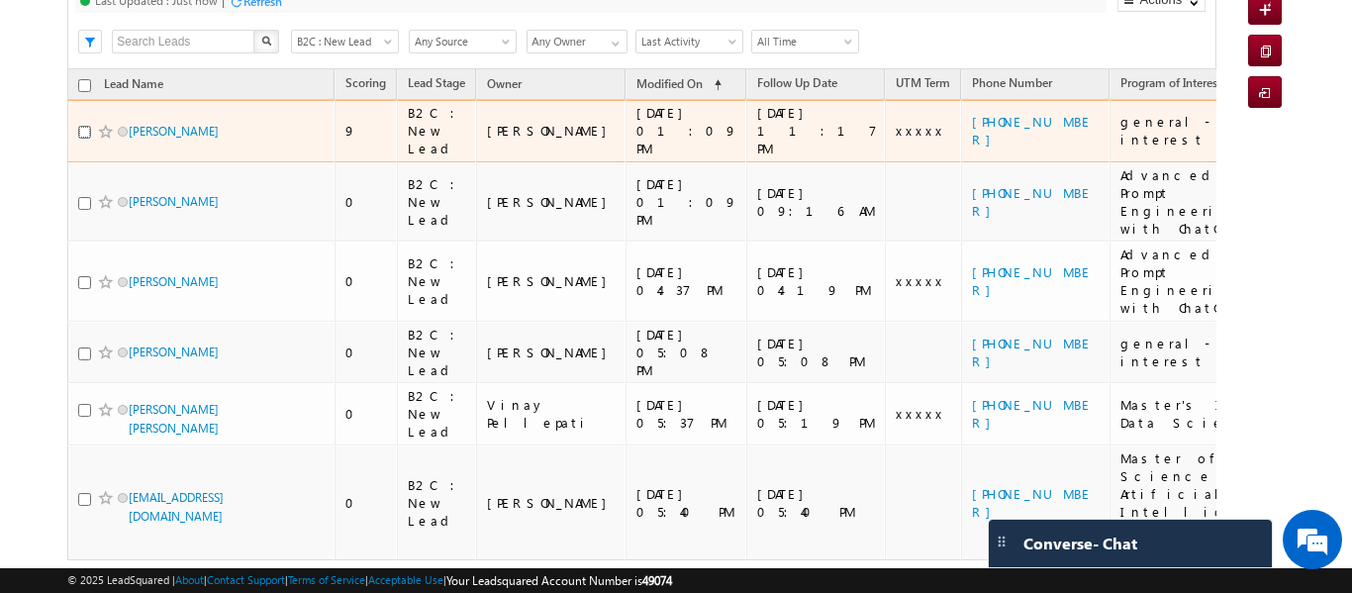
click at [81, 130] on input "checkbox" at bounding box center [84, 132] width 13 height 13
checkbox input "true"
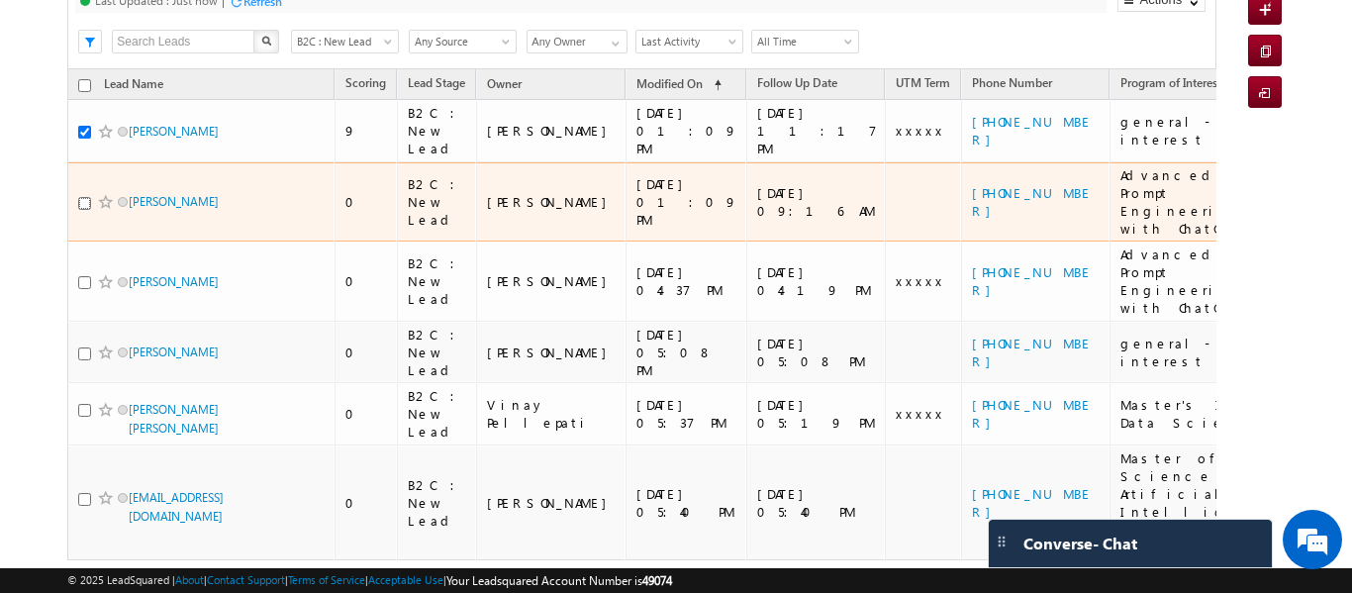
click at [83, 197] on input "checkbox" at bounding box center [84, 203] width 13 height 13
checkbox input "true"
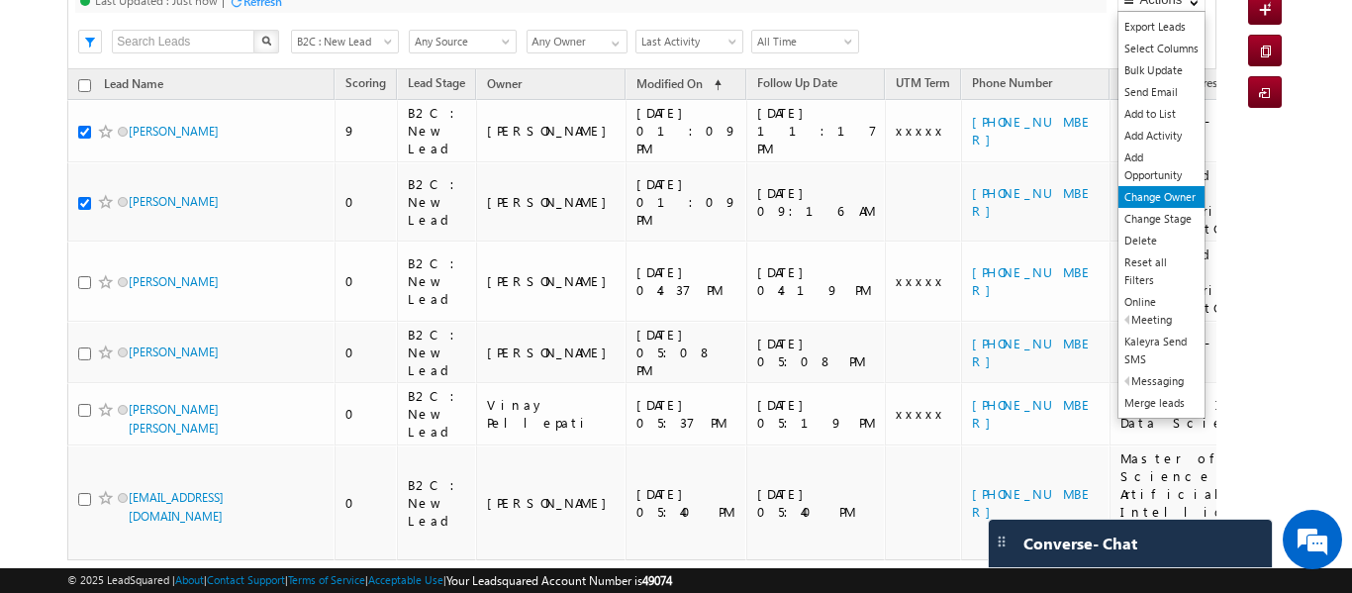
click at [1155, 199] on link "Change Owner" at bounding box center [1161, 197] width 86 height 22
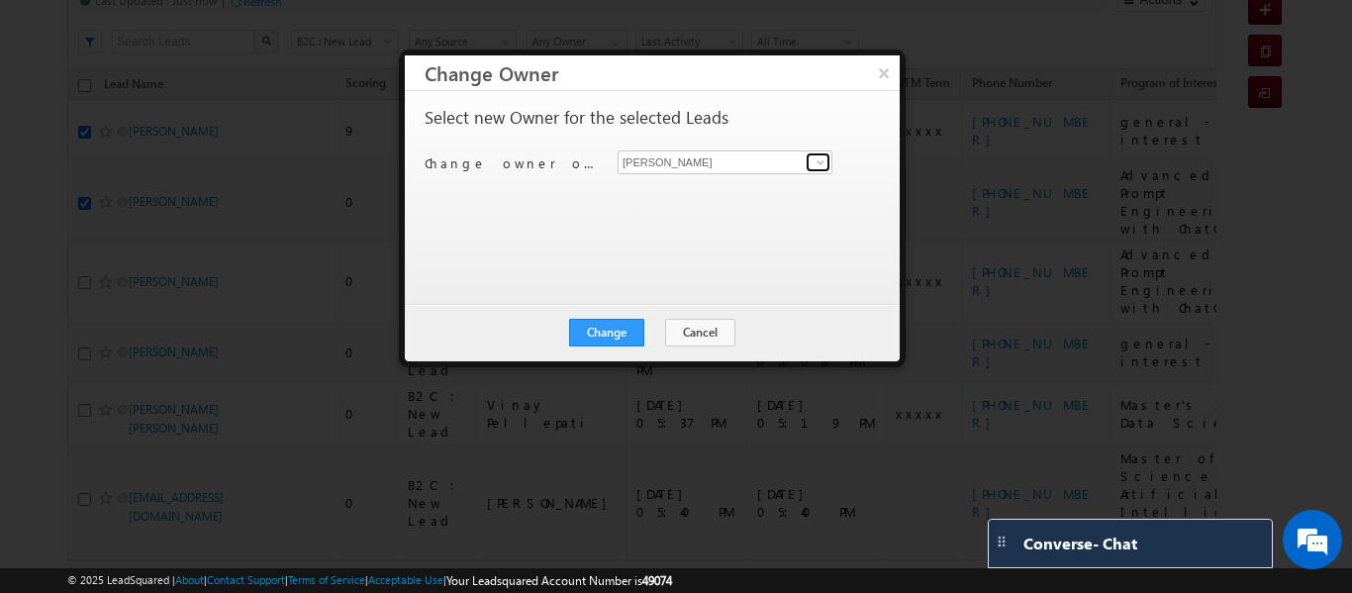
click at [818, 162] on span at bounding box center [820, 162] width 16 height 16
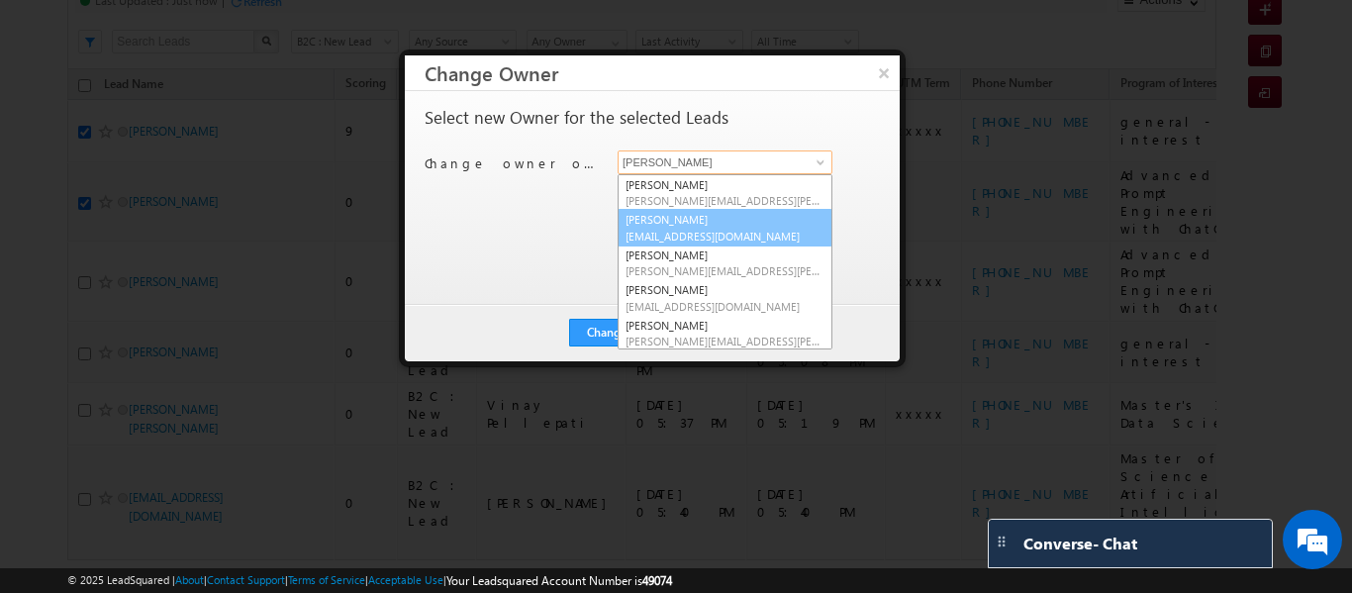
scroll to position [72, 0]
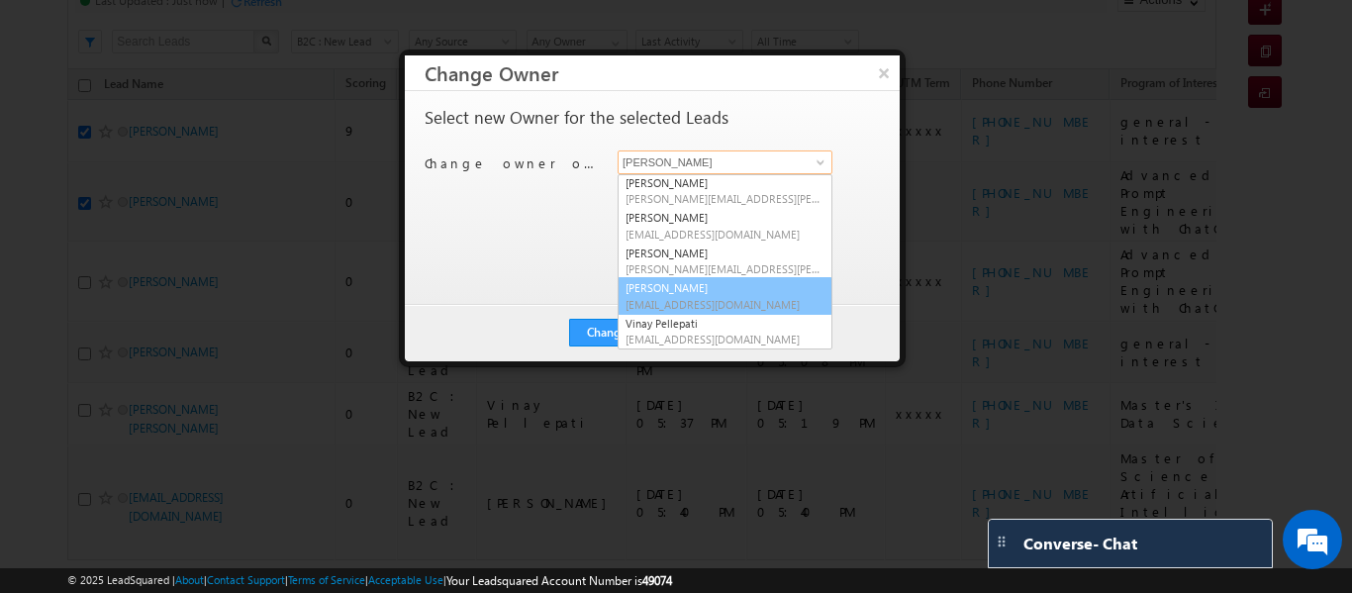
click at [687, 295] on link "Sphoorthi Valmiki sphoorthi.valmiki@upgrad.com" at bounding box center [724, 296] width 215 height 38
type input "[PERSON_NAME]"
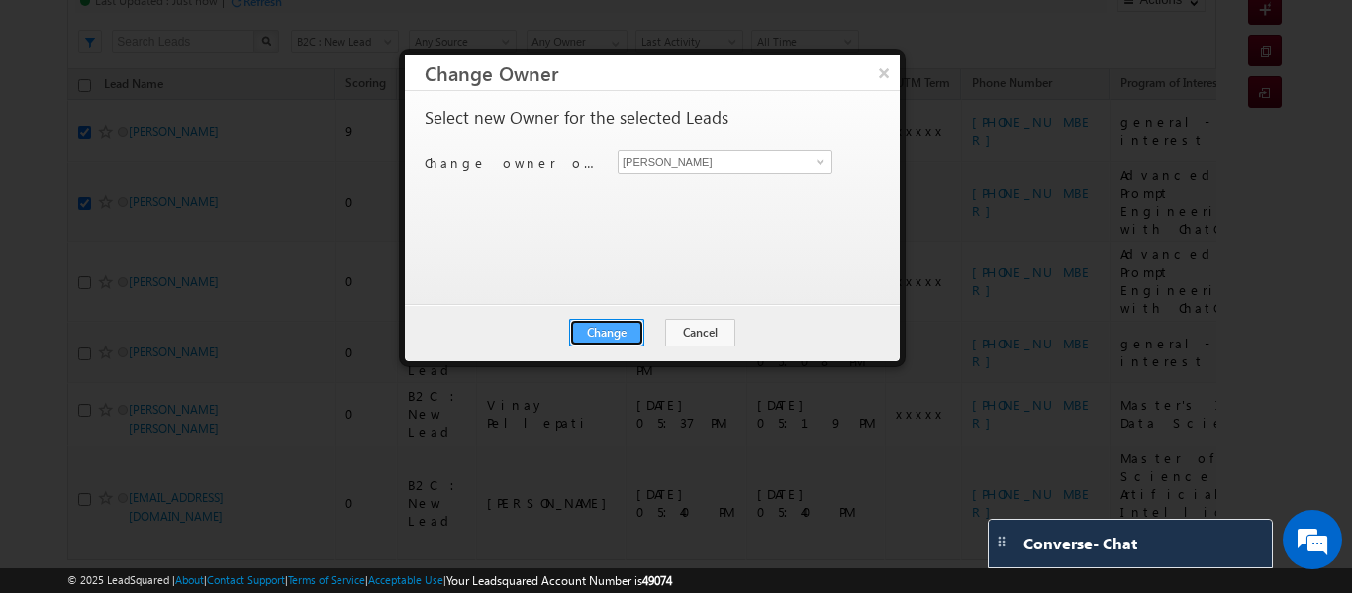
click at [605, 329] on button "Change" at bounding box center [606, 333] width 75 height 28
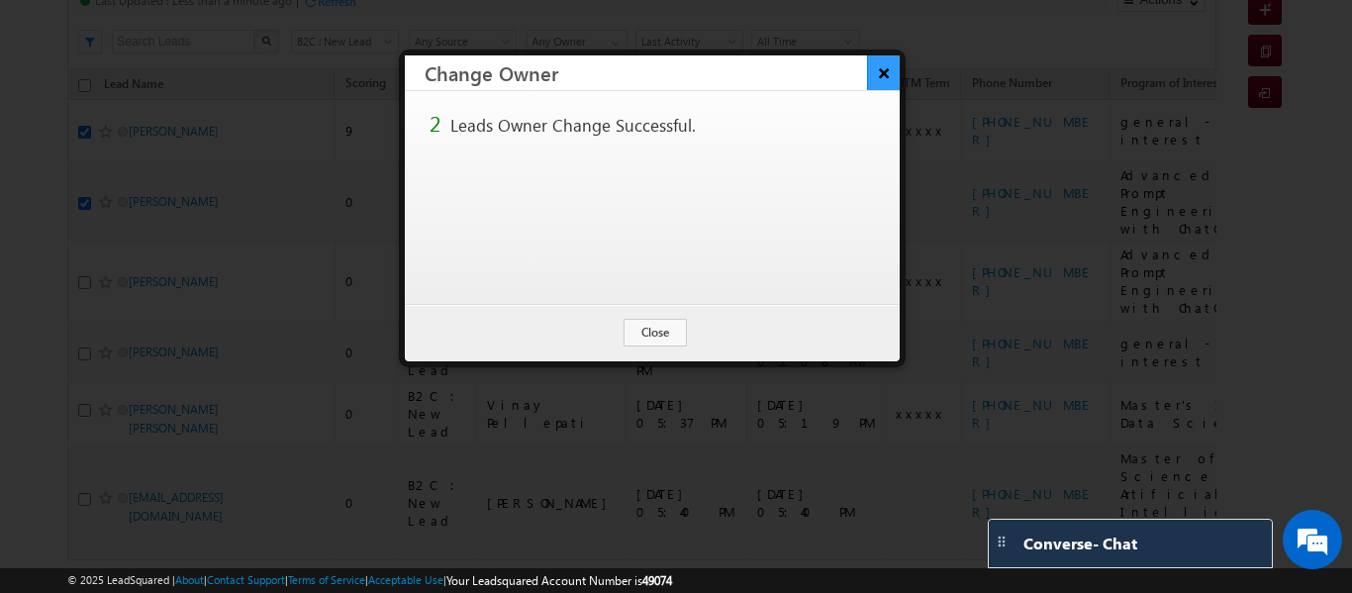
click at [880, 77] on button "×" at bounding box center [883, 72] width 33 height 35
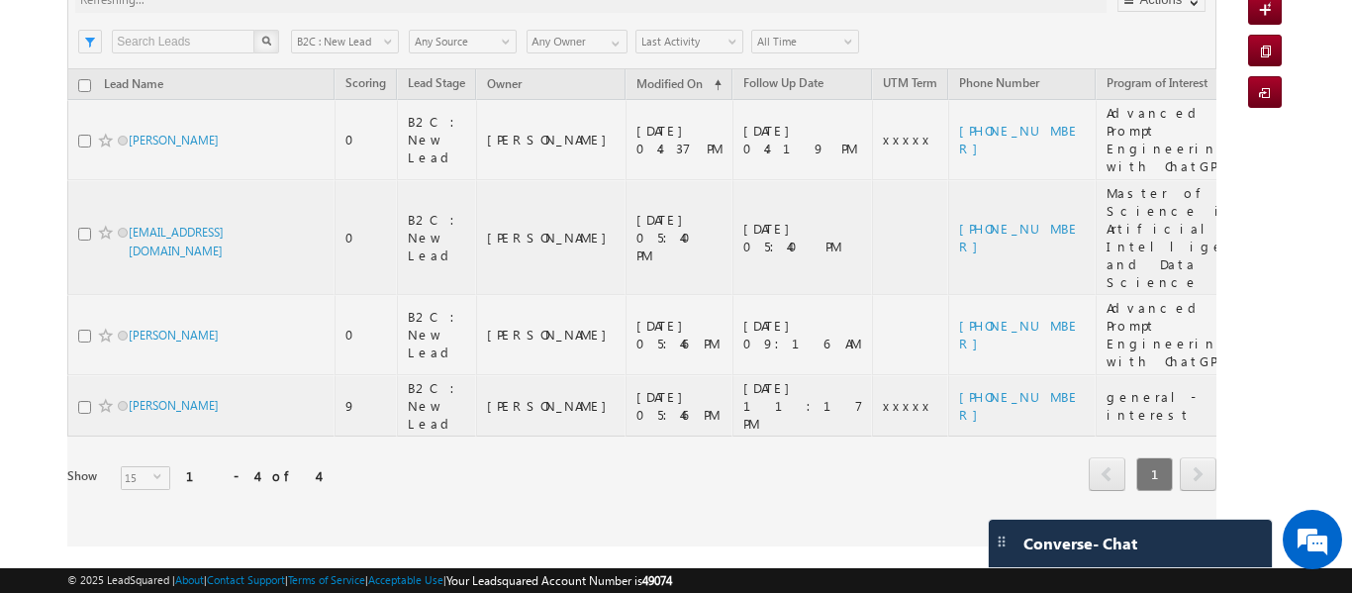
scroll to position [114, 0]
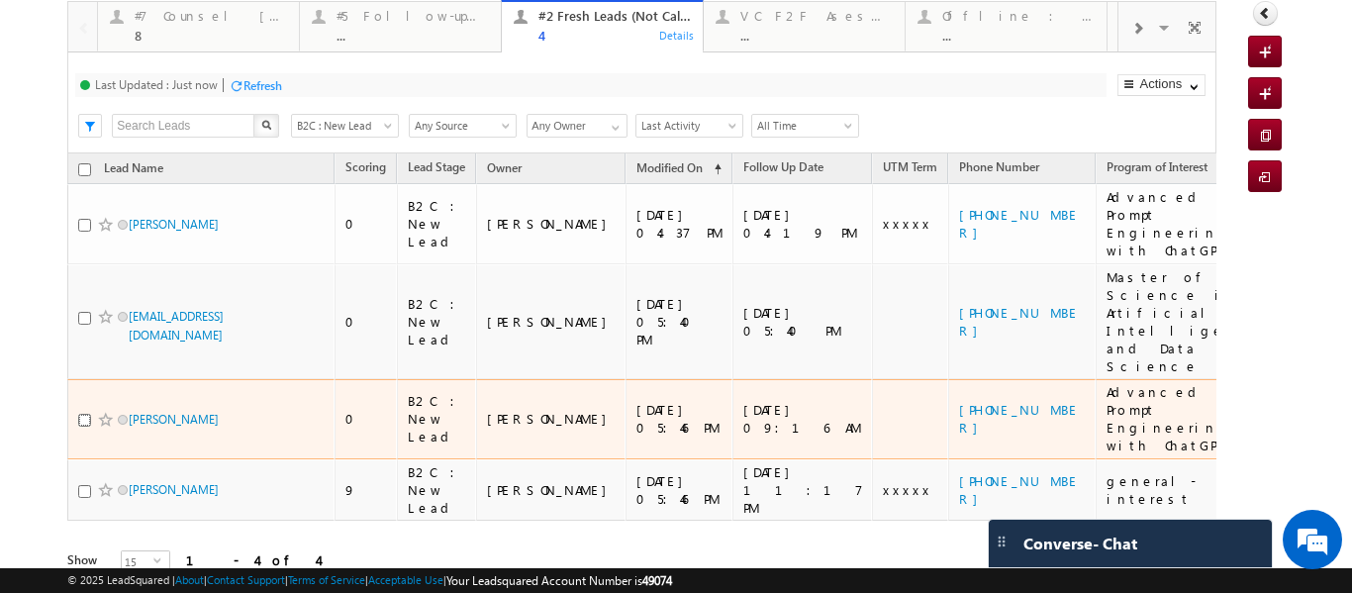
click at [78, 414] on input "checkbox" at bounding box center [84, 420] width 13 height 13
checkbox input "true"
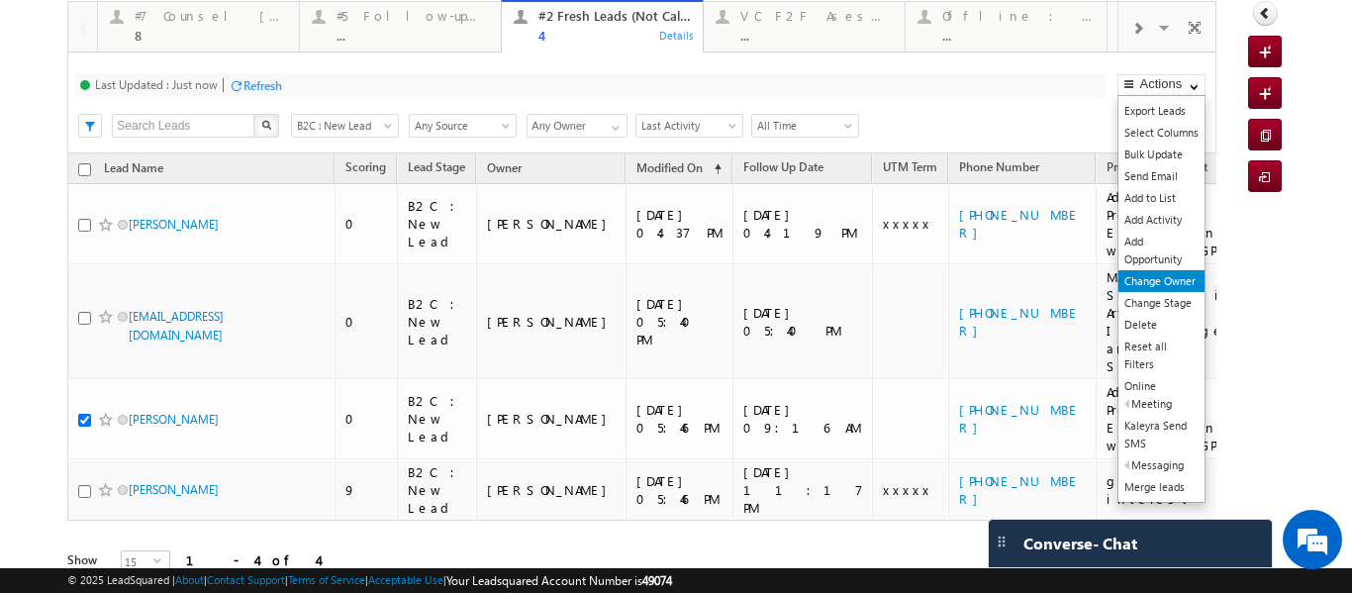
click at [1148, 286] on link "Change Owner" at bounding box center [1161, 281] width 86 height 22
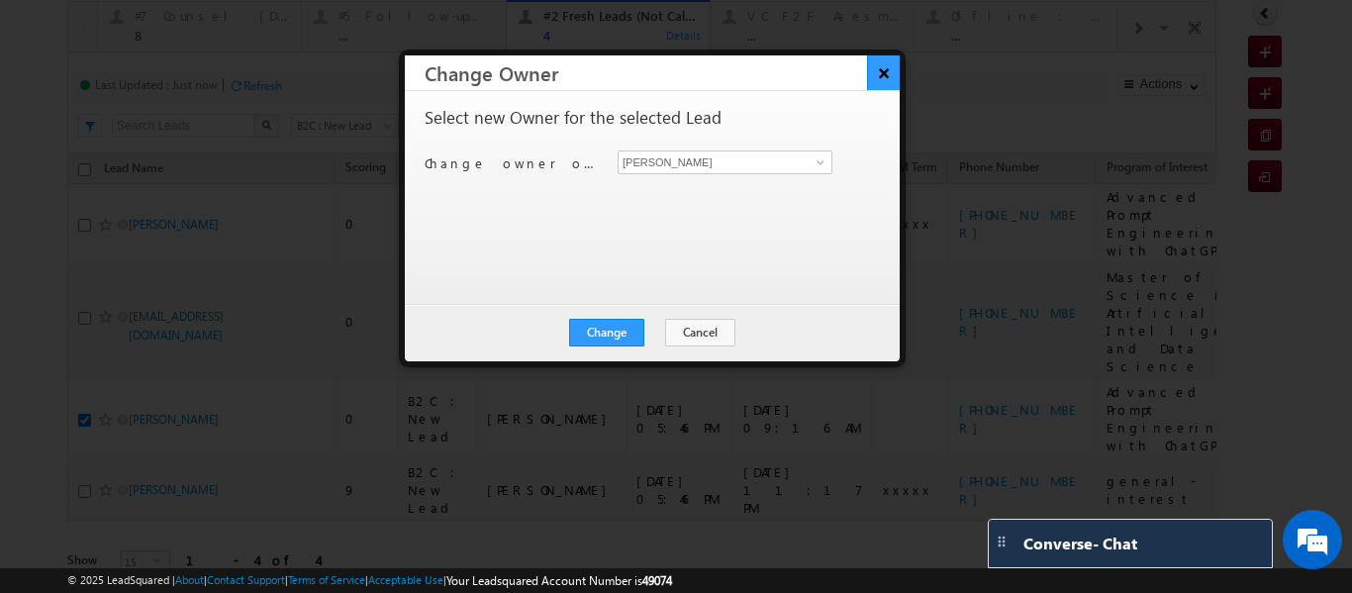
click at [888, 76] on button "×" at bounding box center [883, 72] width 33 height 35
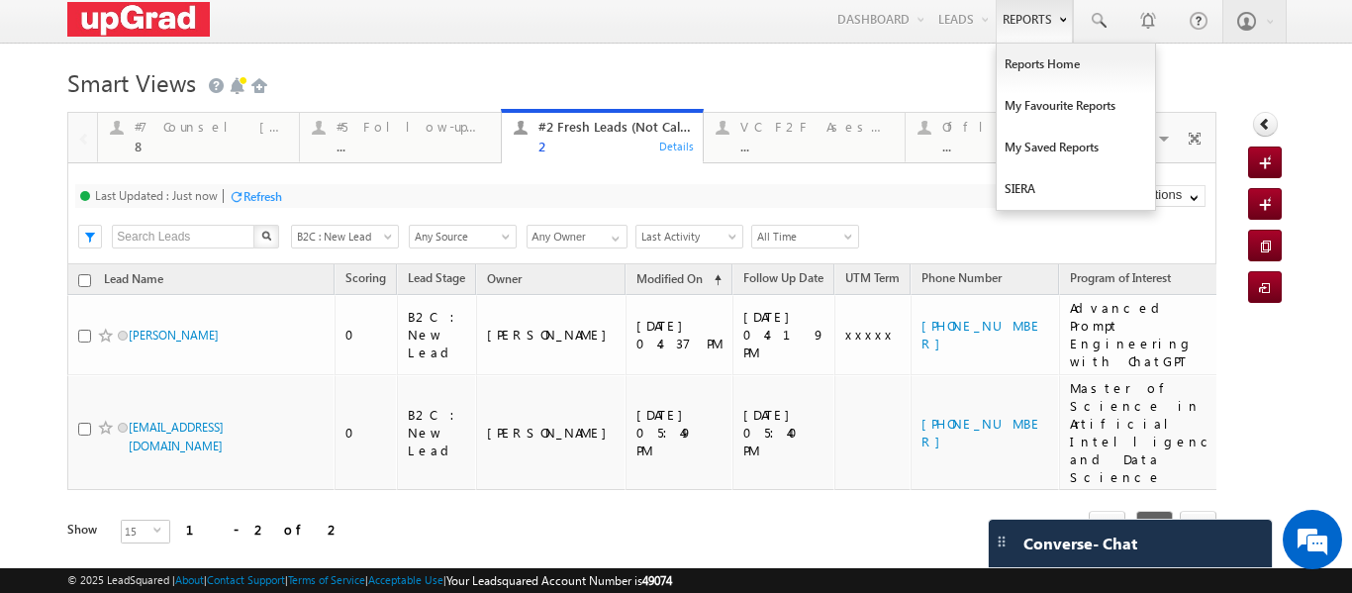
scroll to position [0, 0]
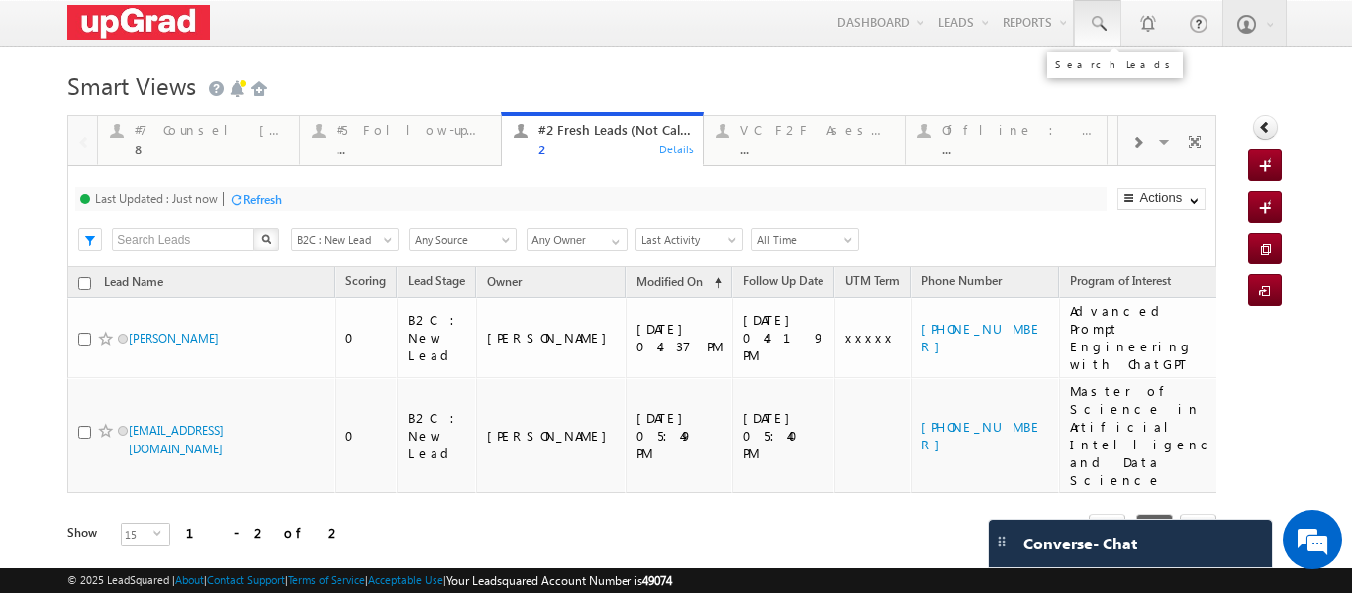
click at [1087, 22] on span at bounding box center [1097, 24] width 20 height 20
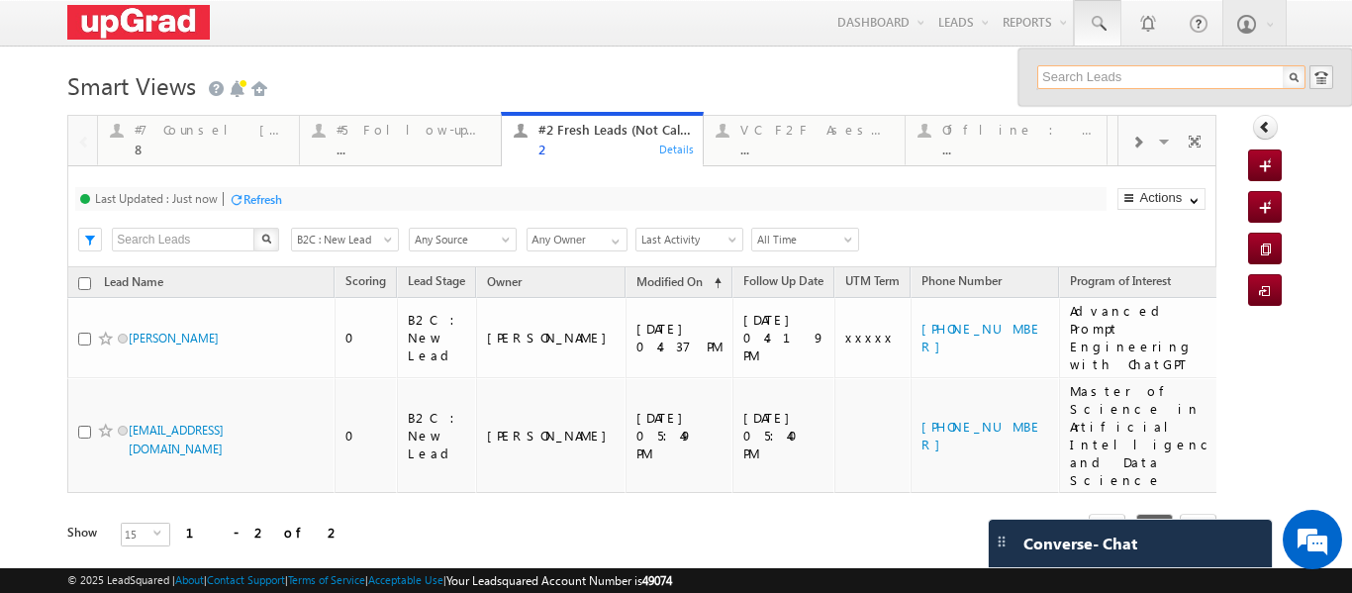
paste input "sakshigowda988@gmail.com"
type input "sakshigowda988@gmail.com"
click at [1069, 126] on div at bounding box center [1179, 124] width 265 height 6
drag, startPoint x: 1201, startPoint y: 82, endPoint x: 1010, endPoint y: 82, distance: 191.0
click at [1018, 82] on div "sakshigowda988@gmail.com No results found." at bounding box center [1184, 76] width 333 height 57
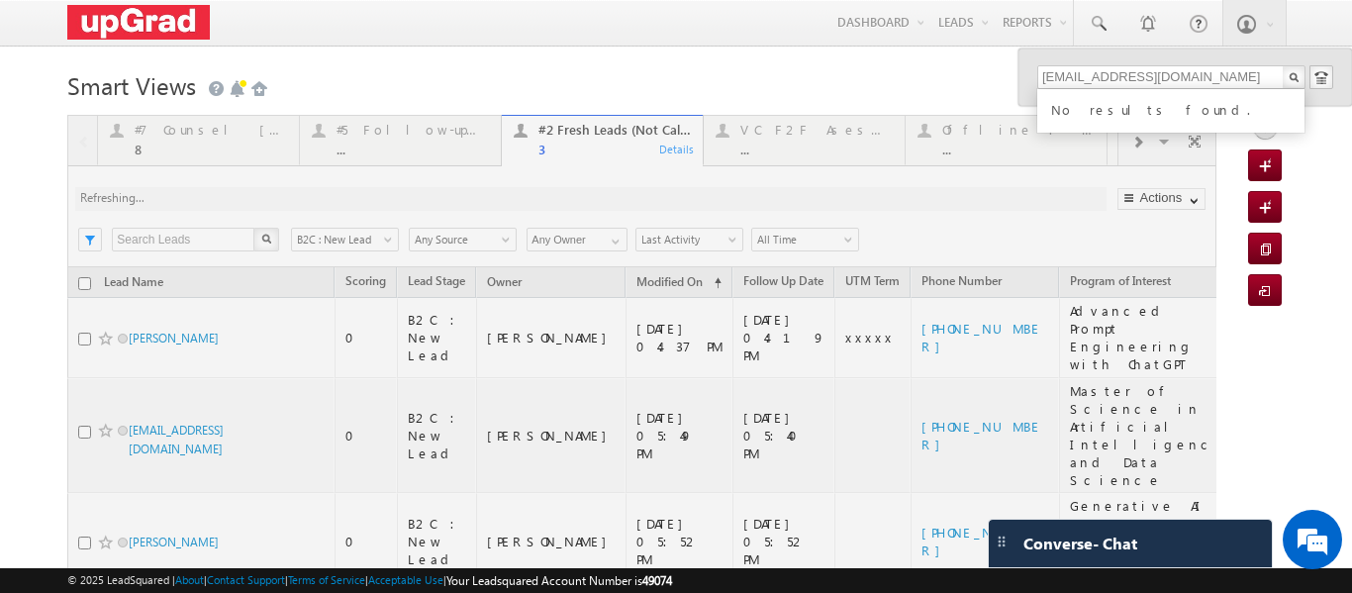
click at [886, 81] on h1 "Smart Views Getting Started" at bounding box center [675, 83] width 1216 height 39
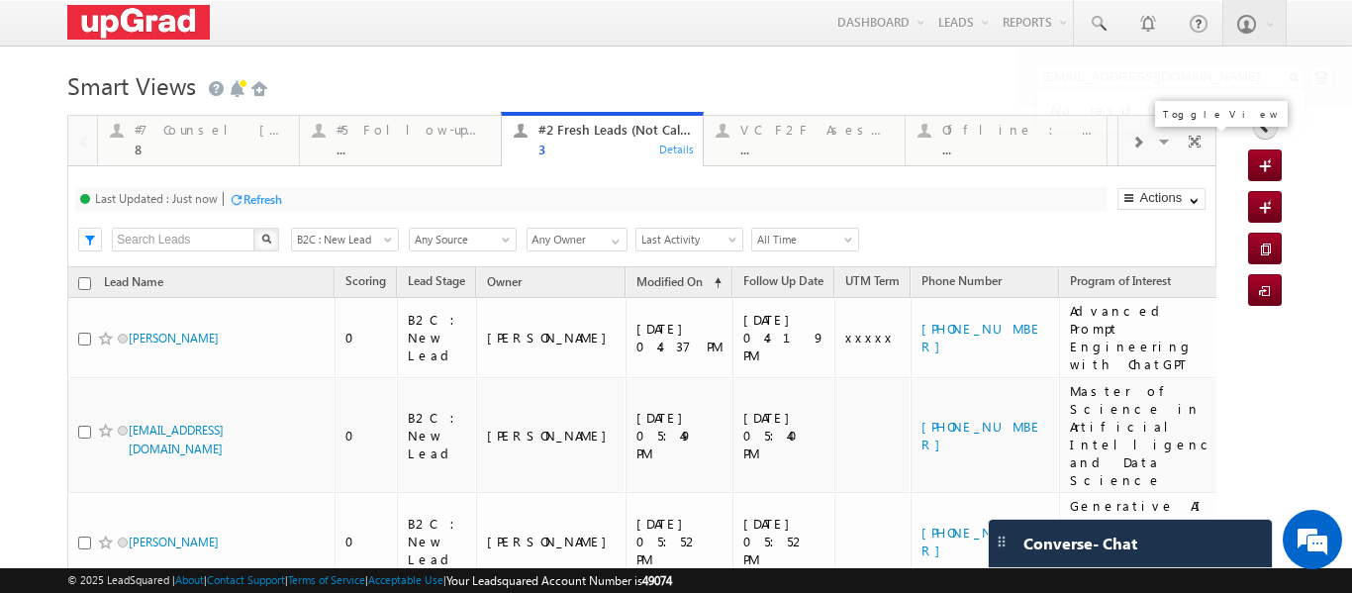
click at [1156, 144] on span at bounding box center [1166, 145] width 20 height 42
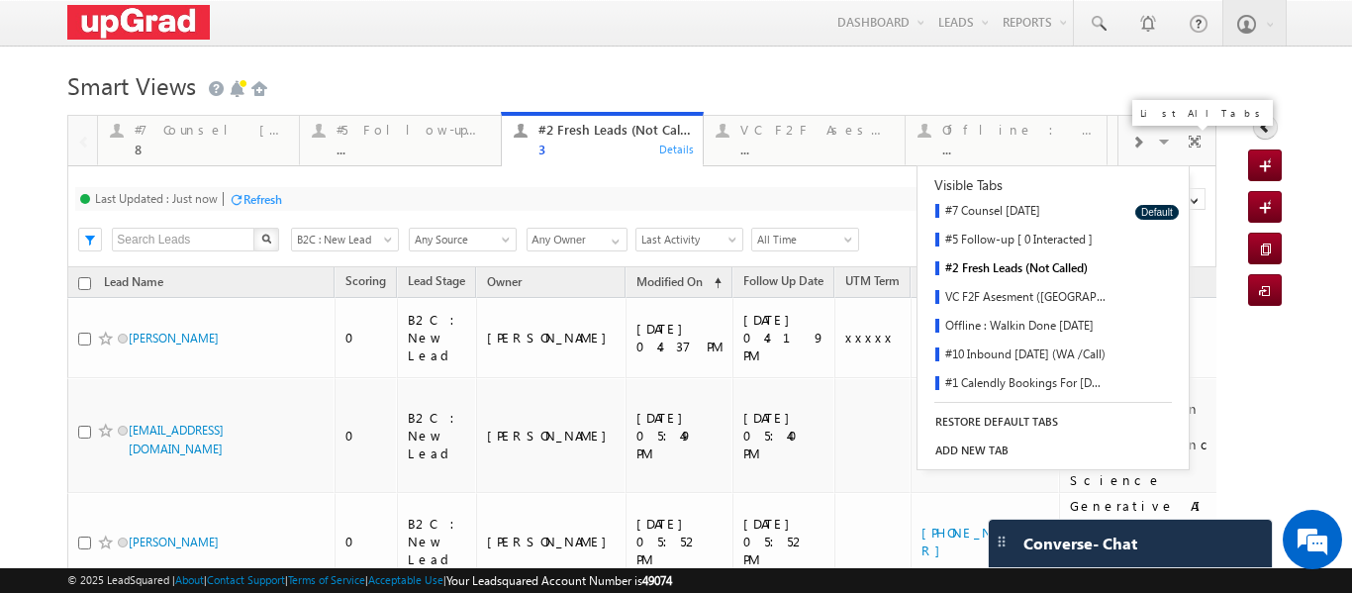
click at [1156, 145] on span at bounding box center [1166, 145] width 20 height 42
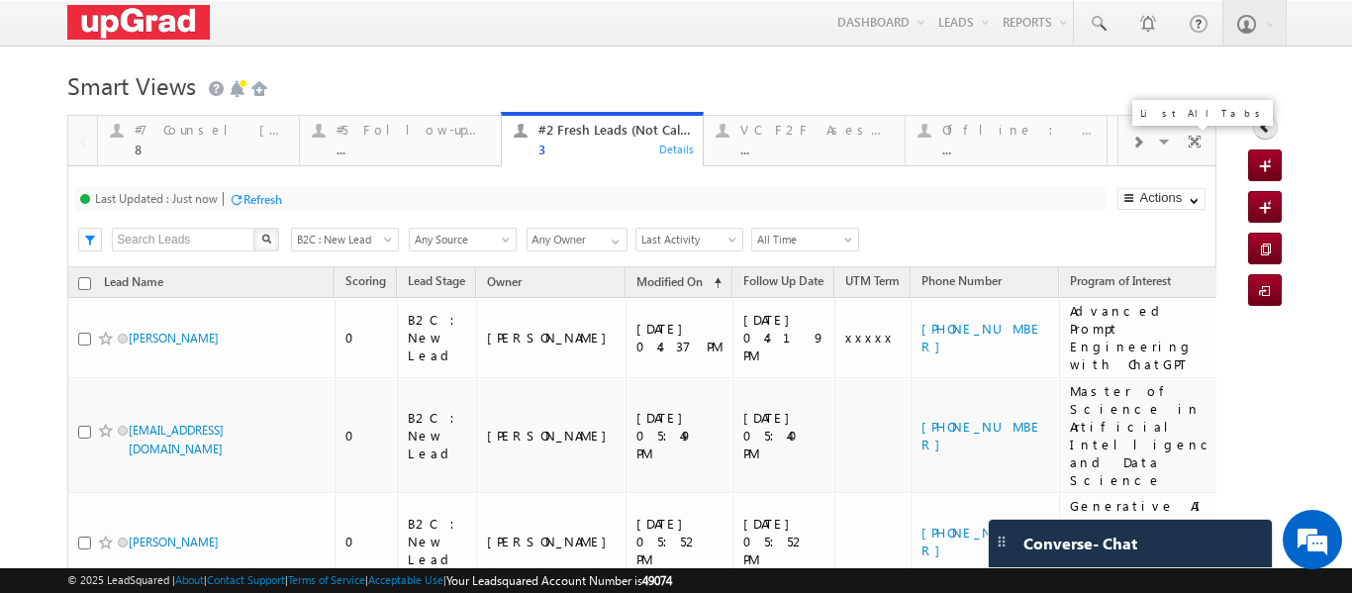
click at [1156, 145] on span at bounding box center [1166, 145] width 20 height 42
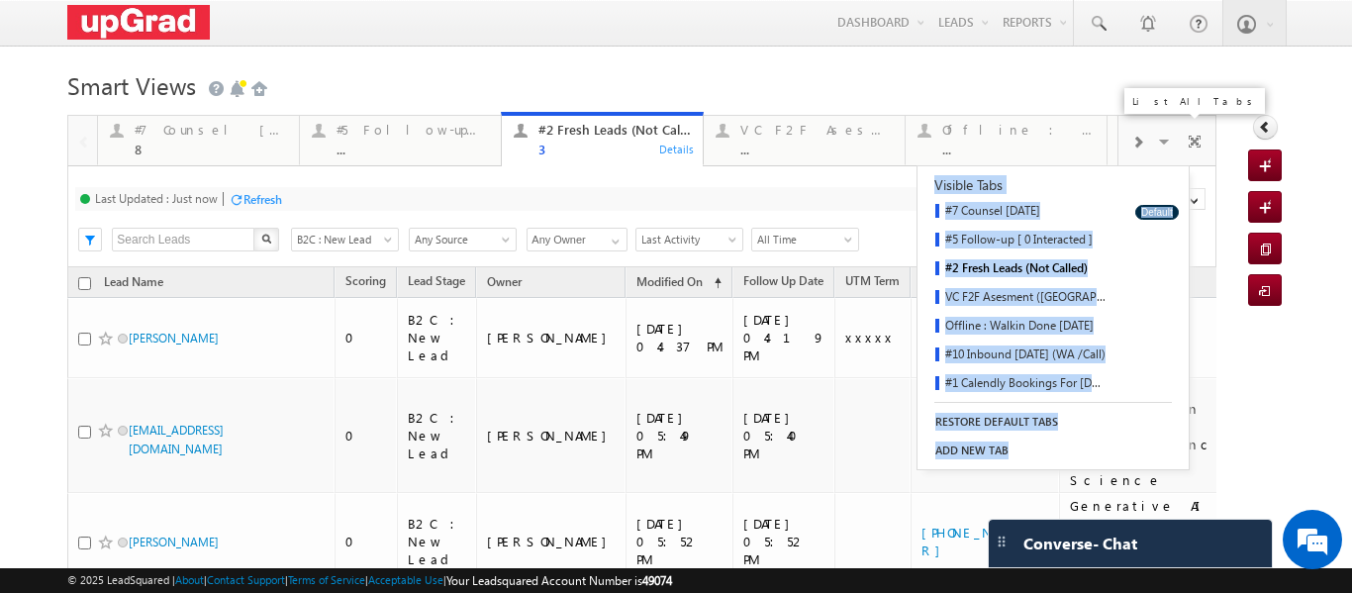
click at [1071, 194] on div "Visible Tabs" at bounding box center [1052, 181] width 271 height 25
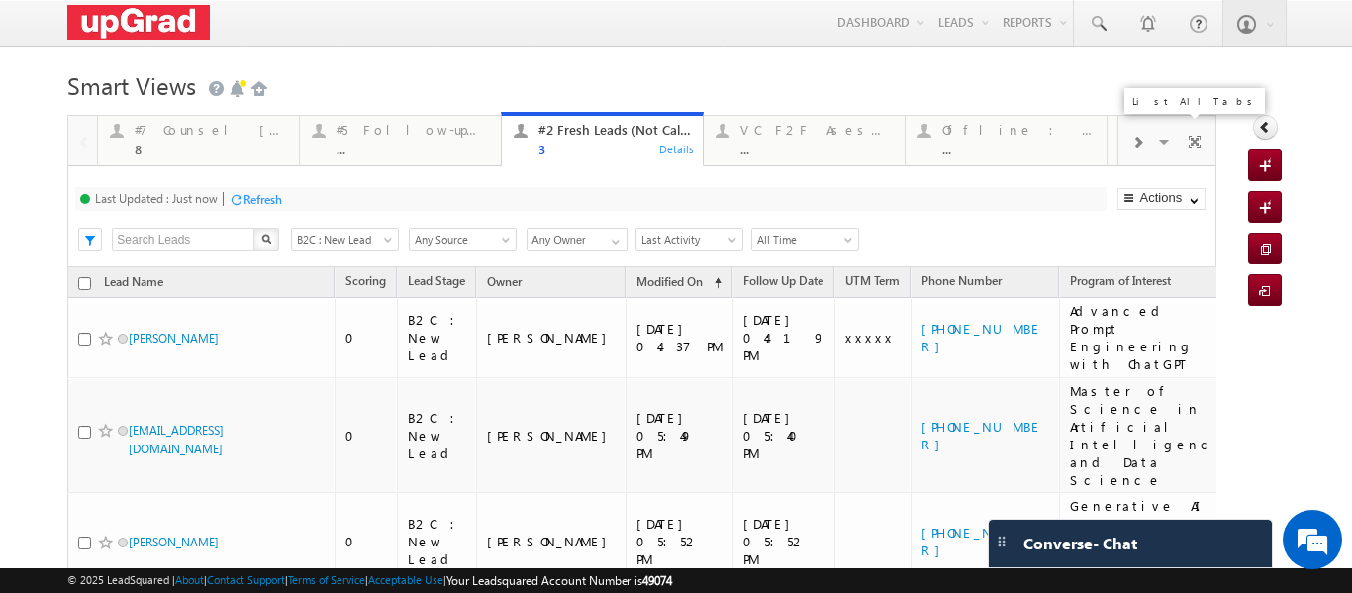
click at [1156, 144] on span at bounding box center [1166, 145] width 20 height 42
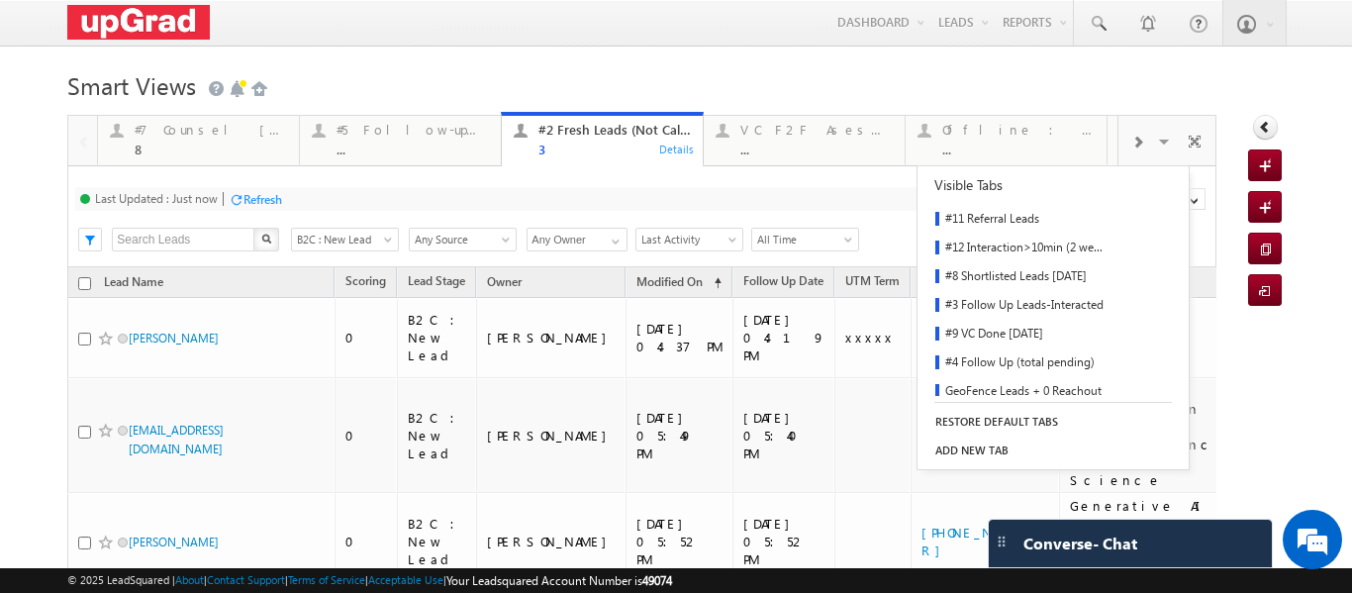
scroll to position [290, 0]
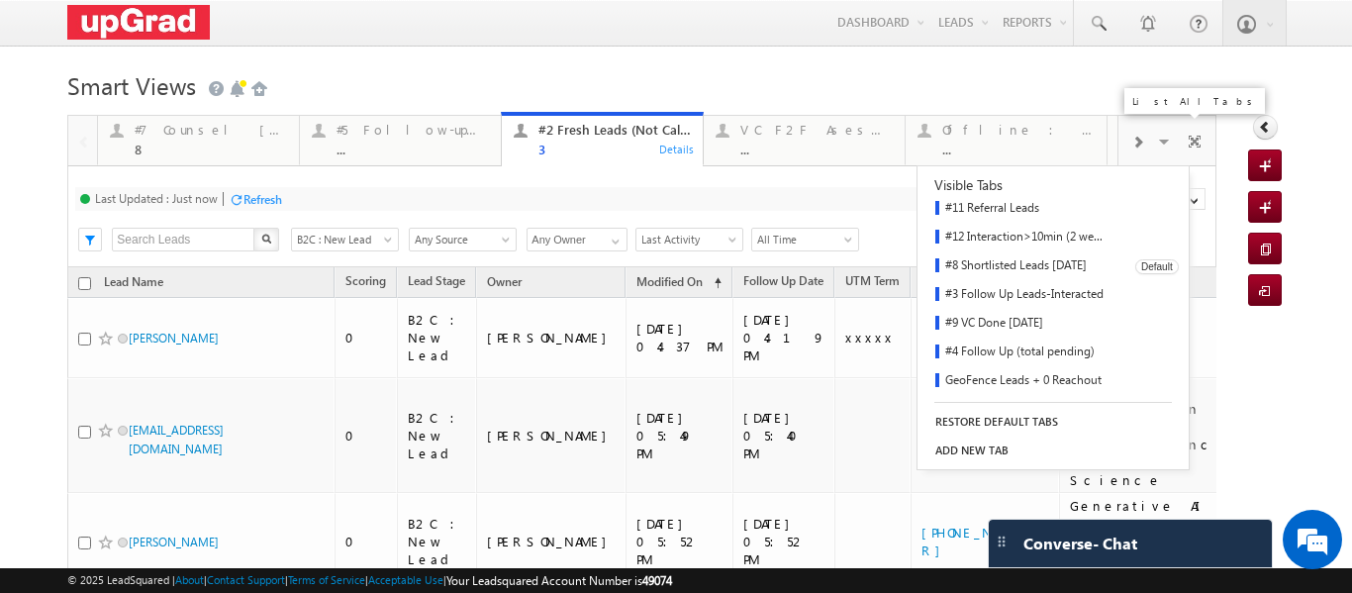
click at [1021, 263] on link "#8 Shortlisted Leads Today" at bounding box center [1019, 266] width 204 height 29
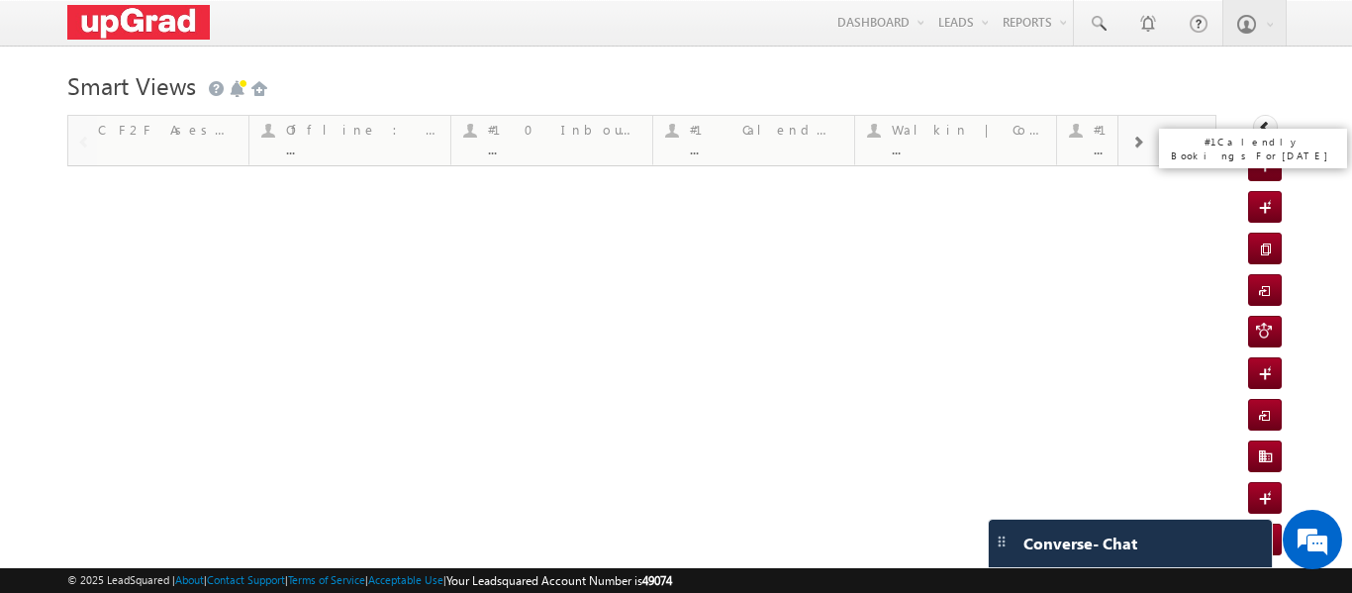
scroll to position [0, 0]
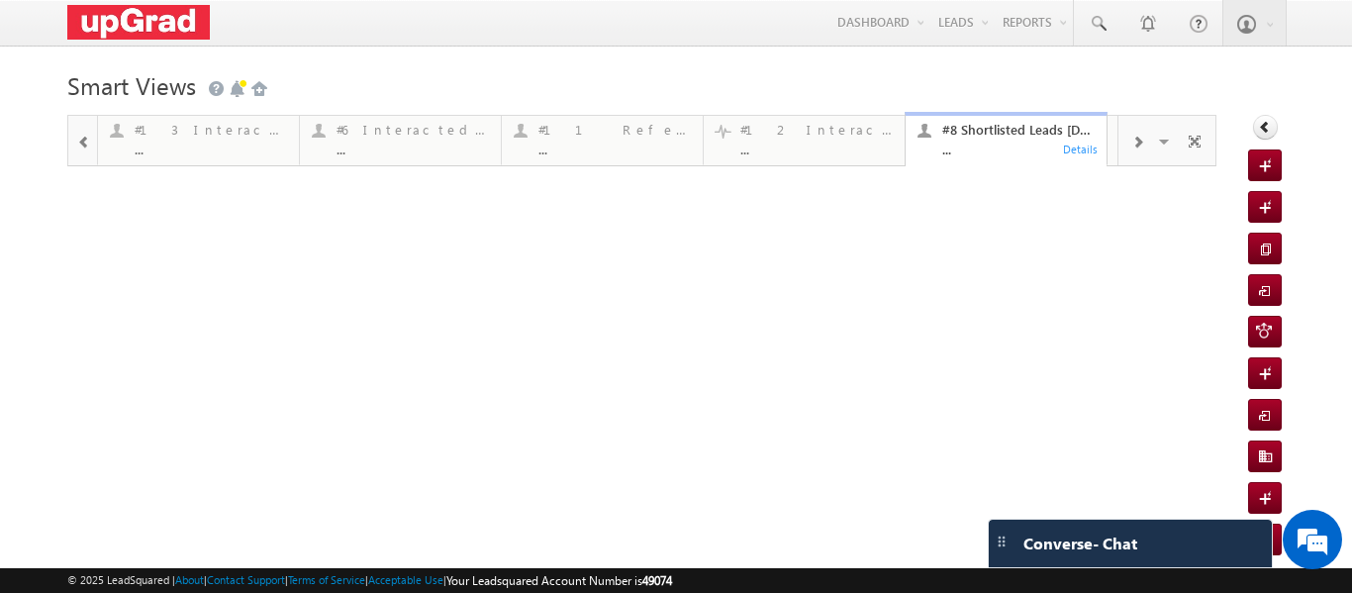
click at [984, 143] on div "..." at bounding box center [1018, 148] width 152 height 15
click at [987, 149] on div "..." at bounding box center [1018, 148] width 152 height 15
click at [832, 149] on div "..." at bounding box center [816, 148] width 152 height 15
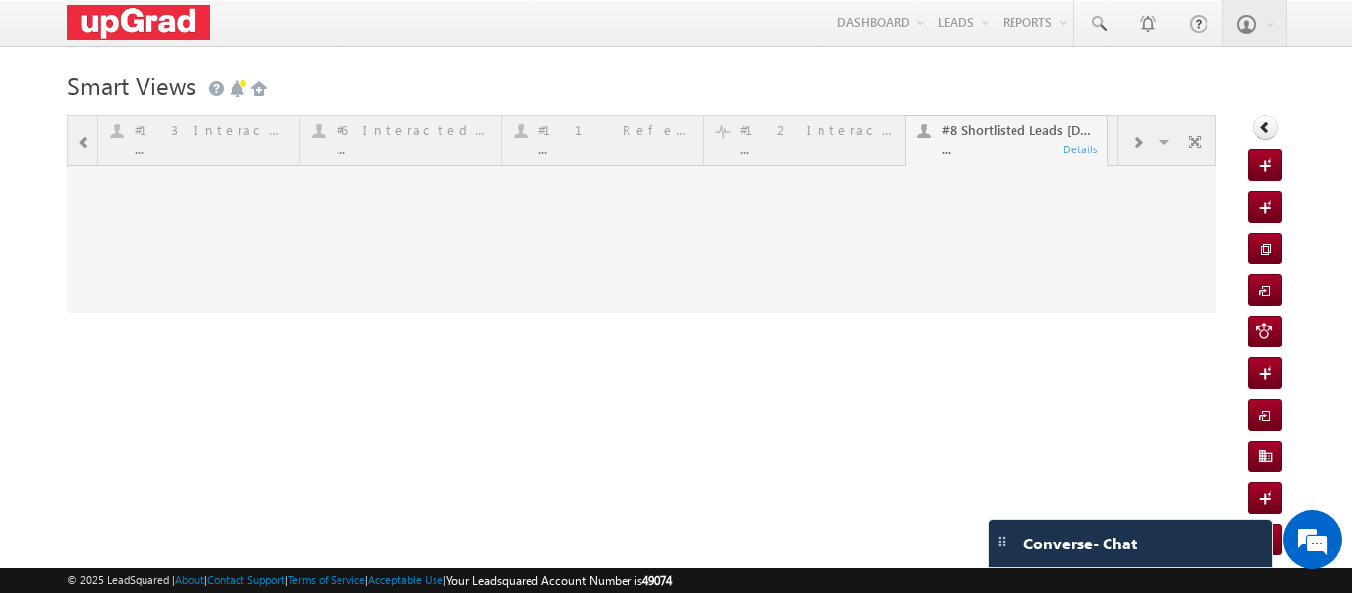
click at [992, 150] on div at bounding box center [641, 214] width 1149 height 198
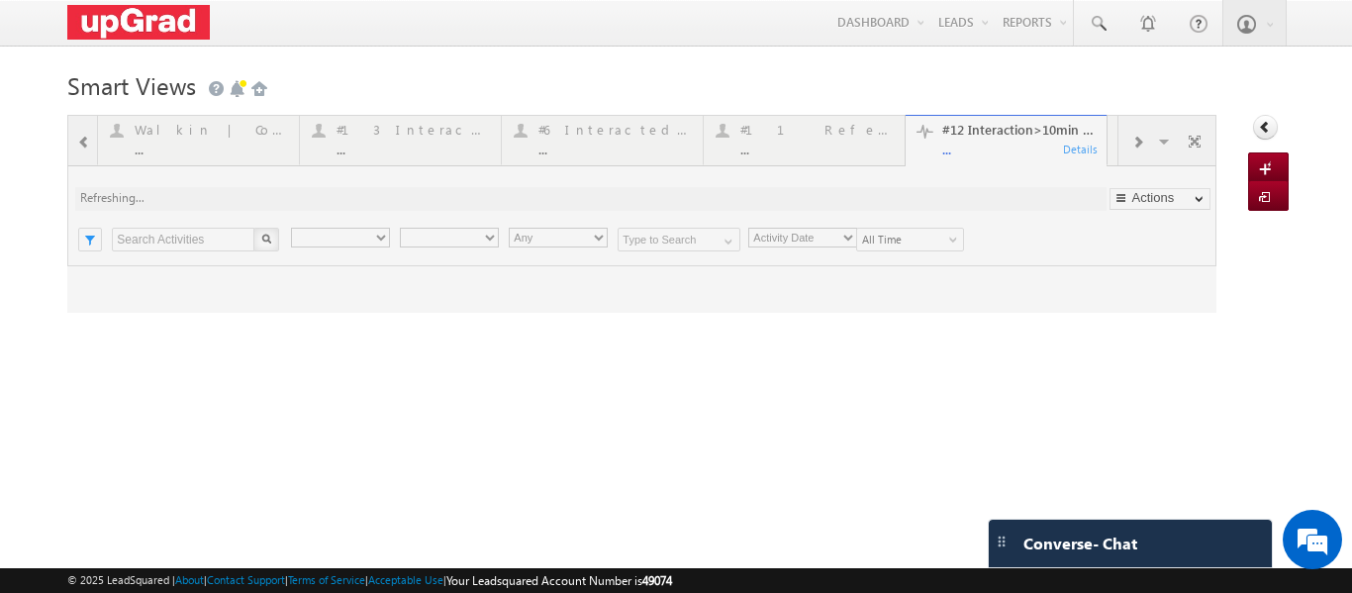
click at [832, 146] on div at bounding box center [641, 214] width 1149 height 198
type input "Kannan Nair"
click at [981, 149] on div at bounding box center [641, 214] width 1149 height 198
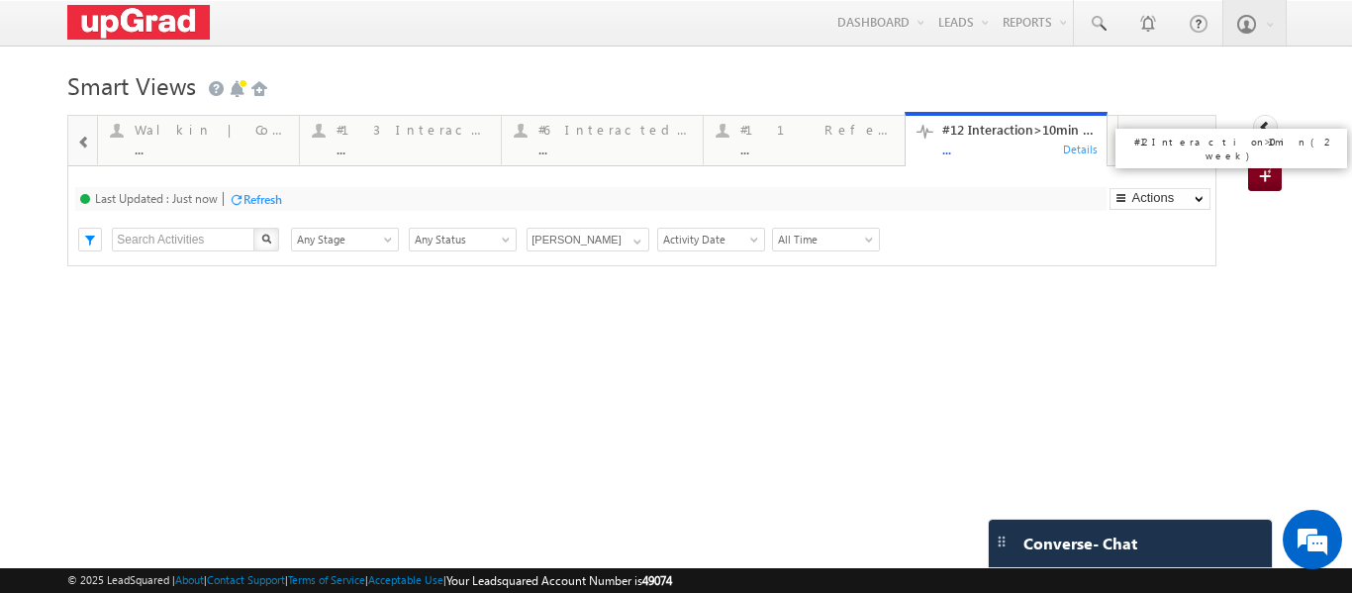
click at [982, 149] on div "..." at bounding box center [1018, 148] width 152 height 15
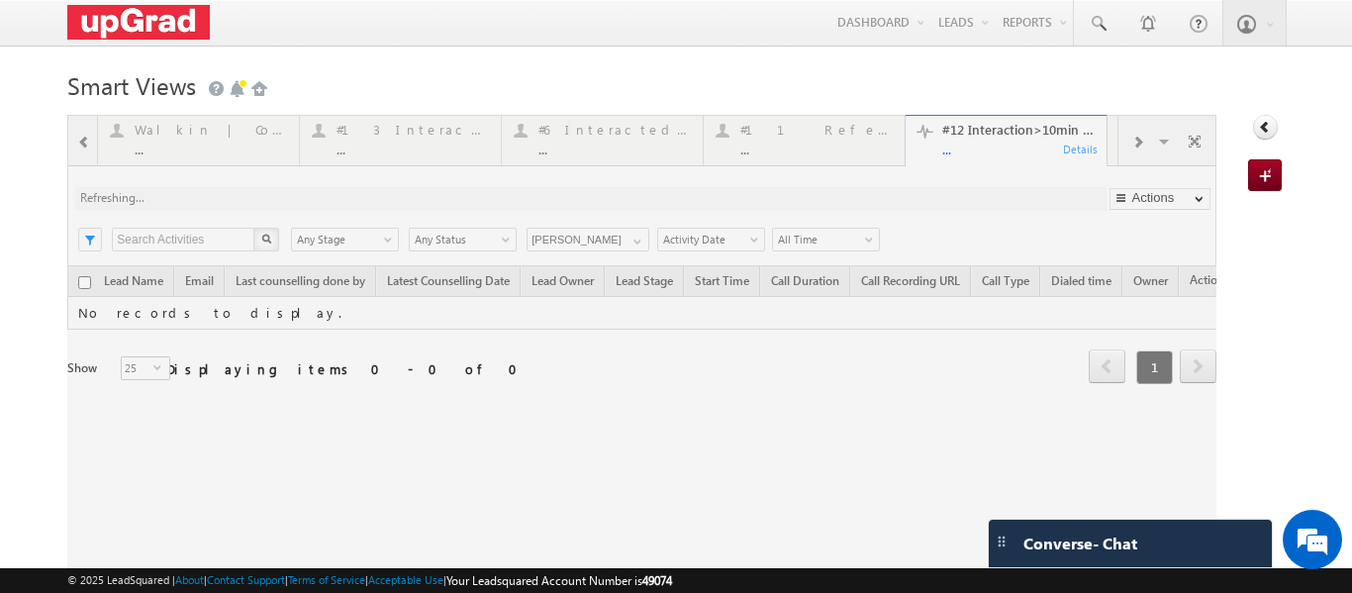
click at [973, 146] on div at bounding box center [641, 354] width 1149 height 478
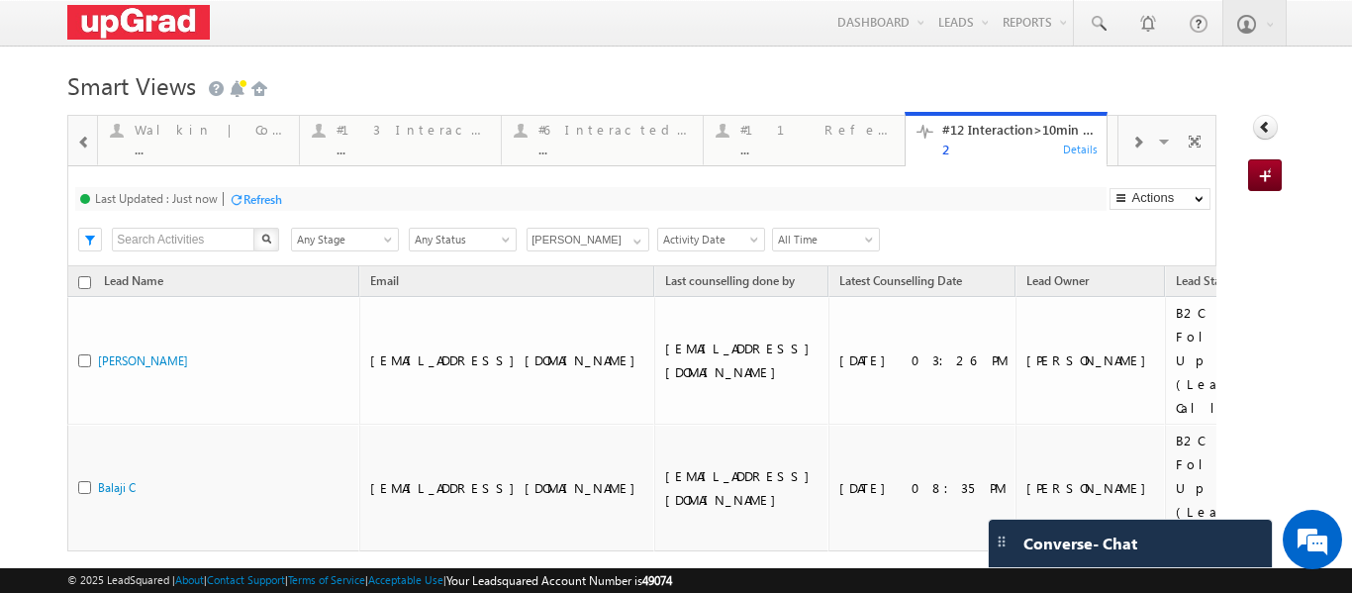
click at [80, 140] on span at bounding box center [84, 143] width 14 height 16
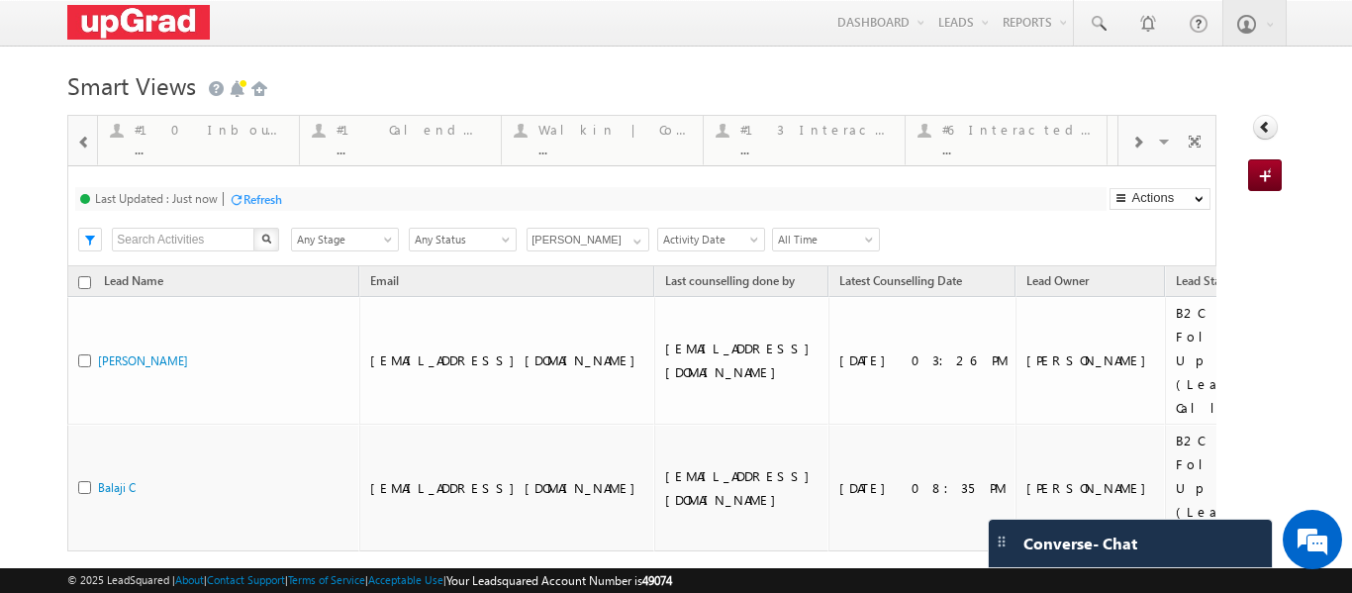
click at [80, 140] on span at bounding box center [84, 143] width 14 height 16
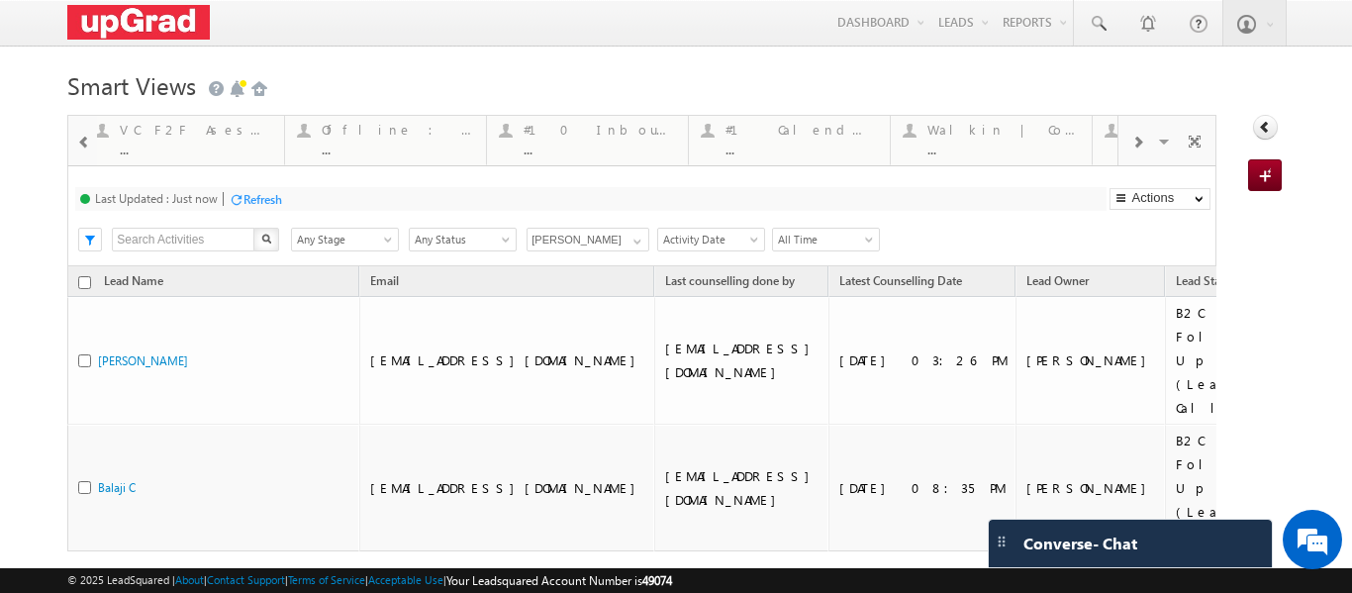
click at [80, 140] on span at bounding box center [84, 143] width 14 height 16
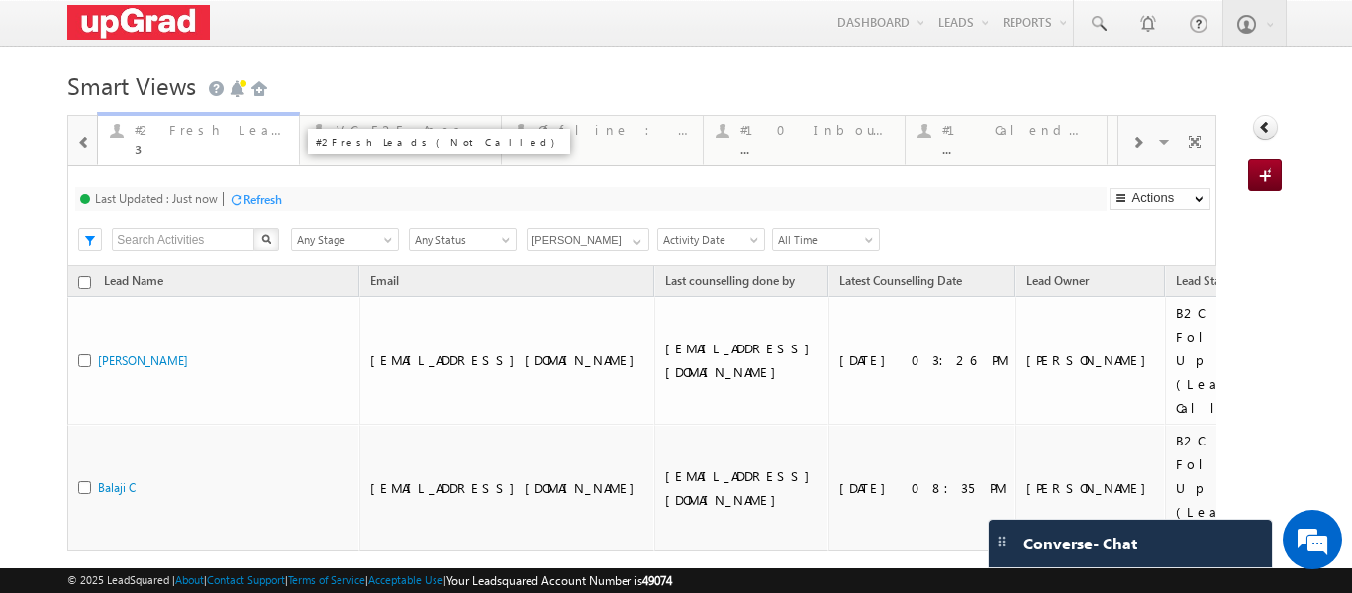
click at [227, 142] on div "3" at bounding box center [211, 148] width 152 height 15
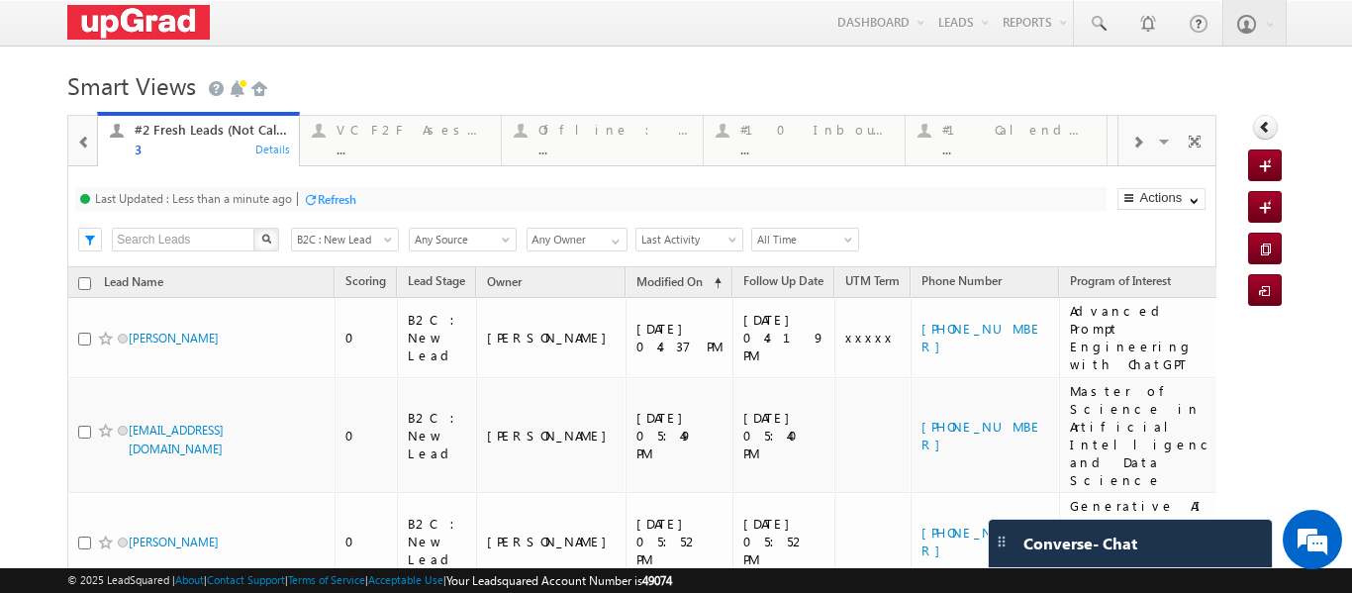
click at [1131, 145] on span at bounding box center [1137, 143] width 12 height 16
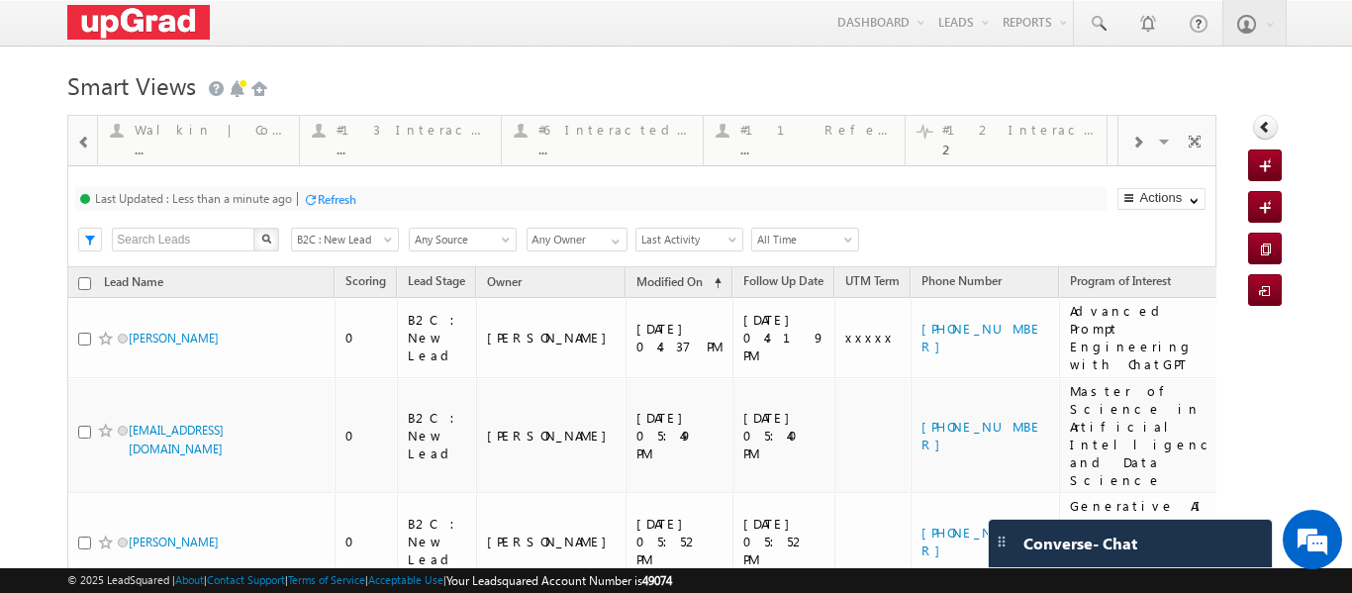
click at [1131, 145] on span at bounding box center [1137, 143] width 12 height 16
click at [810, 138] on div "#8 Shortlisted Leads Today" at bounding box center [816, 130] width 152 height 16
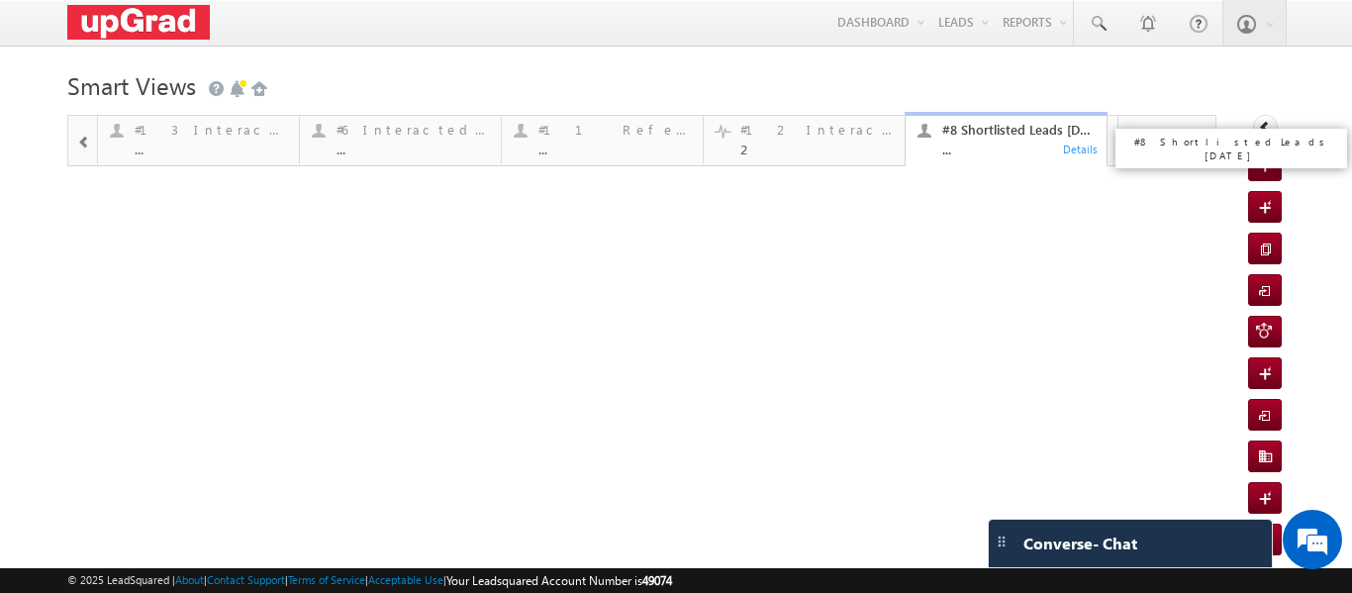
click at [982, 151] on div "..." at bounding box center [1018, 148] width 152 height 15
click at [1012, 152] on div "..." at bounding box center [1018, 148] width 152 height 15
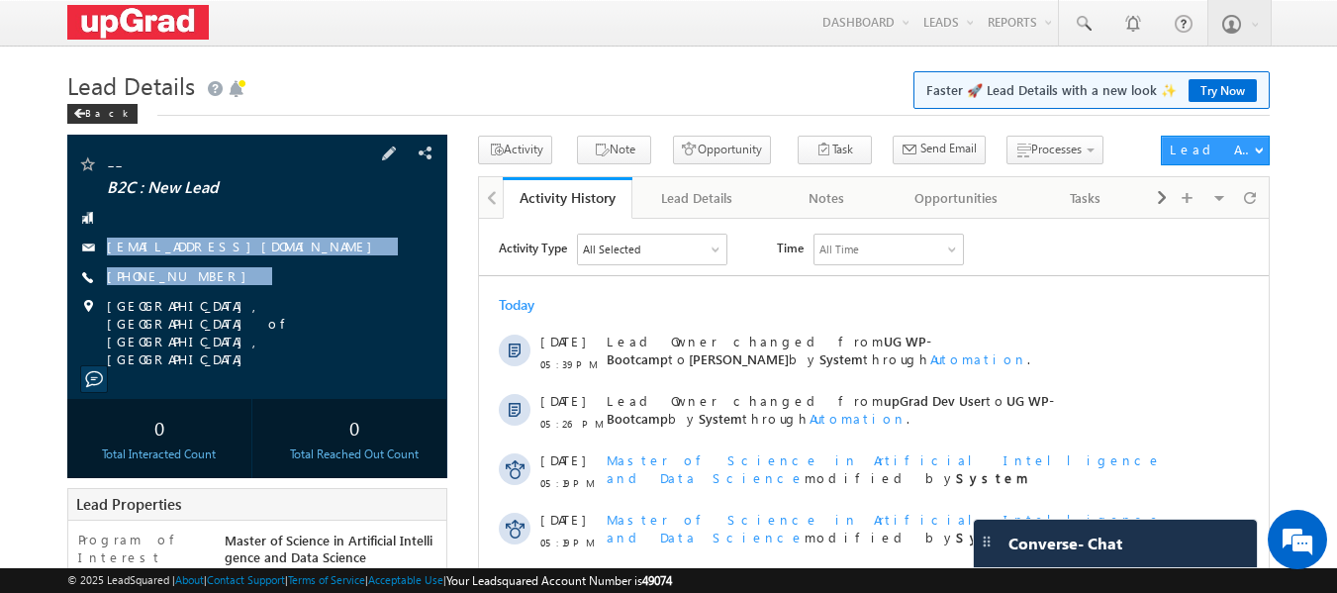
copy div "[EMAIL_ADDRESS][DOMAIN_NAME] [PHONE_NUMBER]"
drag, startPoint x: 120, startPoint y: 232, endPoint x: 359, endPoint y: 318, distance: 254.5
click at [359, 318] on div "-- B2C : New Lead [EMAIL_ADDRESS][DOMAIN_NAME] [PHONE_NUMBER]" at bounding box center [257, 261] width 361 height 214
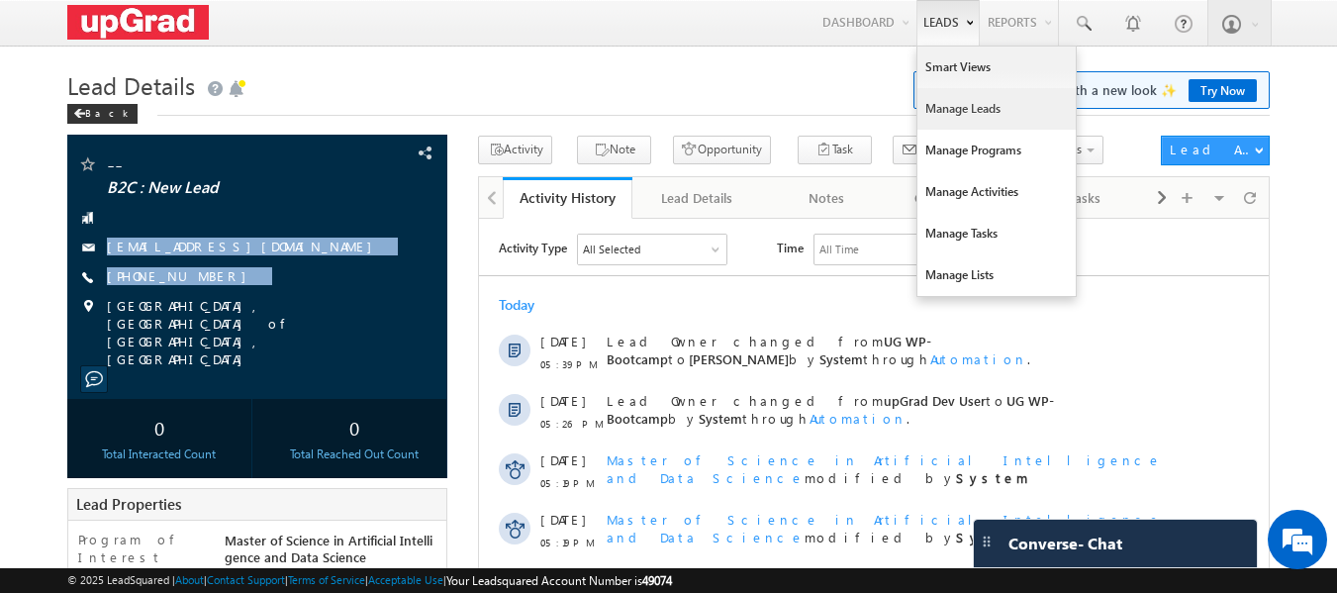
click at [940, 100] on link "Manage Leads" at bounding box center [996, 109] width 158 height 42
